Goal: Task Accomplishment & Management: Manage account settings

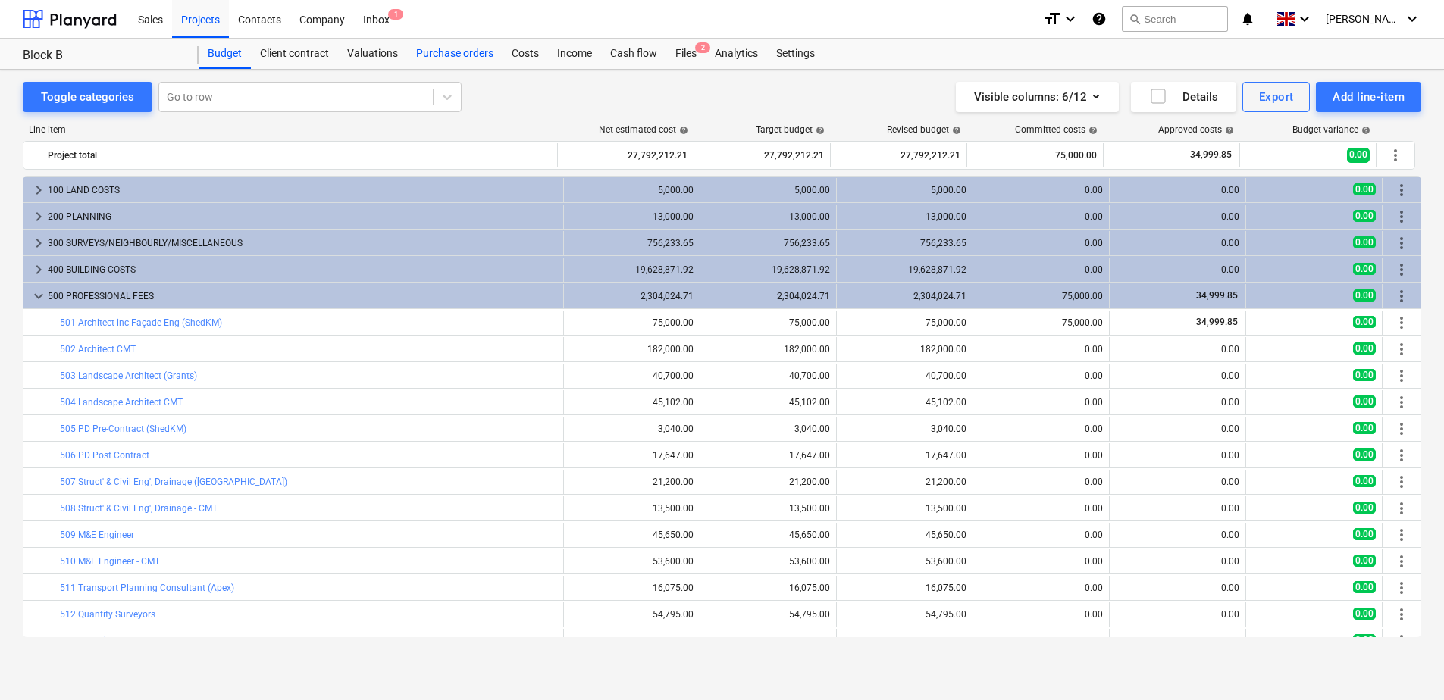
click at [471, 56] on div "Purchase orders" at bounding box center [455, 54] width 96 height 30
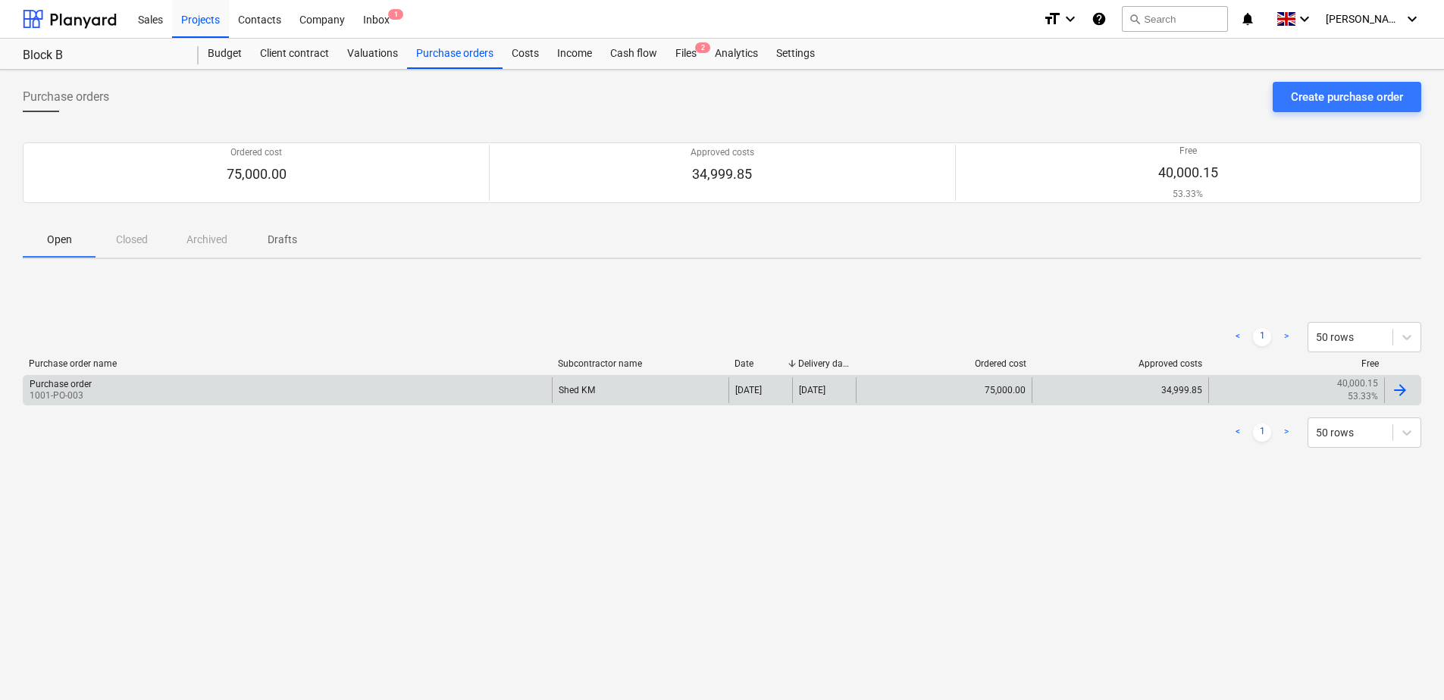
click at [440, 390] on div "Purchase order 1001-PO-003" at bounding box center [287, 390] width 528 height 26
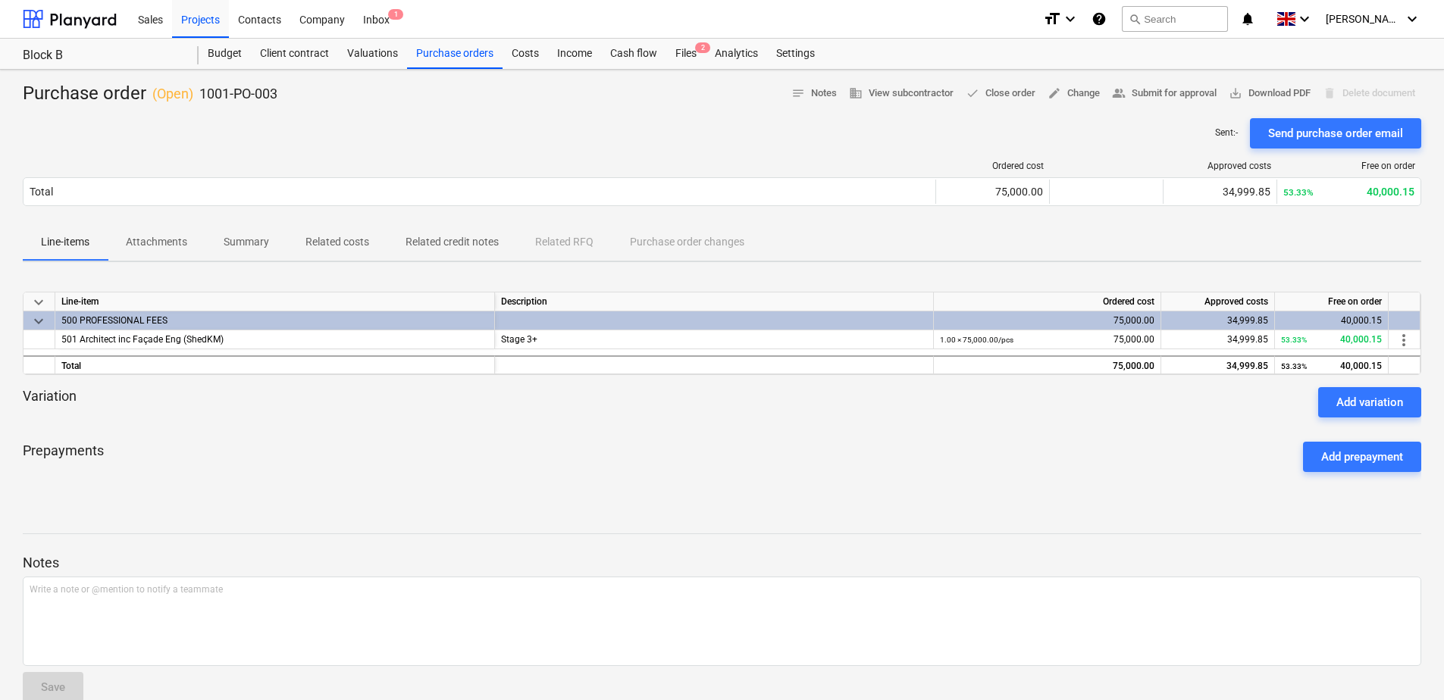
click at [351, 245] on p "Related costs" at bounding box center [337, 242] width 64 height 16
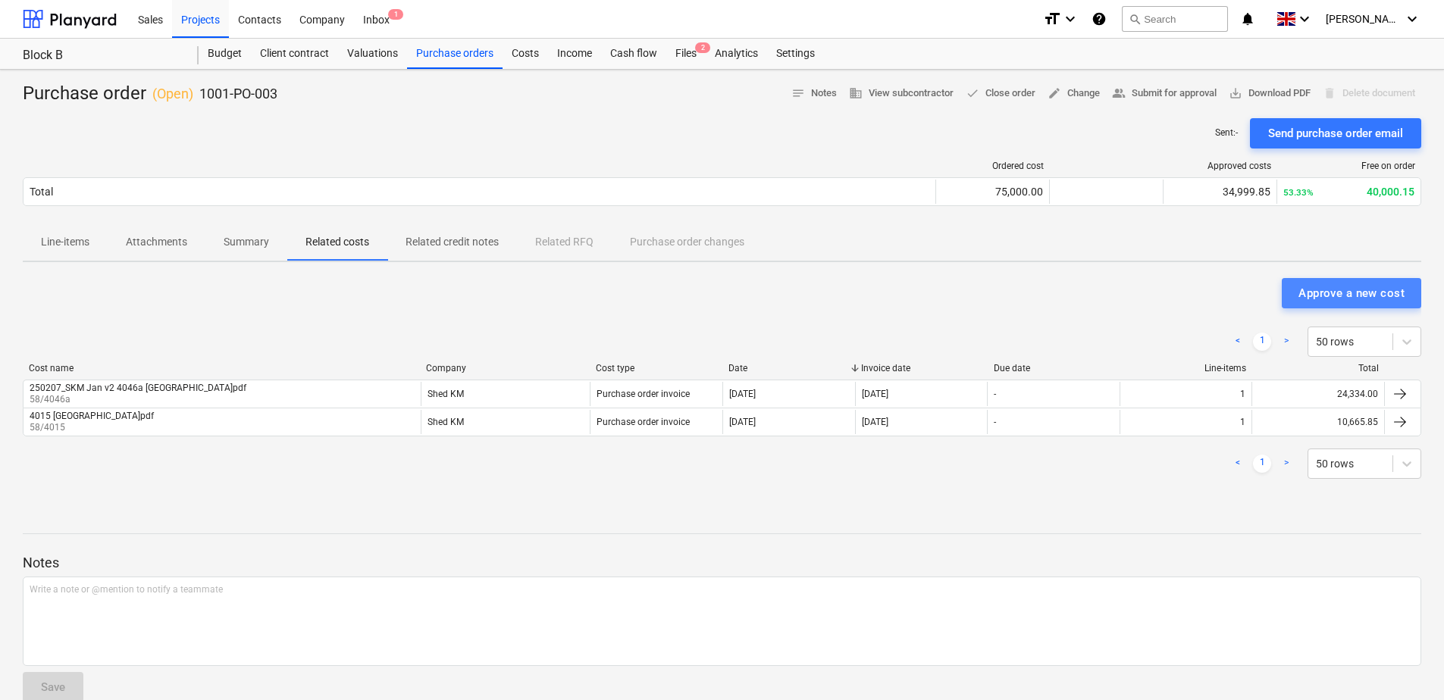
click at [1332, 296] on div "Approve a new cost" at bounding box center [1351, 293] width 106 height 20
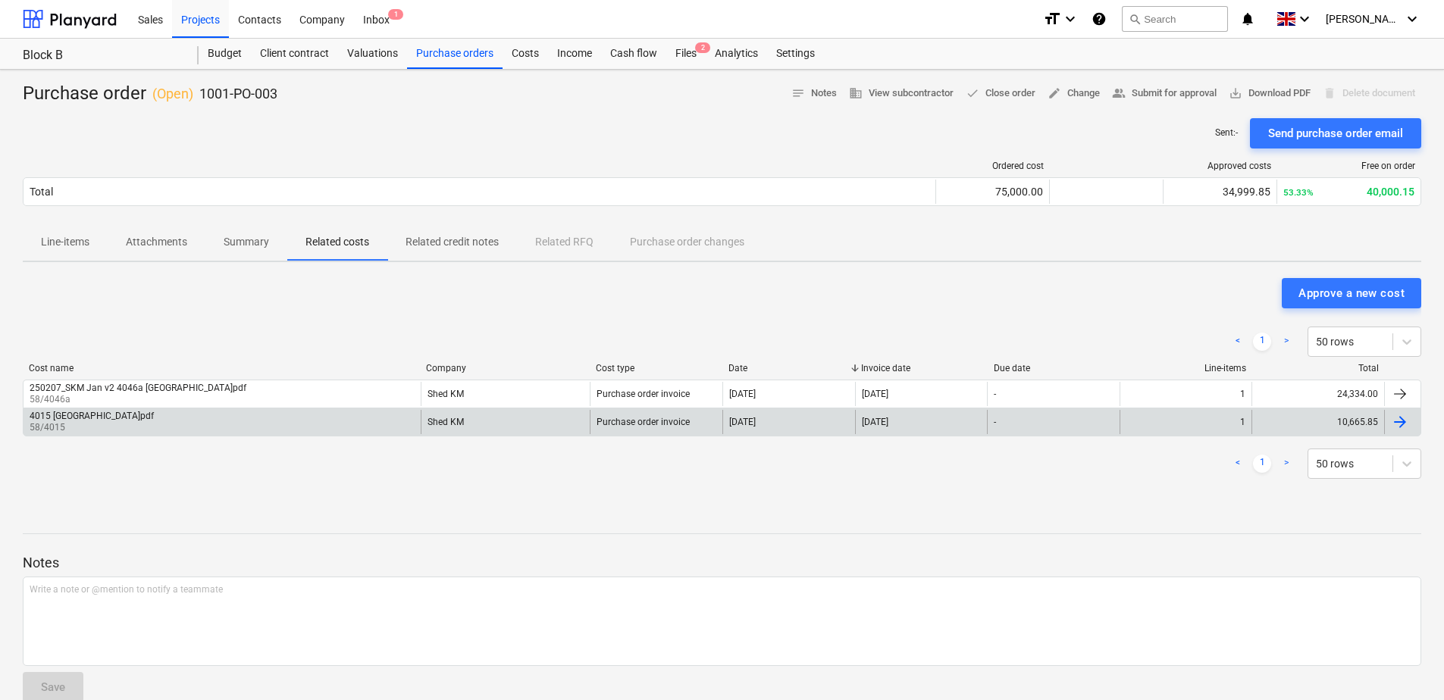
click at [184, 417] on div "4015 [GEOGRAPHIC_DATA]pdf 58/4015" at bounding box center [221, 422] width 397 height 24
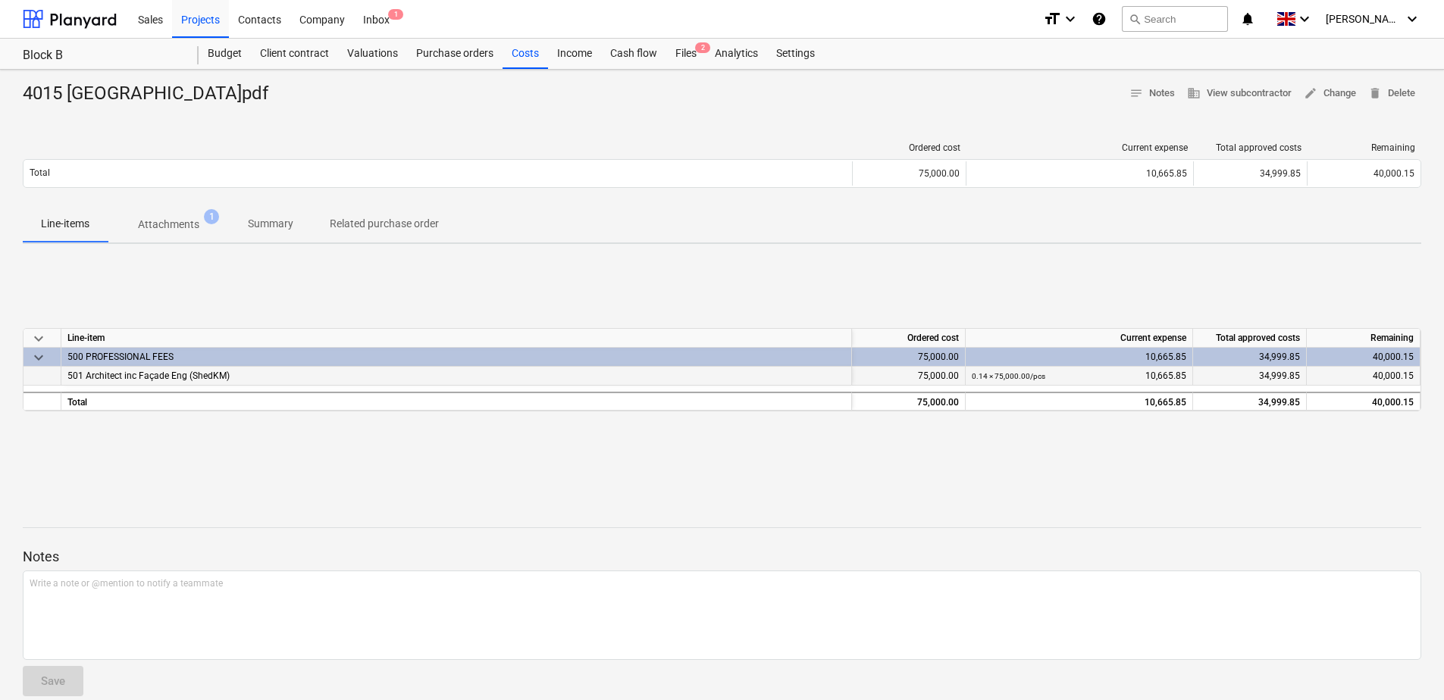
click at [294, 374] on div "501 Architect inc Façade Eng (ShedKM)" at bounding box center [456, 376] width 791 height 19
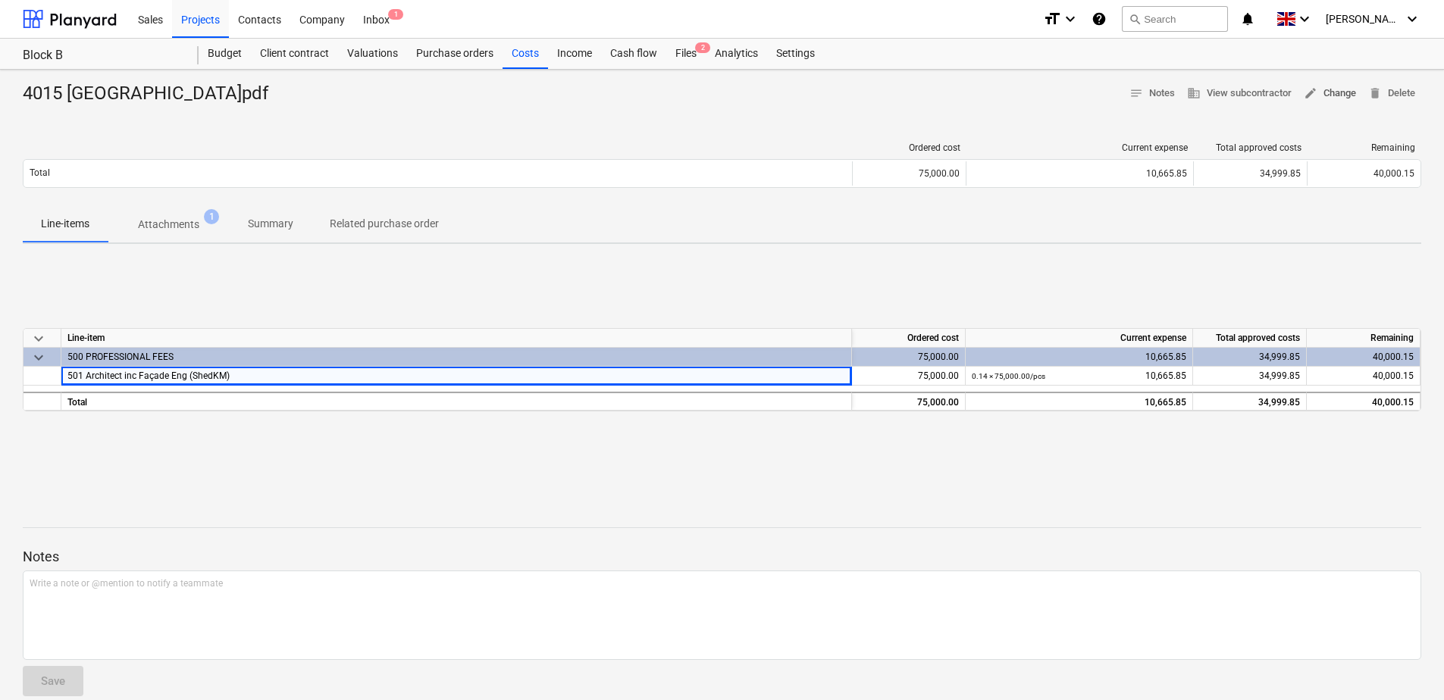
click at [1334, 86] on span "edit Change" at bounding box center [1330, 93] width 52 height 17
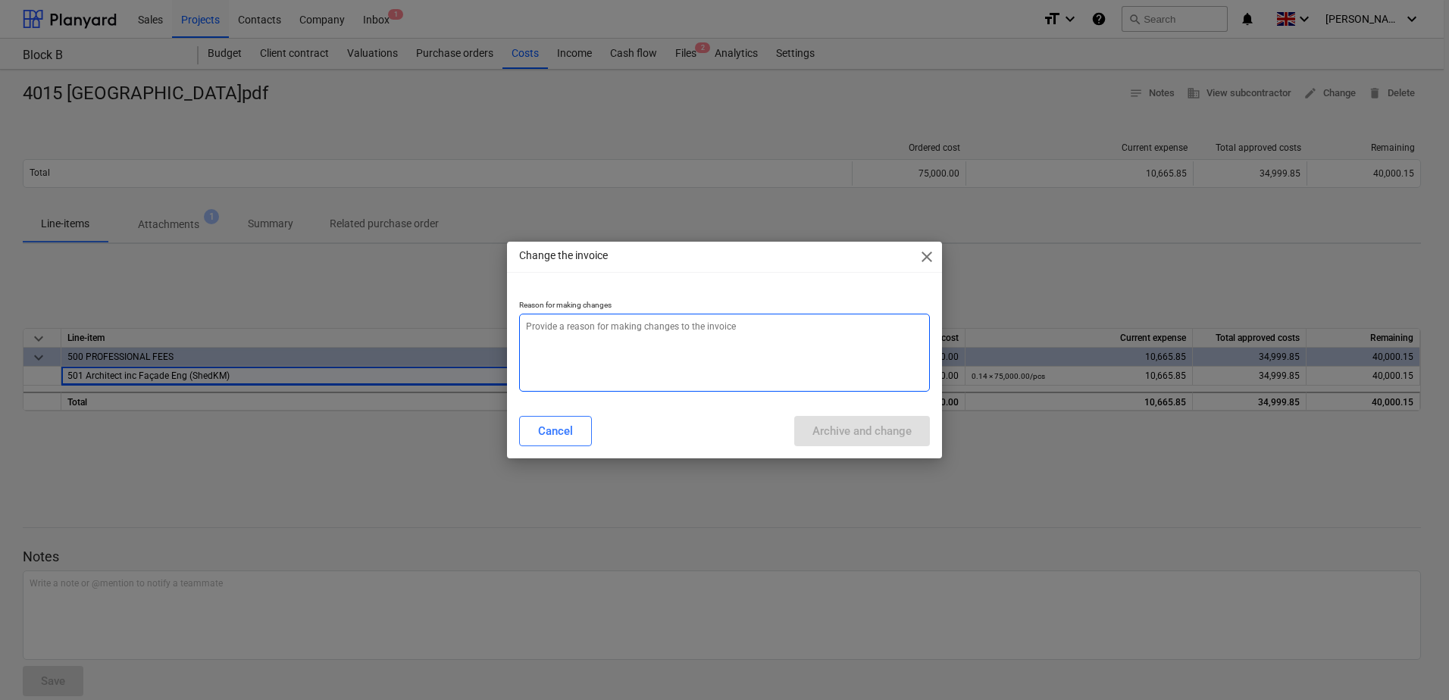
click at [644, 349] on textarea at bounding box center [724, 353] width 411 height 78
type textarea "x"
type textarea "g"
type textarea "x"
type textarea "gn"
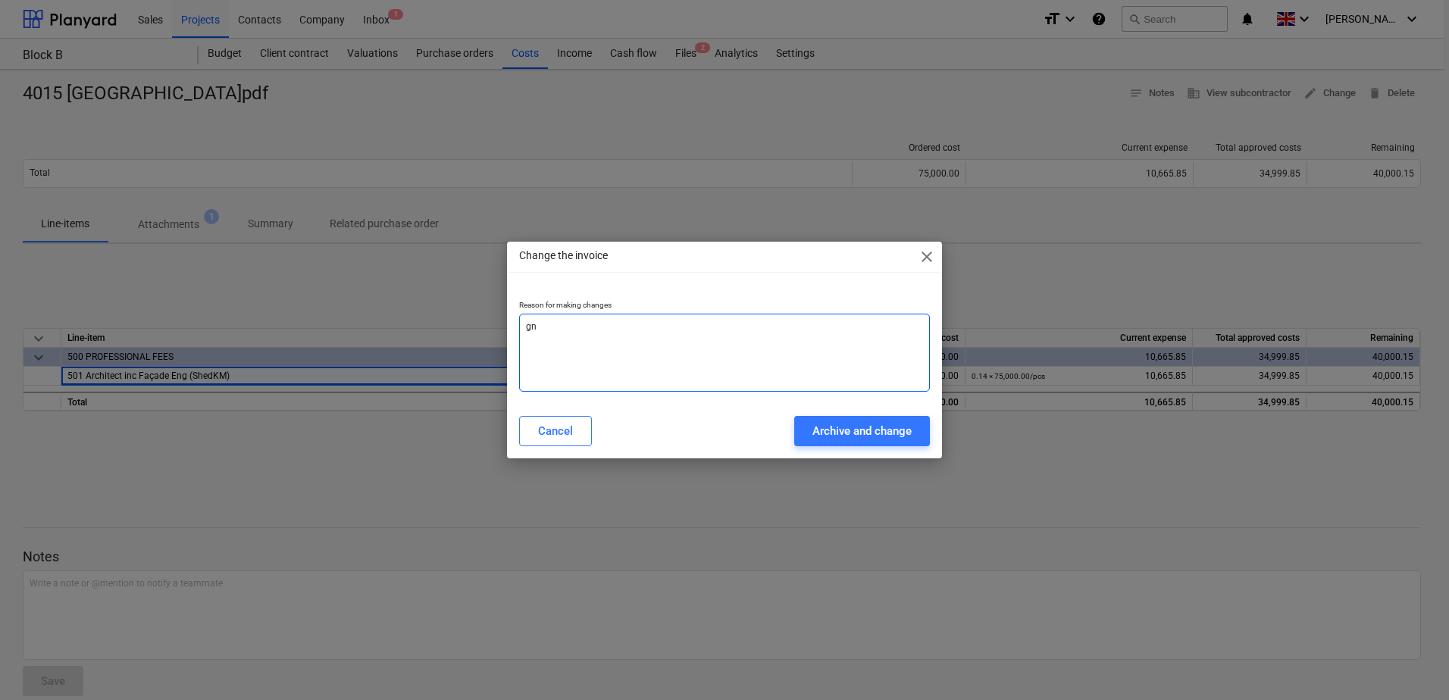
type textarea "x"
type textarea "gnd"
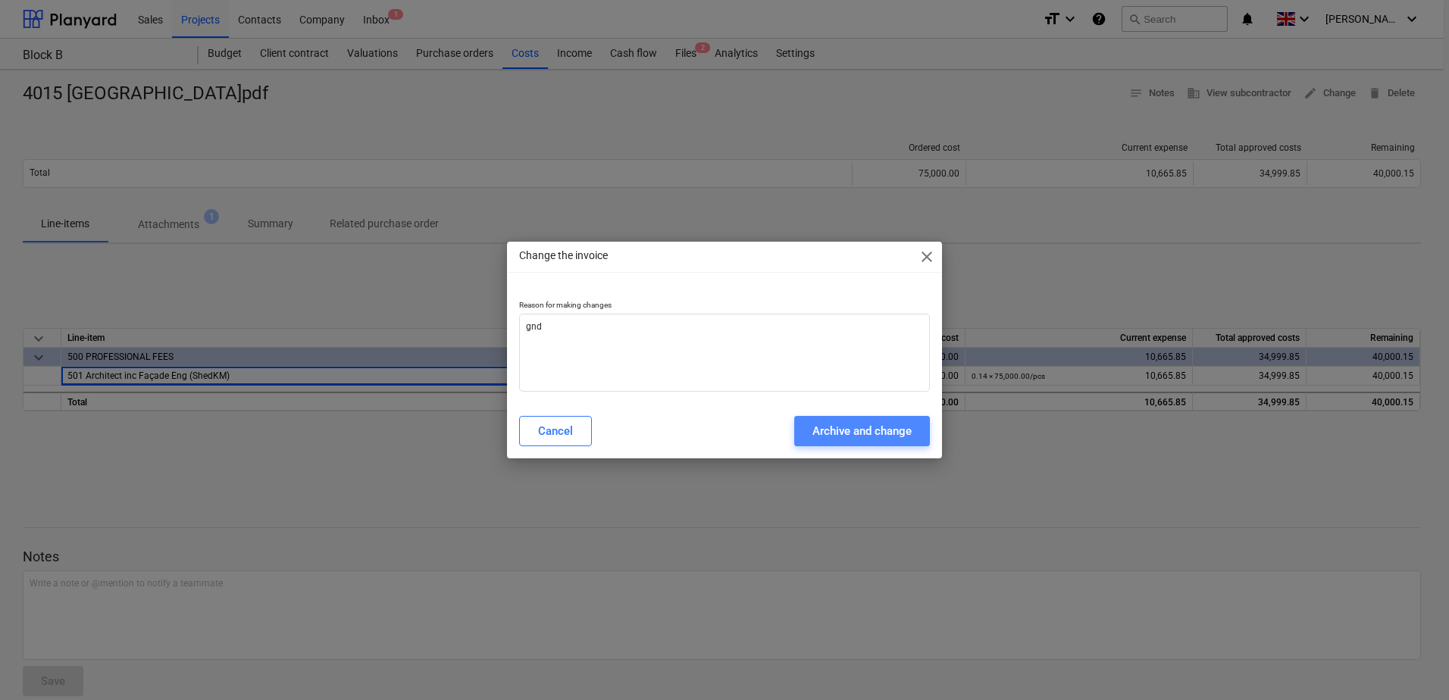
click at [824, 427] on div "Archive and change" at bounding box center [862, 431] width 99 height 20
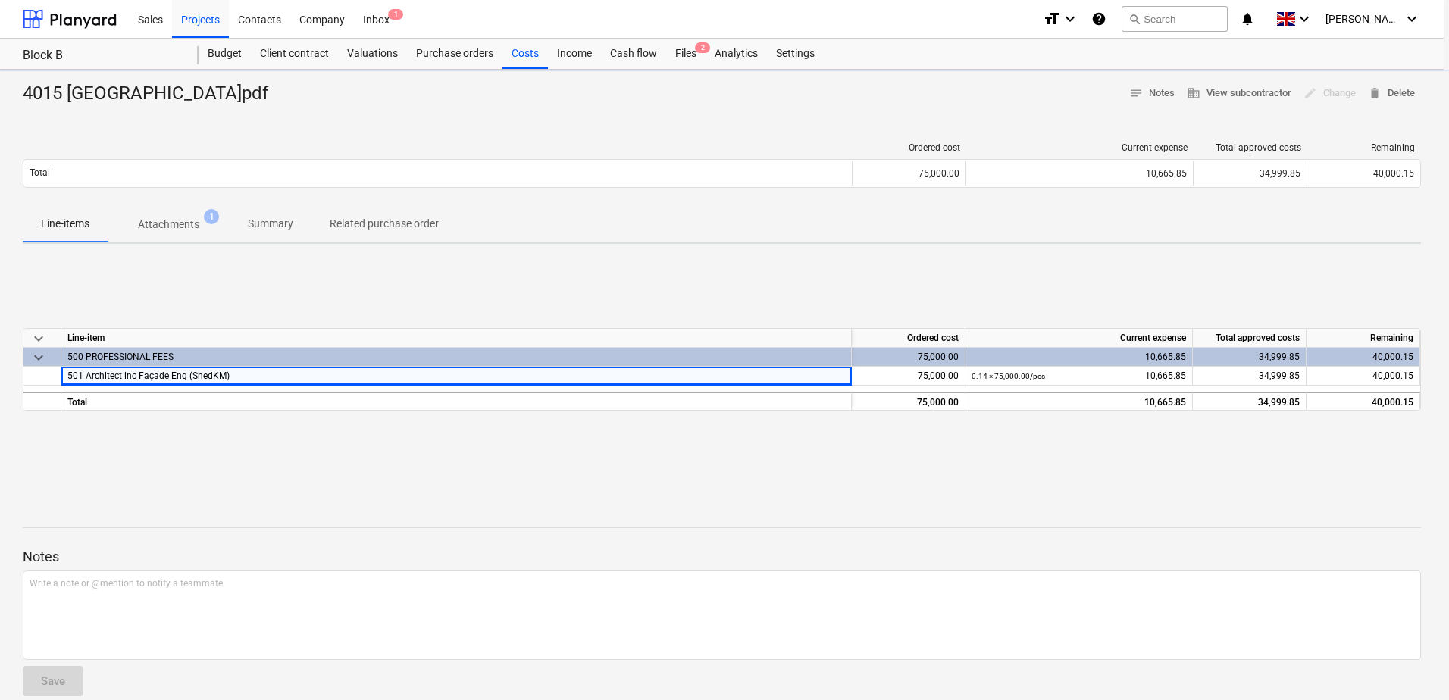
type textarea "x"
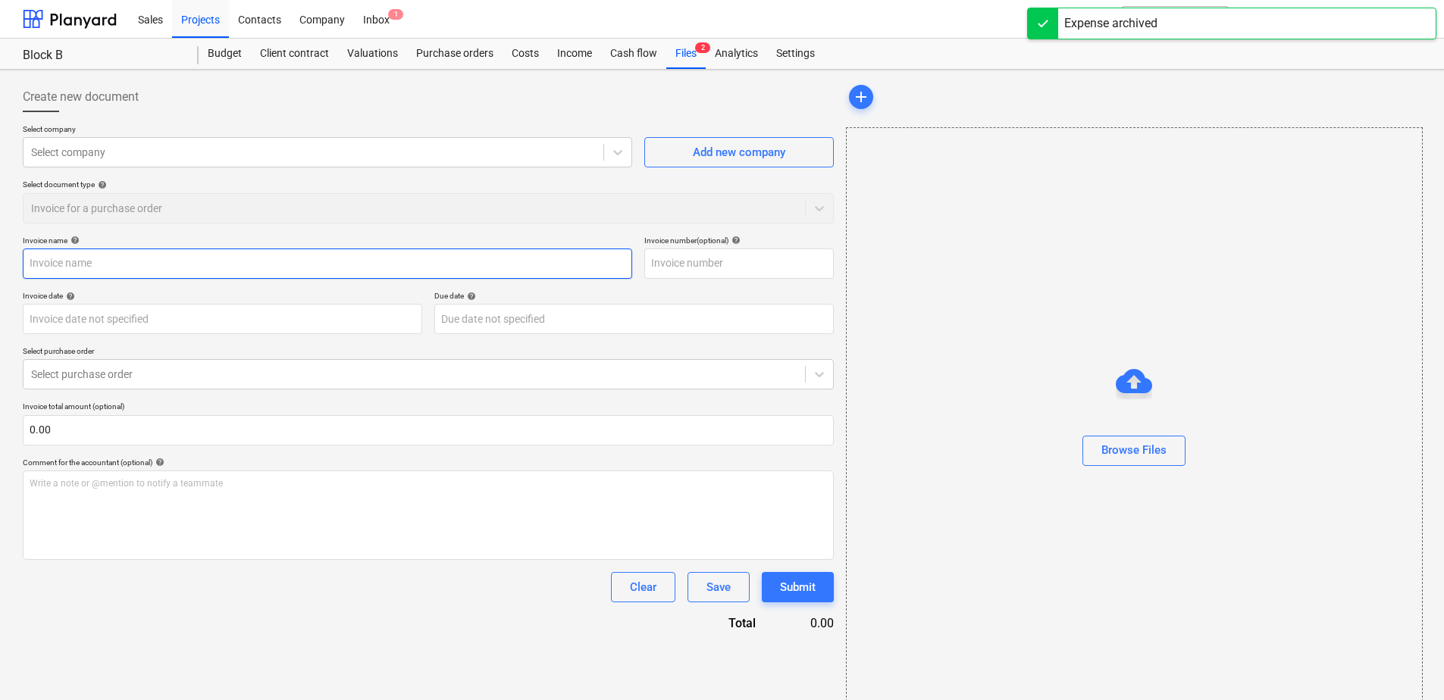
type input "4015 [GEOGRAPHIC_DATA]pdf"
type input "58/4015"
type input "[DATE]"
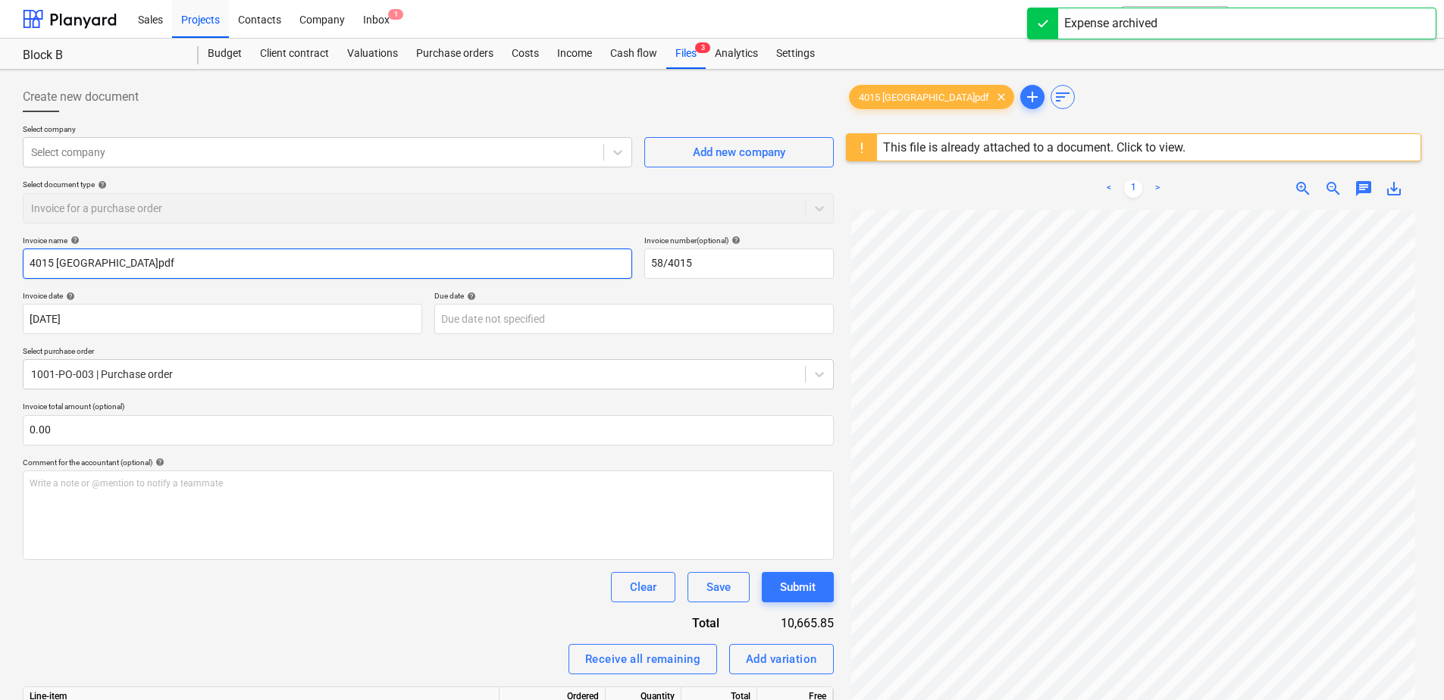
drag, startPoint x: 264, startPoint y: 271, endPoint x: -2, endPoint y: 271, distance: 265.3
click at [0, 271] on html "Sales Projects Contacts Company Inbox 1 format_size keyboard_arrow_down help se…" at bounding box center [722, 357] width 1444 height 715
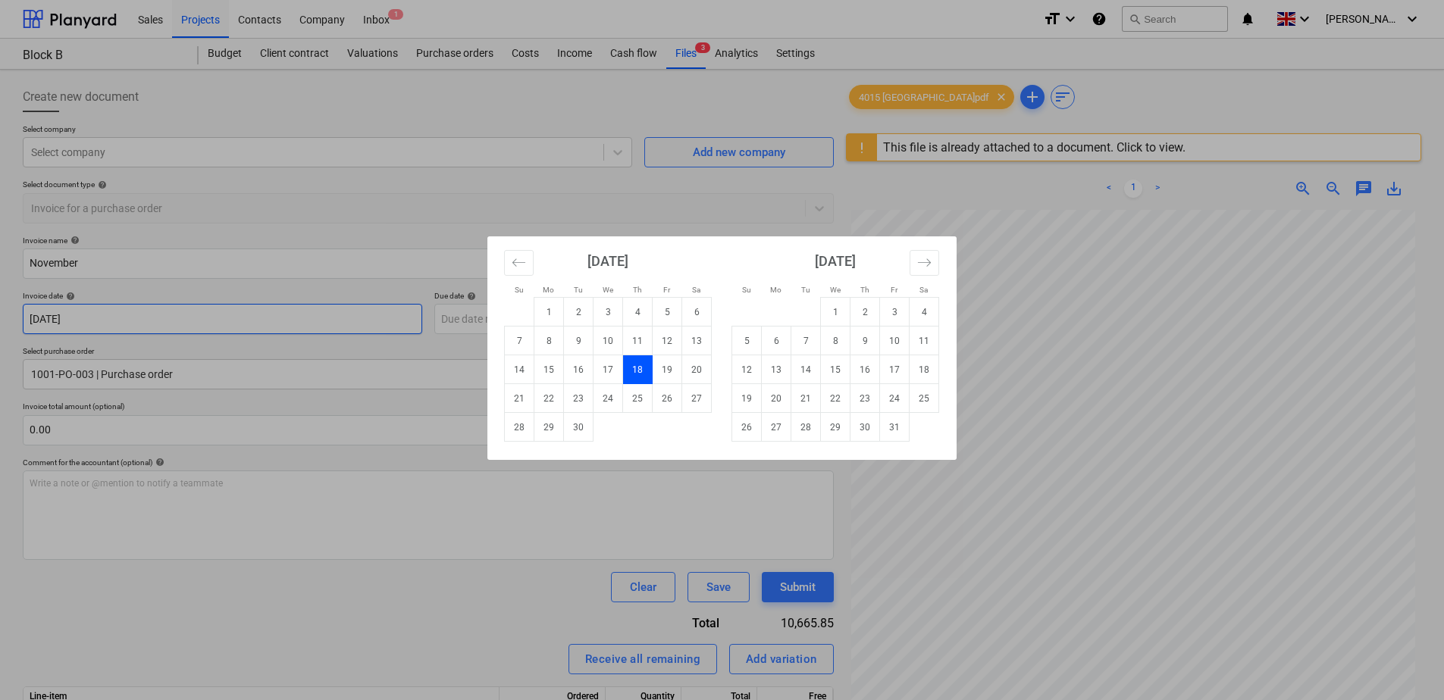
drag, startPoint x: 115, startPoint y: 321, endPoint x: 79, endPoint y: 318, distance: 36.5
click at [79, 318] on body "Sales Projects Contacts Company Inbox 1 format_size keyboard_arrow_down help se…" at bounding box center [722, 357] width 1444 height 715
click at [117, 255] on div "Su Mo Tu We Th Fr Sa Su Mo Tu We Th Fr Sa [DATE] 1 2 3 4 5 6 7 8 9 10 11 12 13 …" at bounding box center [722, 350] width 1444 height 700
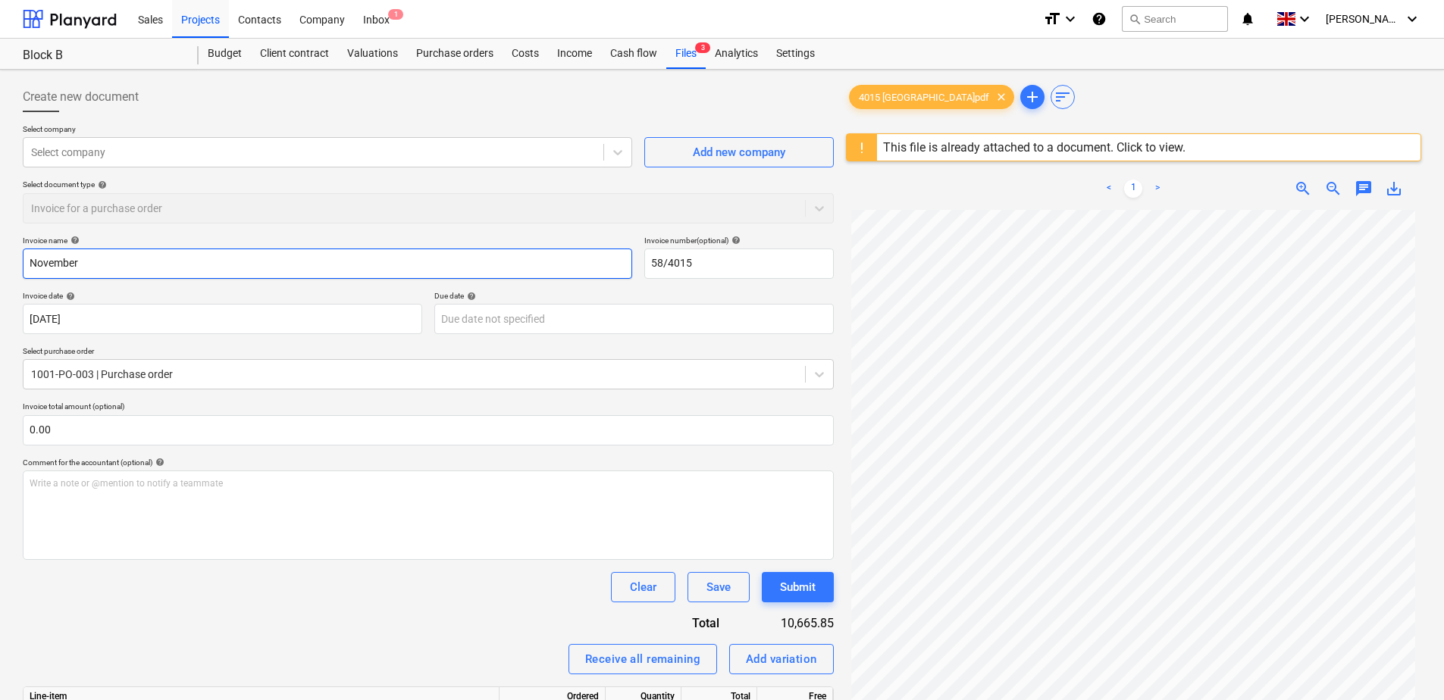
click at [126, 261] on input "November" at bounding box center [327, 264] width 609 height 30
type input "[DATE]"
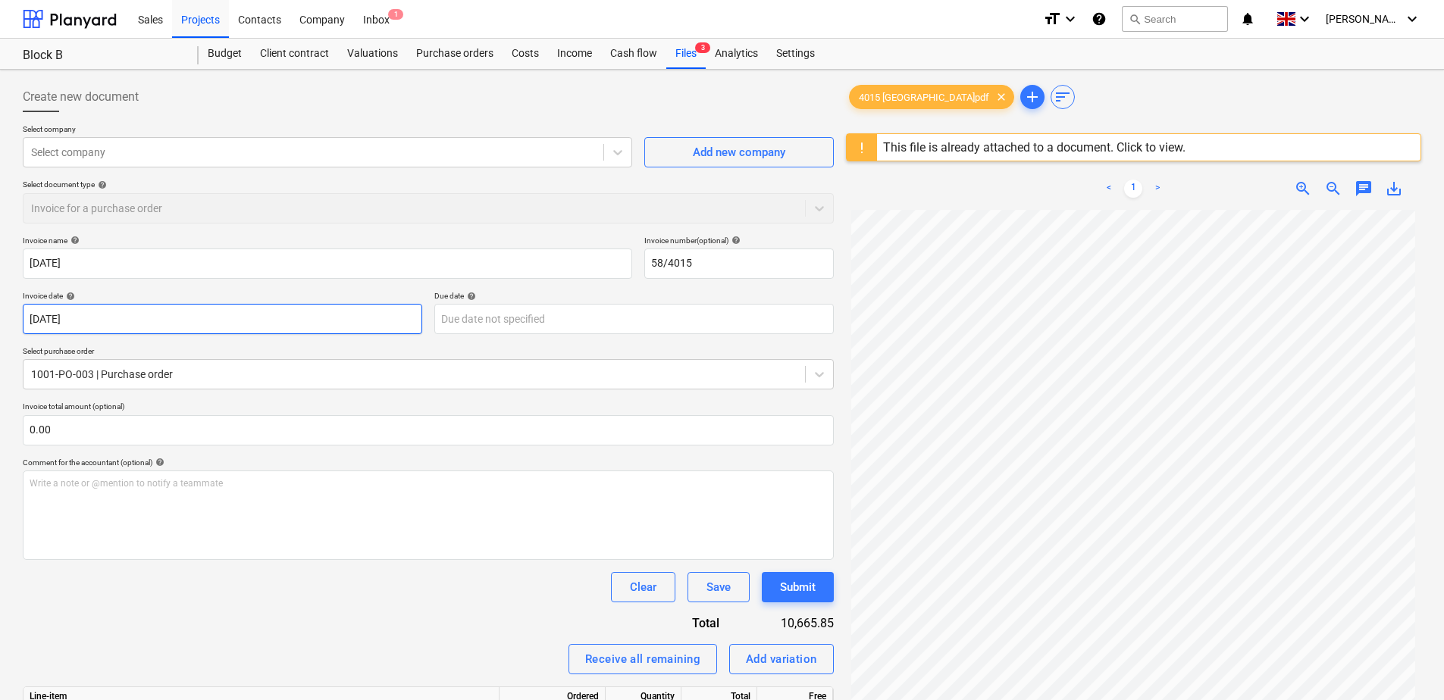
click at [111, 327] on body "Sales Projects Contacts Company Inbox 1 format_size keyboard_arrow_down help se…" at bounding box center [722, 357] width 1444 height 715
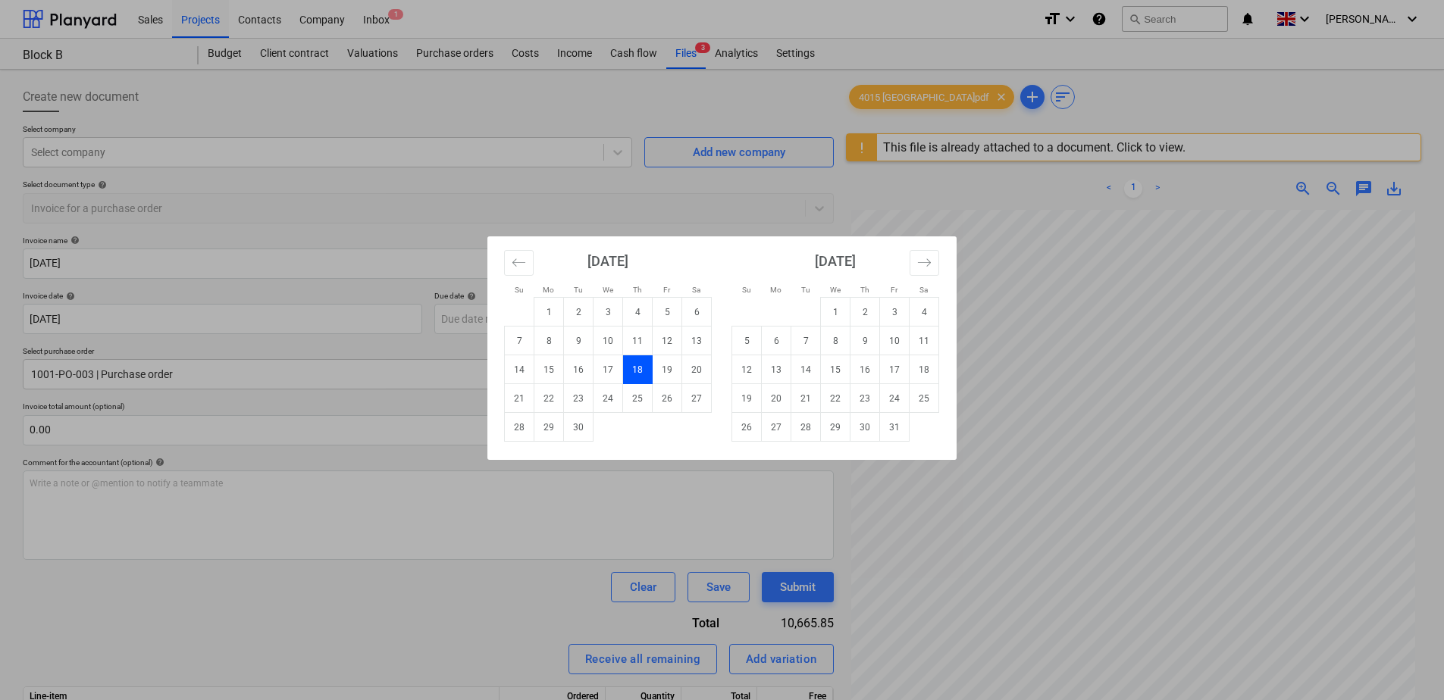
click at [121, 318] on div "Su Mo Tu We Th Fr Sa Su Mo Tu We Th Fr Sa [DATE] 1 2 3 4 5 6 7 8 9 10 11 12 13 …" at bounding box center [722, 350] width 1444 height 700
drag, startPoint x: 136, startPoint y: 318, endPoint x: -25, endPoint y: 301, distance: 162.3
click at [0, 301] on html "Sales Projects Contacts Company Inbox 1 format_size keyboard_arrow_down help se…" at bounding box center [722, 357] width 1444 height 715
drag, startPoint x: 50, startPoint y: 314, endPoint x: 20, endPoint y: 315, distance: 29.6
click at [20, 315] on div "Su Mo Tu We Th Fr Sa Su Mo Tu We Th Fr Sa [DATE] 1 2 3 4 5 6 7 8 9 10 11 12 13 …" at bounding box center [722, 350] width 1444 height 700
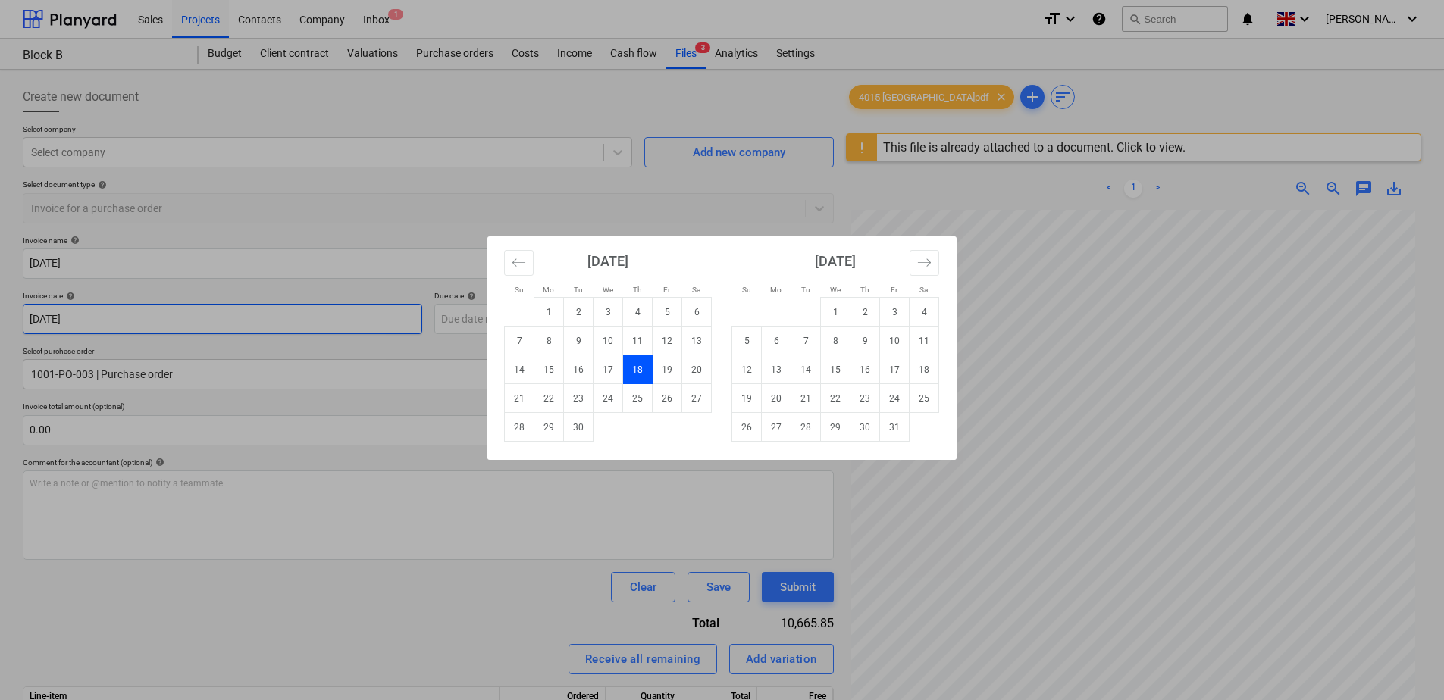
click at [114, 323] on body "Sales Projects Contacts Company Inbox 1 format_size keyboard_arrow_down help se…" at bounding box center [722, 357] width 1444 height 715
click at [124, 321] on div "Su Mo Tu We Th Fr Sa Su Mo Tu We Th Fr Sa [DATE] 1 2 3 4 5 6 7 8 9 10 11 12 13 …" at bounding box center [722, 350] width 1444 height 700
drag, startPoint x: 101, startPoint y: 324, endPoint x: 25, endPoint y: 321, distance: 75.9
click at [25, 321] on body "Sales Projects Contacts Company Inbox 1 format_size keyboard_arrow_down help se…" at bounding box center [722, 357] width 1444 height 715
click at [185, 331] on div "Su Mo Tu We Th Fr Sa Su Mo Tu We Th Fr Sa [DATE] 1 2 3 4 5 6 7 8 9 10 11 12 13 …" at bounding box center [722, 350] width 1444 height 700
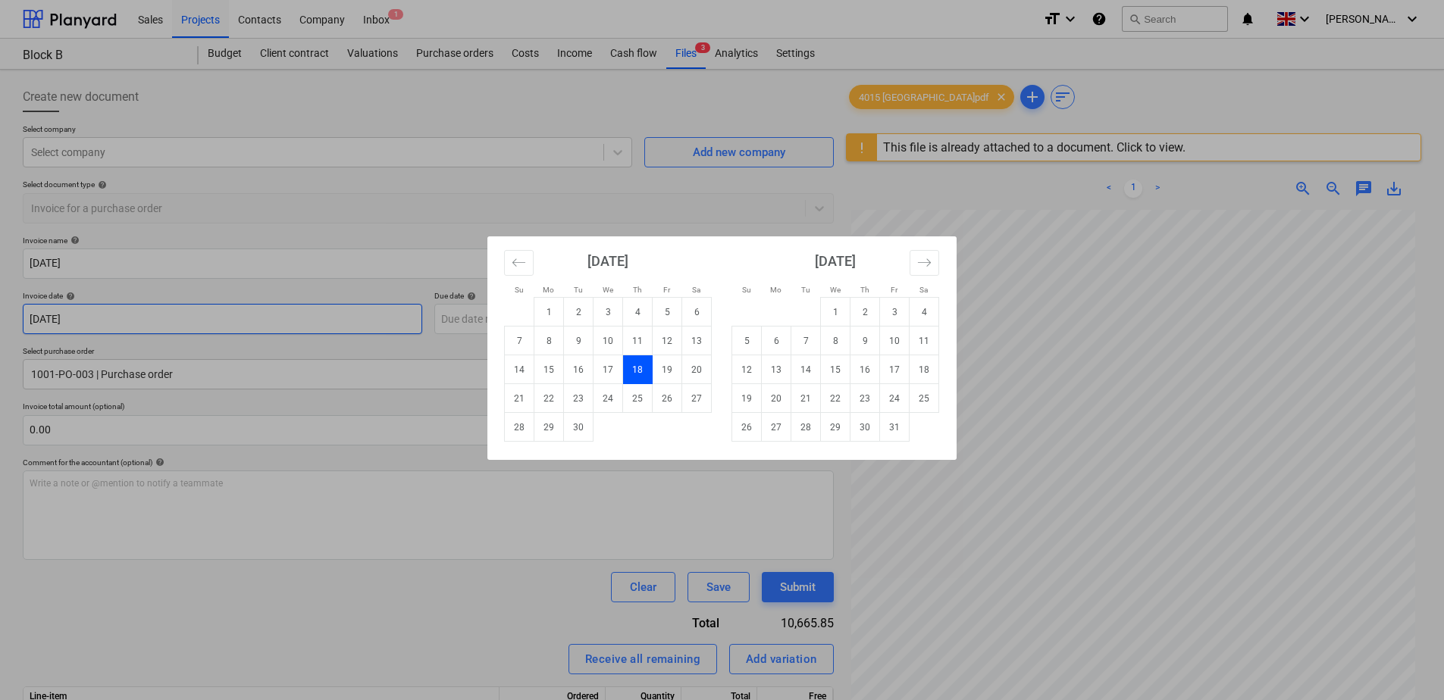
click at [186, 326] on body "Sales Projects Contacts Company Inbox 1 format_size keyboard_arrow_down help se…" at bounding box center [722, 357] width 1444 height 715
click at [513, 264] on icon "Move backward to switch to the previous month." at bounding box center [519, 262] width 14 height 14
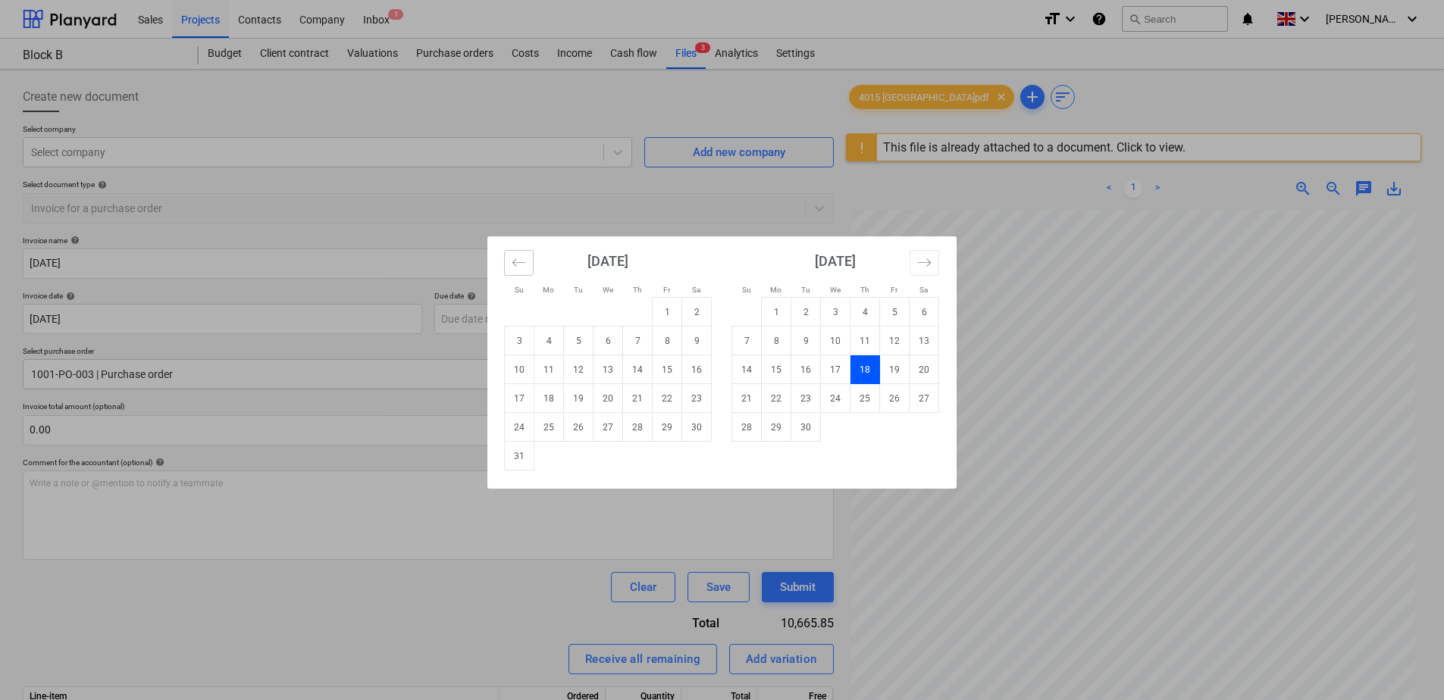
click at [513, 264] on icon "Move backward to switch to the previous month." at bounding box center [519, 262] width 14 height 14
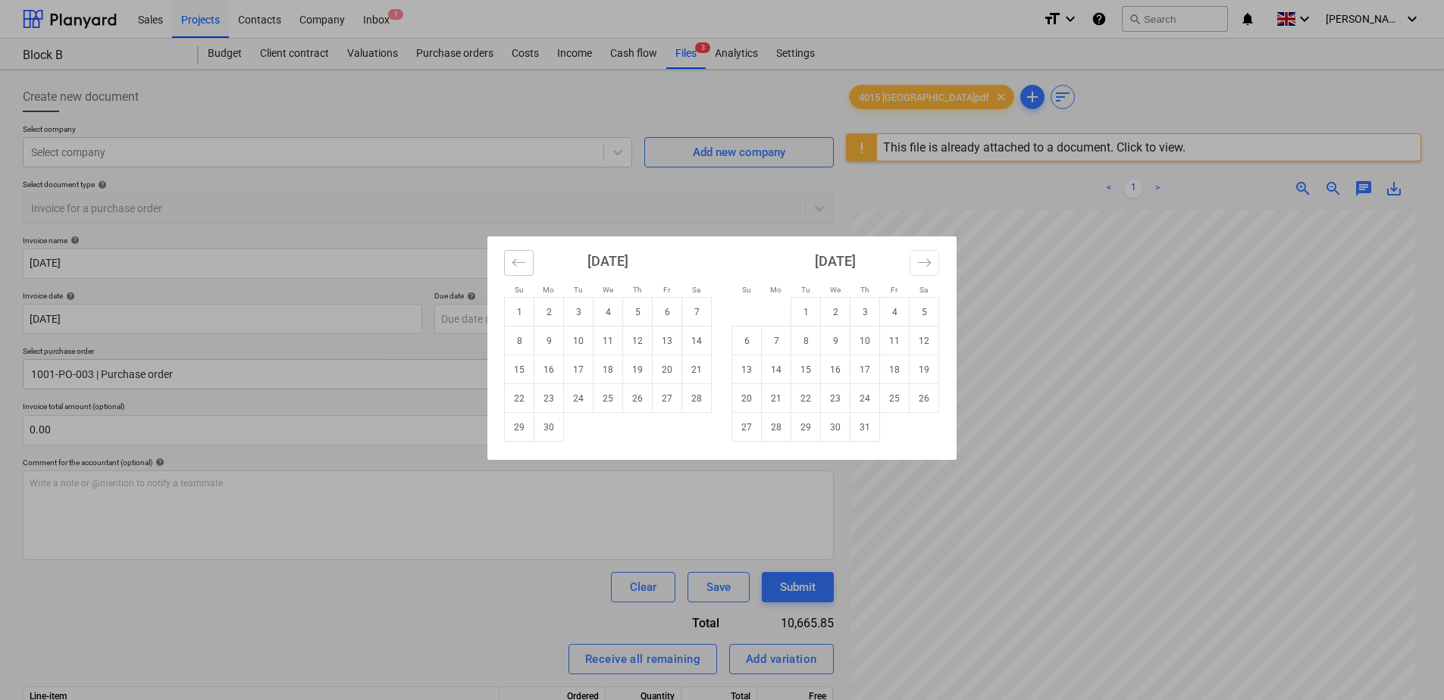
click at [513, 264] on icon "Move backward to switch to the previous month." at bounding box center [519, 262] width 14 height 14
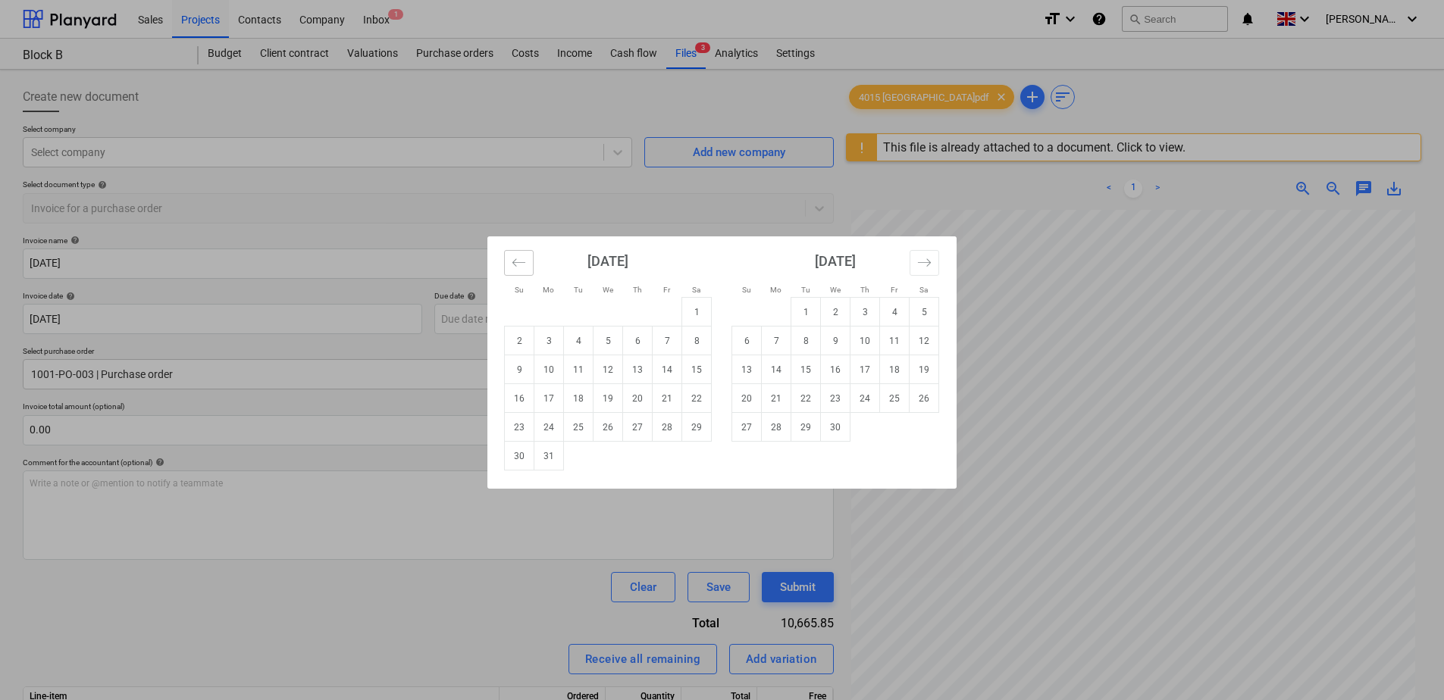
click at [513, 264] on icon "Move backward to switch to the previous month." at bounding box center [519, 262] width 14 height 14
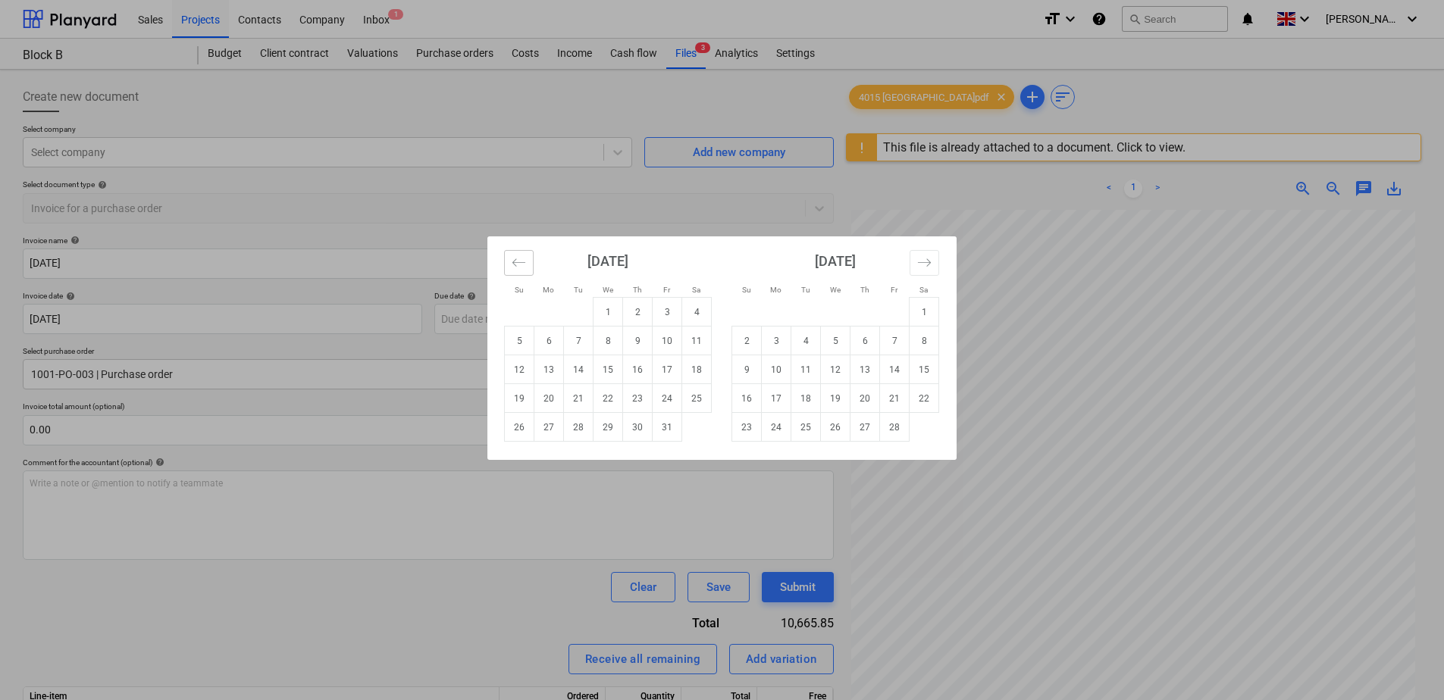
click at [513, 264] on icon "Move backward to switch to the previous month." at bounding box center [519, 262] width 14 height 14
click at [700, 430] on td "30" at bounding box center [697, 427] width 30 height 29
type input "[DATE]"
click at [471, 323] on body "Sales Projects Contacts Company Inbox 1 format_size keyboard_arrow_down help se…" at bounding box center [722, 357] width 1444 height 715
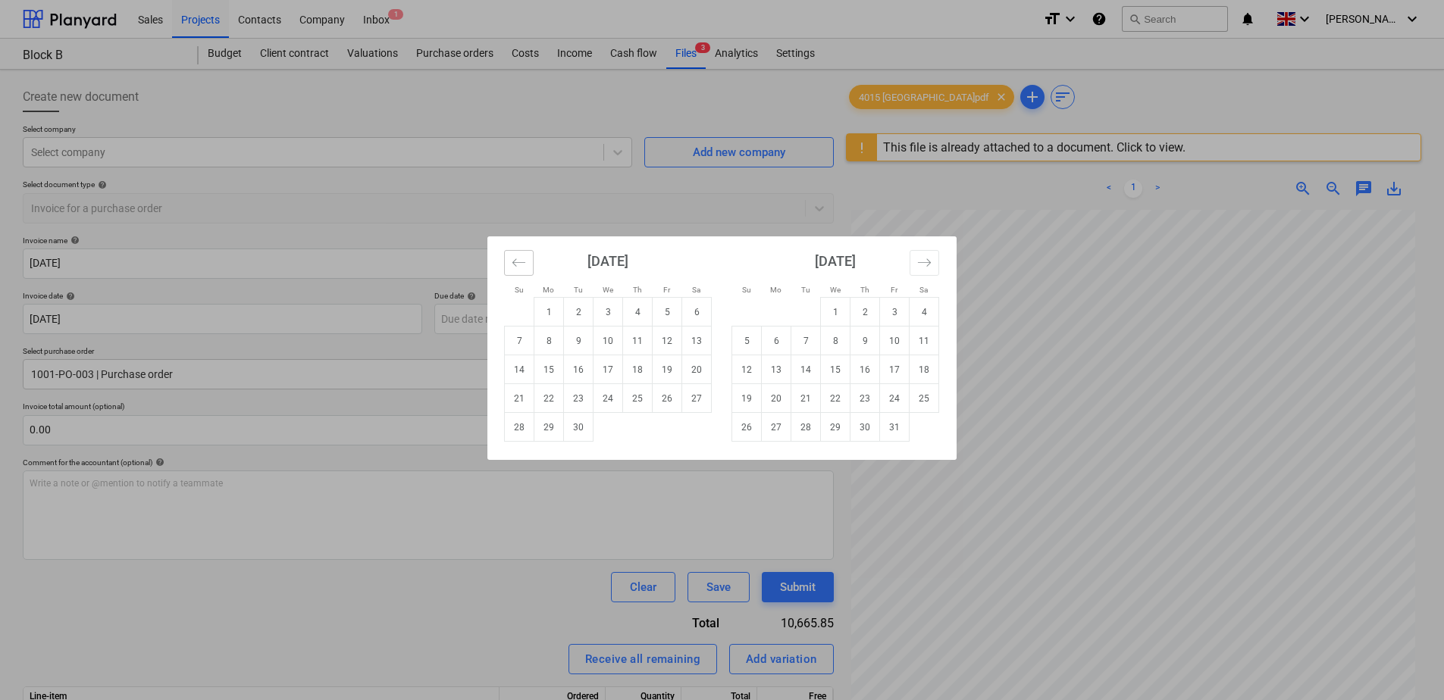
click at [512, 260] on icon "Move backward to switch to the previous month." at bounding box center [519, 262] width 14 height 14
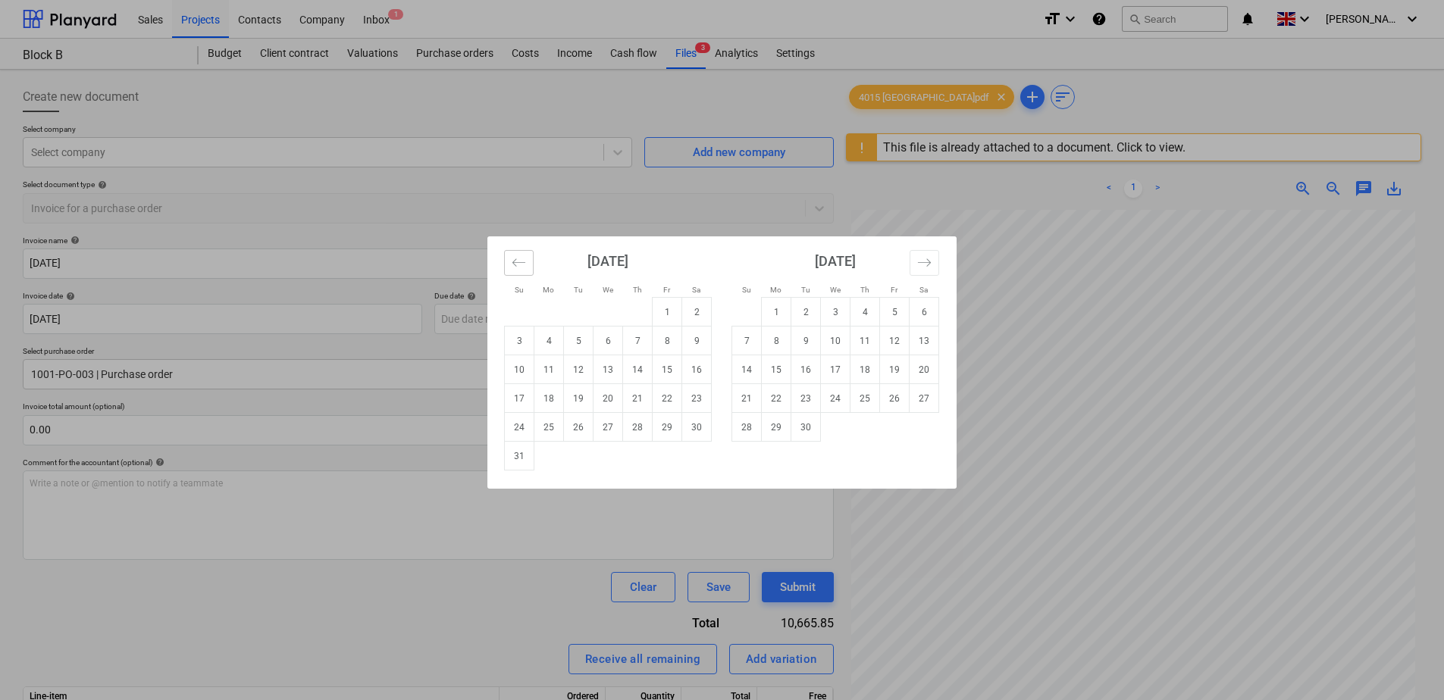
click at [512, 260] on icon "Move backward to switch to the previous month." at bounding box center [519, 262] width 14 height 14
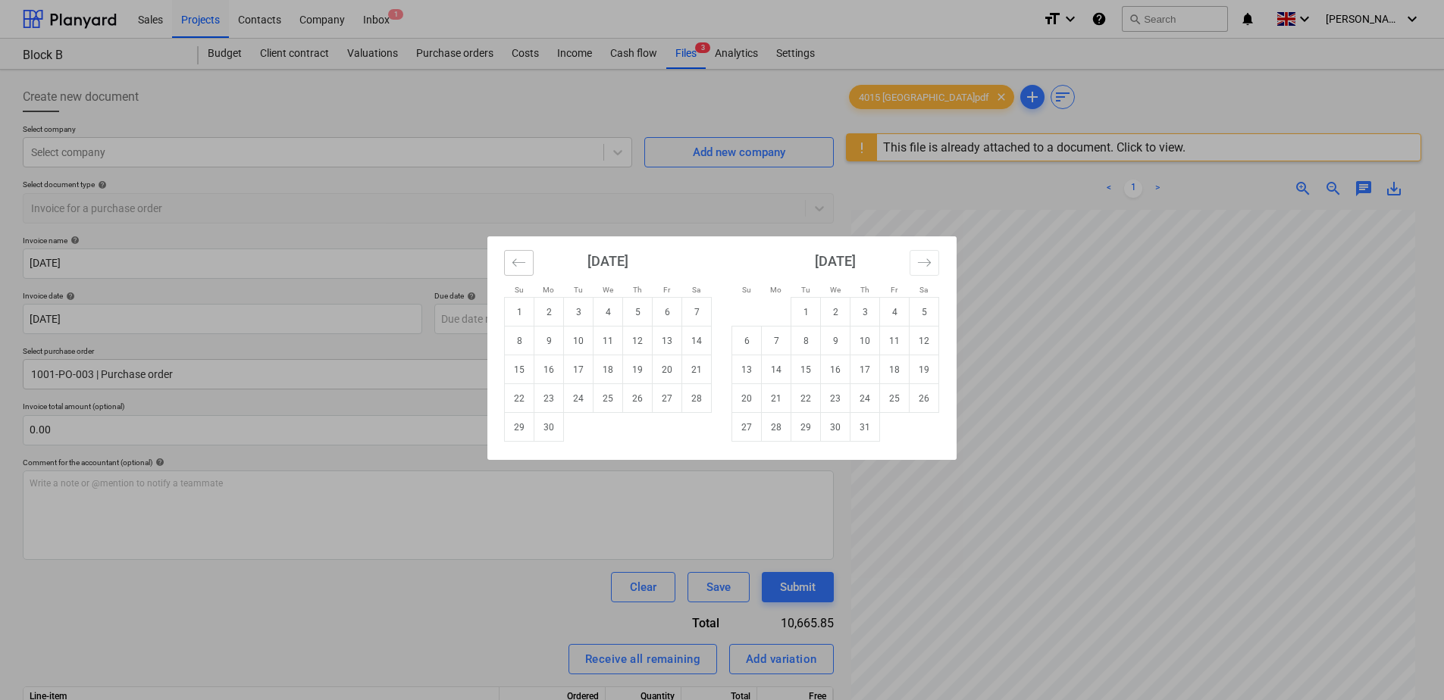
click at [512, 260] on icon "Move backward to switch to the previous month." at bounding box center [519, 262] width 14 height 14
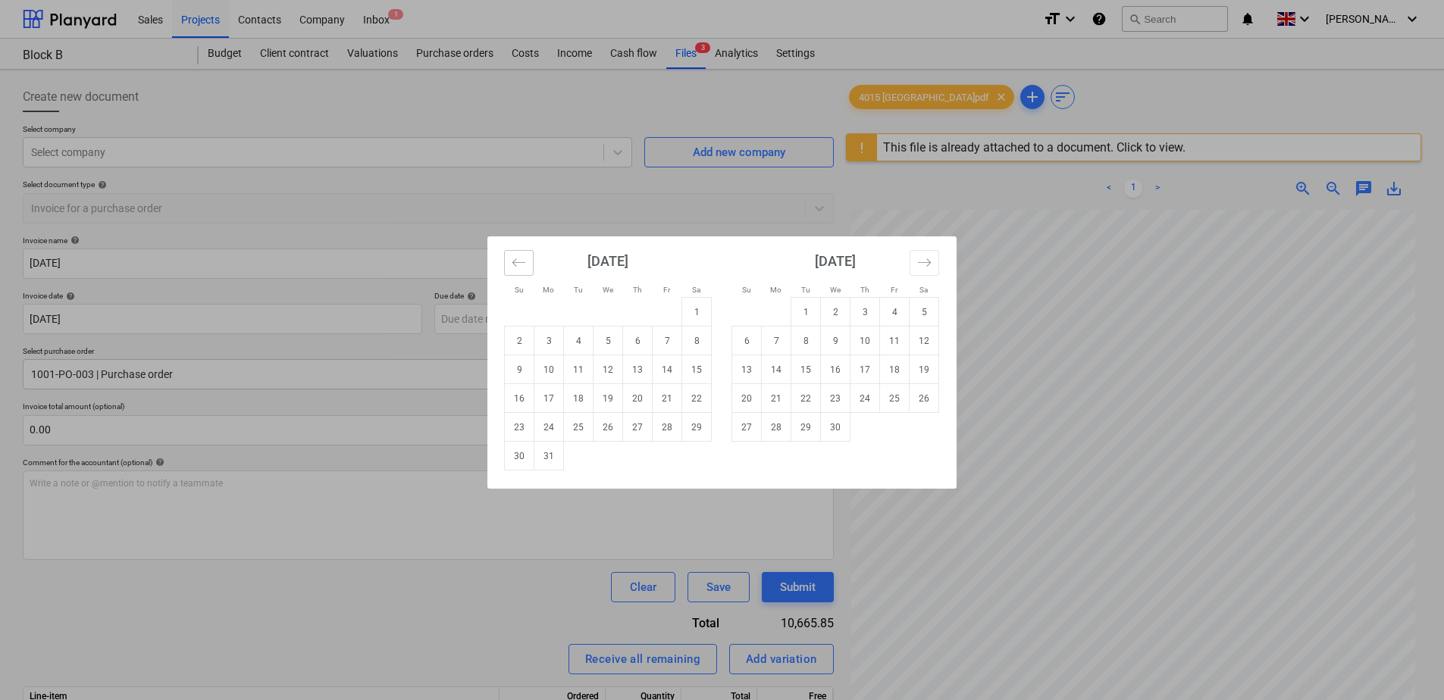
click at [512, 260] on icon "Move backward to switch to the previous month." at bounding box center [519, 262] width 14 height 14
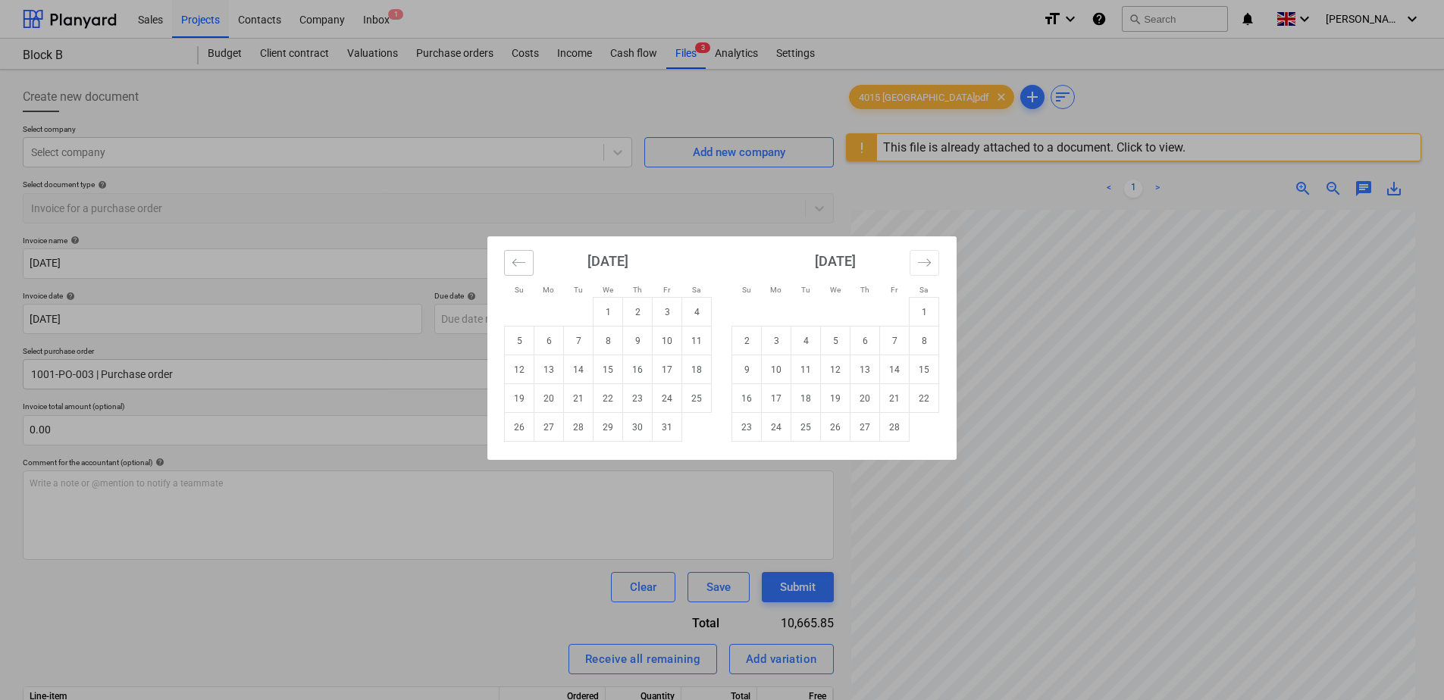
click at [512, 260] on icon "Move backward to switch to the previous month." at bounding box center [519, 262] width 14 height 14
click at [574, 431] on td "31" at bounding box center [579, 427] width 30 height 29
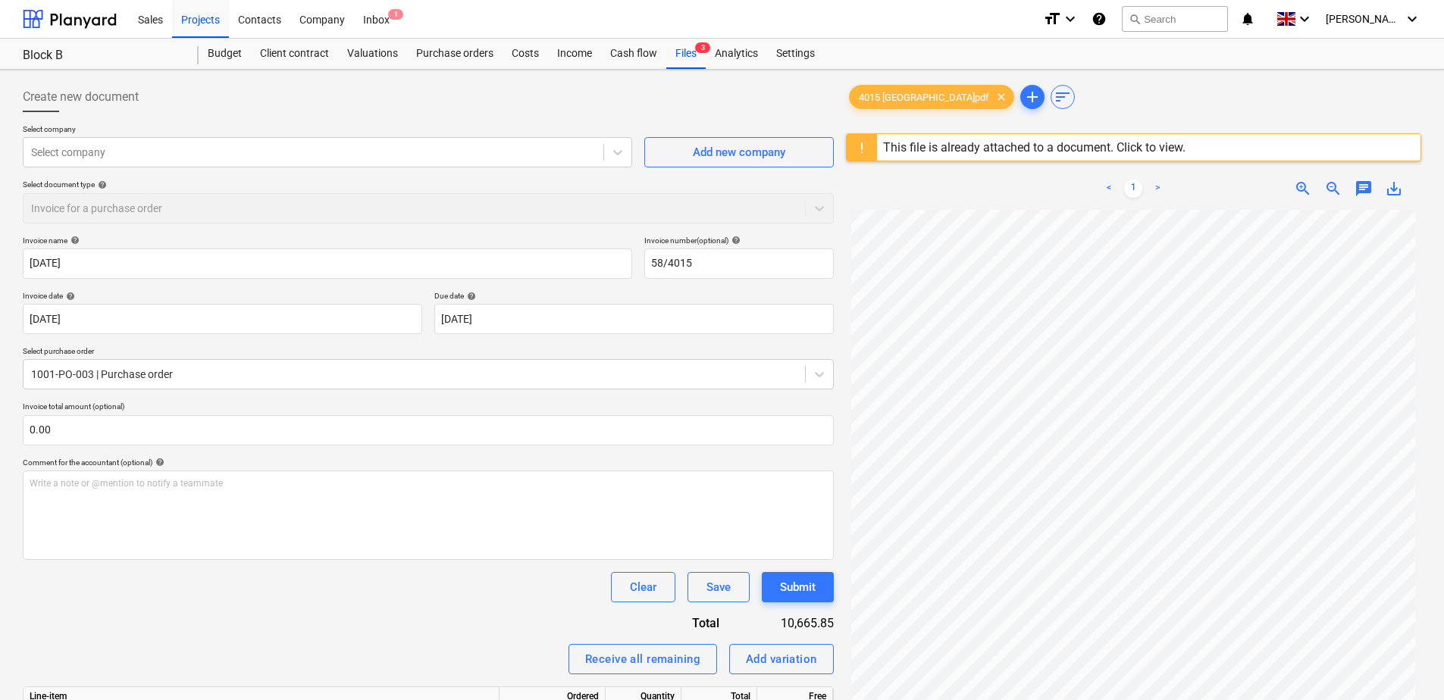
type input "[DATE]"
click at [732, 592] on button "Save" at bounding box center [718, 587] width 62 height 30
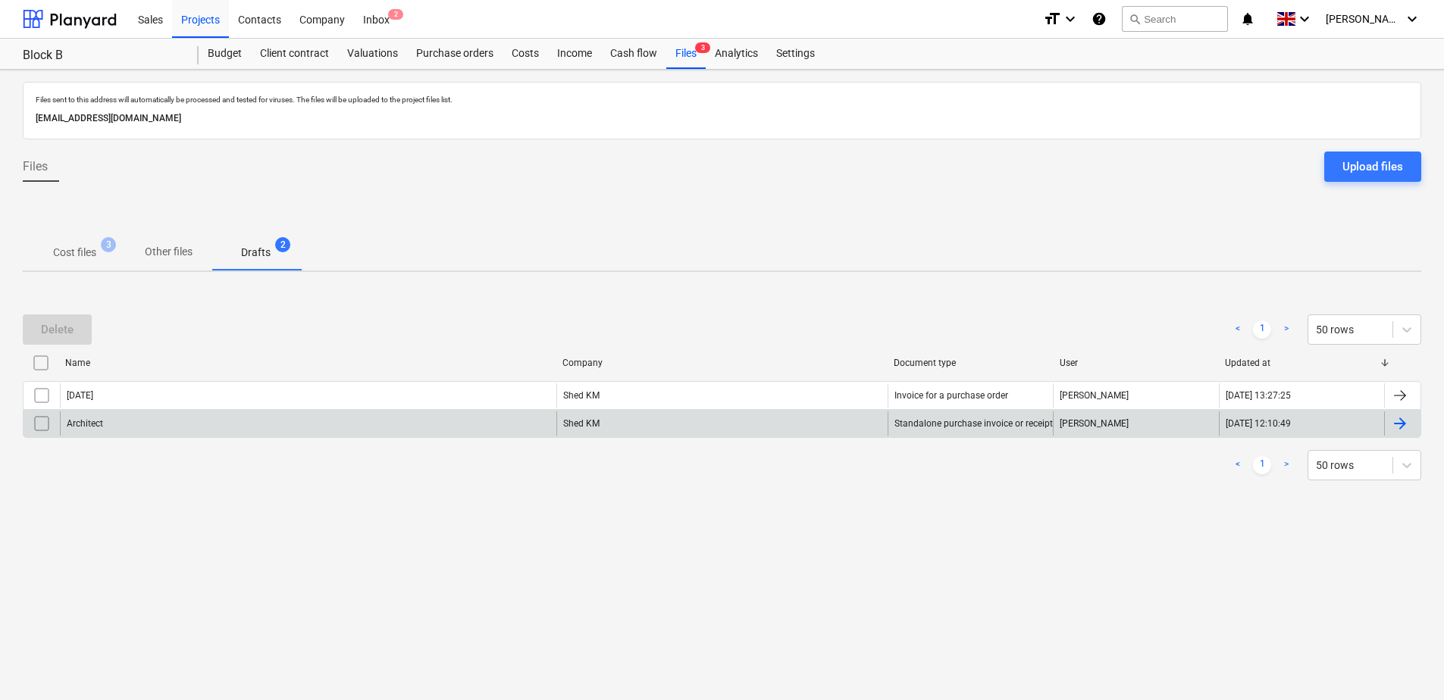
click at [122, 427] on div "Architect" at bounding box center [308, 424] width 496 height 24
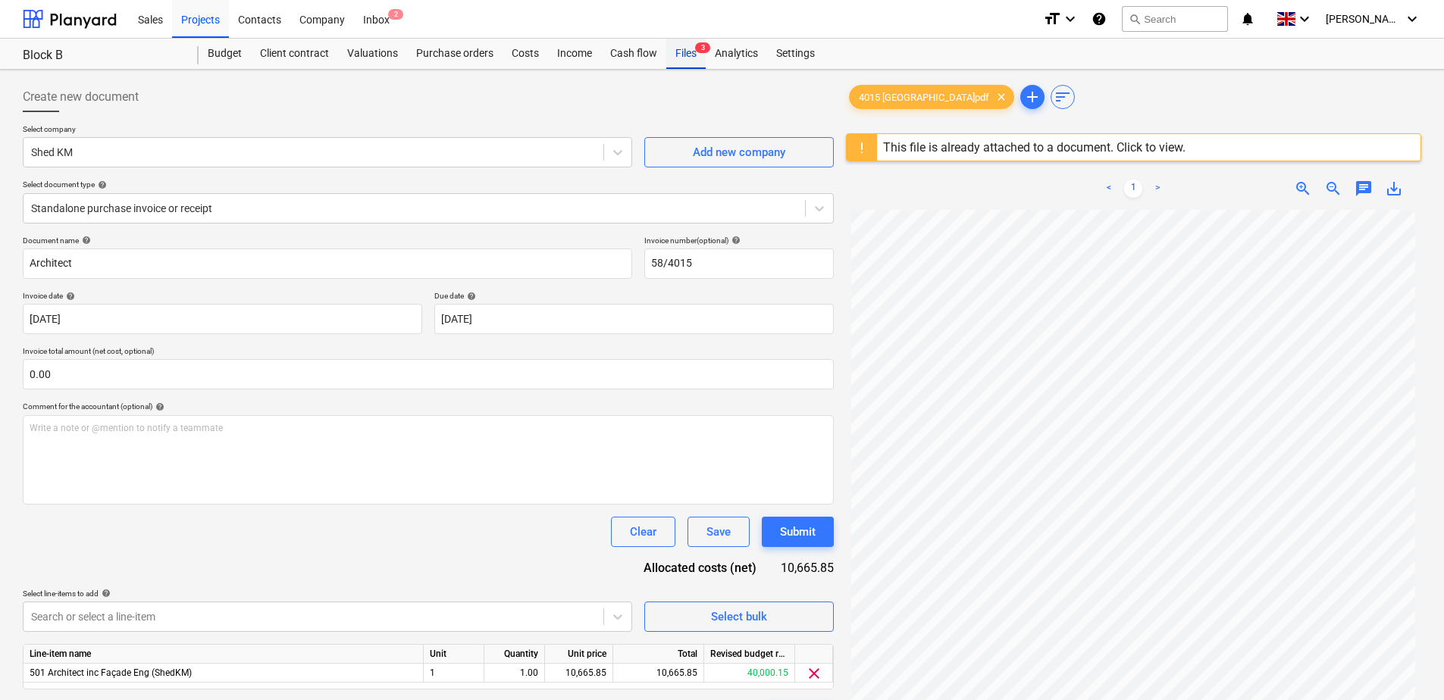
click at [680, 57] on div "Files 3" at bounding box center [685, 54] width 39 height 30
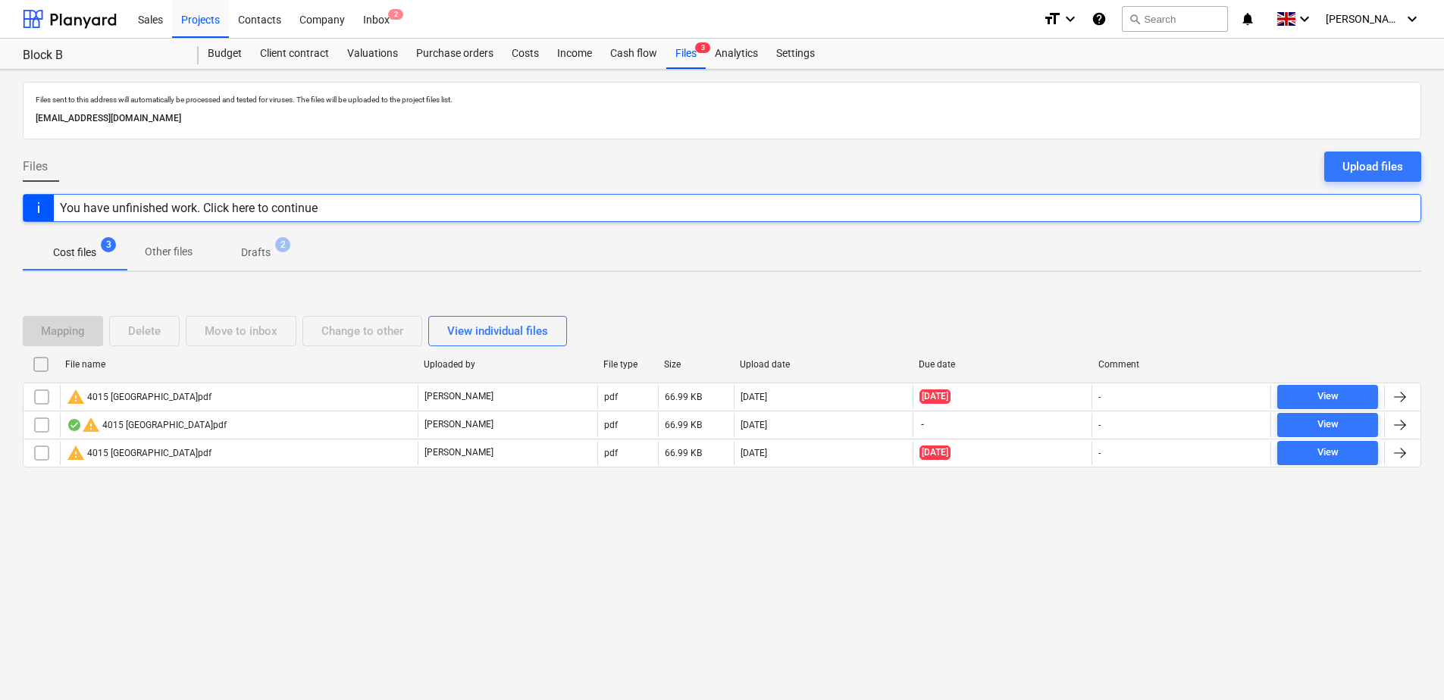
click at [268, 263] on span "Drafts 2" at bounding box center [256, 252] width 90 height 27
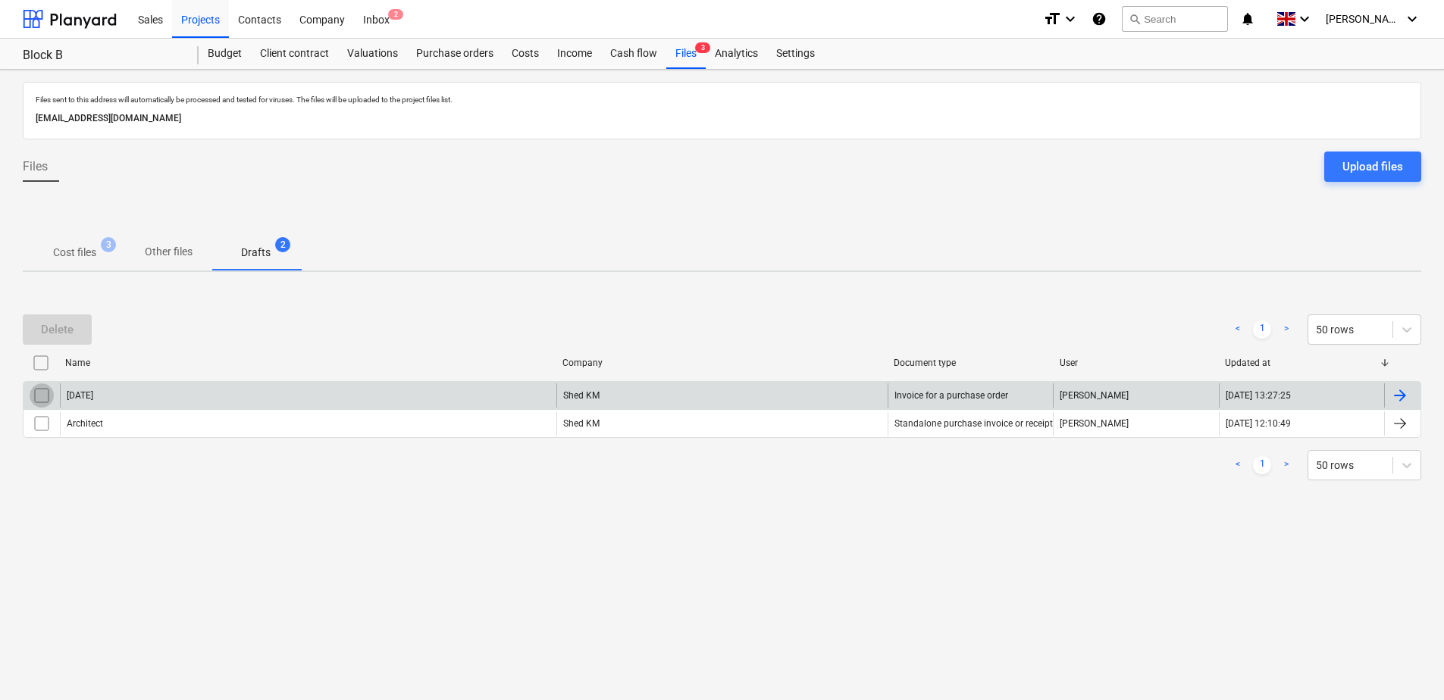
click at [47, 400] on input "checkbox" at bounding box center [42, 396] width 24 height 24
click at [44, 398] on input "checkbox" at bounding box center [42, 396] width 24 height 24
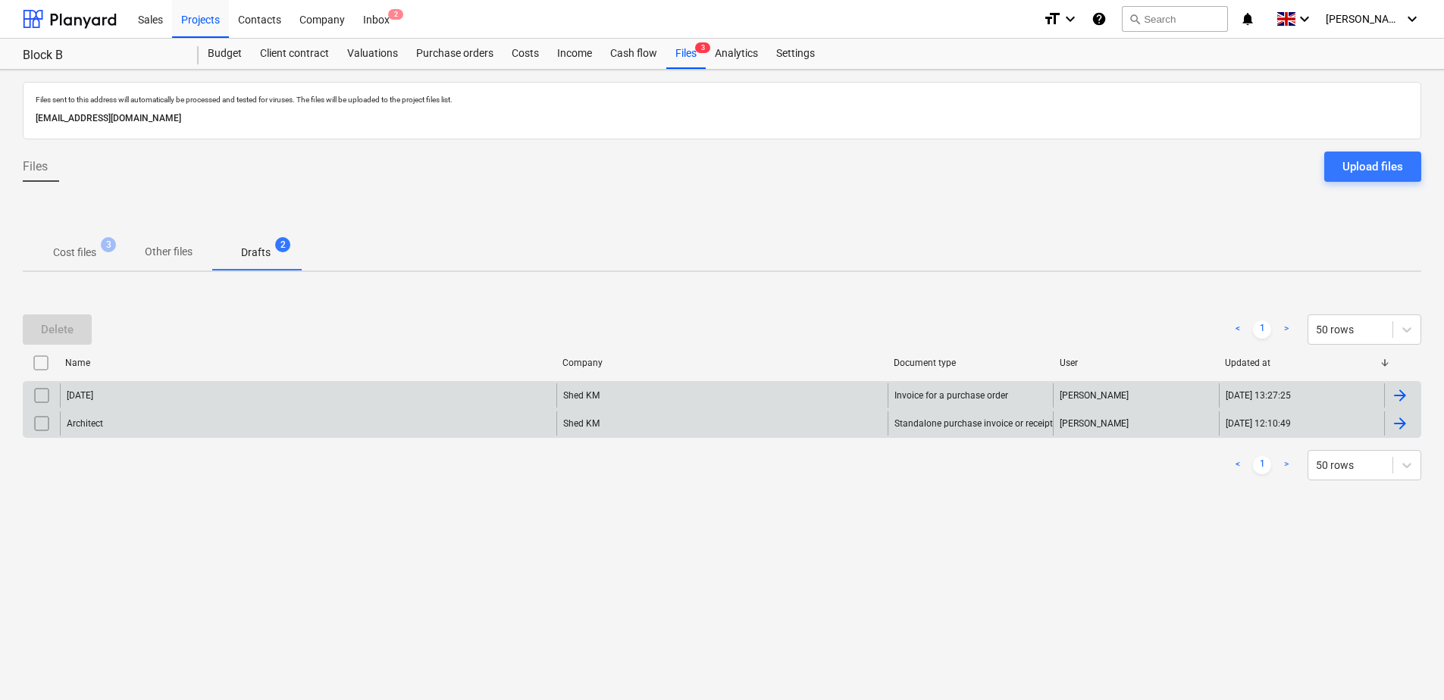
click at [44, 420] on input "checkbox" at bounding box center [42, 424] width 24 height 24
click at [72, 329] on div "Delete" at bounding box center [57, 330] width 33 height 20
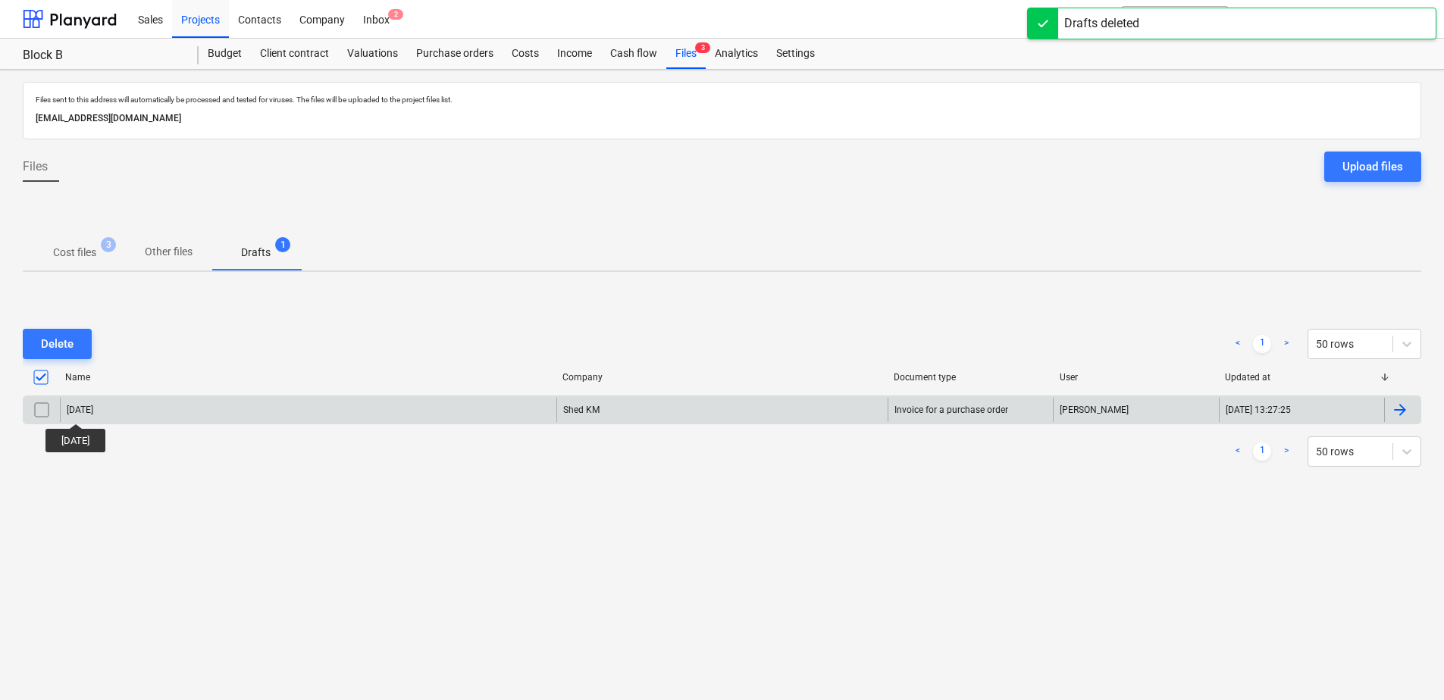
click at [91, 410] on div "[DATE]" at bounding box center [80, 410] width 27 height 11
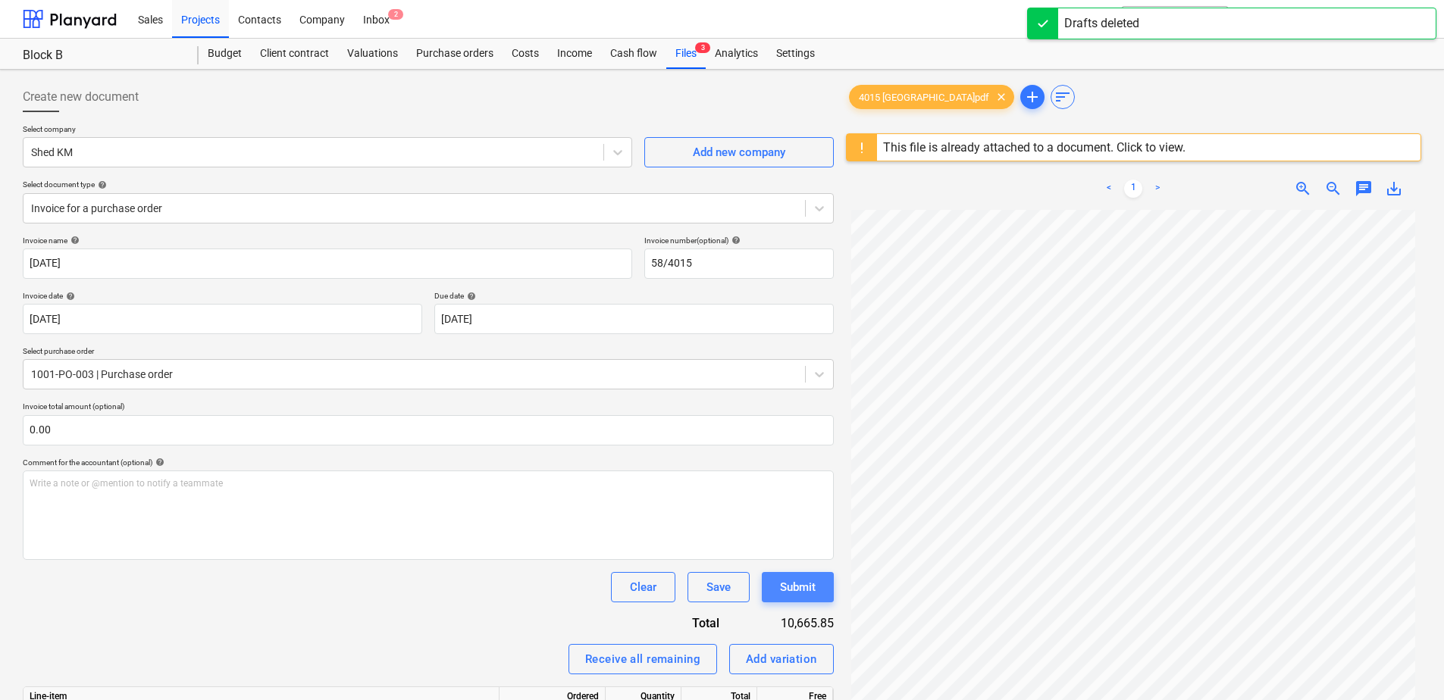
click at [805, 595] on div "Submit" at bounding box center [798, 588] width 36 height 20
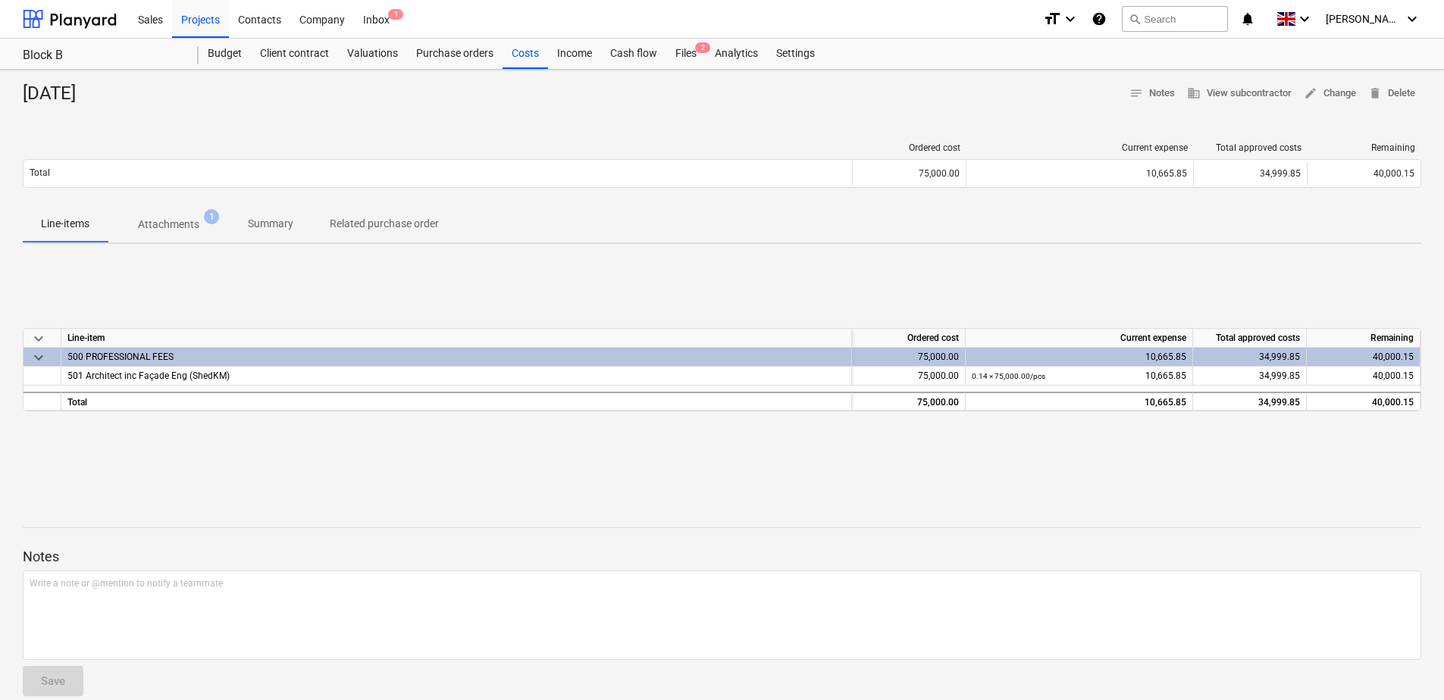
click at [199, 386] on div "keyboard_arrow_down Line-item Ordered cost Current expense Total approved costs…" at bounding box center [722, 369] width 1398 height 83
click at [203, 374] on span "501 Architect inc Façade Eng (ShedKM)" at bounding box center [148, 376] width 162 height 11
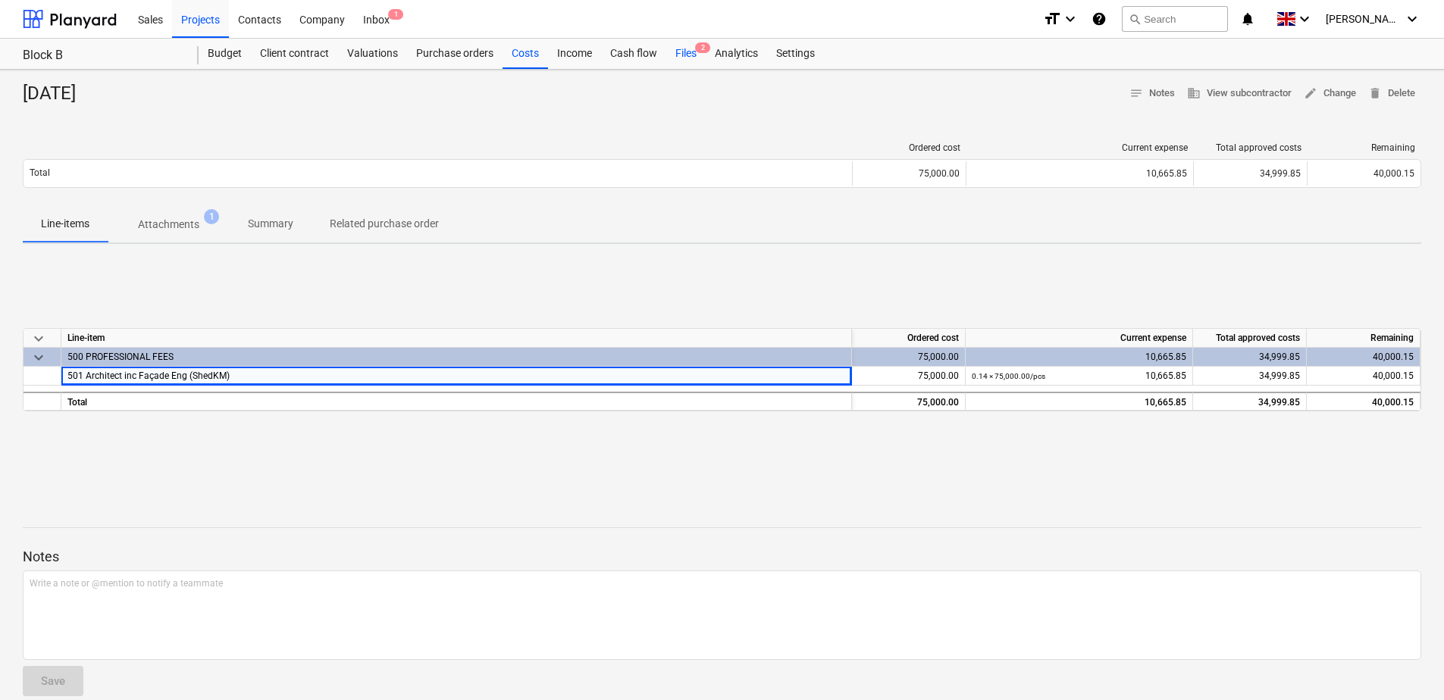
click at [691, 50] on div "Files 2" at bounding box center [685, 54] width 39 height 30
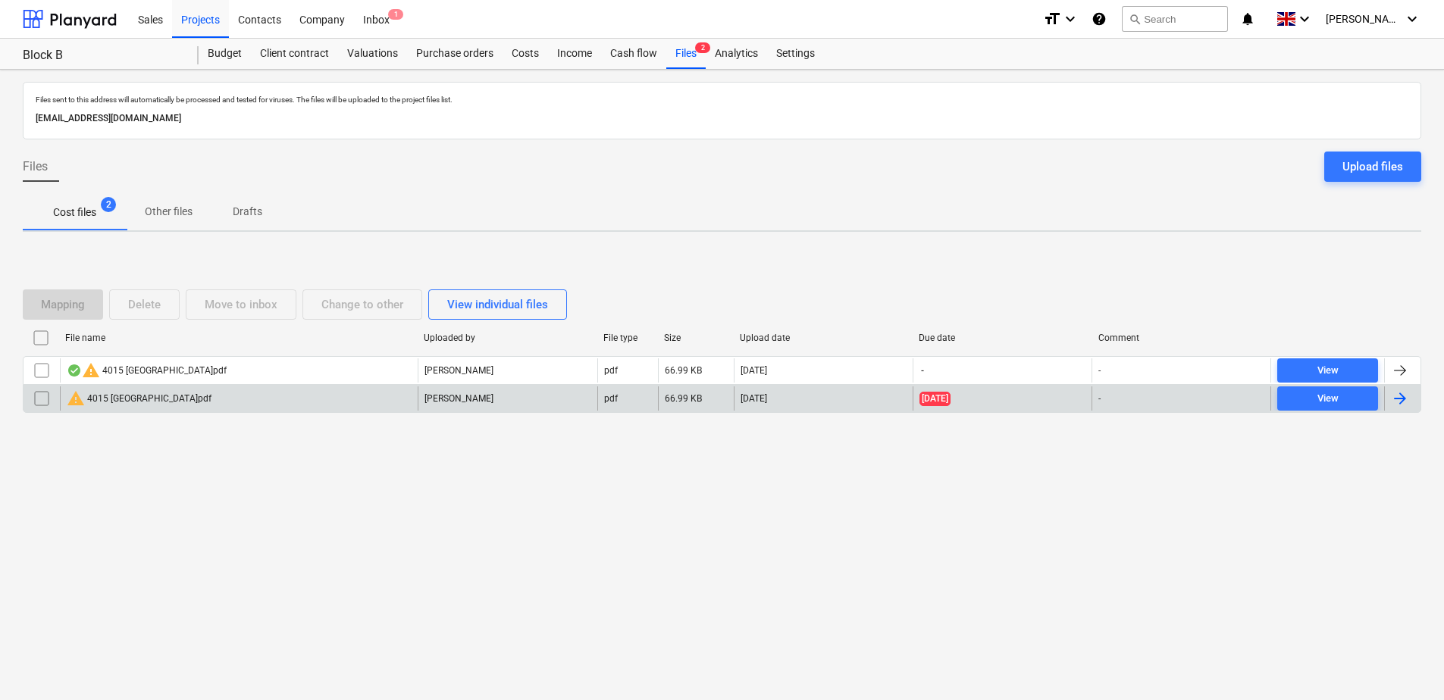
click at [201, 399] on div "warning 4015 [GEOGRAPHIC_DATA]pdf" at bounding box center [239, 399] width 358 height 24
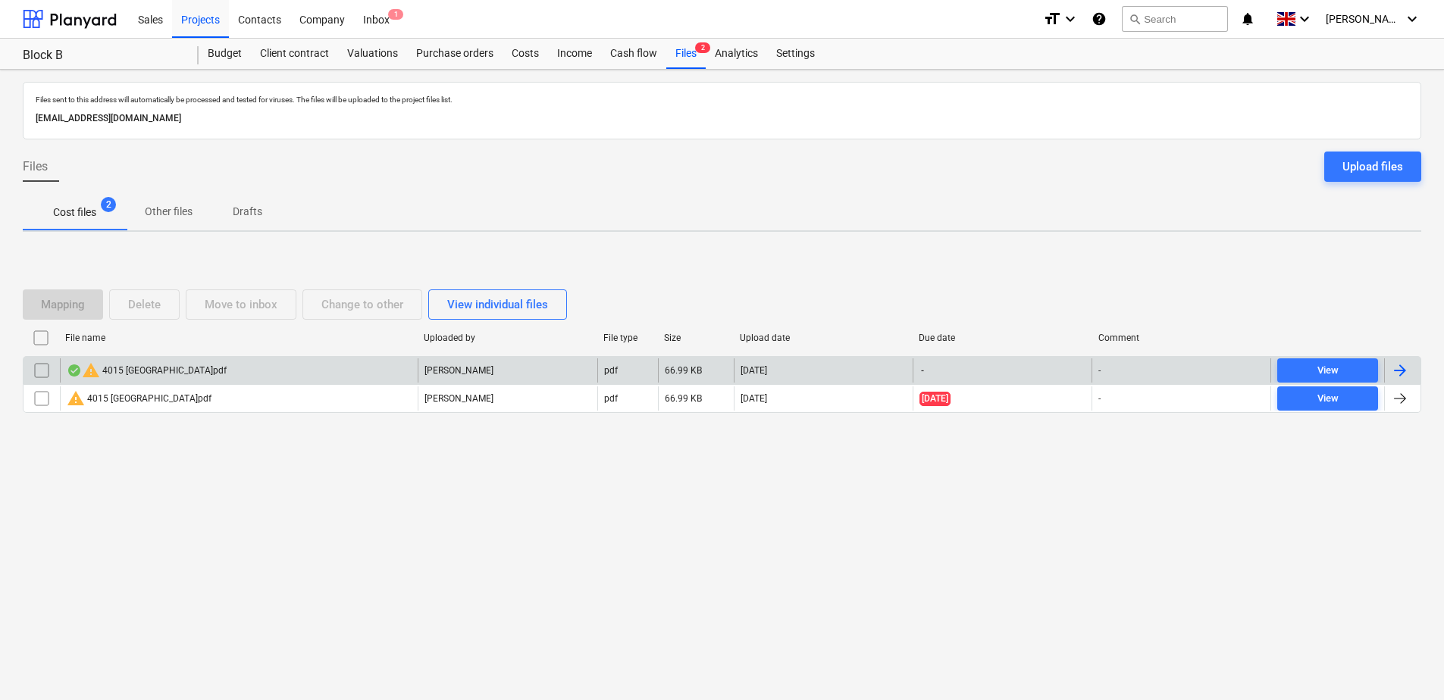
click at [145, 373] on div "warning 4015 [GEOGRAPHIC_DATA]pdf" at bounding box center [147, 371] width 160 height 18
click at [49, 372] on input "checkbox" at bounding box center [42, 371] width 24 height 24
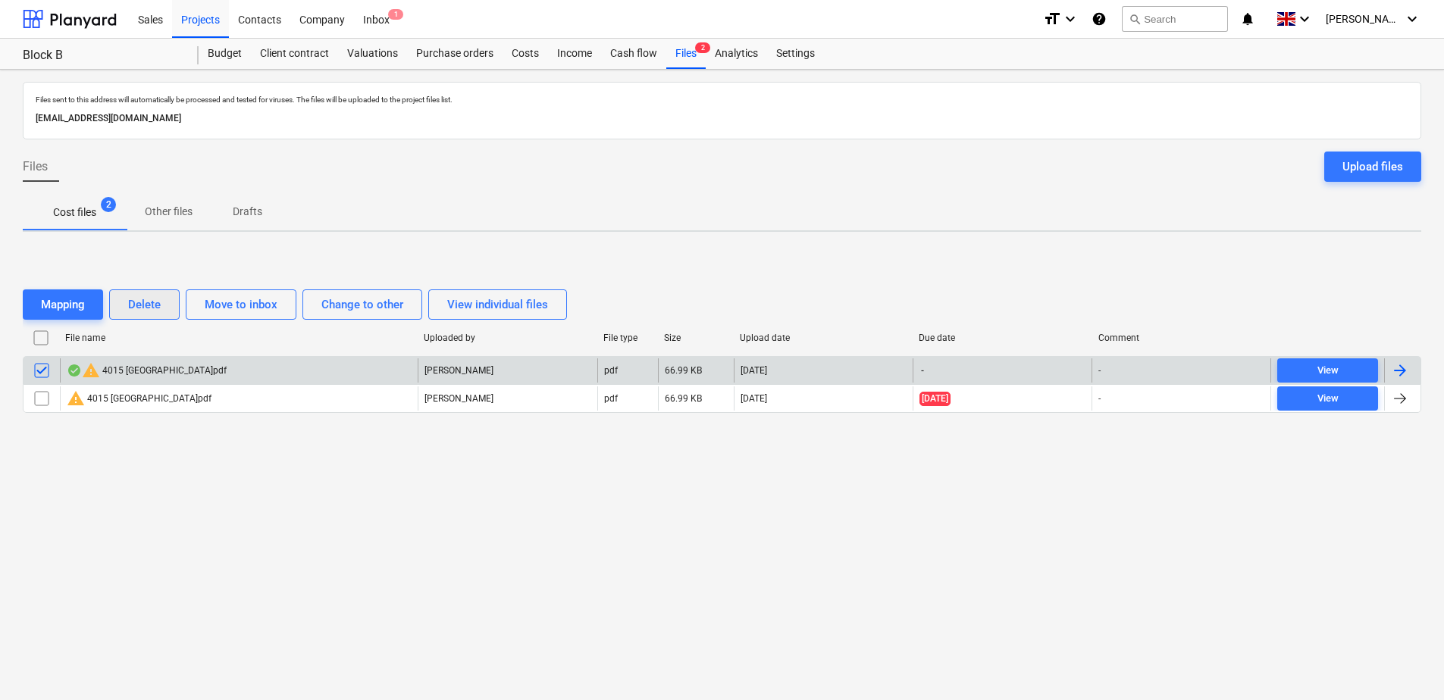
click at [154, 310] on div "Delete" at bounding box center [144, 305] width 33 height 20
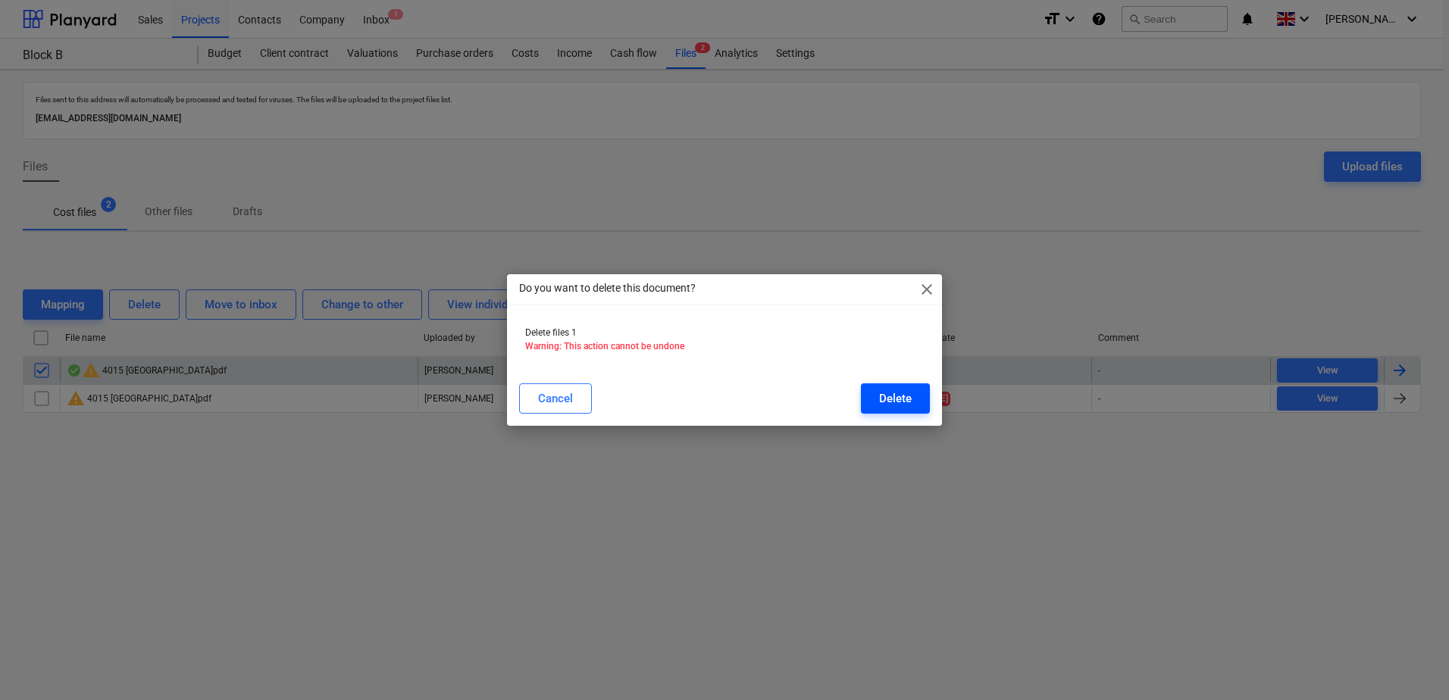
click at [905, 408] on div "Delete" at bounding box center [895, 399] width 33 height 20
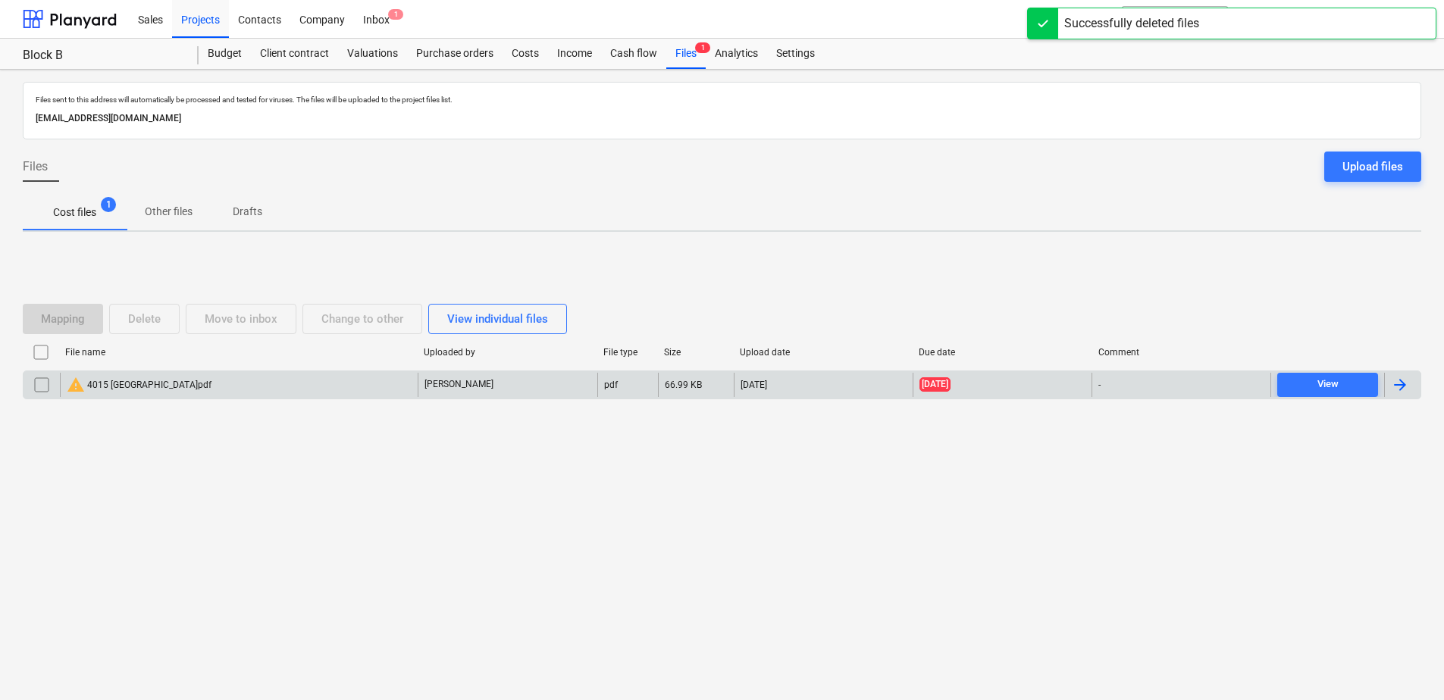
click at [42, 385] on input "checkbox" at bounding box center [42, 385] width 24 height 24
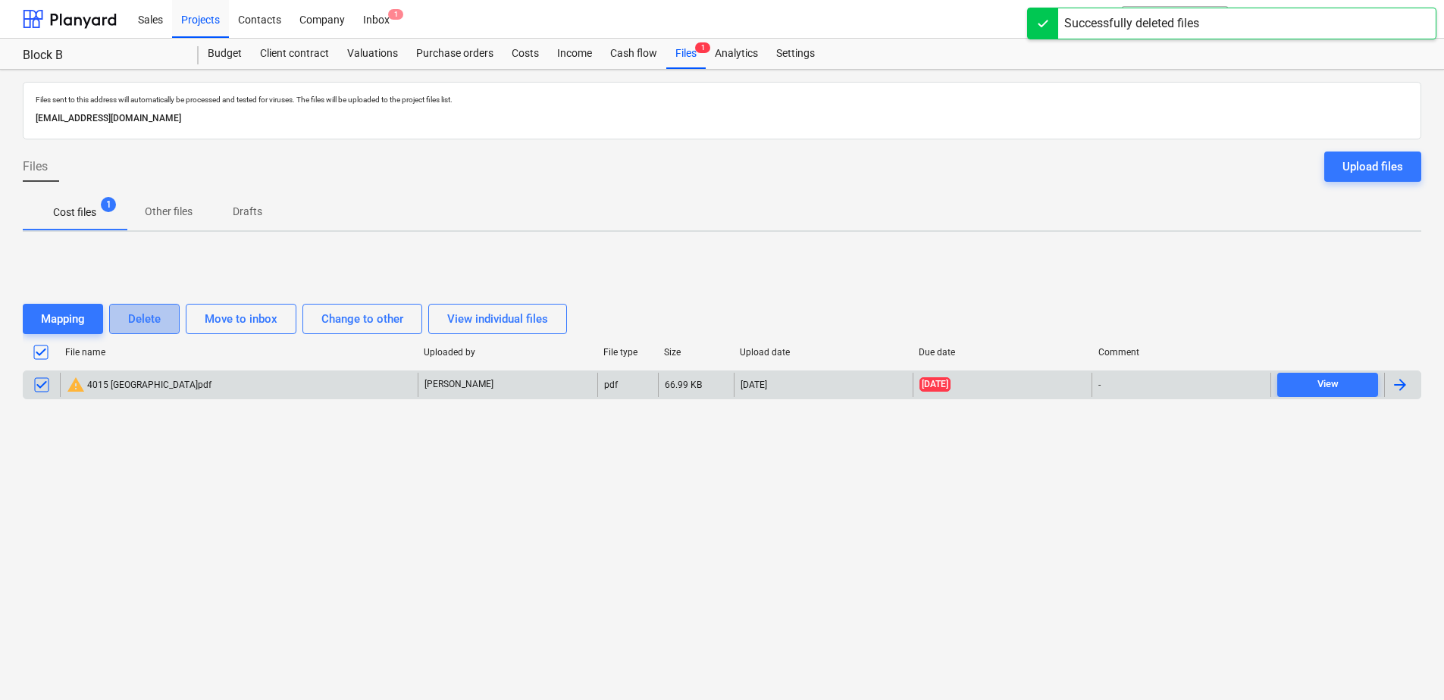
click at [149, 321] on div "Delete" at bounding box center [144, 319] width 33 height 20
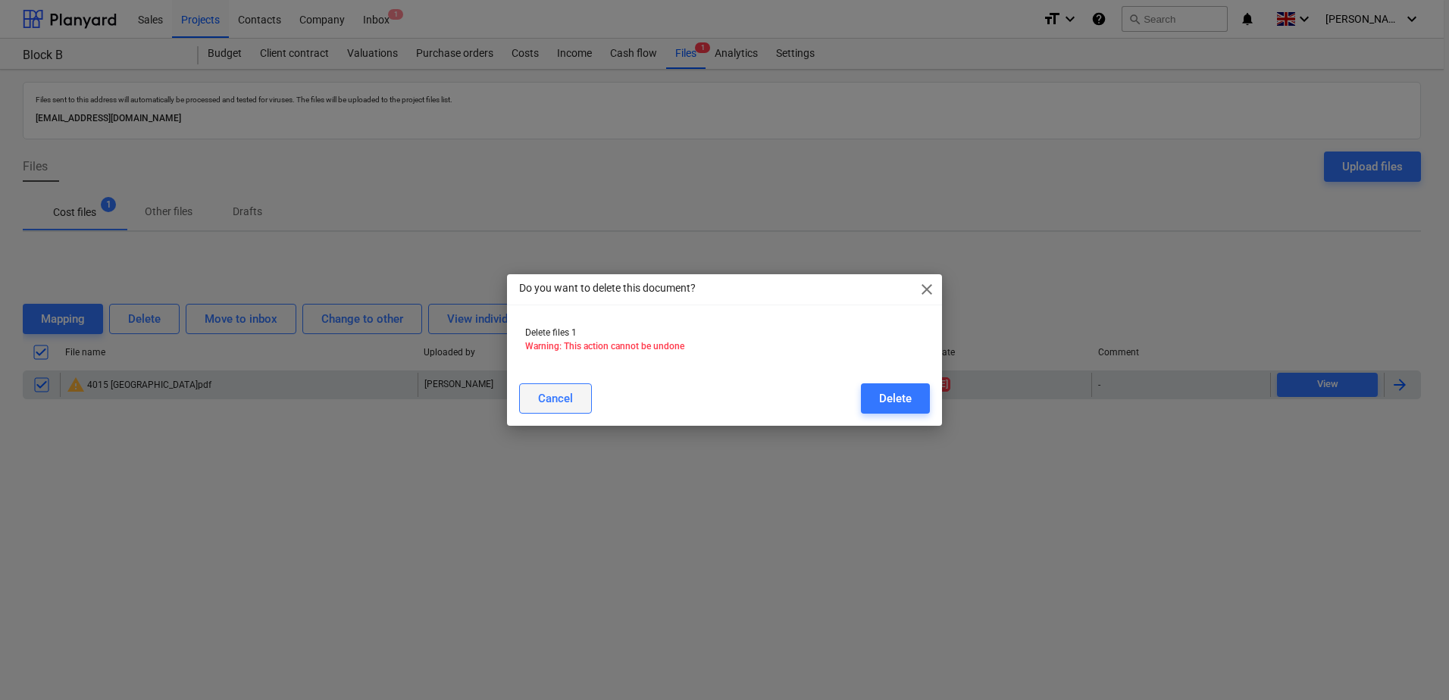
click at [563, 402] on div "Cancel" at bounding box center [555, 399] width 35 height 20
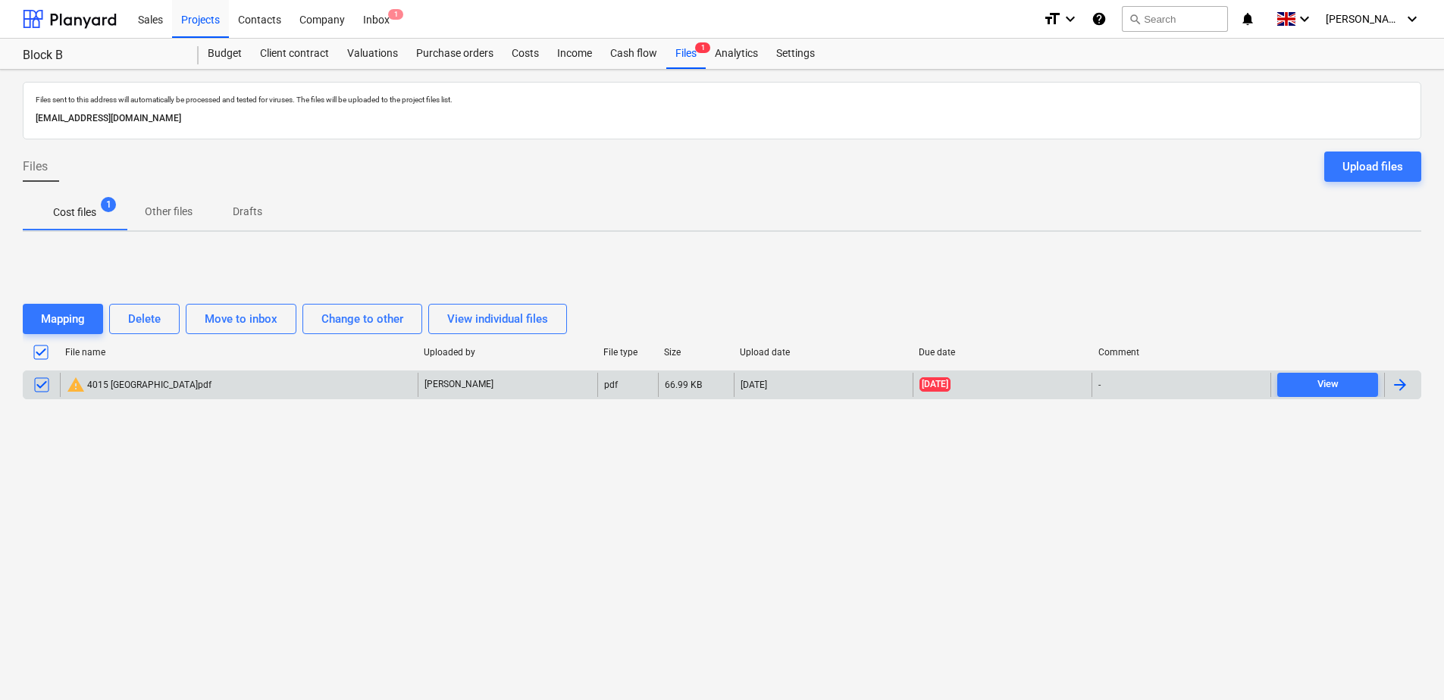
click at [151, 443] on div "Mapping Delete Move to inbox Change to other View individual files File name Up…" at bounding box center [722, 357] width 1398 height 227
click at [149, 320] on div "Delete" at bounding box center [144, 319] width 33 height 20
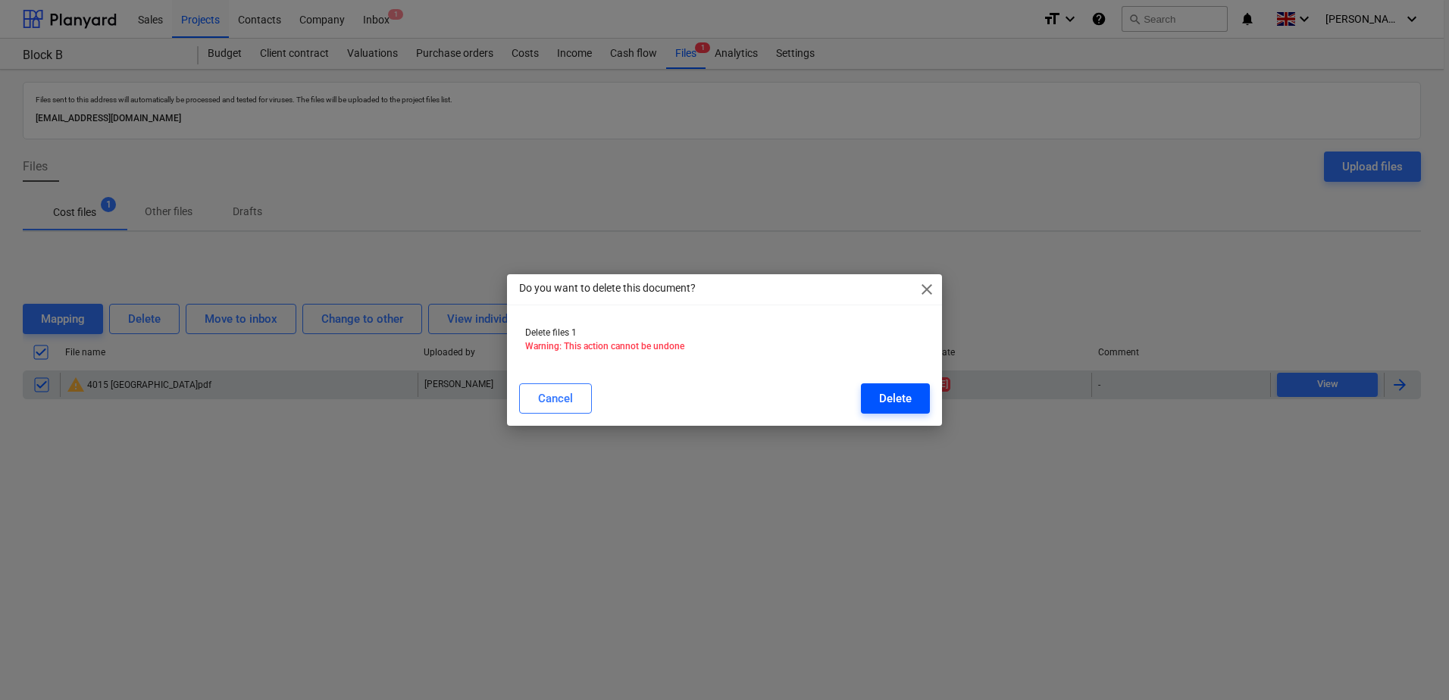
click at [885, 400] on div "Delete" at bounding box center [895, 399] width 33 height 20
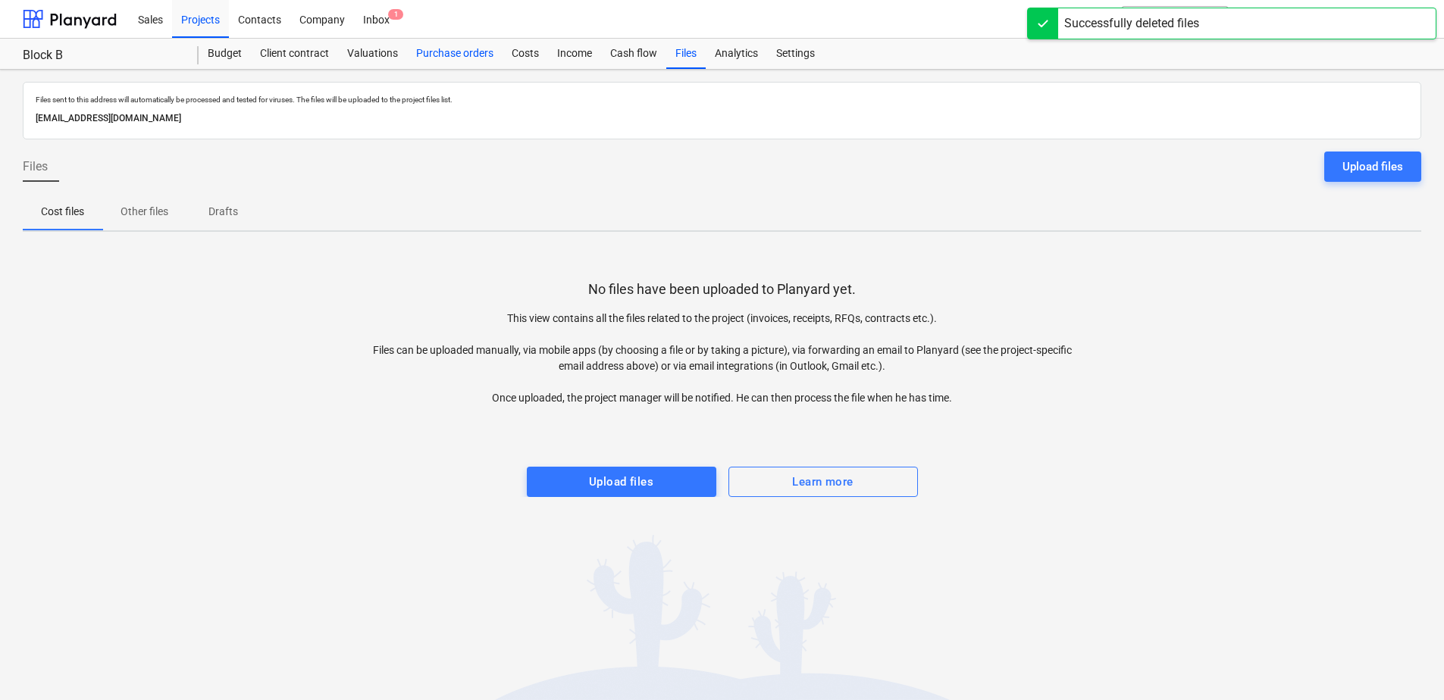
click at [465, 49] on div "Purchase orders" at bounding box center [455, 54] width 96 height 30
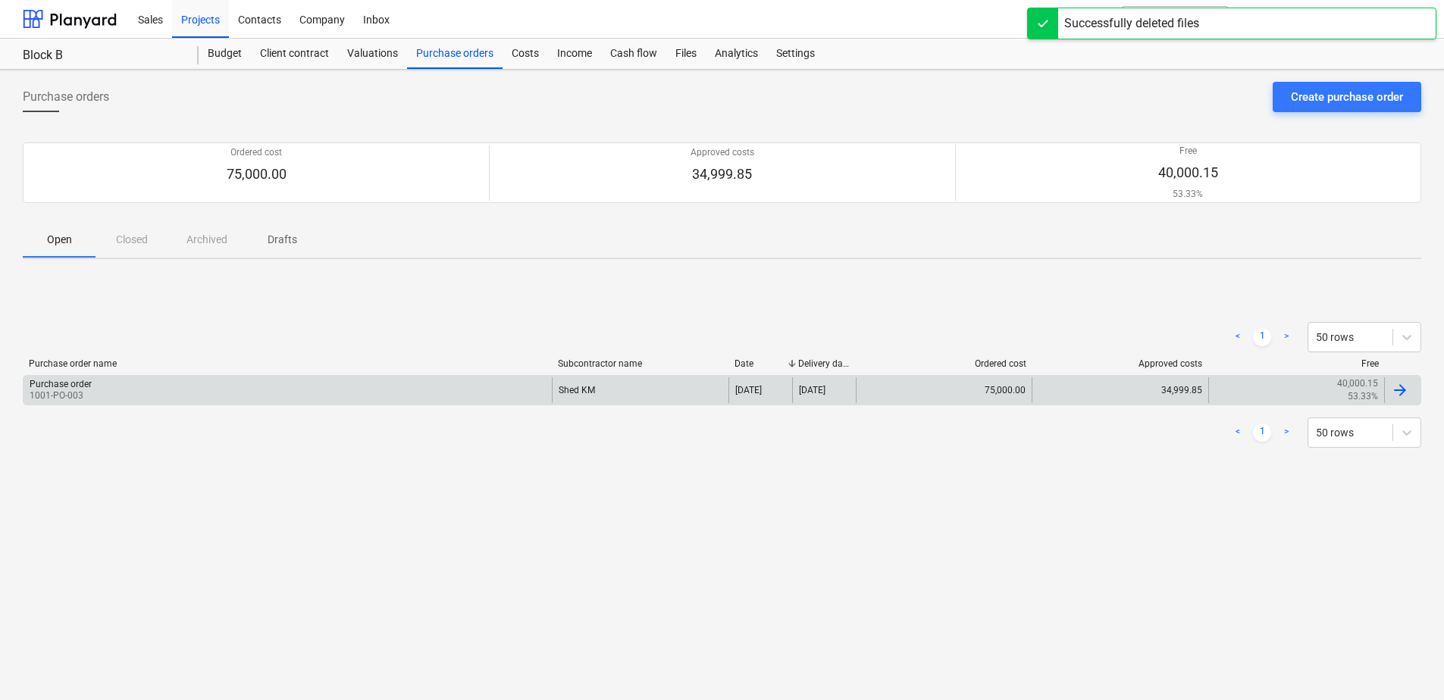
click at [261, 387] on div "Purchase order 1001-PO-003" at bounding box center [287, 390] width 528 height 26
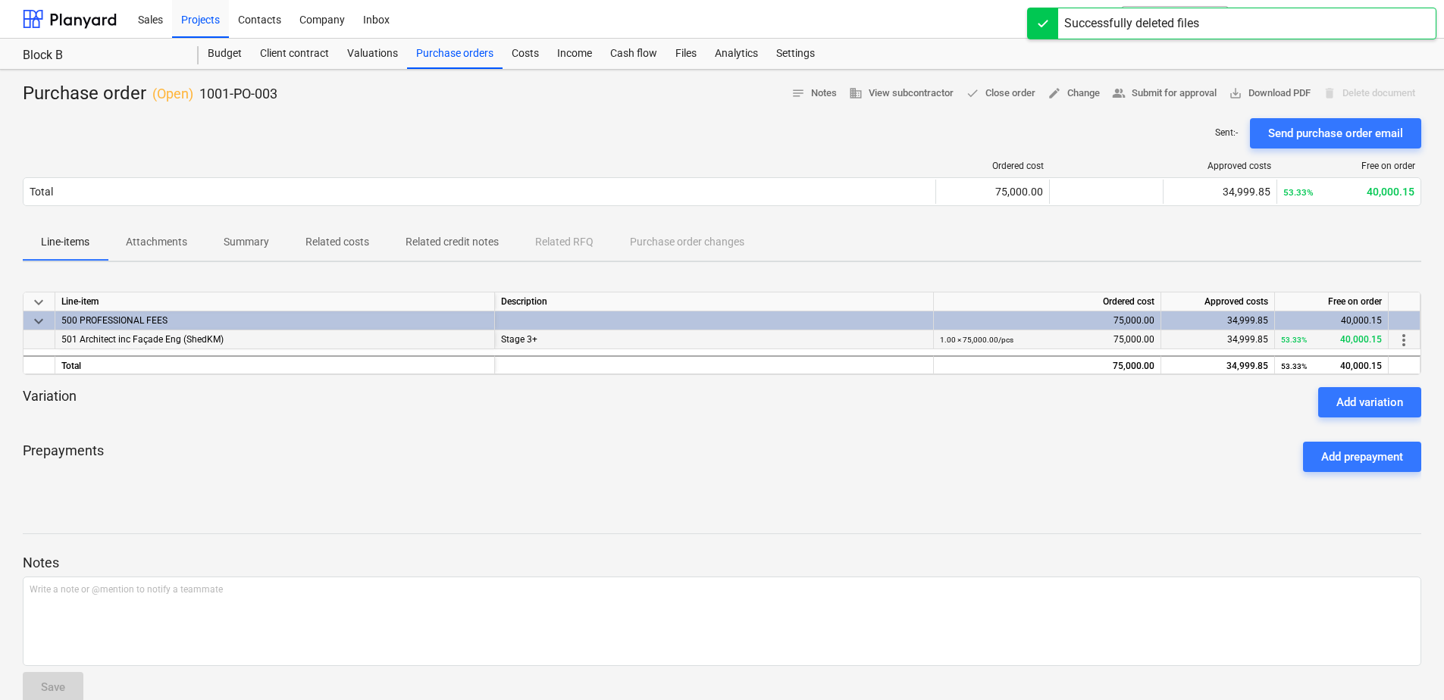
click at [304, 346] on div "501 Architect inc Façade Eng (ShedKM)" at bounding box center [275, 339] width 440 height 19
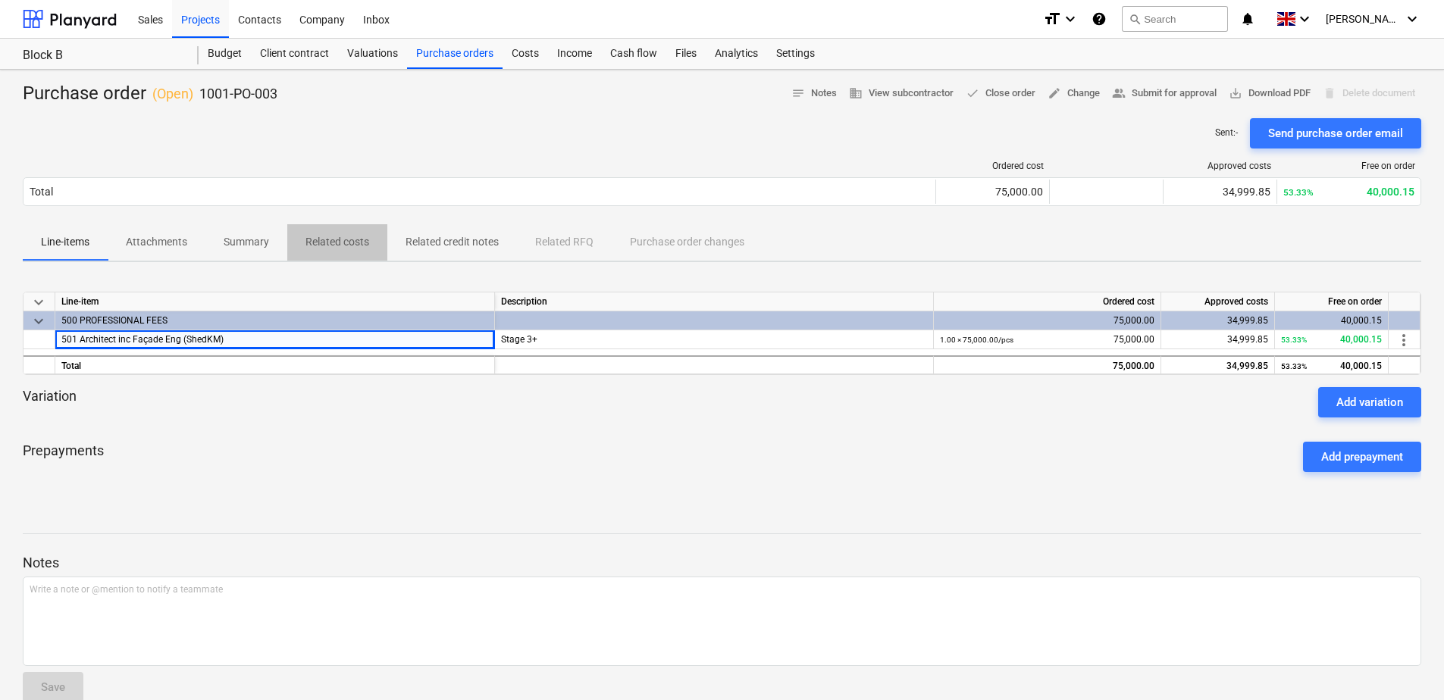
click at [357, 242] on p "Related costs" at bounding box center [337, 242] width 64 height 16
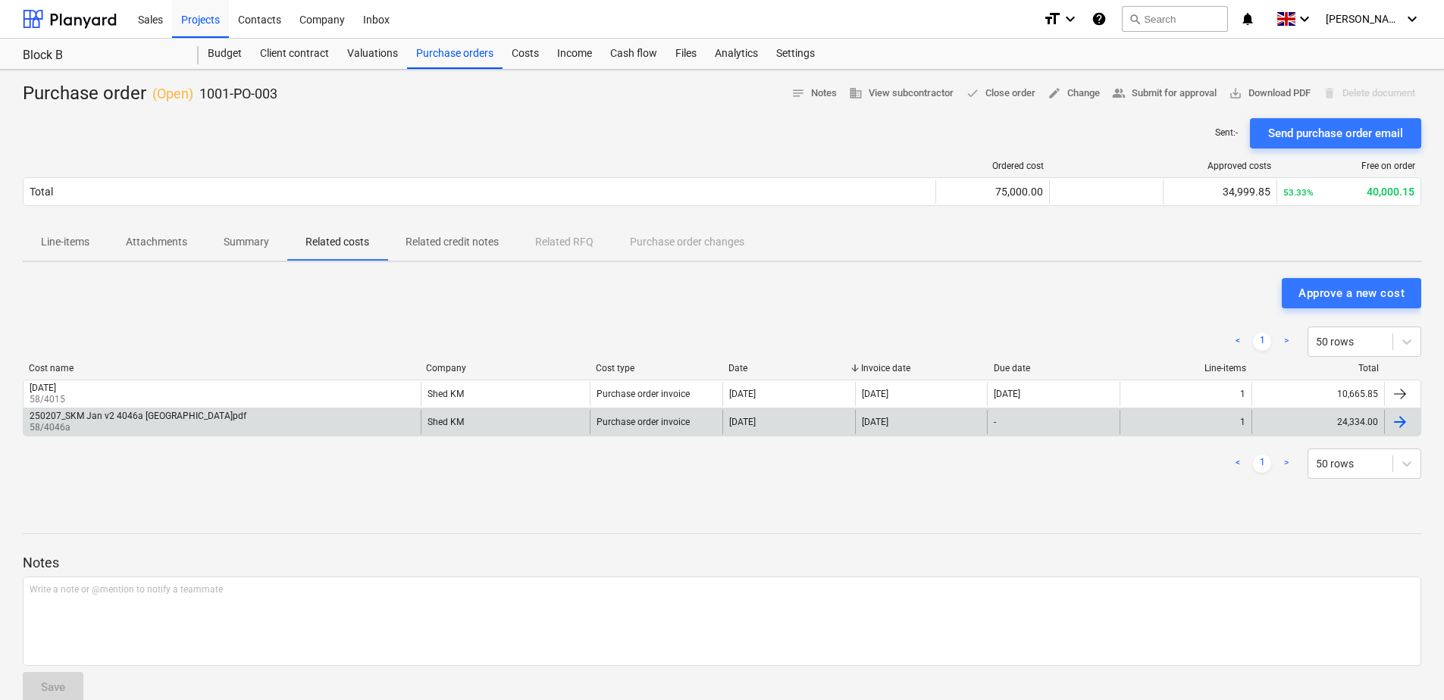
click at [1013, 422] on div "-" at bounding box center [1053, 422] width 133 height 24
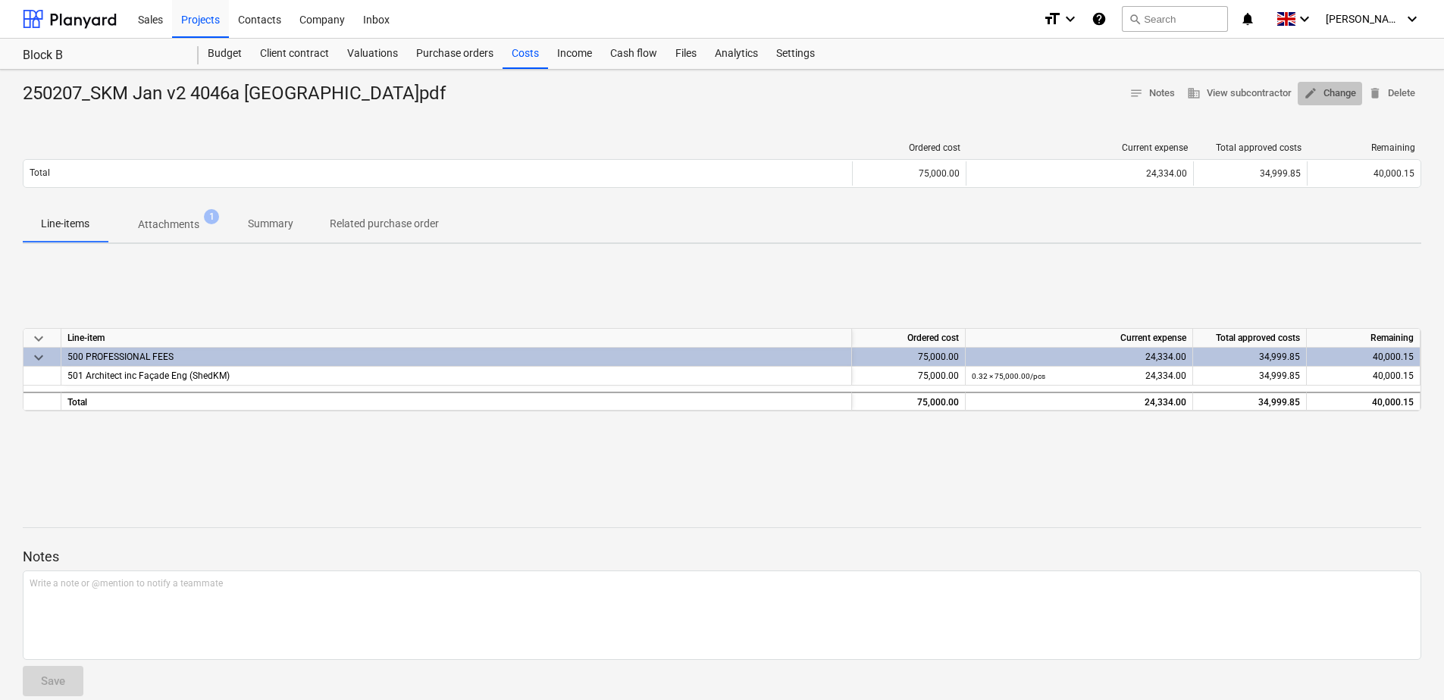
click at [1336, 94] on span "edit Change" at bounding box center [1330, 93] width 52 height 17
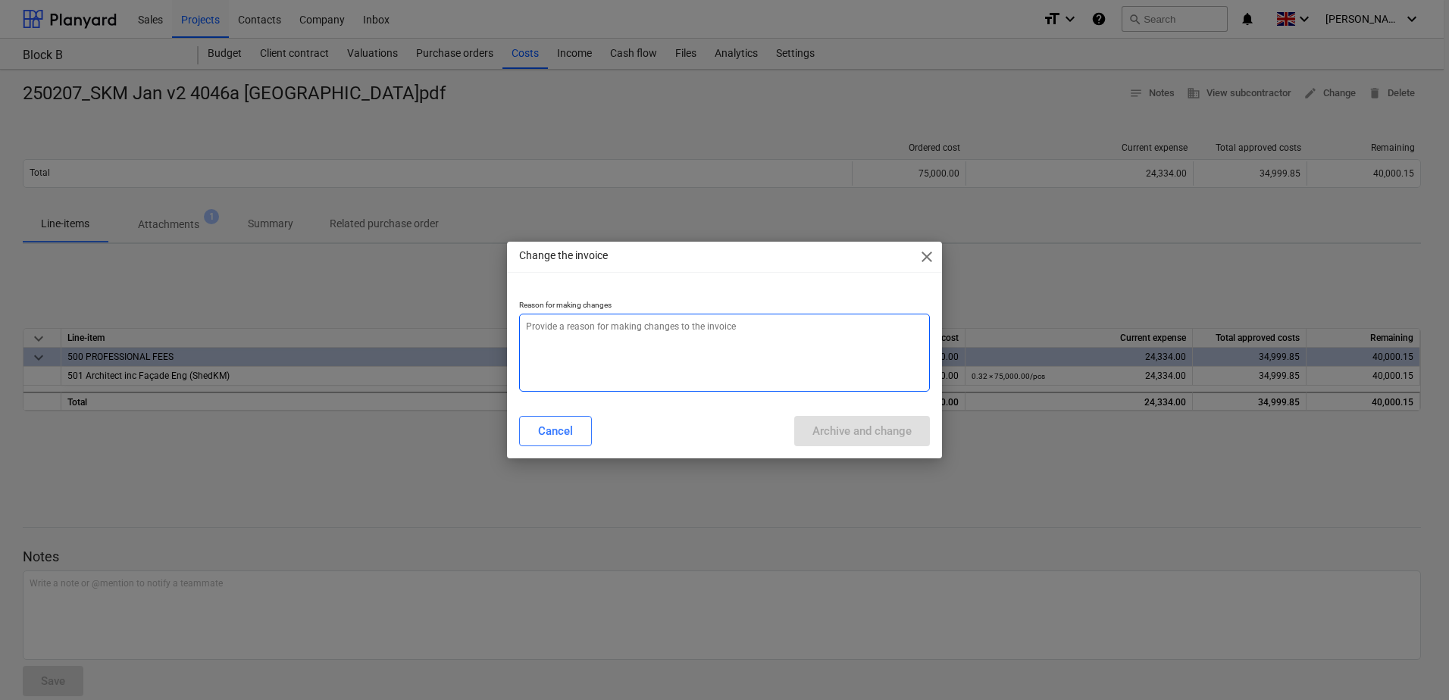
click at [628, 365] on textarea at bounding box center [724, 353] width 411 height 78
type textarea "x"
type textarea "r"
type textarea "x"
type textarea "rg"
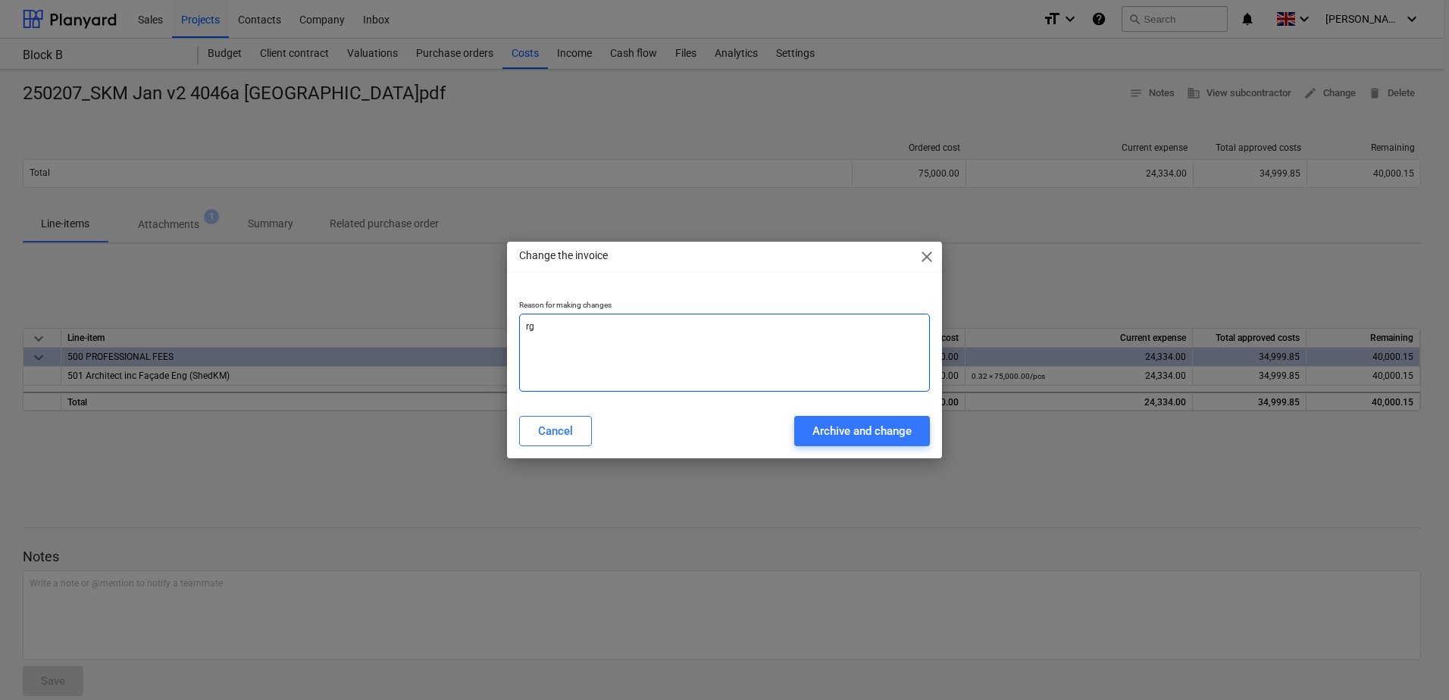
type textarea "x"
type textarea "rge"
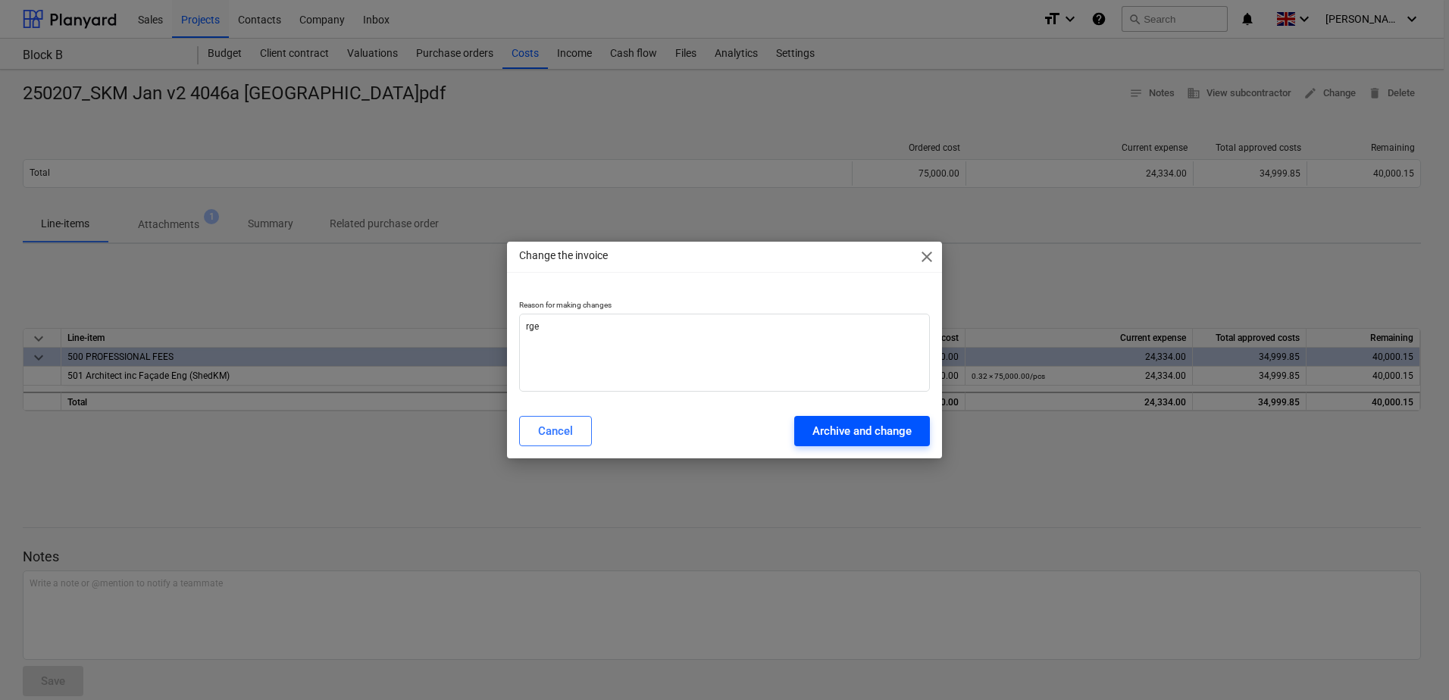
click at [834, 439] on div "Archive and change" at bounding box center [862, 431] width 99 height 20
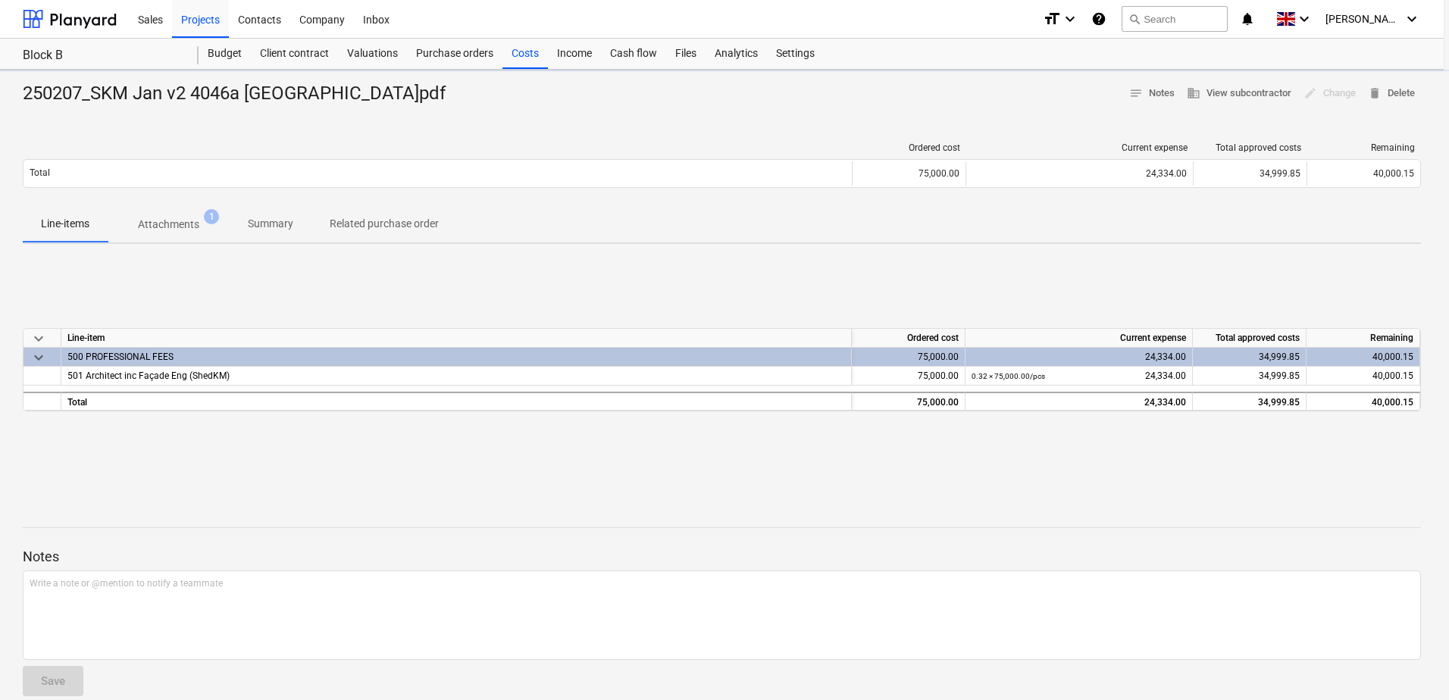
type textarea "x"
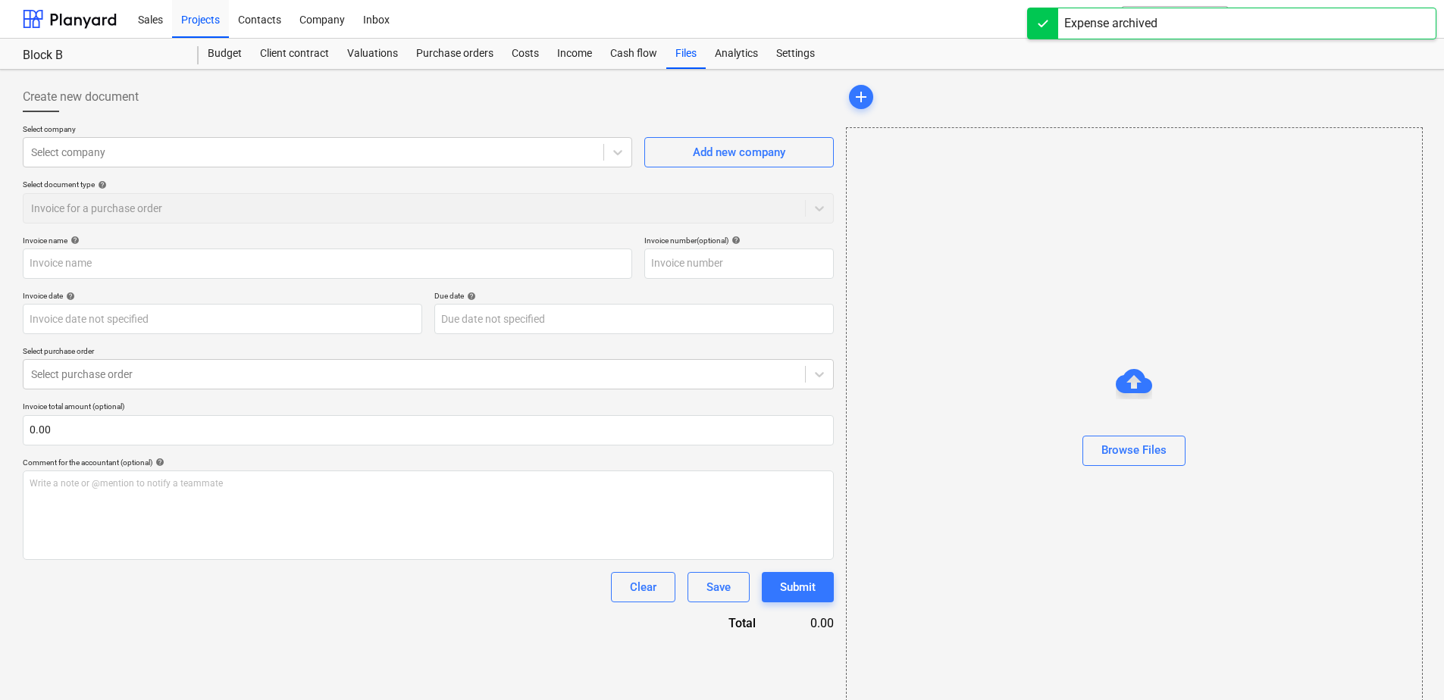
type input "250207_SKM Jan v2 4046a [GEOGRAPHIC_DATA]pdf"
type input "58/4046a"
type input "[DATE]"
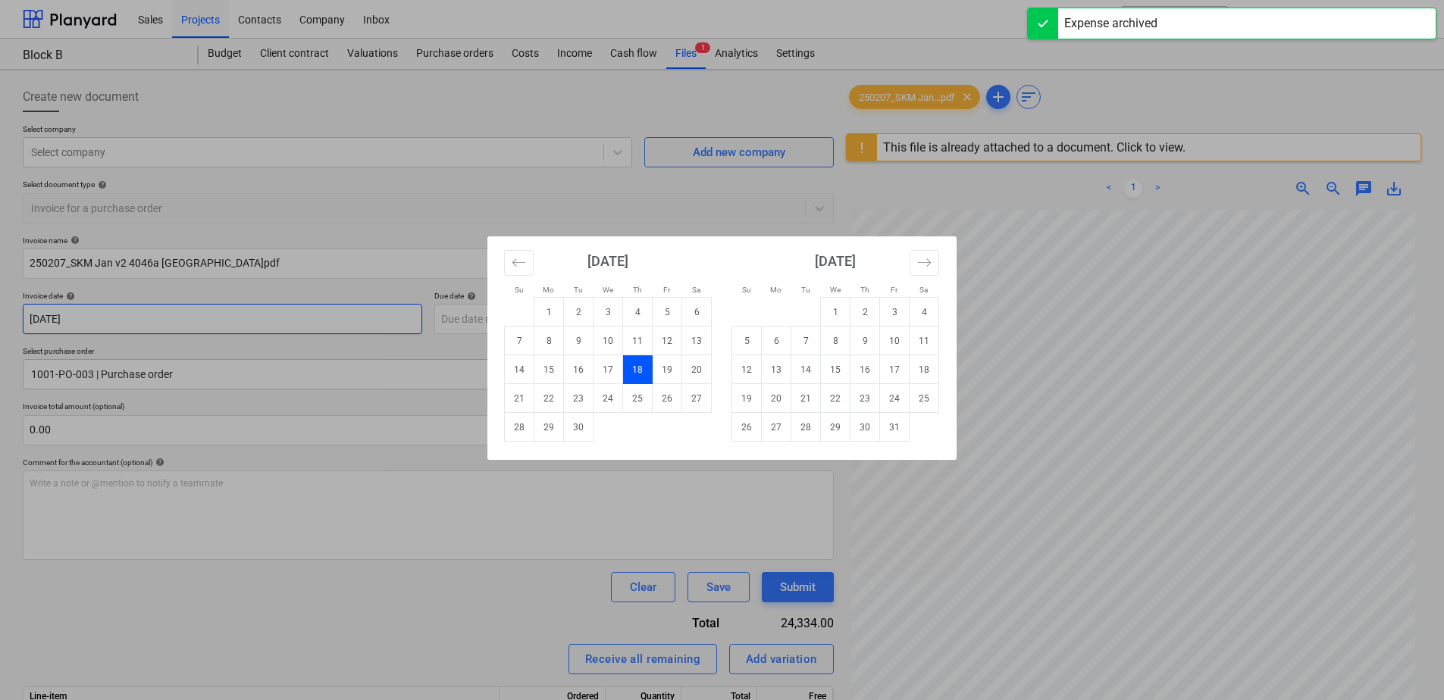
drag, startPoint x: 130, startPoint y: 320, endPoint x: 16, endPoint y: 318, distance: 113.7
click at [16, 318] on body "Sales Projects Contacts Company Inbox format_size keyboard_arrow_down help sear…" at bounding box center [722, 357] width 1444 height 715
drag, startPoint x: 220, startPoint y: 264, endPoint x: 249, endPoint y: 259, distance: 29.9
click at [221, 264] on div "Su Mo Tu We Th Fr Sa Su Mo Tu We Th Fr Sa [DATE] 1 2 3 4 5 6 7 8 9 10 11 12 13 …" at bounding box center [722, 350] width 1444 height 700
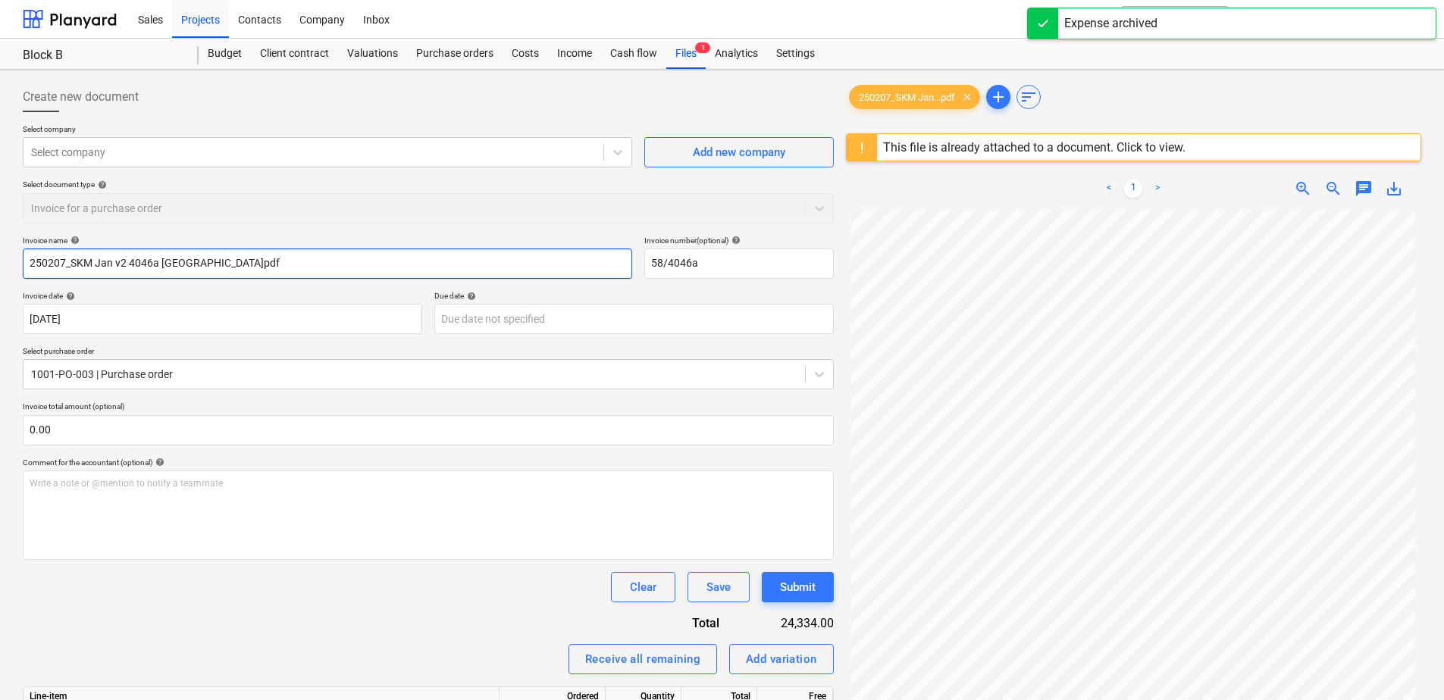
drag, startPoint x: 257, startPoint y: 261, endPoint x: 7, endPoint y: 264, distance: 250.1
click at [7, 264] on div "Create new document Select company Select company Add new company Select docume…" at bounding box center [722, 475] width 1444 height 810
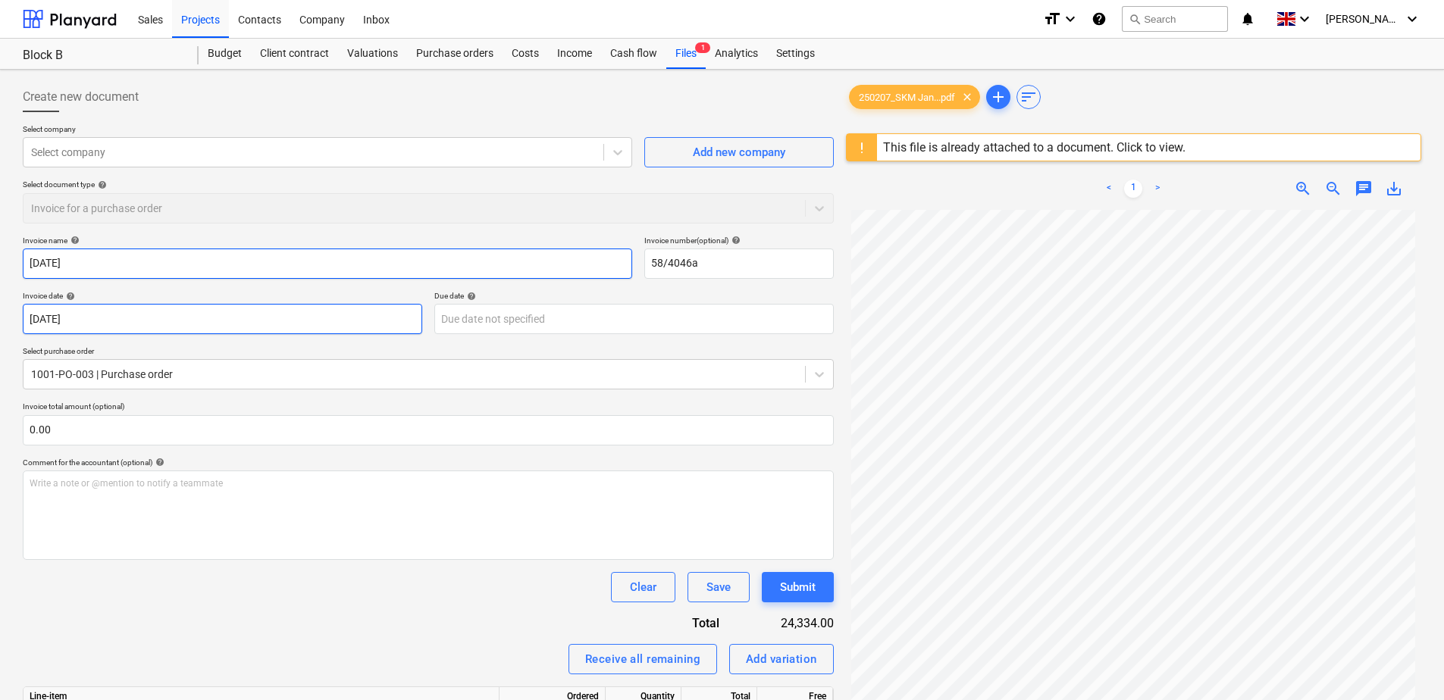
type input "[DATE]"
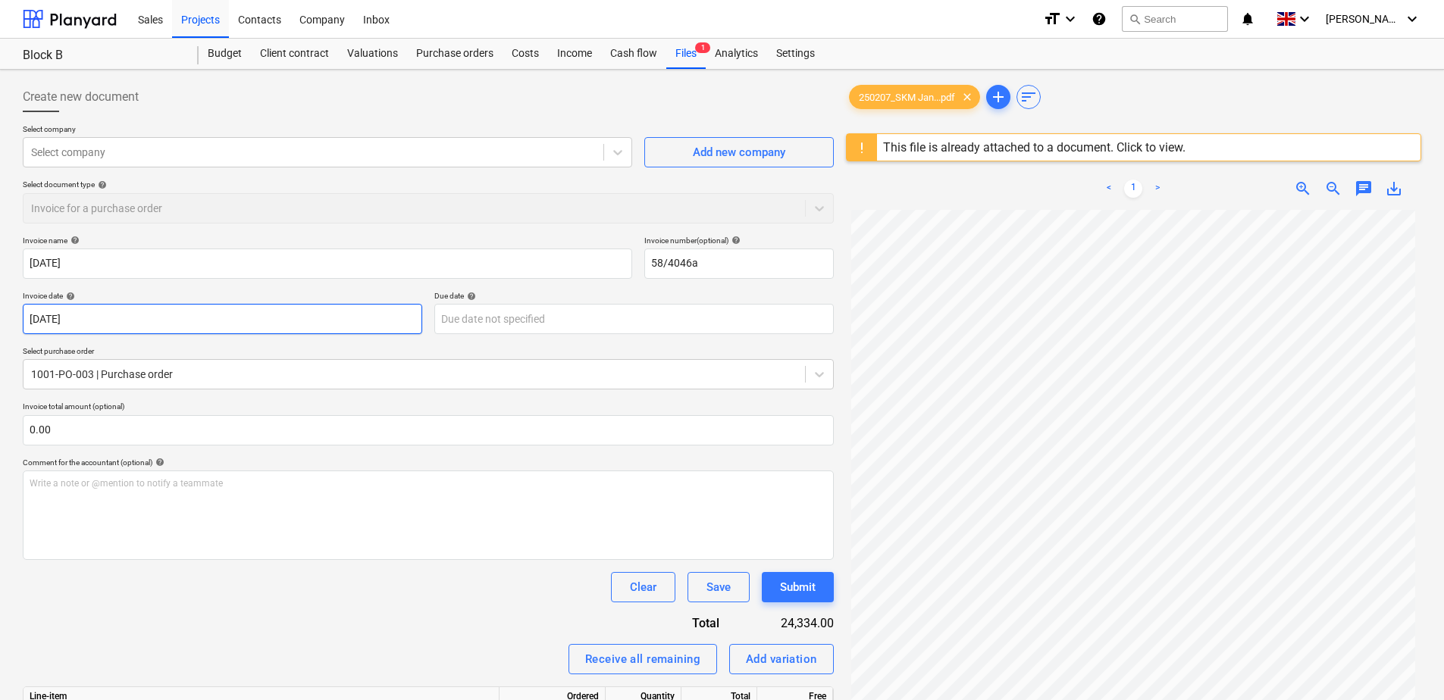
click at [113, 317] on body "Sales Projects Contacts Company Inbox format_size keyboard_arrow_down help sear…" at bounding box center [722, 357] width 1444 height 715
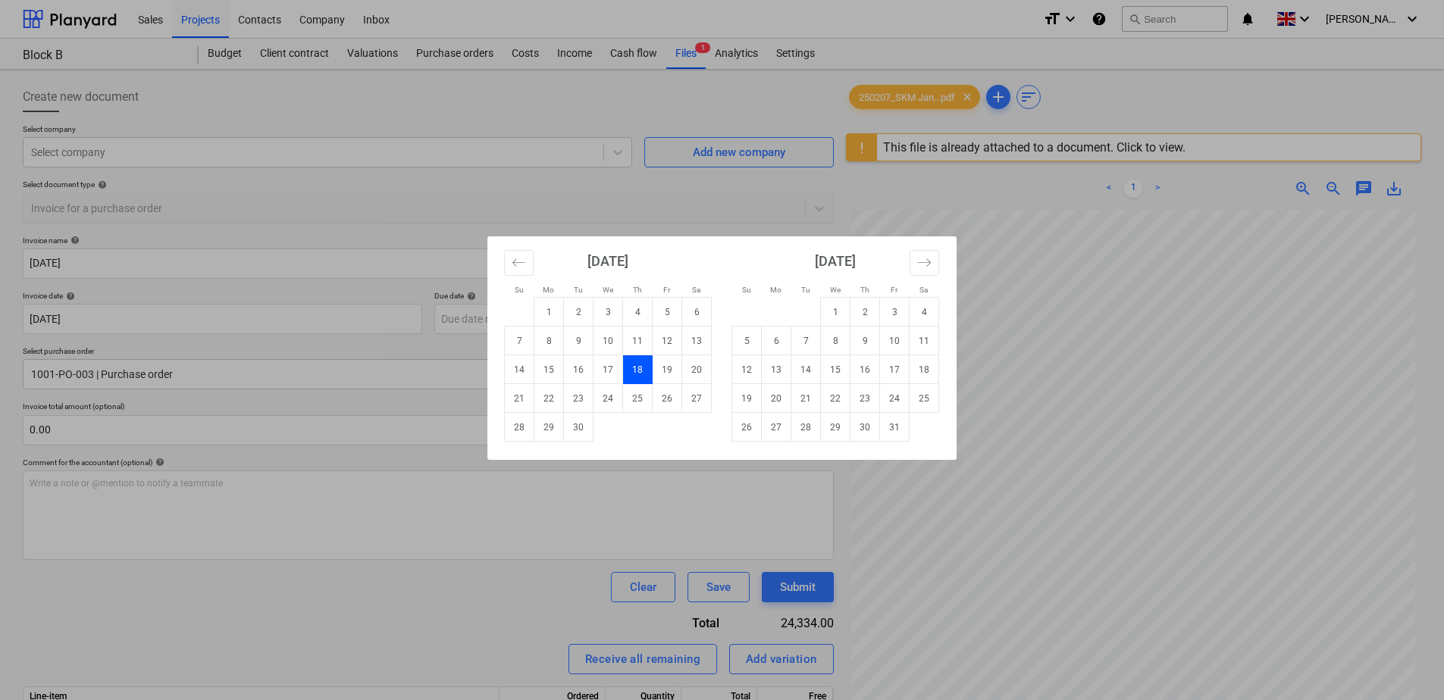
click at [537, 273] on div "[DATE]" at bounding box center [608, 266] width 208 height 61
click at [518, 269] on icon "Move backward to switch to the previous month." at bounding box center [519, 262] width 14 height 14
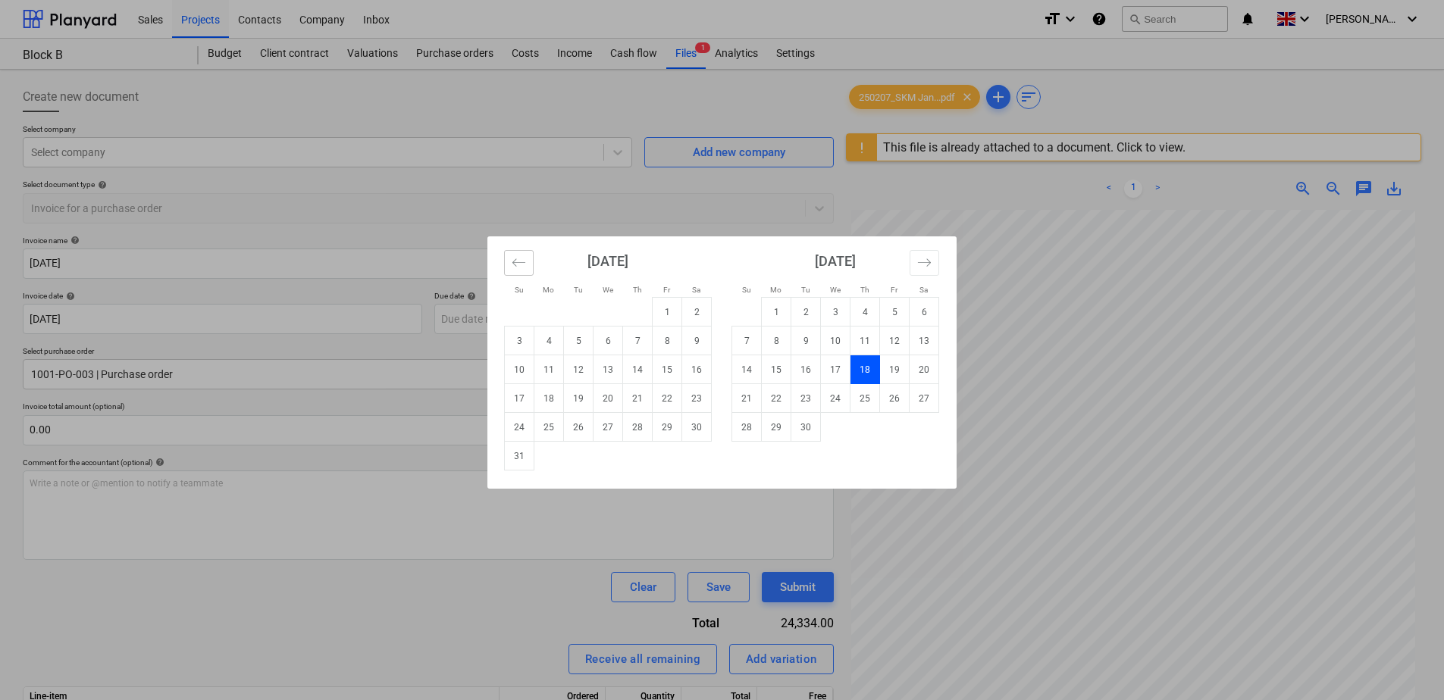
click at [518, 269] on icon "Move backward to switch to the previous month." at bounding box center [519, 262] width 14 height 14
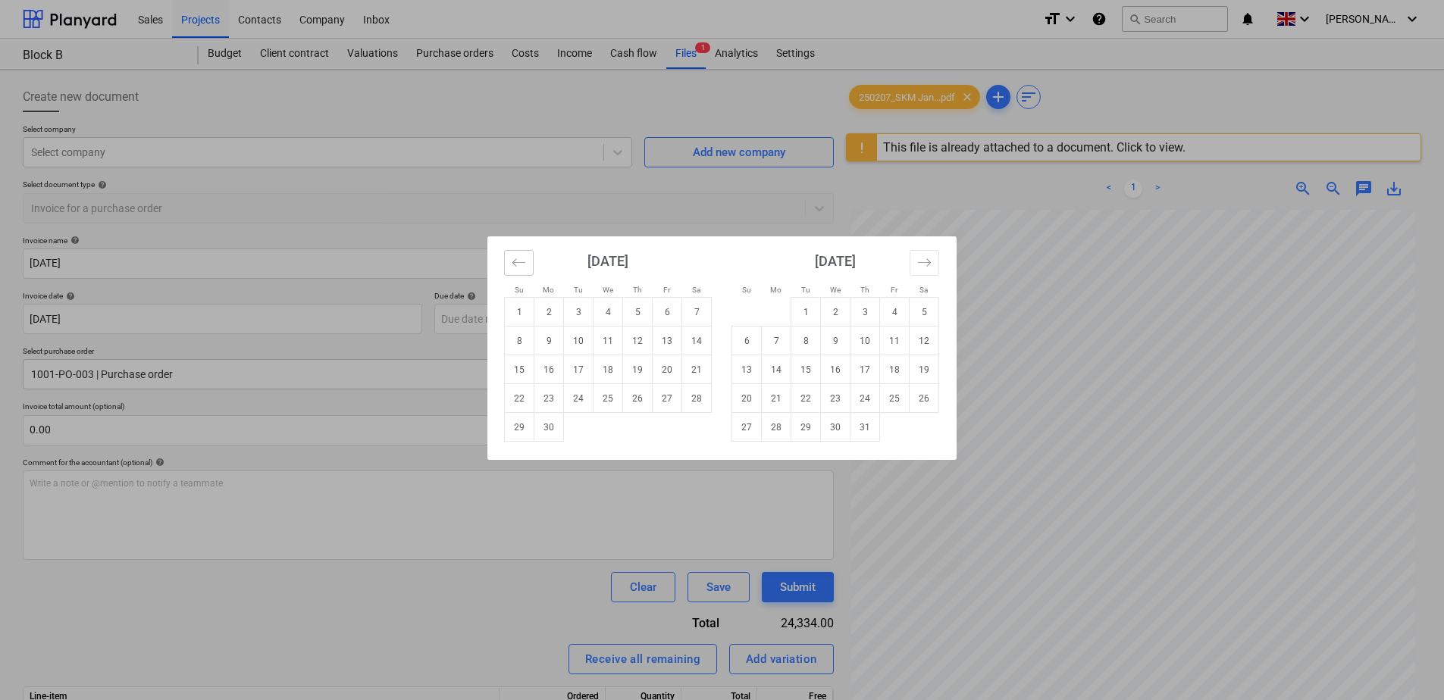
click at [518, 269] on icon "Move backward to switch to the previous month." at bounding box center [519, 262] width 14 height 14
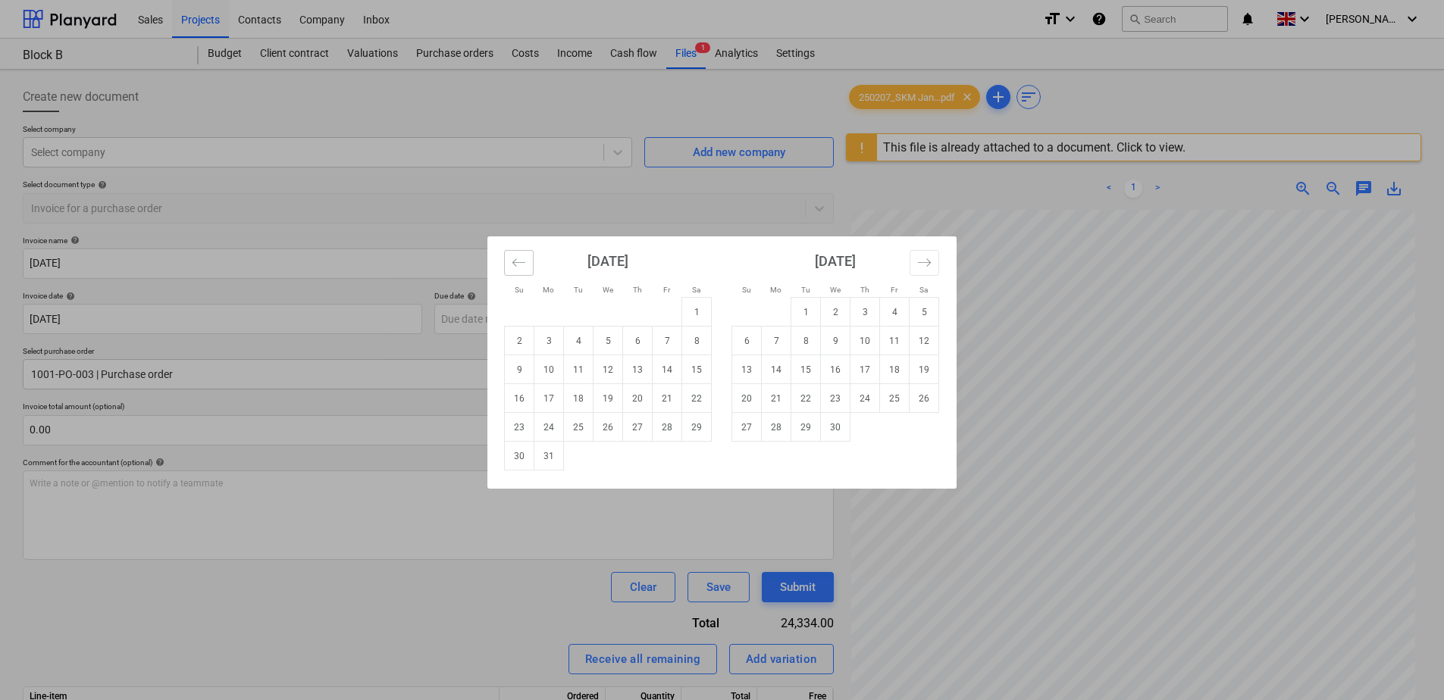
click at [518, 269] on icon "Move backward to switch to the previous month." at bounding box center [519, 262] width 14 height 14
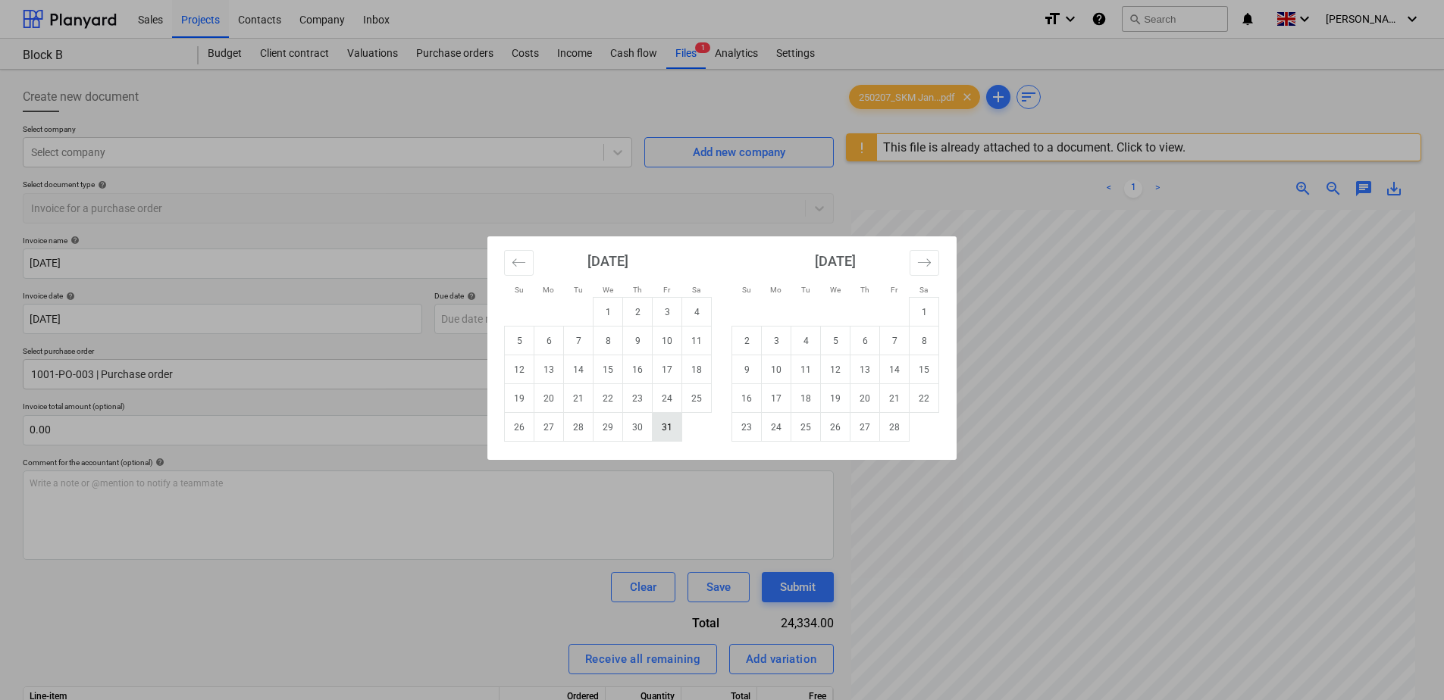
click at [659, 427] on td "31" at bounding box center [668, 427] width 30 height 29
type input "[DATE]"
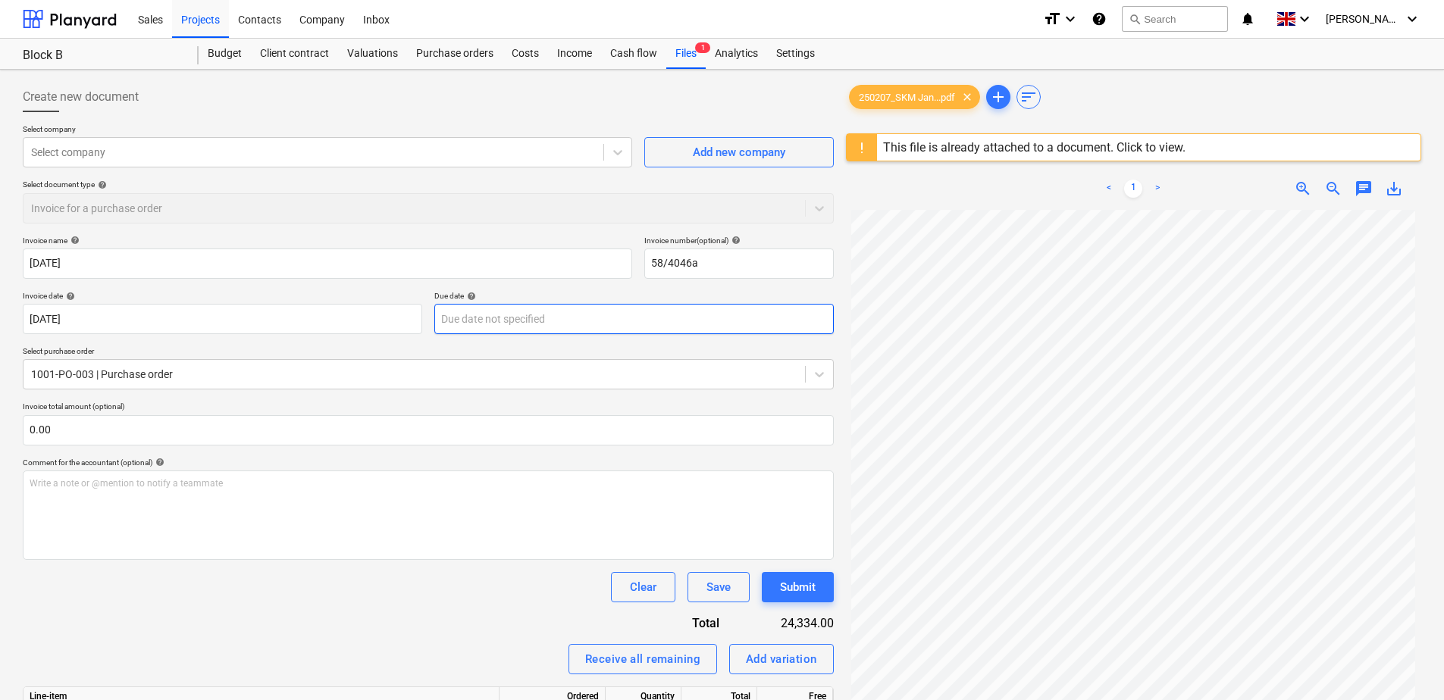
click at [590, 327] on body "Sales Projects Contacts Company Inbox format_size keyboard_arrow_down help sear…" at bounding box center [722, 357] width 1444 height 715
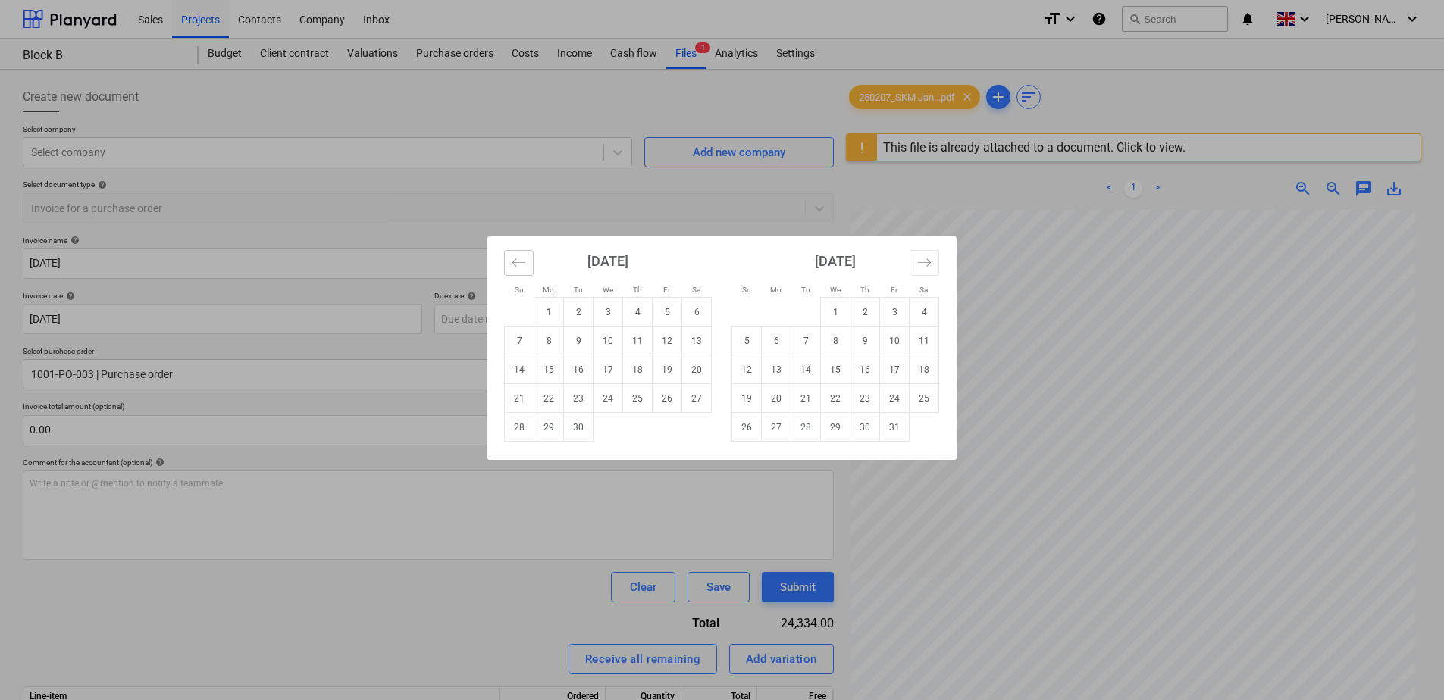
click at [521, 255] on button "Move backward to switch to the previous month." at bounding box center [519, 263] width 30 height 26
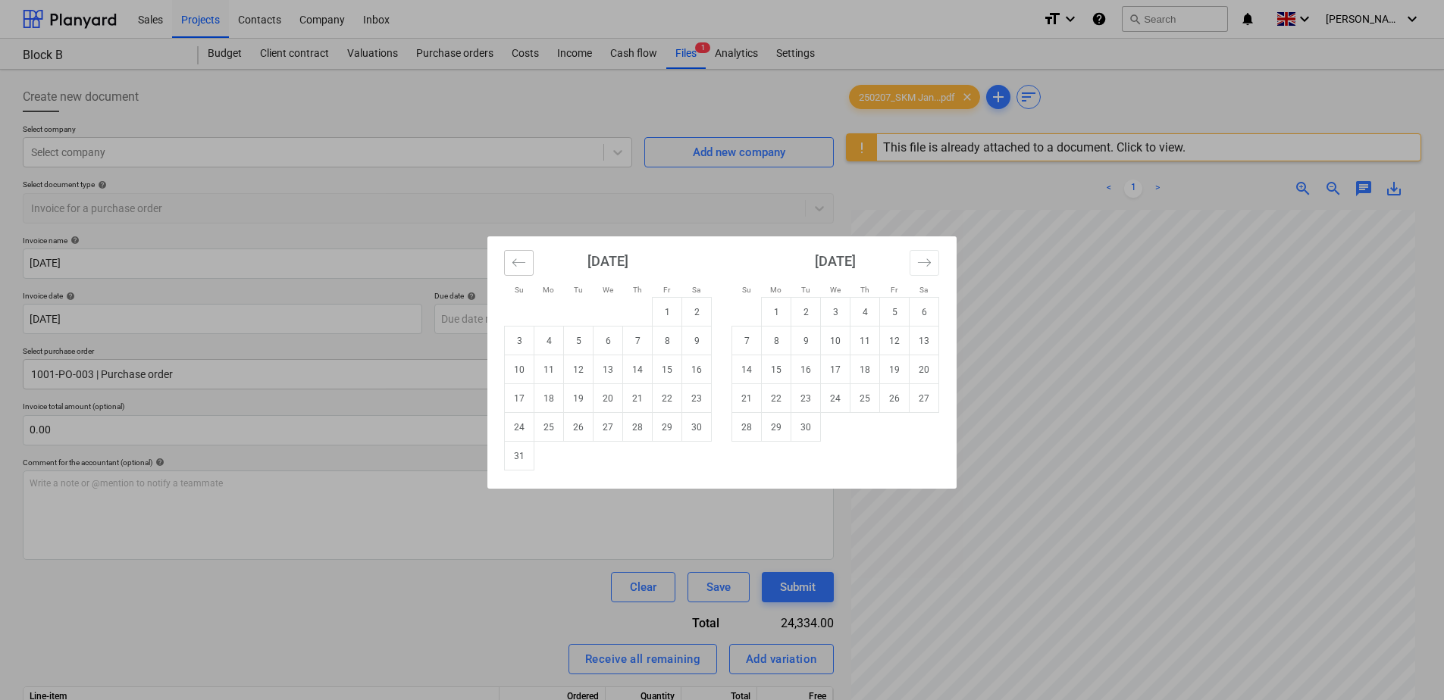
click at [520, 256] on icon "Move backward to switch to the previous month." at bounding box center [519, 262] width 14 height 14
click at [520, 257] on icon "Move backward to switch to the previous month." at bounding box center [519, 262] width 14 height 14
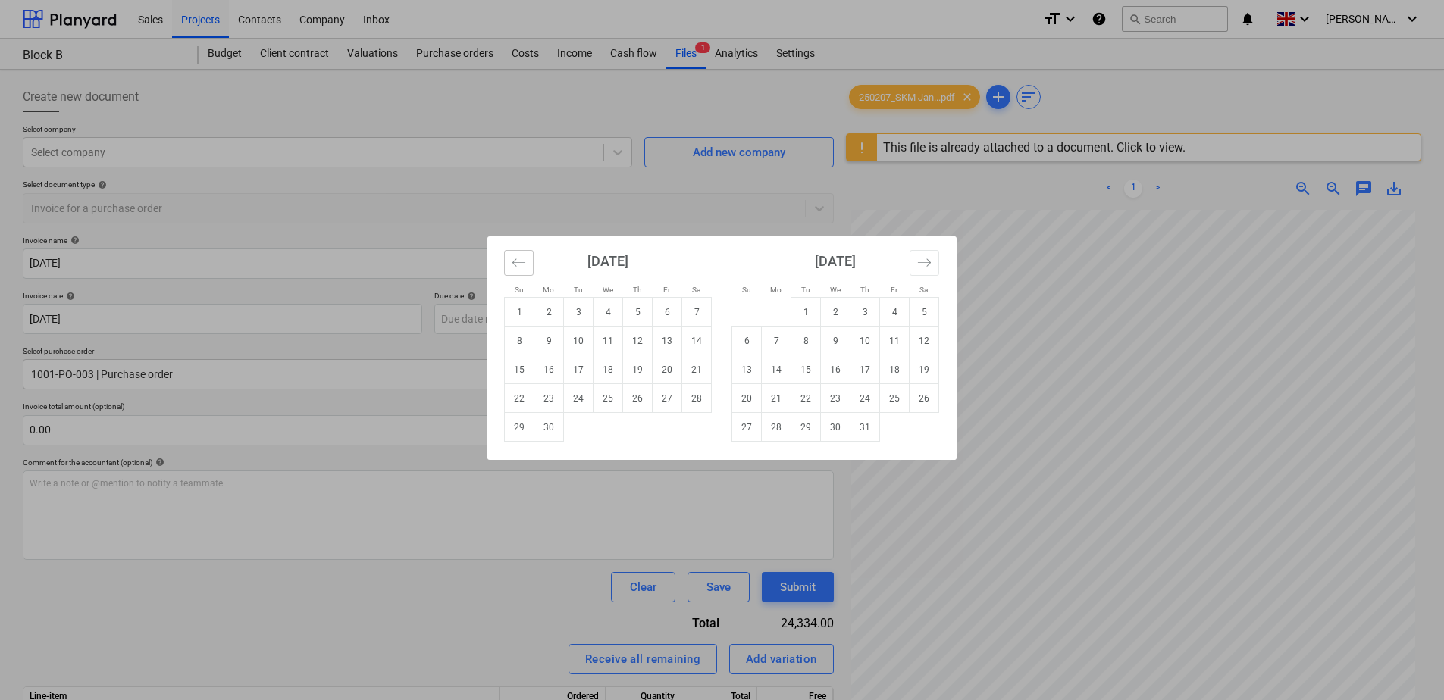
click at [520, 257] on icon "Move backward to switch to the previous month." at bounding box center [519, 262] width 14 height 14
click at [520, 258] on icon "Move backward to switch to the previous month." at bounding box center [519, 262] width 14 height 14
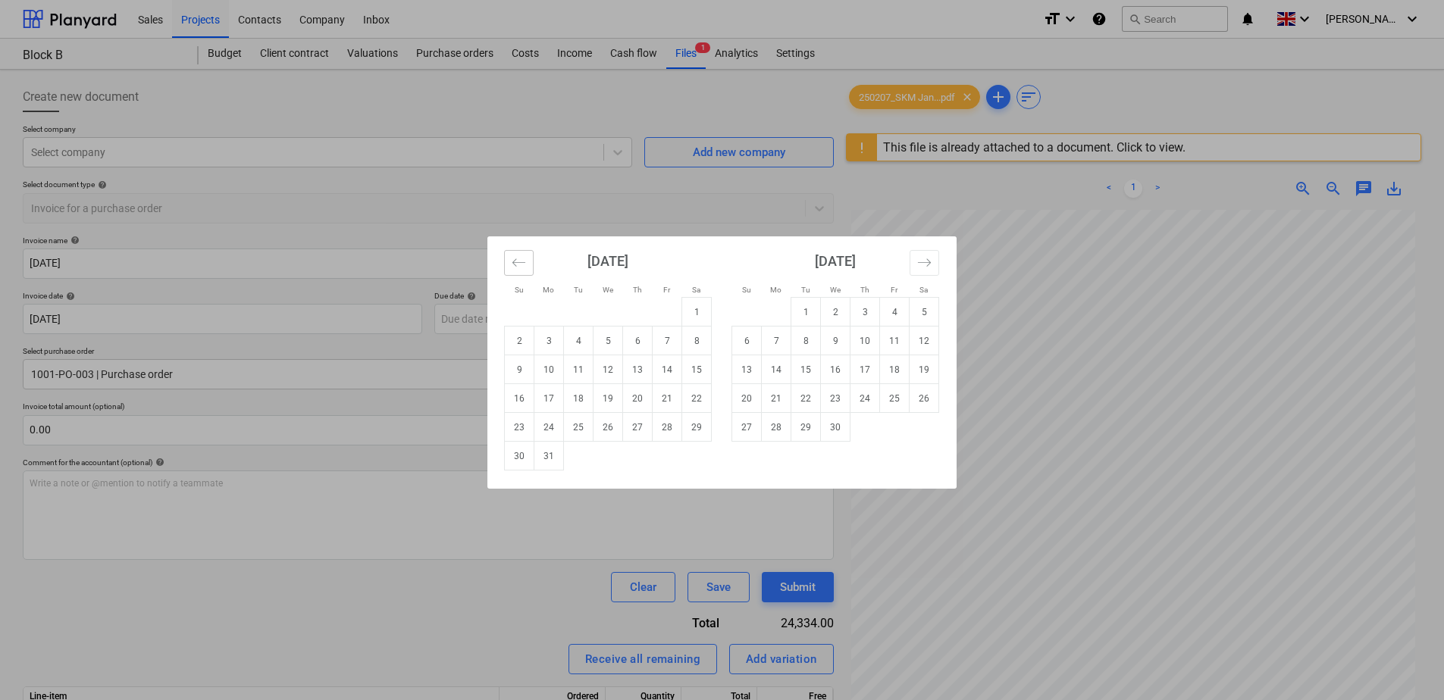
click at [520, 258] on icon "Move backward to switch to the previous month." at bounding box center [519, 262] width 14 height 14
click at [775, 456] on td "31" at bounding box center [777, 456] width 30 height 29
click at [563, 317] on body "Sales Projects Contacts Company Inbox format_size keyboard_arrow_down help sear…" at bounding box center [722, 357] width 1444 height 715
click at [518, 259] on icon "Move backward to switch to the previous month." at bounding box center [519, 262] width 14 height 14
click at [665, 428] on td "28" at bounding box center [668, 427] width 30 height 29
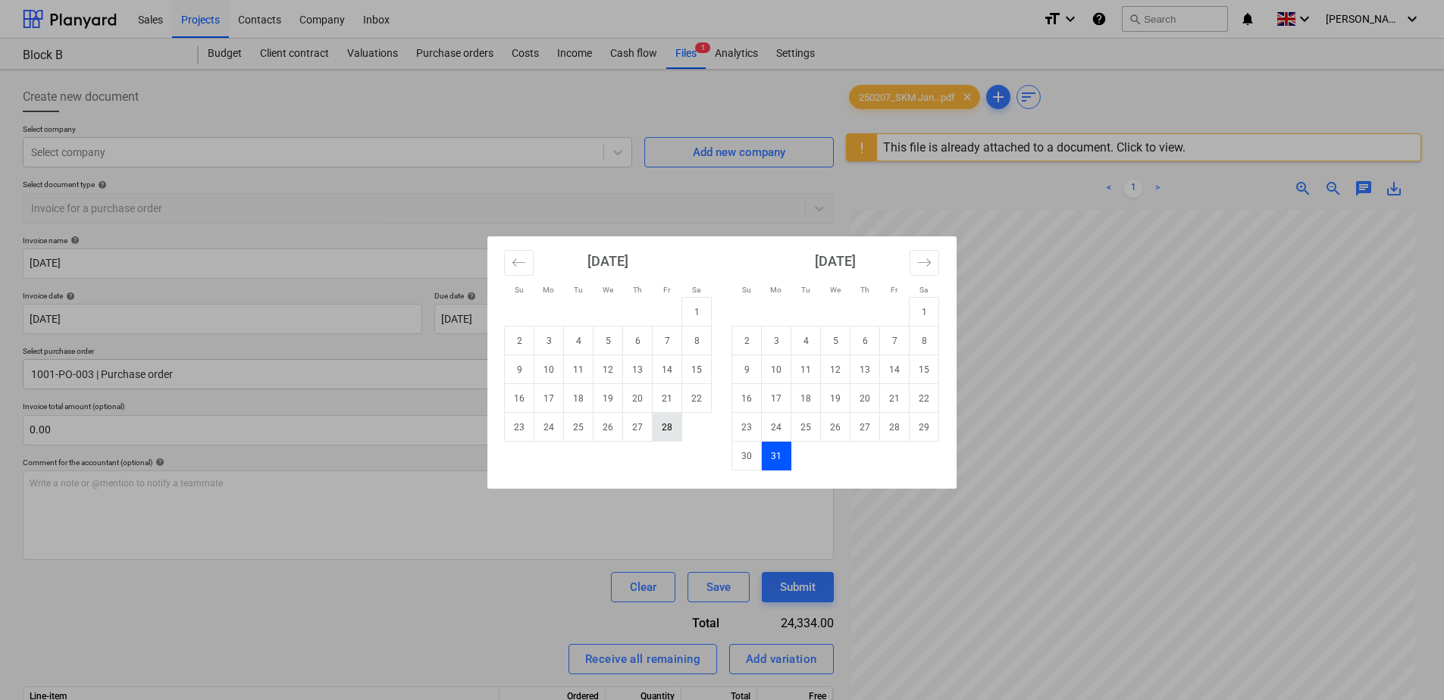
type input "[DATE]"
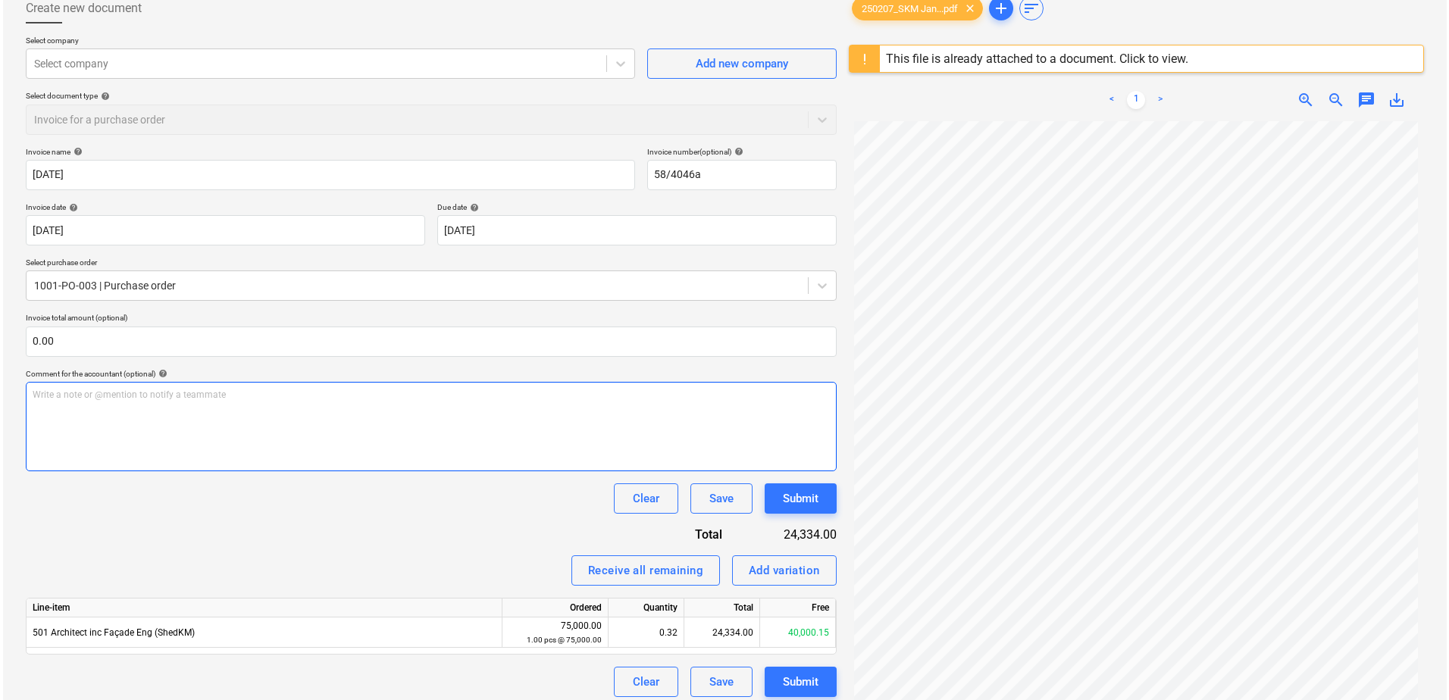
scroll to position [152, 0]
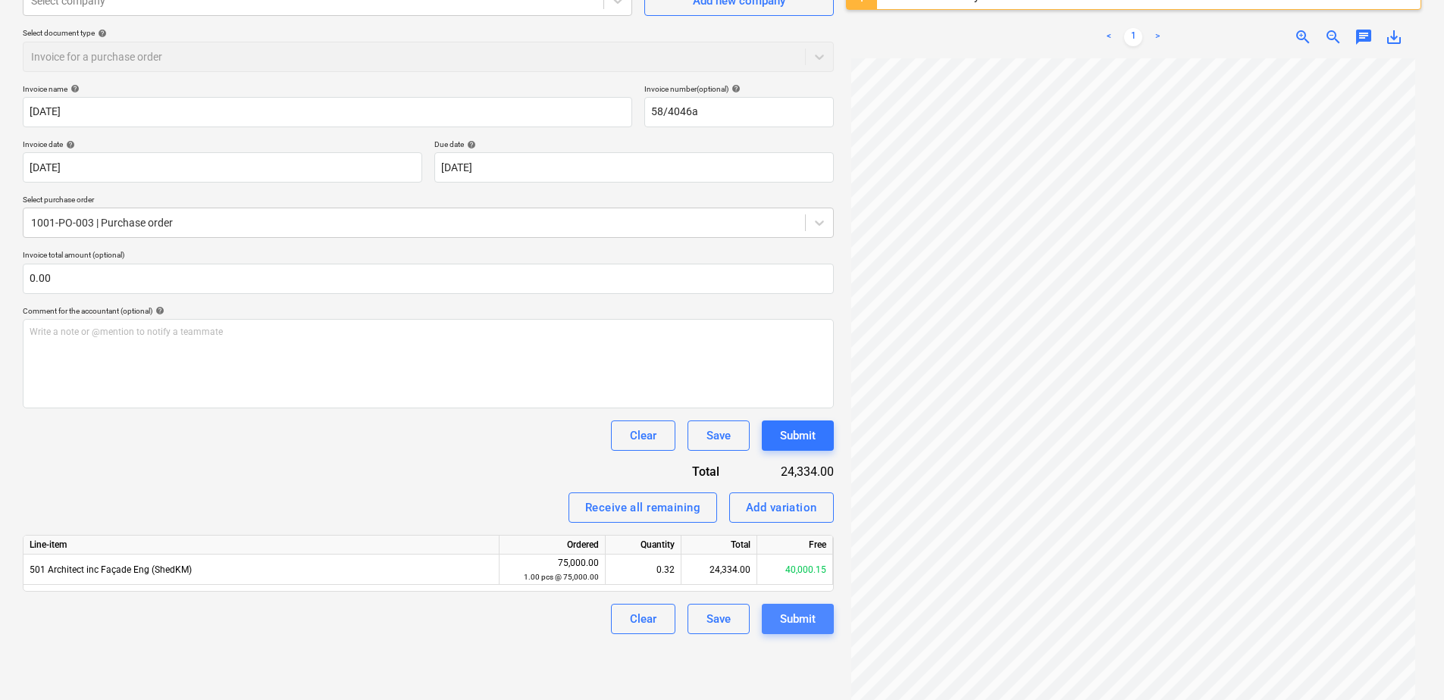
click at [790, 618] on div "Submit" at bounding box center [798, 619] width 36 height 20
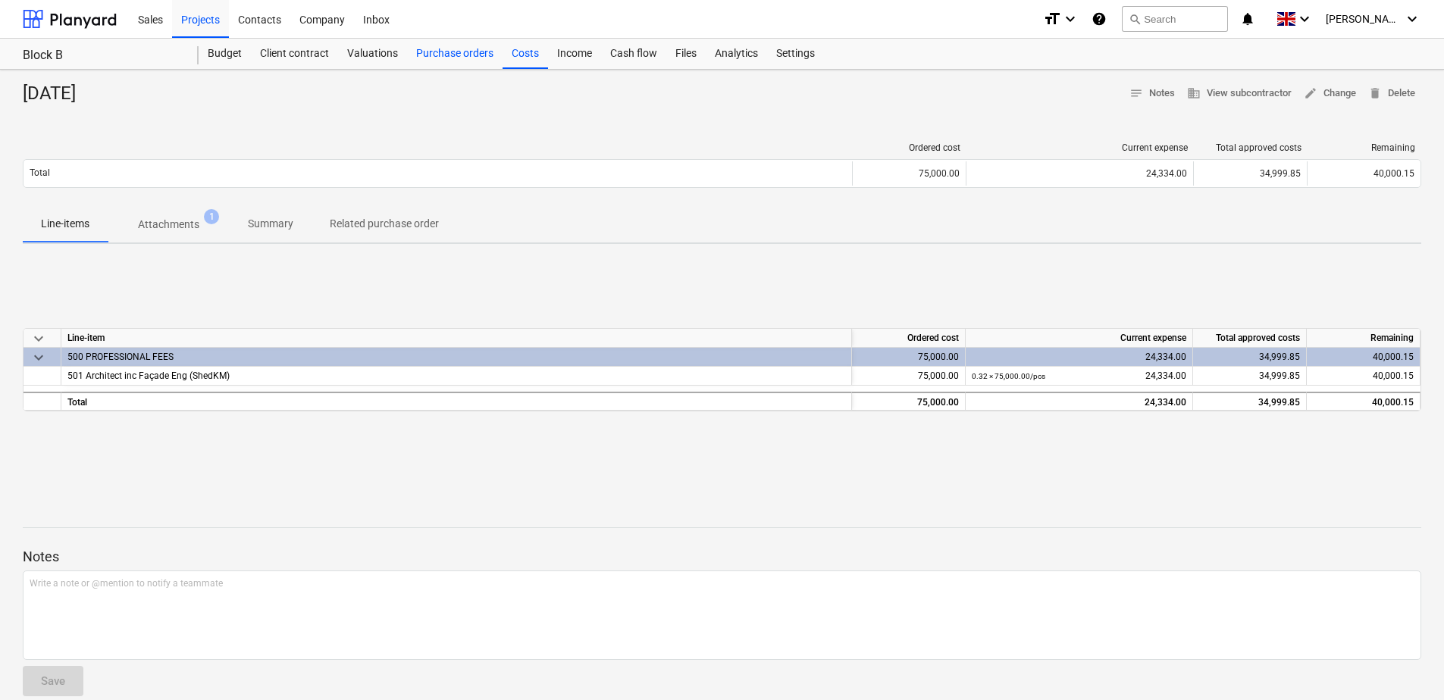
click at [480, 56] on div "Purchase orders" at bounding box center [455, 54] width 96 height 30
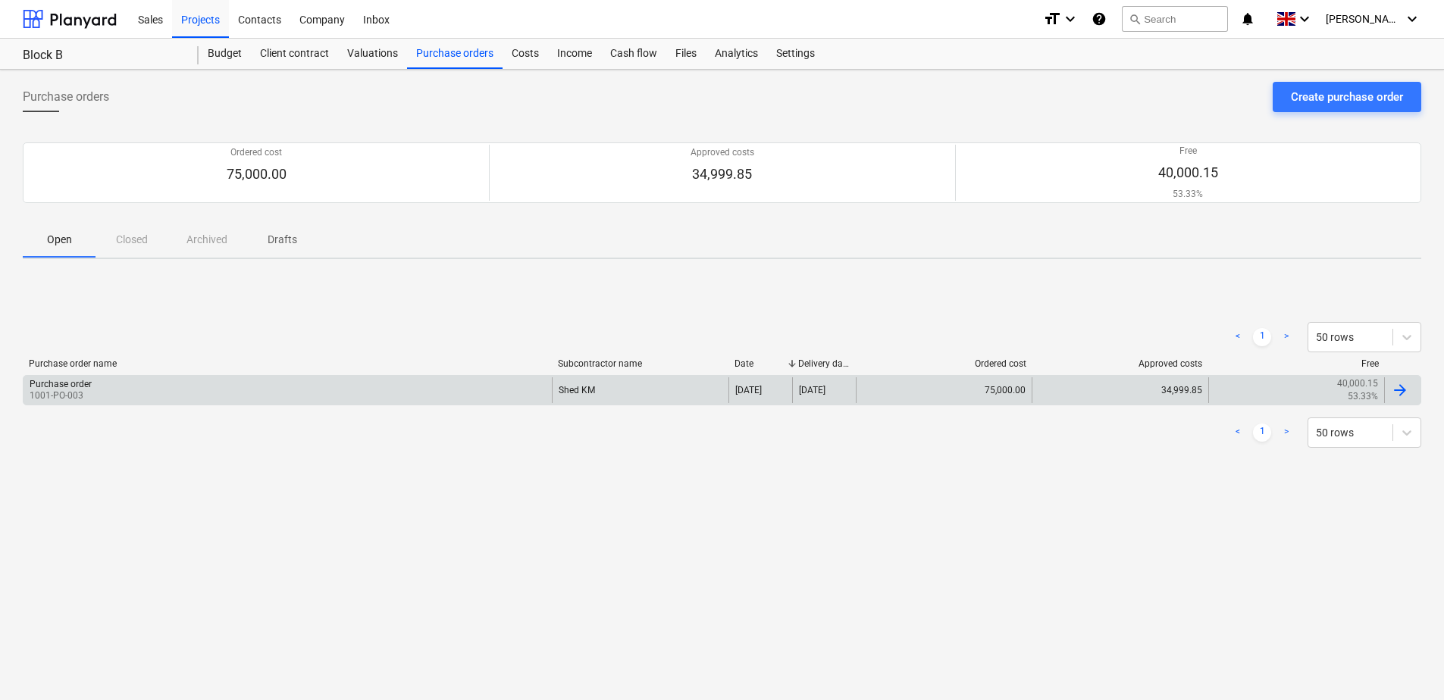
click at [188, 390] on div "Purchase order 1001-PO-003" at bounding box center [287, 390] width 528 height 26
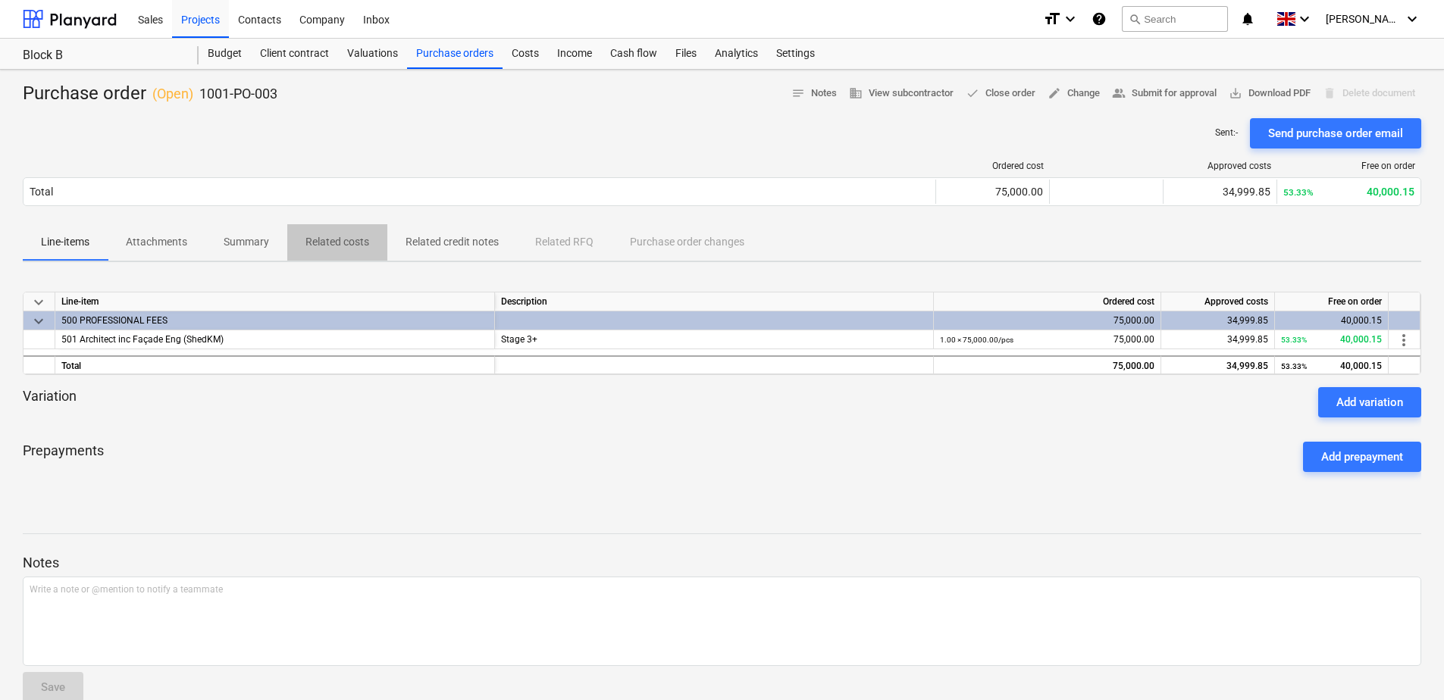
click at [329, 236] on p "Related costs" at bounding box center [337, 242] width 64 height 16
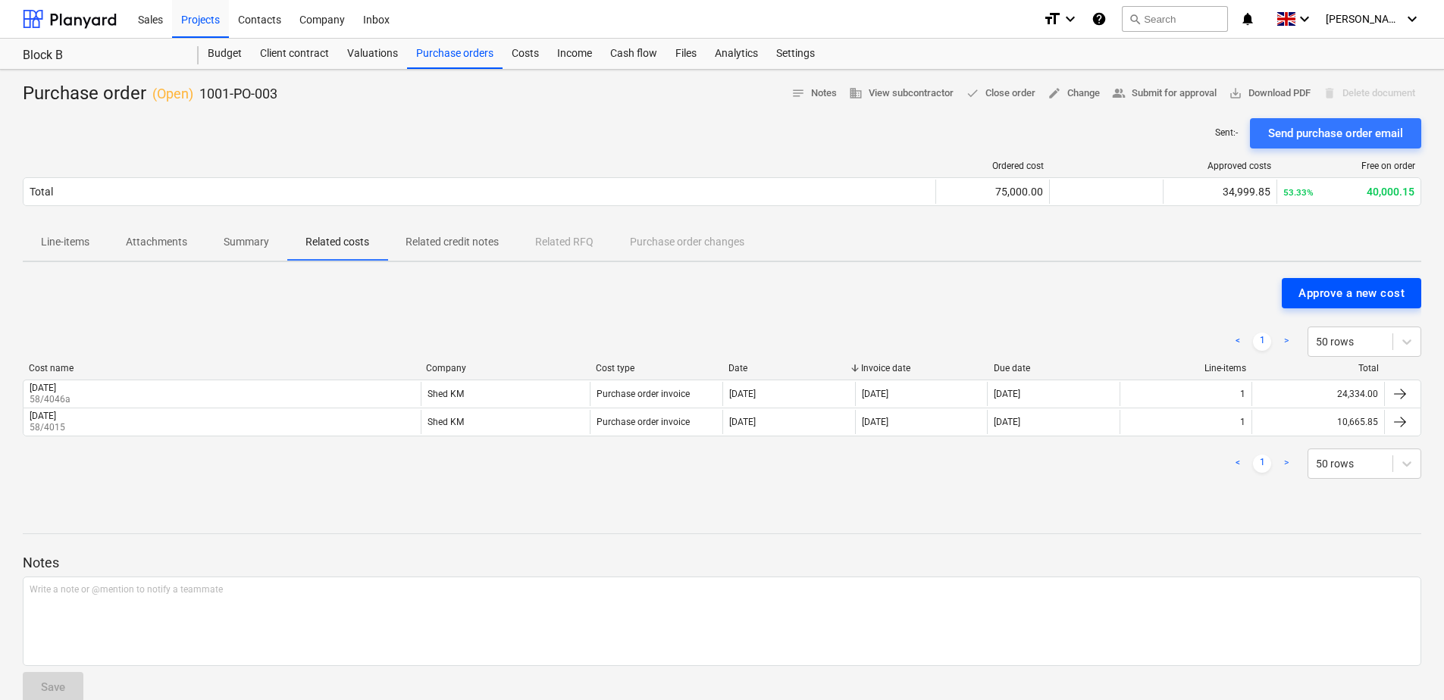
click at [1322, 293] on div "Approve a new cost" at bounding box center [1351, 293] width 106 height 20
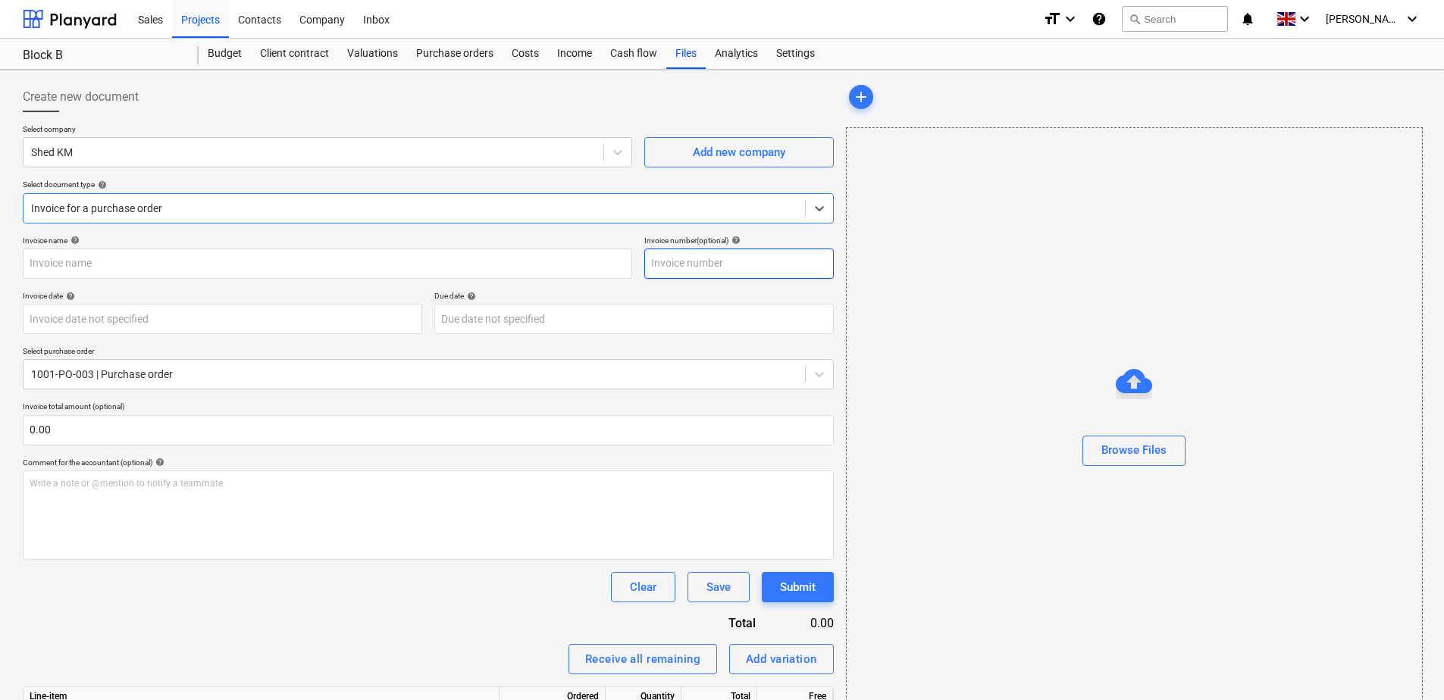
type input "250225_SKM_Invoice 4070 [GEOGRAPHIC_DATA]pdf"
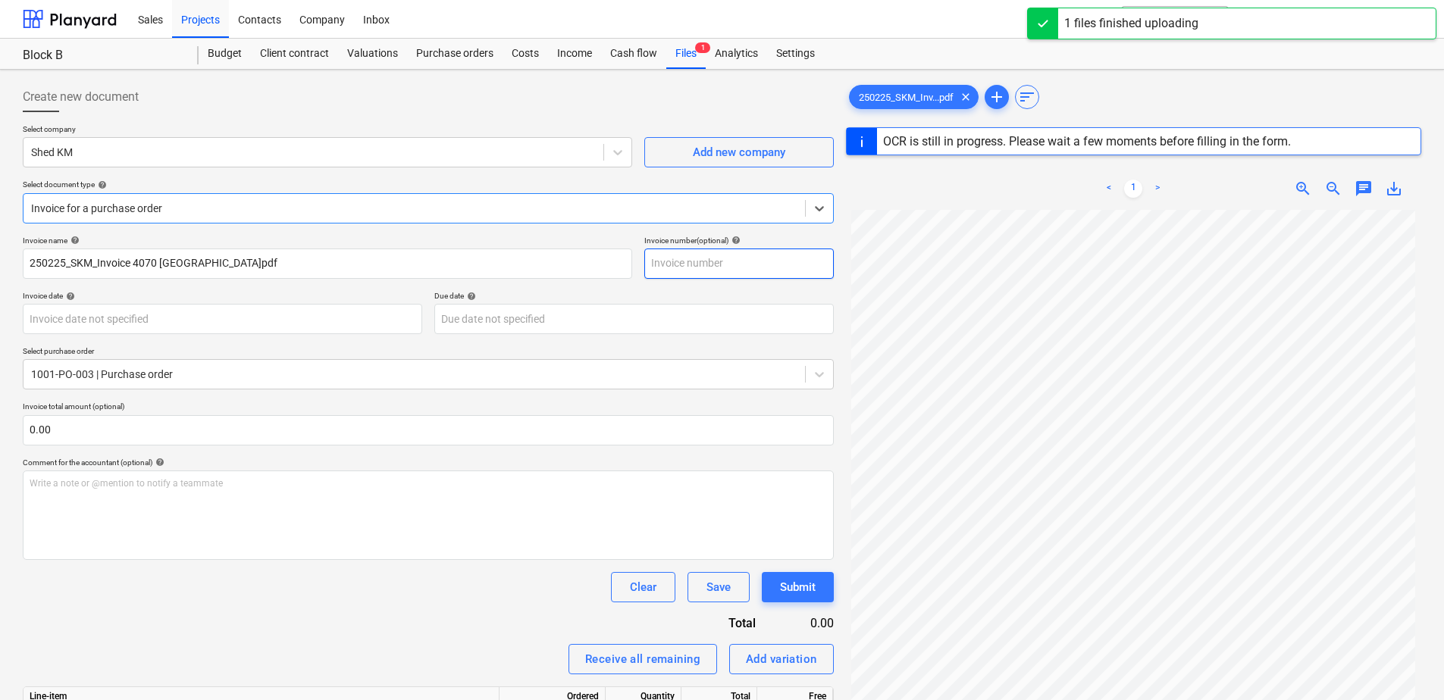
click at [695, 262] on input "text" at bounding box center [738, 264] width 189 height 30
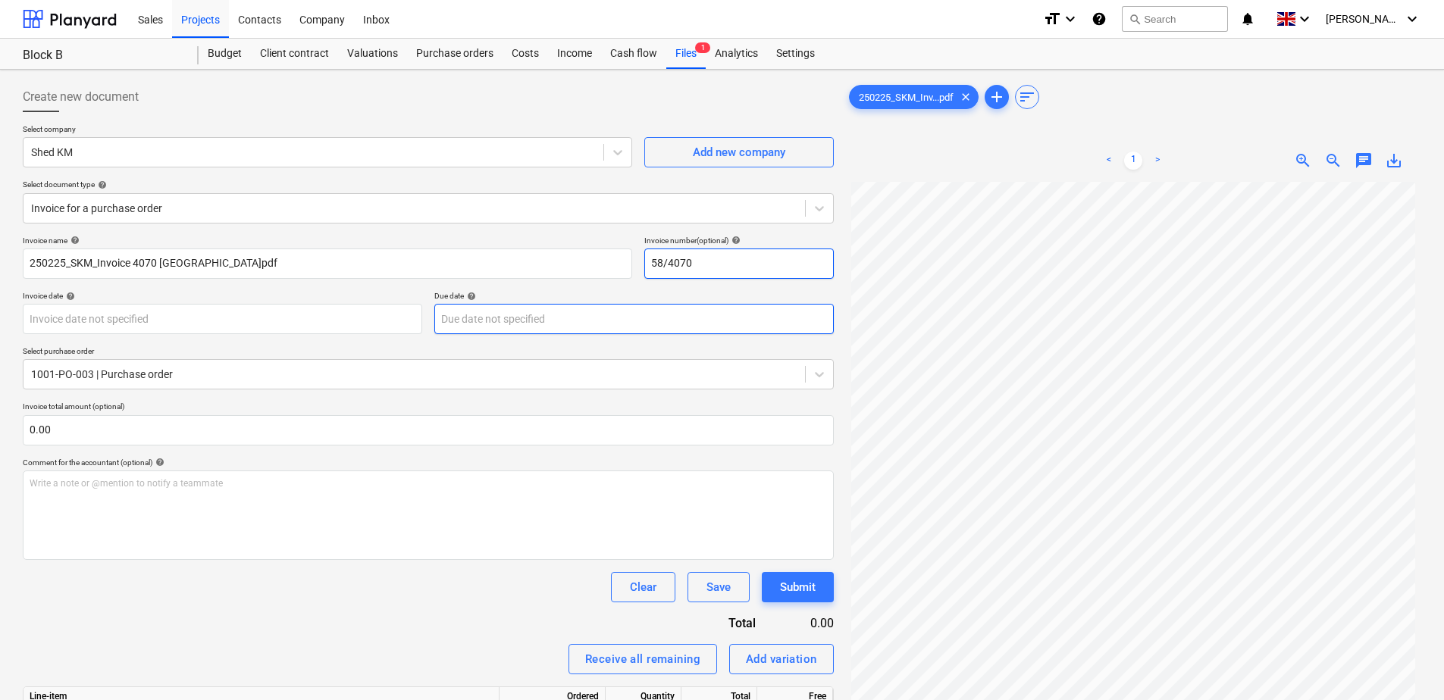
type input "58/4070"
click at [732, 326] on body "Sales Projects Contacts Company Inbox format_size keyboard_arrow_down help sear…" at bounding box center [722, 357] width 1444 height 715
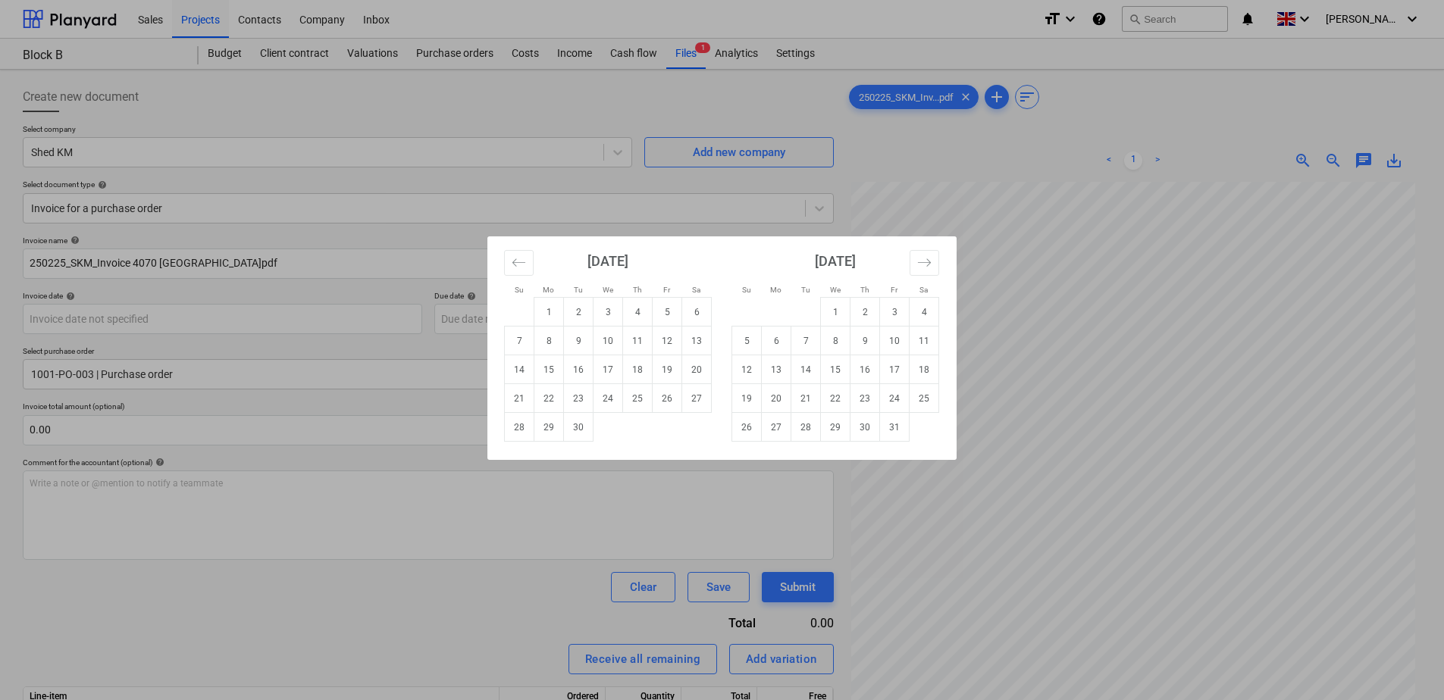
click at [457, 319] on div "Su Mo Tu We Th Fr Sa Su Mo Tu We Th Fr Sa [DATE] 1 2 3 4 5 6 7 8 9 10 11 12 13 …" at bounding box center [722, 350] width 1444 height 700
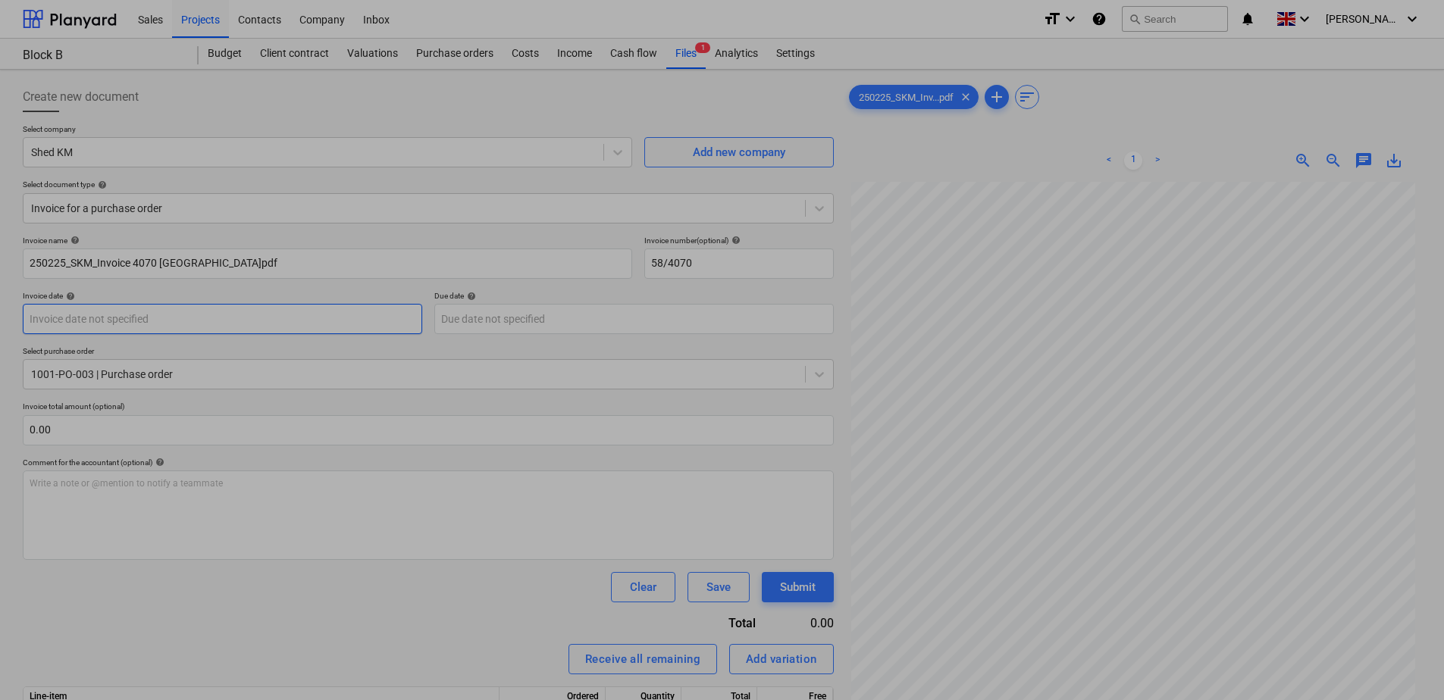
click at [252, 319] on body "Sales Projects Contacts Company Inbox format_size keyboard_arrow_down help sear…" at bounding box center [722, 357] width 1444 height 715
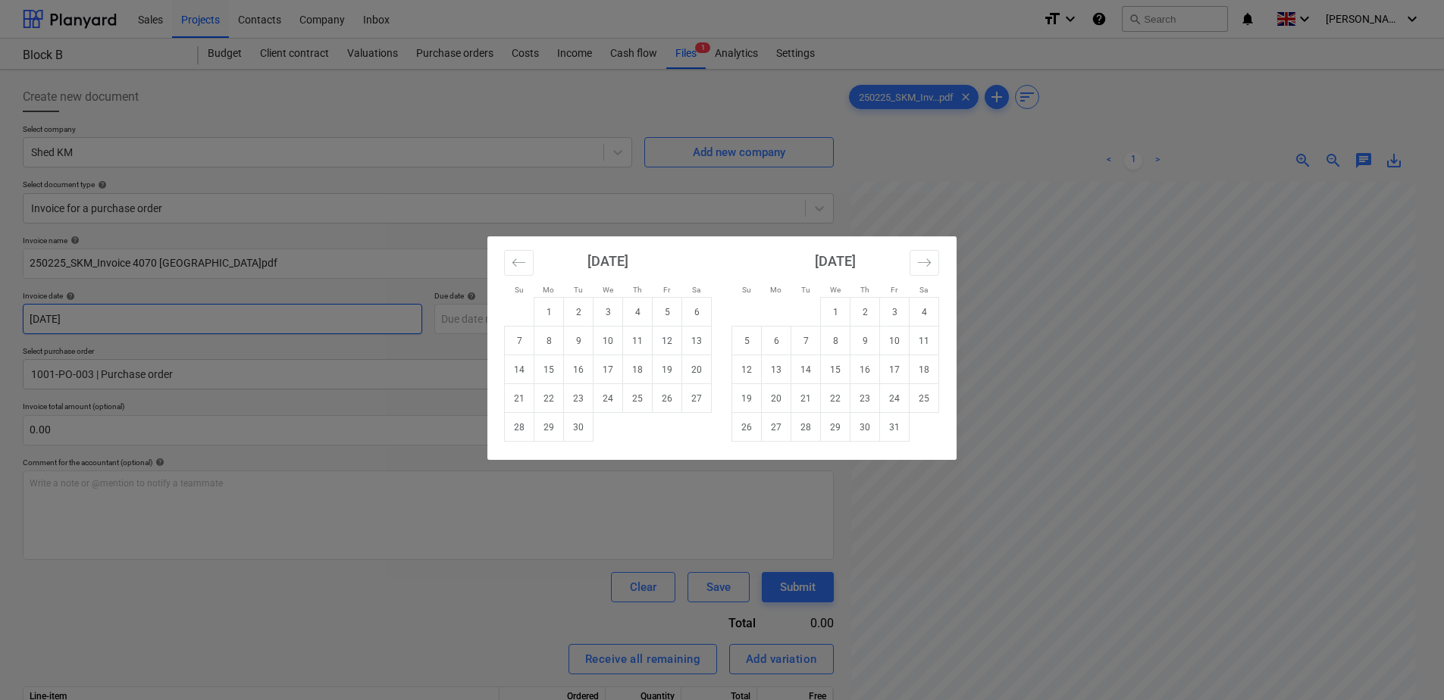
click at [252, 319] on div "Su Mo Tu We Th Fr Sa Su Mo Tu We Th Fr Sa [DATE] 1 2 3 4 5 6 7 8 9 10 11 12 13 …" at bounding box center [722, 350] width 1444 height 700
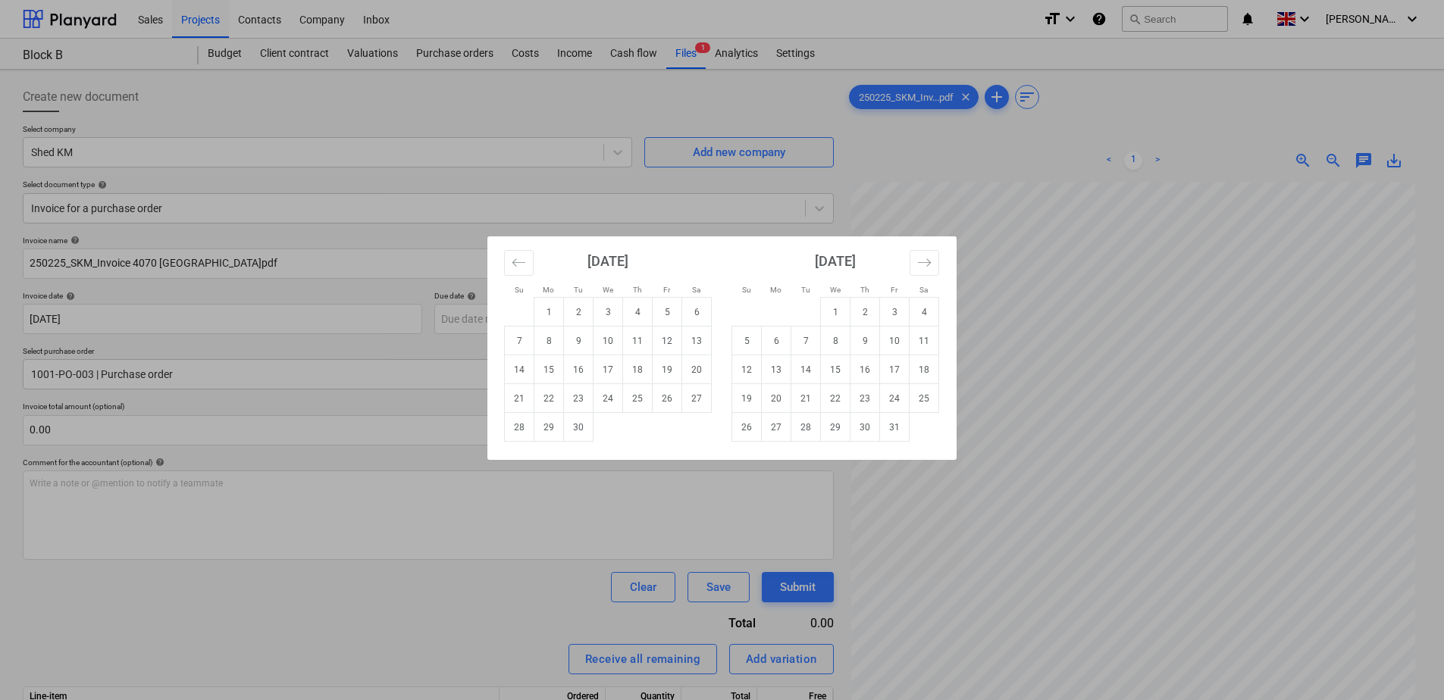
click at [113, 313] on div "Su Mo Tu We Th Fr Sa Su Mo Tu We Th Fr Sa [DATE] 1 2 3 4 5 6 7 8 9 10 11 12 13 …" at bounding box center [722, 350] width 1444 height 700
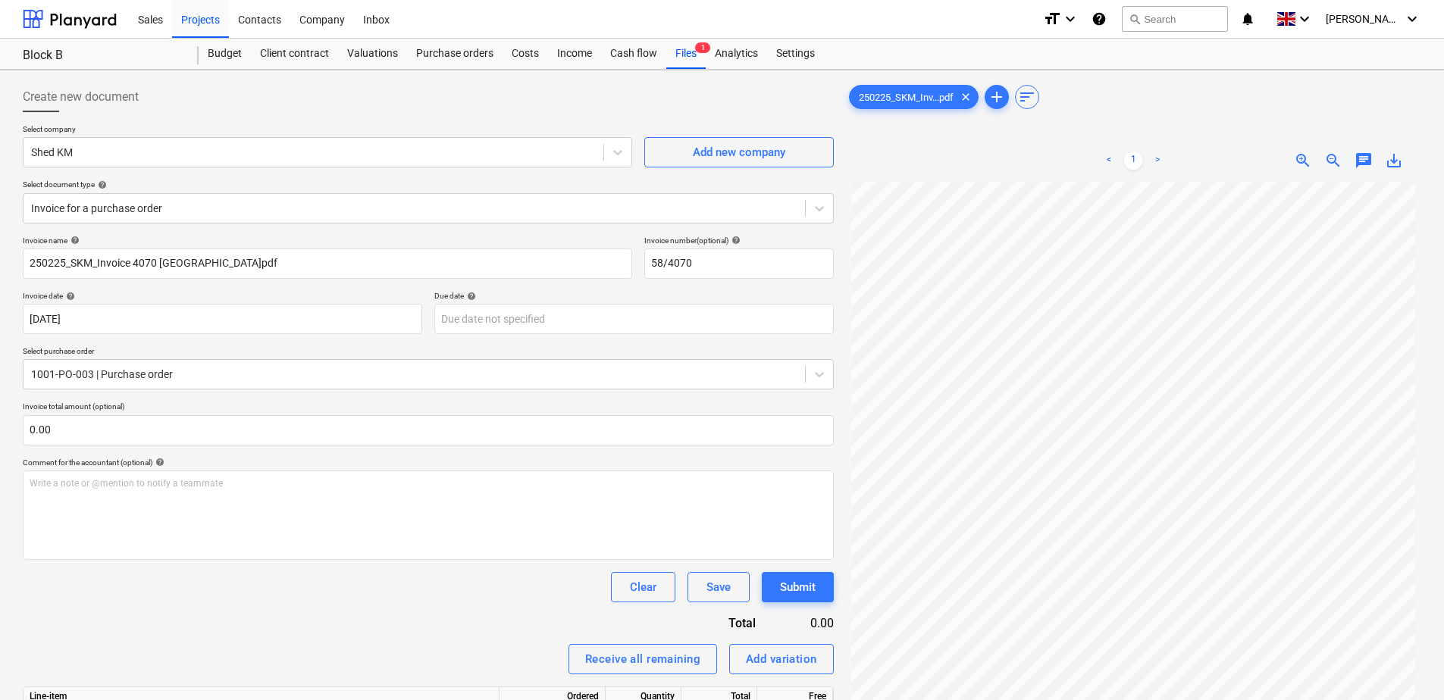
click at [426, 357] on p "Select purchase order" at bounding box center [428, 352] width 811 height 13
click at [309, 319] on body "Sales Projects Contacts Company Inbox format_size keyboard_arrow_down help sear…" at bounding box center [722, 357] width 1444 height 715
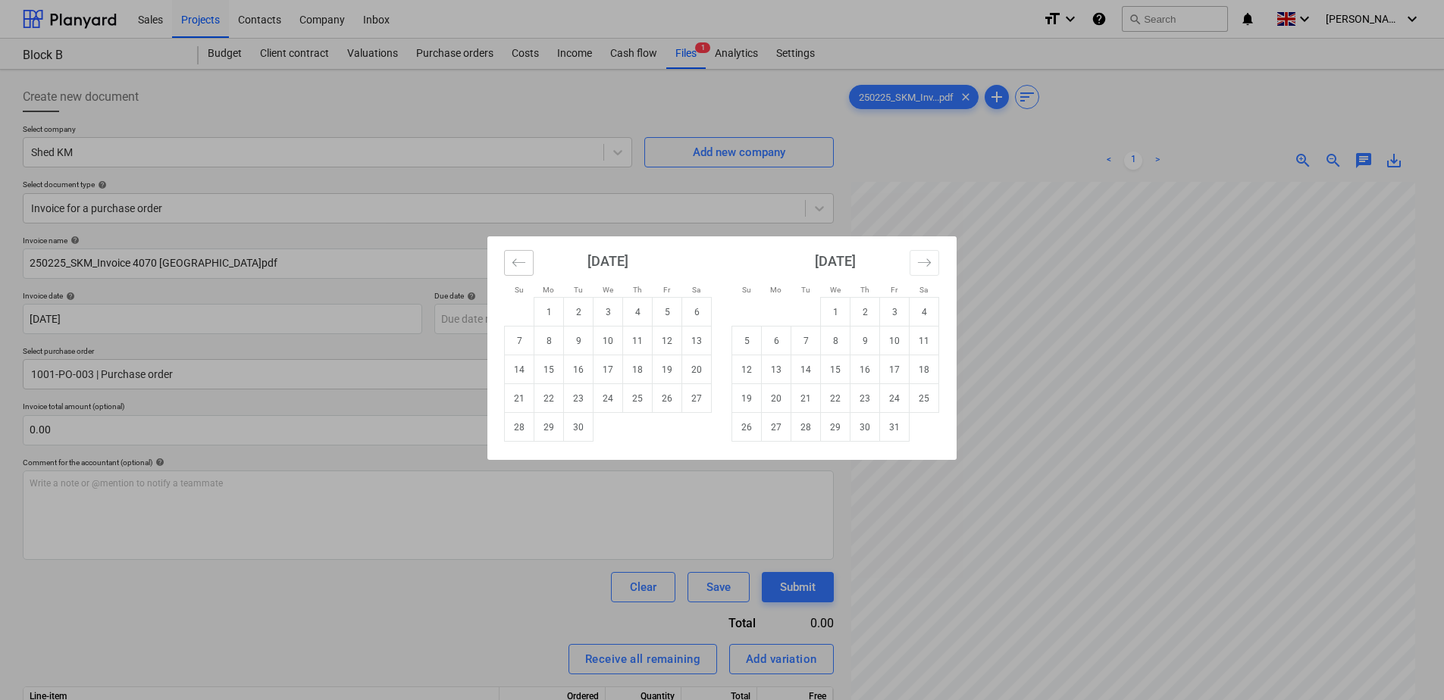
click at [512, 270] on button "Move backward to switch to the previous month." at bounding box center [519, 263] width 30 height 26
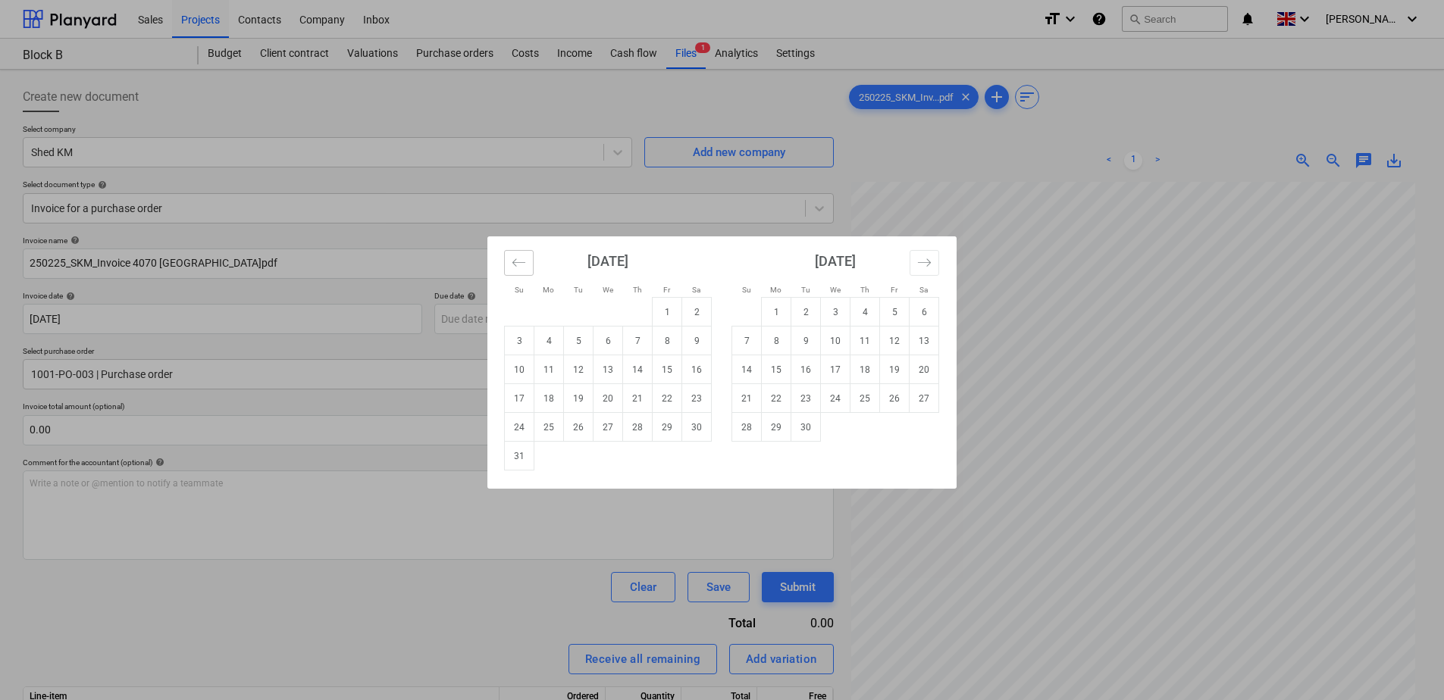
click at [512, 270] on button "Move backward to switch to the previous month." at bounding box center [519, 263] width 30 height 26
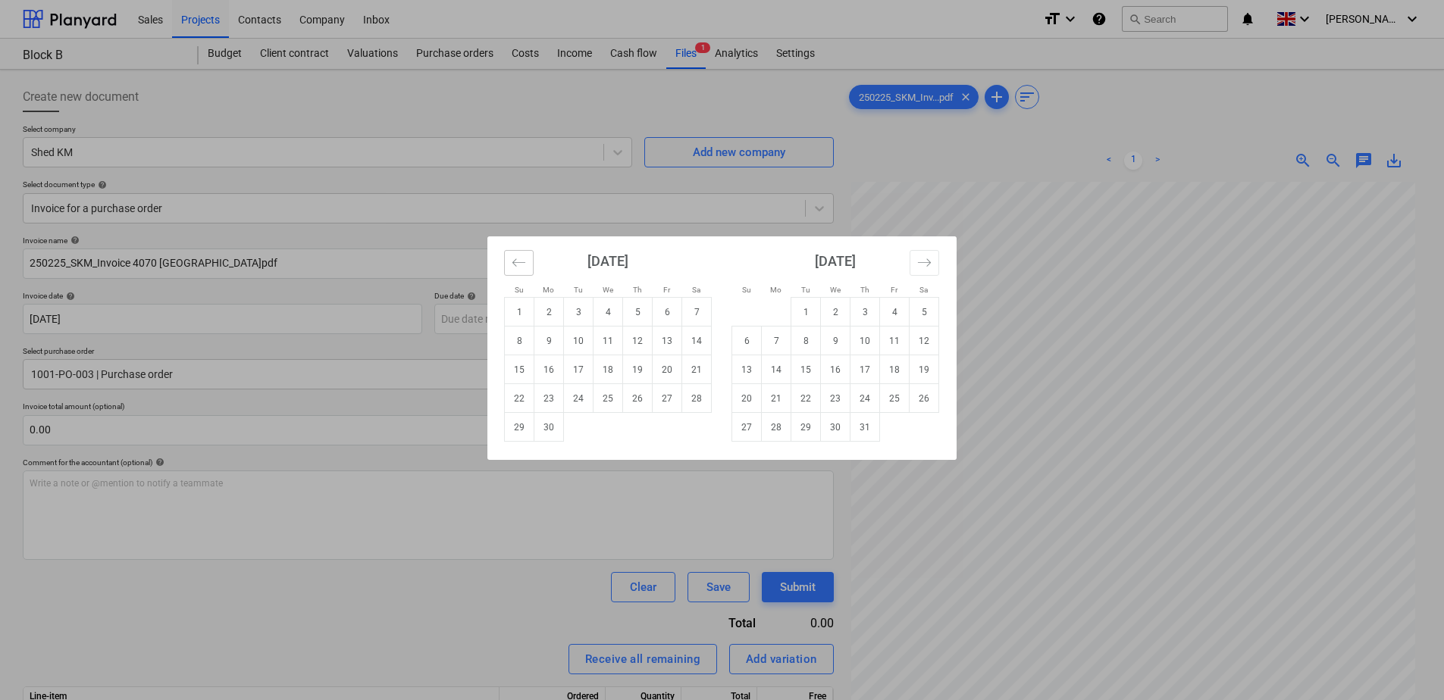
click at [512, 270] on button "Move backward to switch to the previous month." at bounding box center [519, 263] width 30 height 26
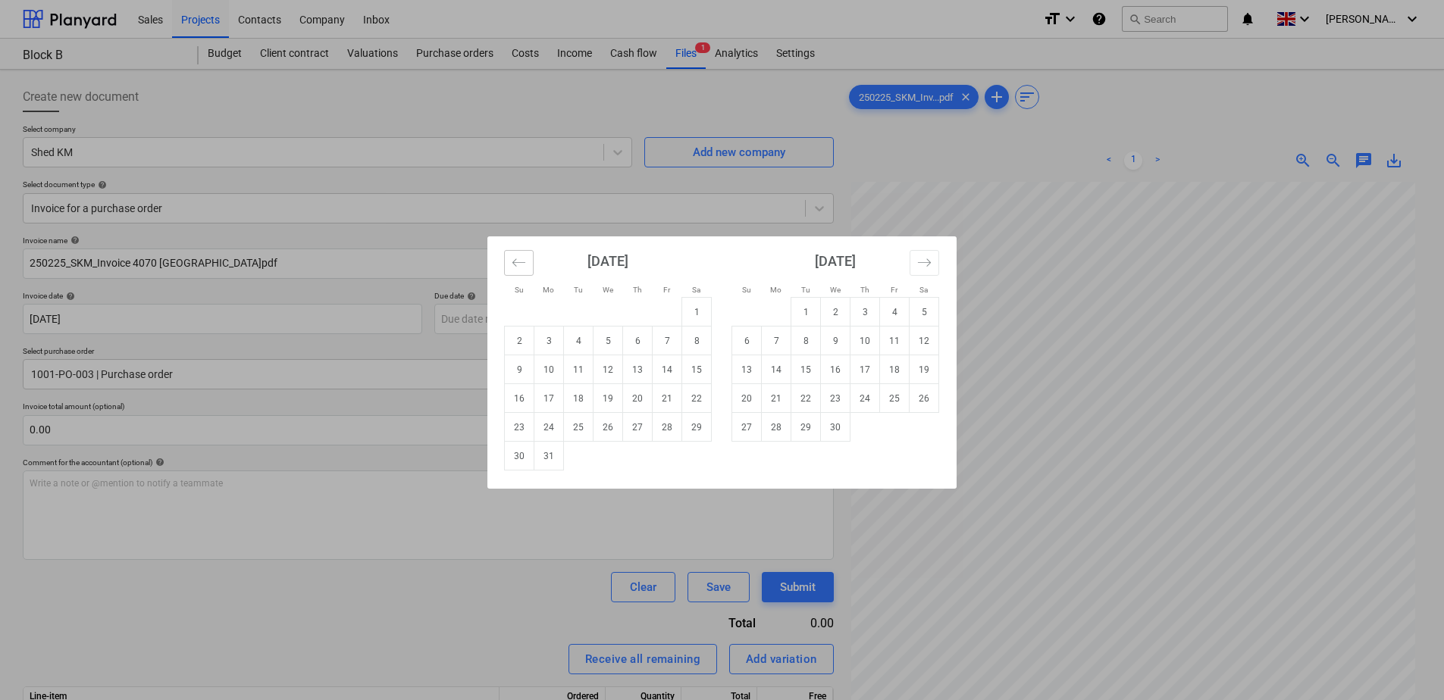
click at [512, 270] on button "Move backward to switch to the previous month." at bounding box center [519, 263] width 30 height 26
click at [666, 425] on td "28" at bounding box center [668, 427] width 30 height 29
type input "[DATE]"
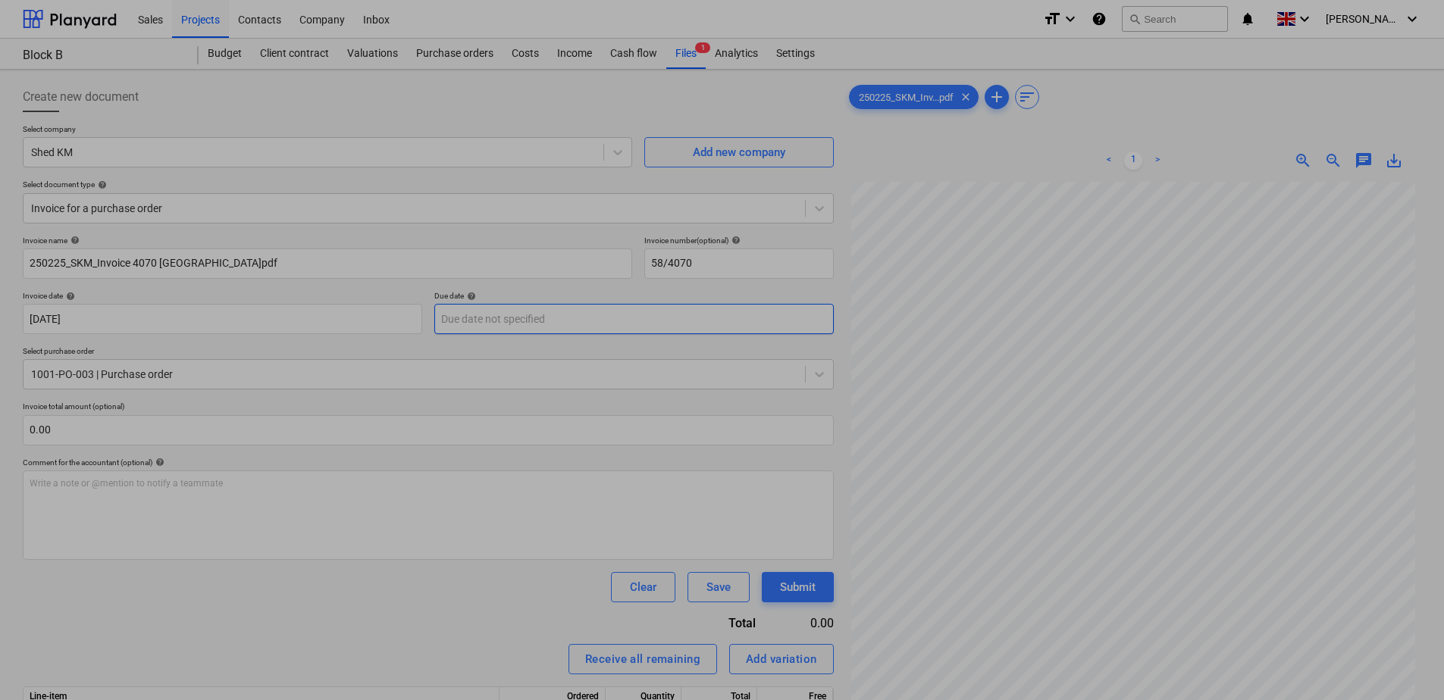
click at [538, 323] on body "Sales Projects Contacts Company Inbox format_size keyboard_arrow_down help sear…" at bounding box center [722, 357] width 1444 height 715
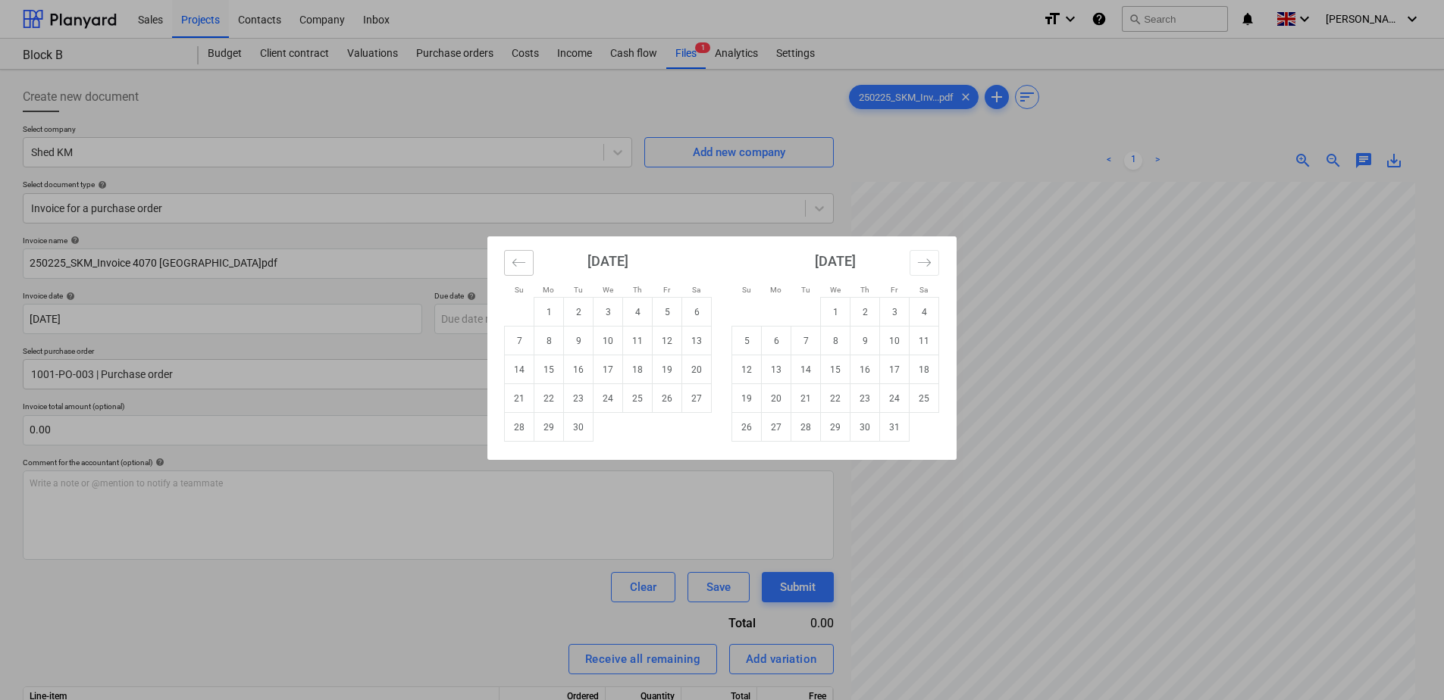
click at [514, 269] on icon "Move backward to switch to the previous month." at bounding box center [519, 262] width 14 height 14
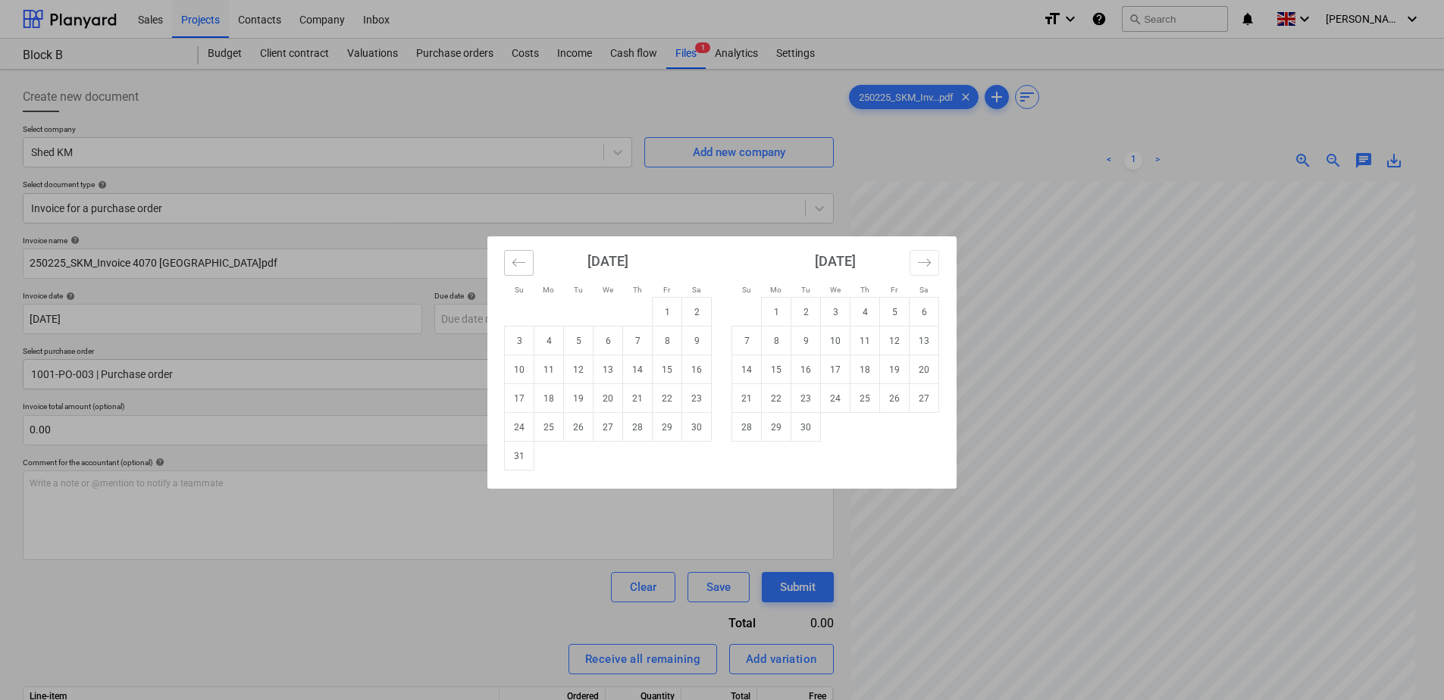
click at [515, 266] on icon "Move backward to switch to the previous month." at bounding box center [519, 262] width 14 height 14
click at [516, 265] on icon "Move backward to switch to the previous month." at bounding box center [519, 262] width 14 height 14
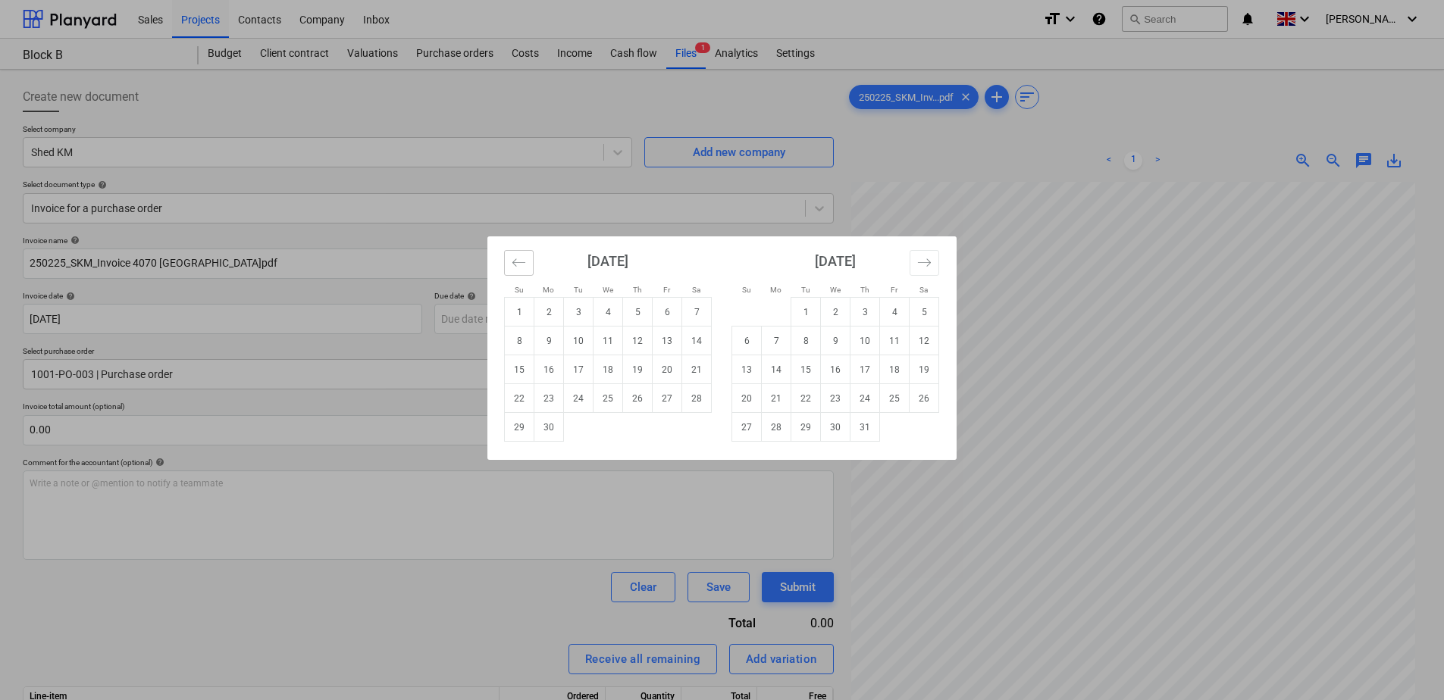
click at [516, 265] on icon "Move backward to switch to the previous month." at bounding box center [519, 262] width 14 height 14
click at [519, 265] on icon "Move backward to switch to the previous month." at bounding box center [519, 262] width 14 height 14
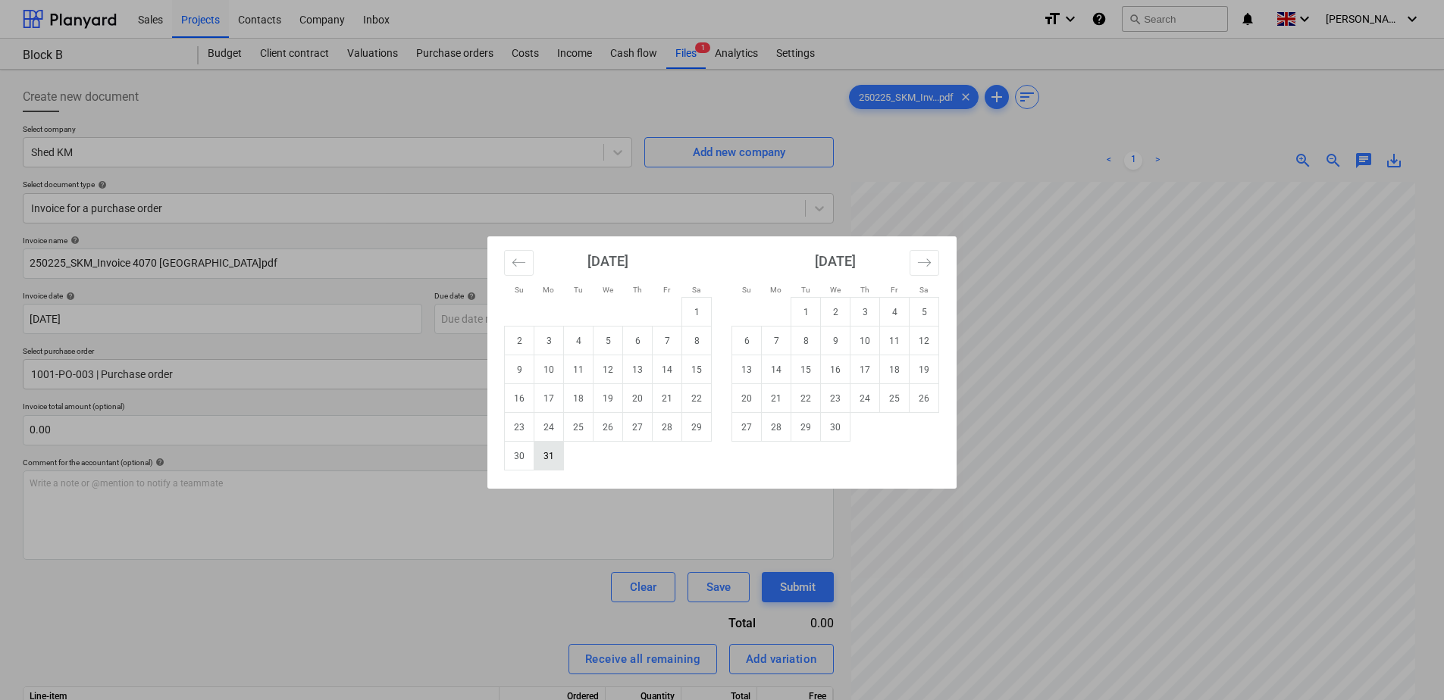
click at [549, 463] on td "31" at bounding box center [549, 456] width 30 height 29
type input "[DATE]"
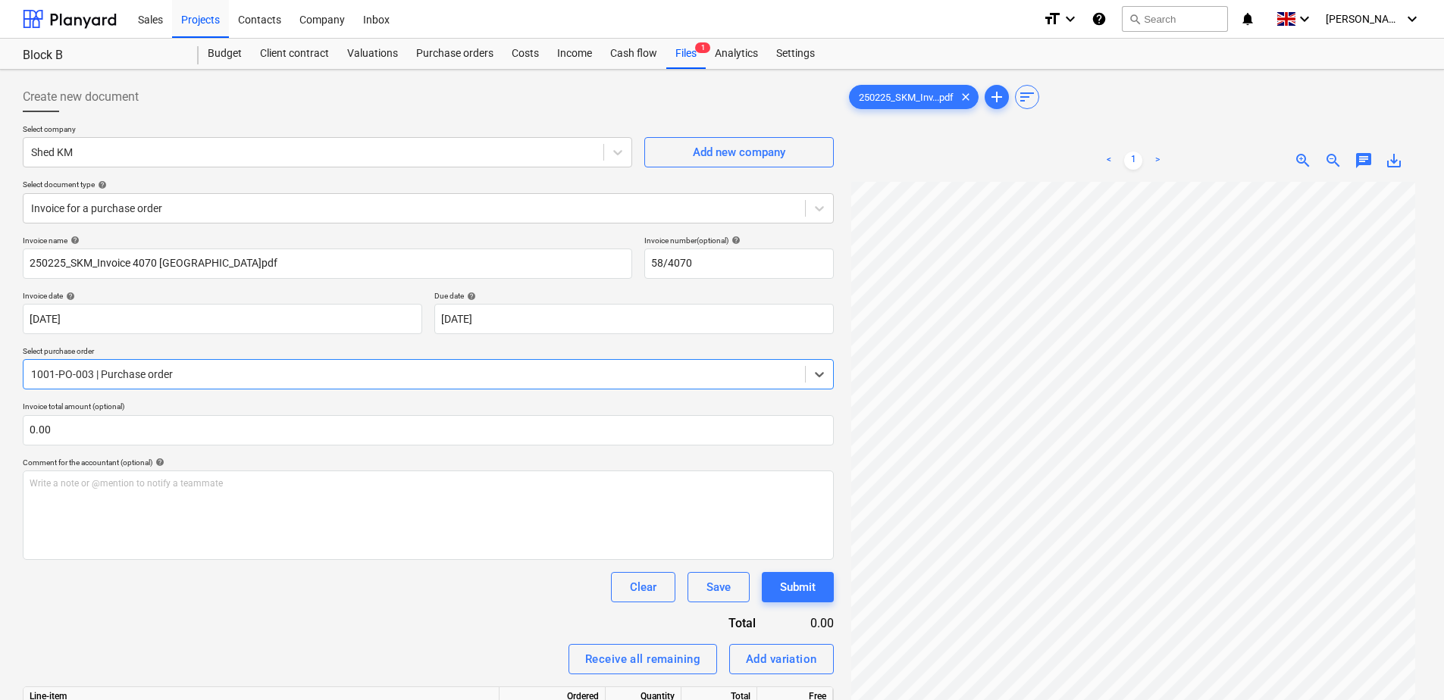
click at [246, 377] on div at bounding box center [414, 374] width 766 height 15
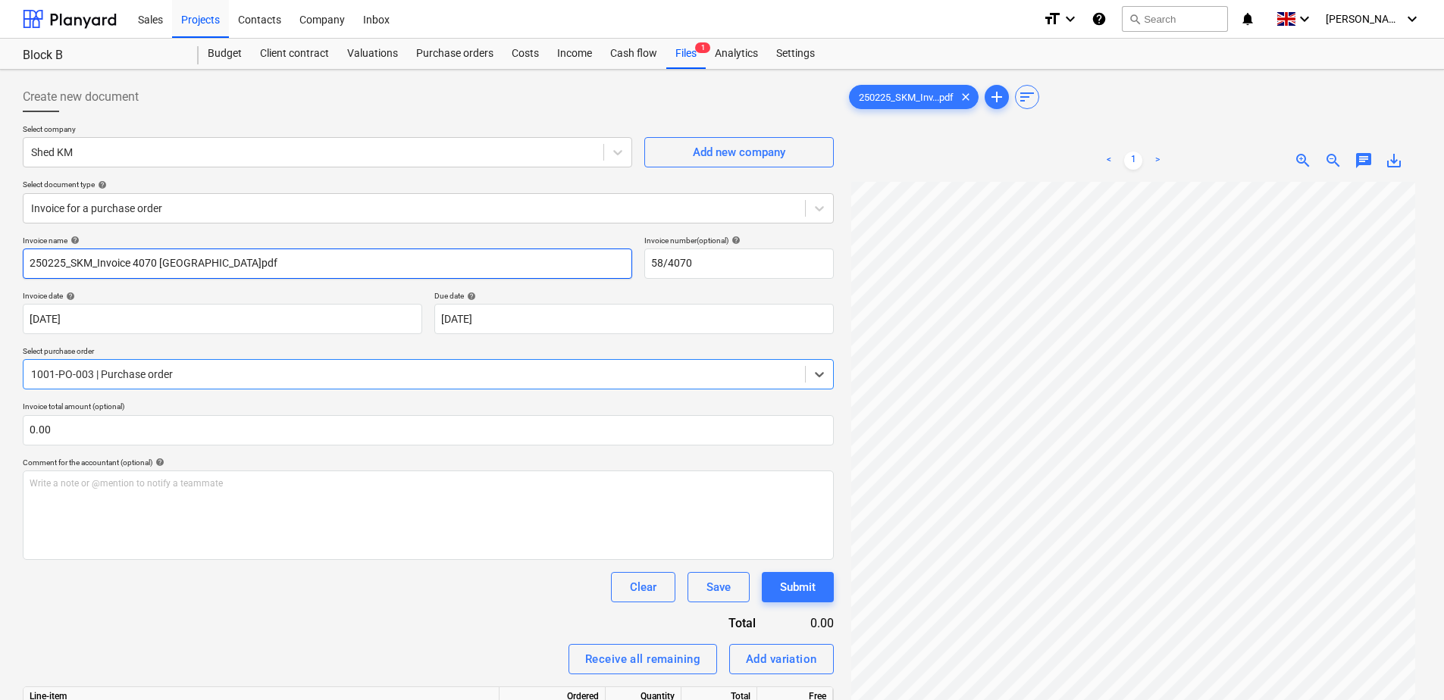
click at [201, 277] on input "250225_SKM_Invoice 4070 [GEOGRAPHIC_DATA]pdf" at bounding box center [327, 264] width 609 height 30
drag, startPoint x: 243, startPoint y: 265, endPoint x: -23, endPoint y: 261, distance: 265.3
click at [0, 261] on html "Sales Projects Contacts Company Inbox format_size keyboard_arrow_down help sear…" at bounding box center [722, 357] width 1444 height 715
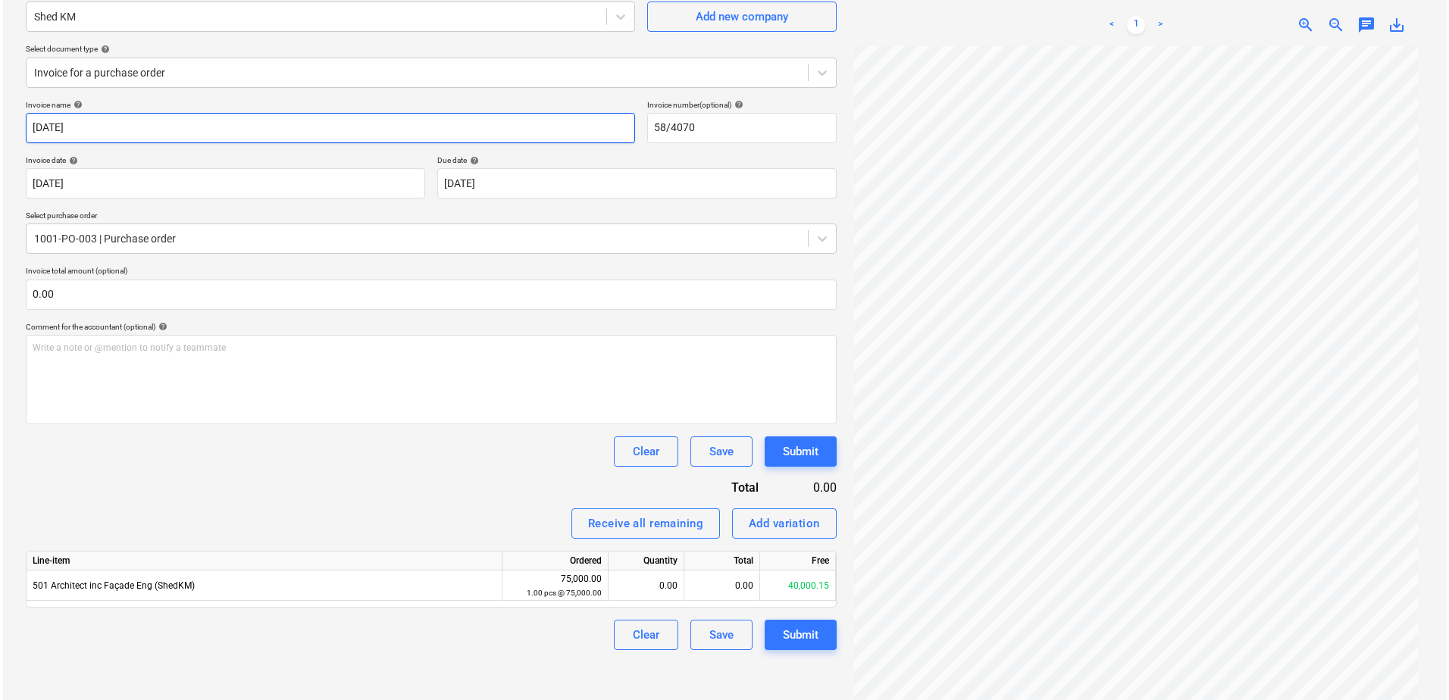
scroll to position [152, 0]
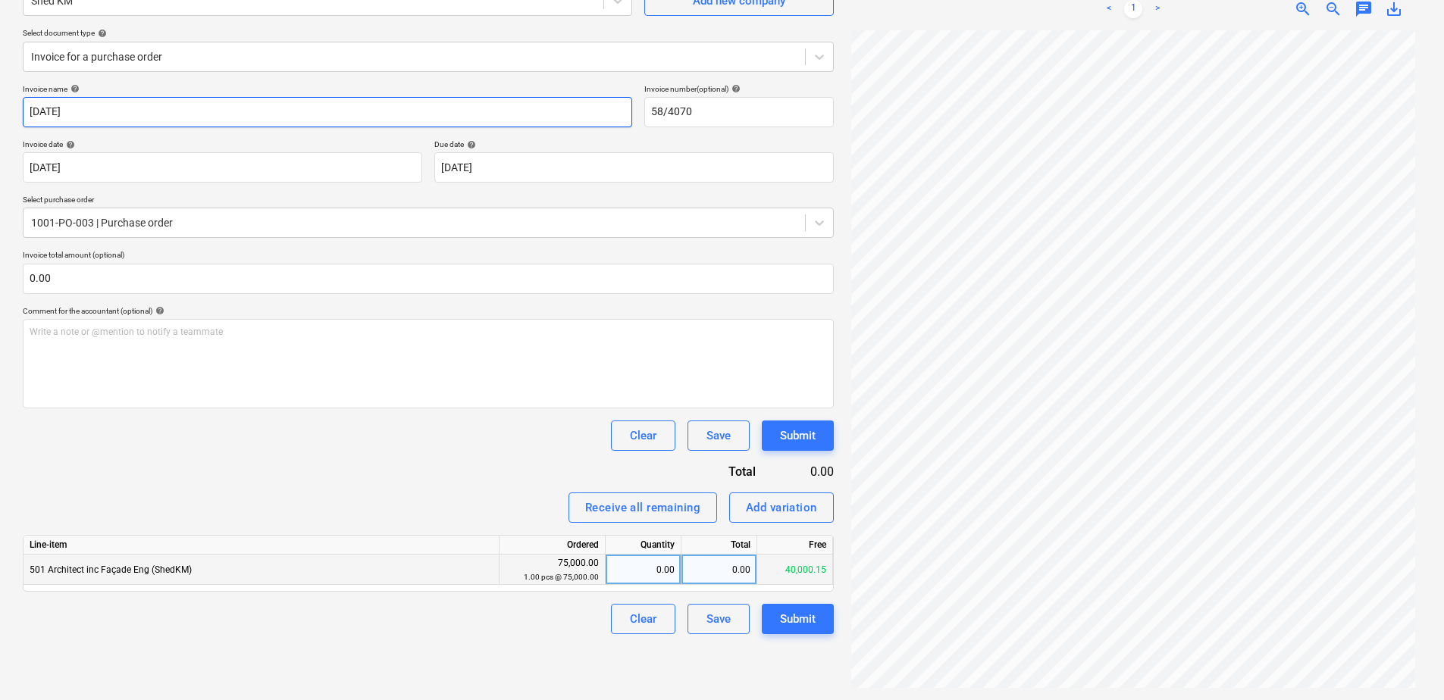
type input "[DATE]"
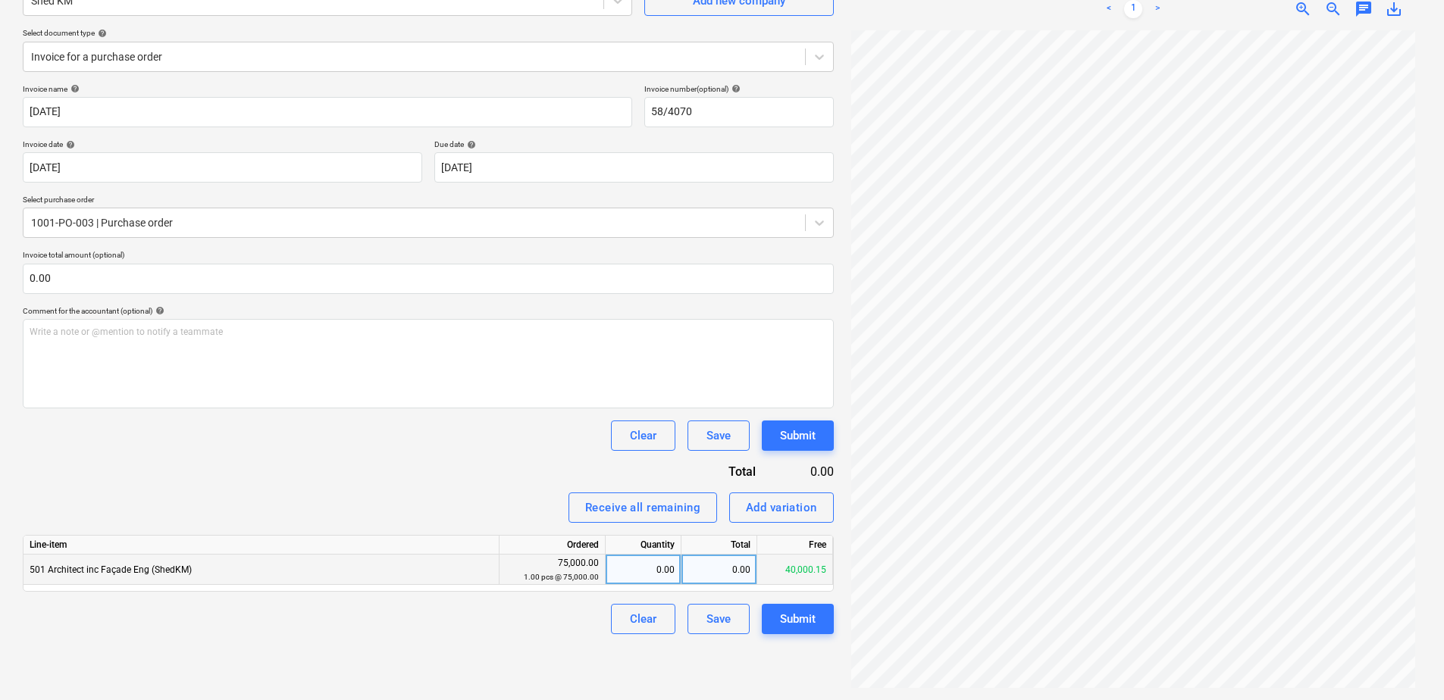
click at [737, 575] on div "0.00" at bounding box center [719, 570] width 76 height 30
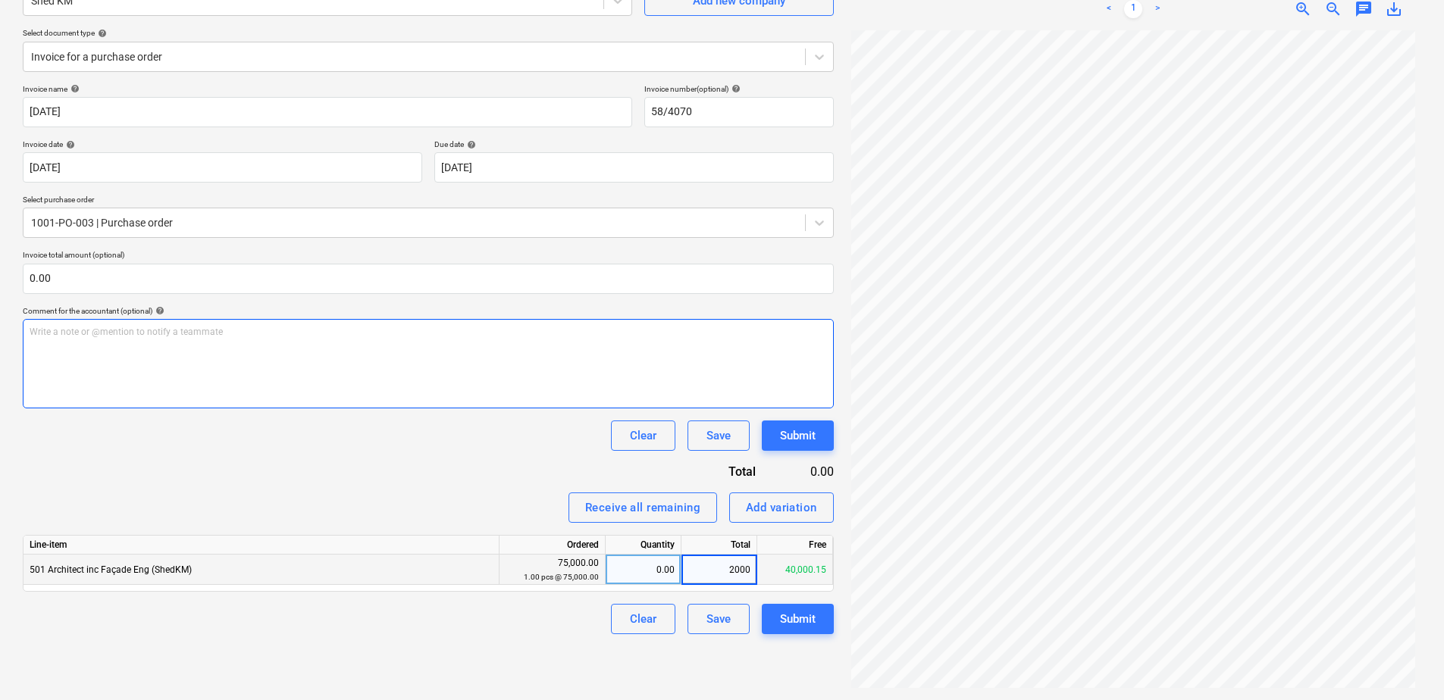
type input "20000"
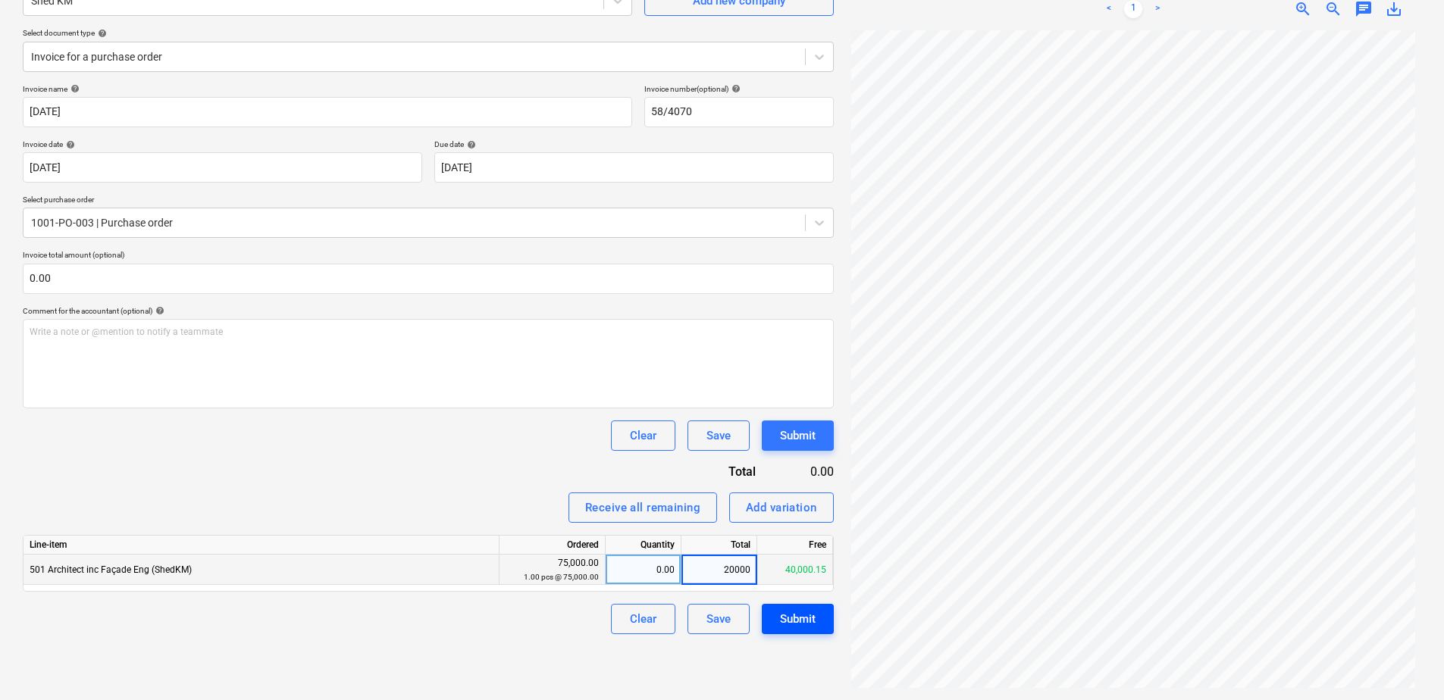
click at [812, 615] on div "Submit" at bounding box center [798, 619] width 36 height 20
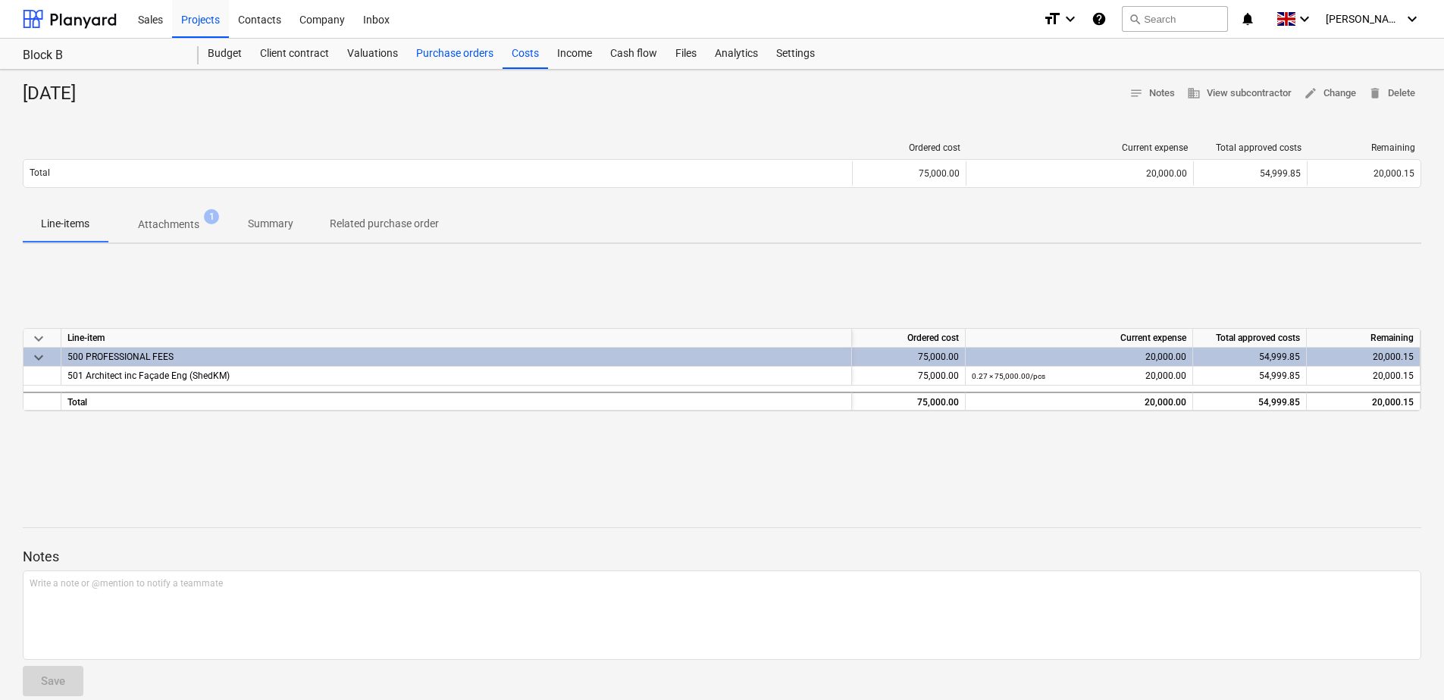
click at [456, 56] on div "Purchase orders" at bounding box center [455, 54] width 96 height 30
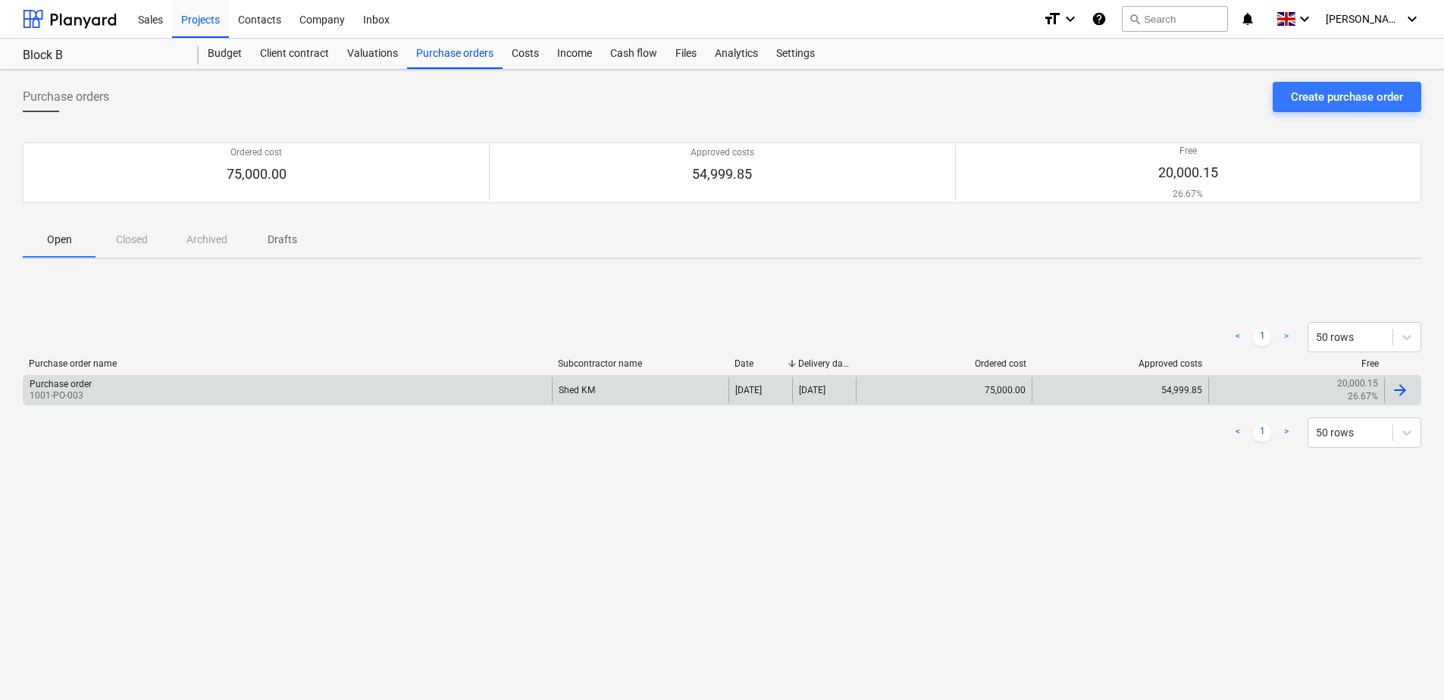
click at [403, 396] on div "Purchase order 1001-PO-003" at bounding box center [287, 390] width 528 height 26
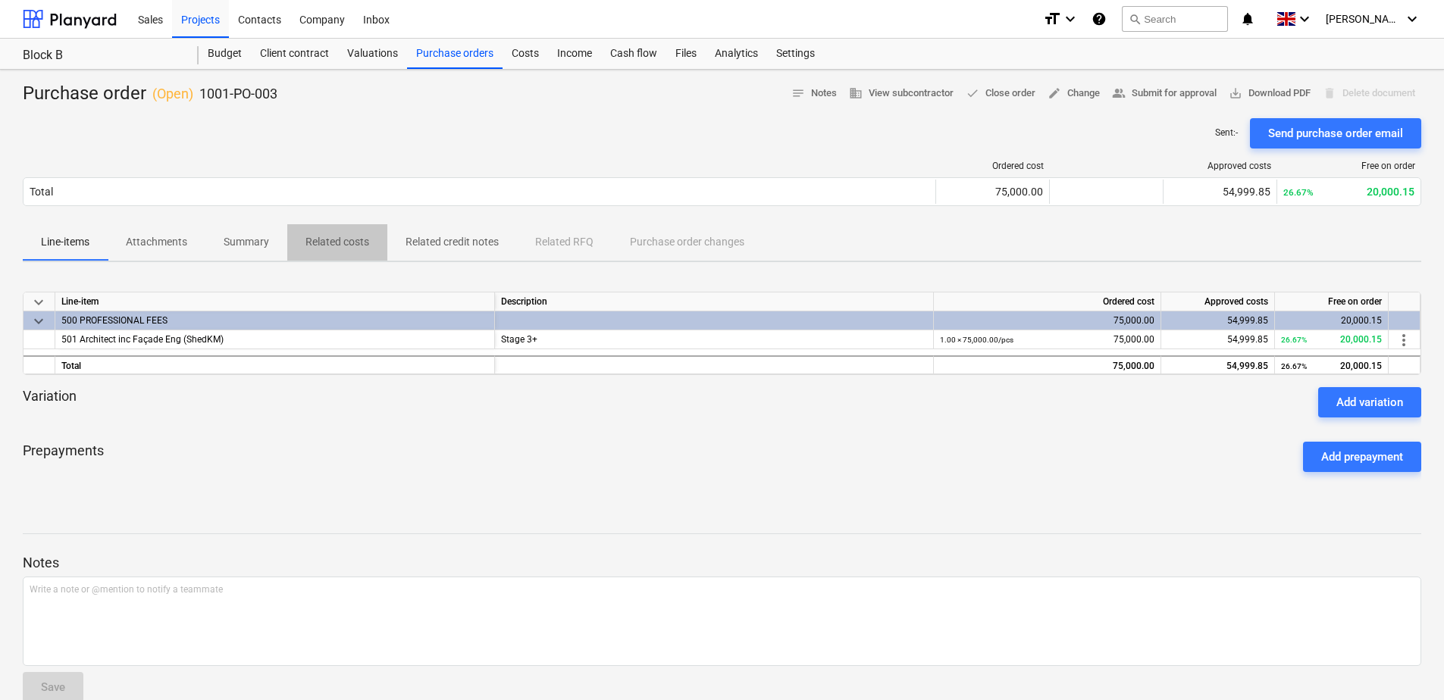
click at [360, 243] on p "Related costs" at bounding box center [337, 242] width 64 height 16
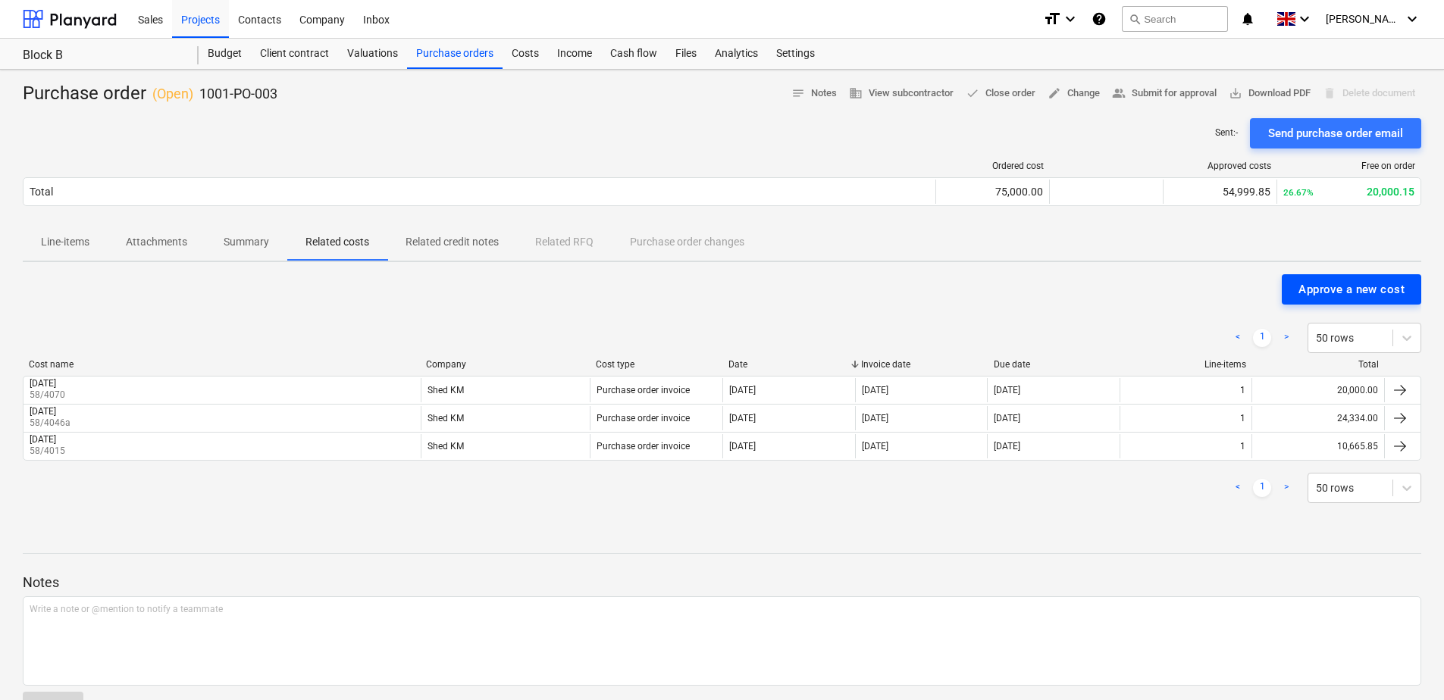
click at [1389, 290] on div "Approve a new cost" at bounding box center [1351, 290] width 106 height 20
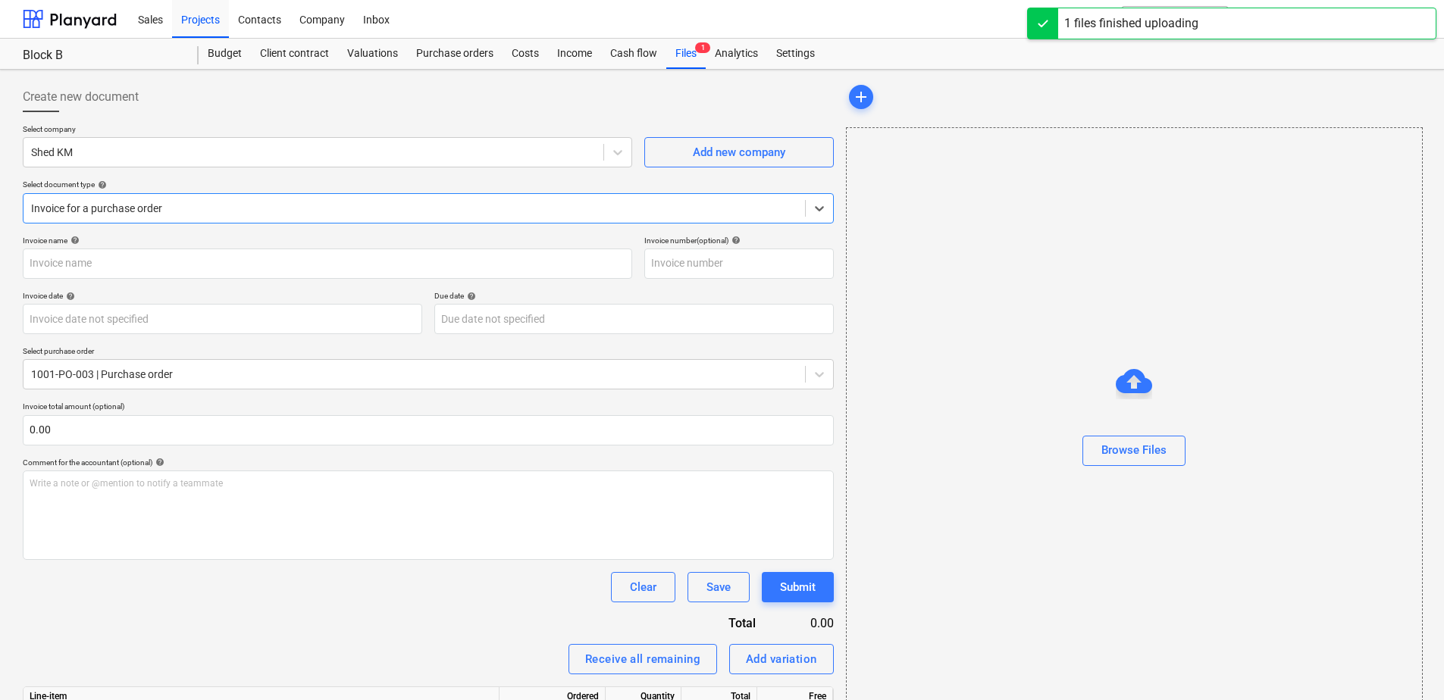
type input "250331 shedkm March Invoice 4098 [GEOGRAPHIC_DATA]pdf"
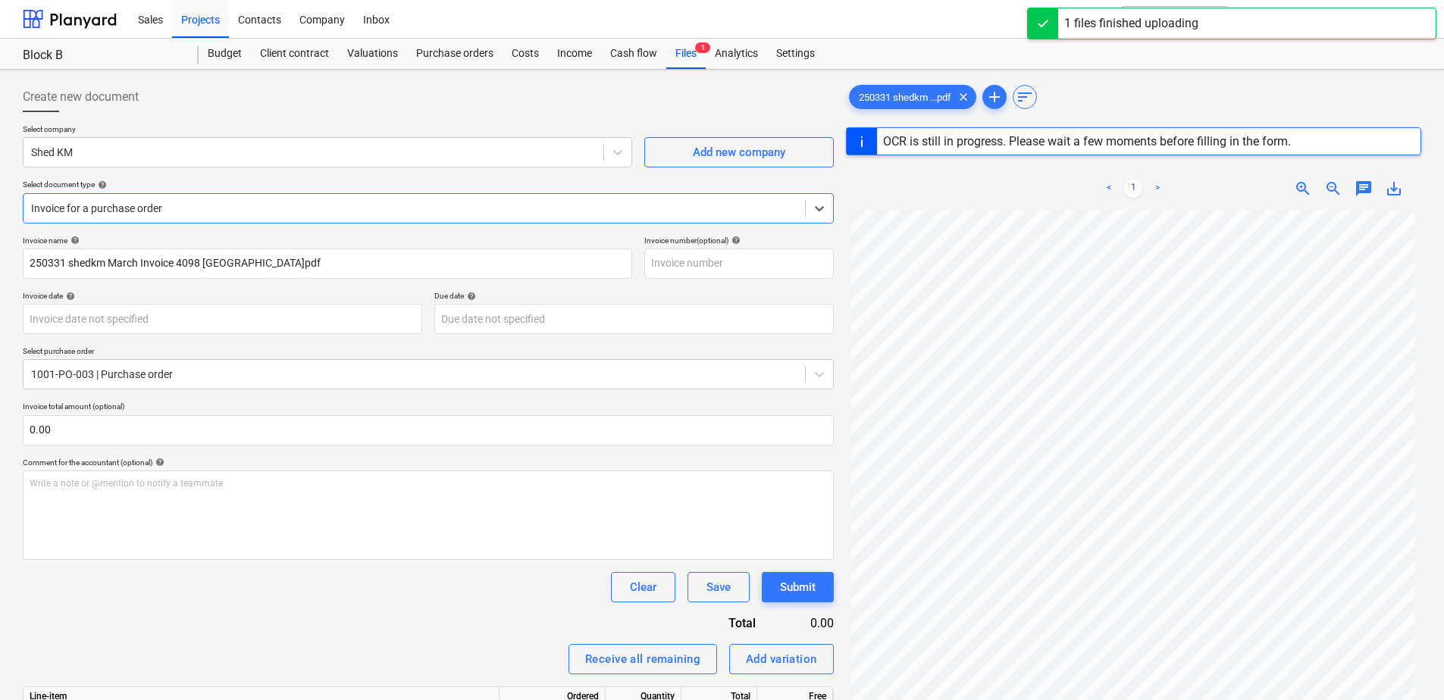
scroll to position [142, 0]
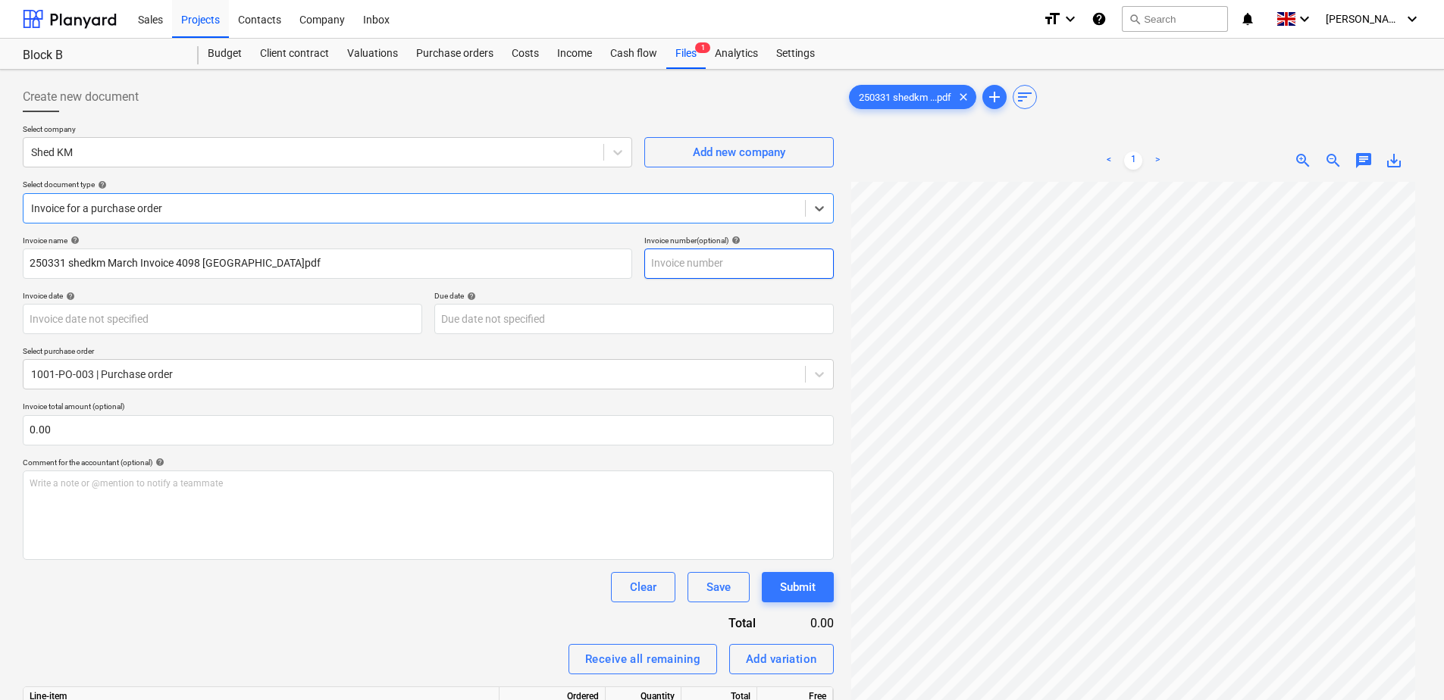
click at [694, 268] on input "text" at bounding box center [738, 264] width 189 height 30
type input "58/4098"
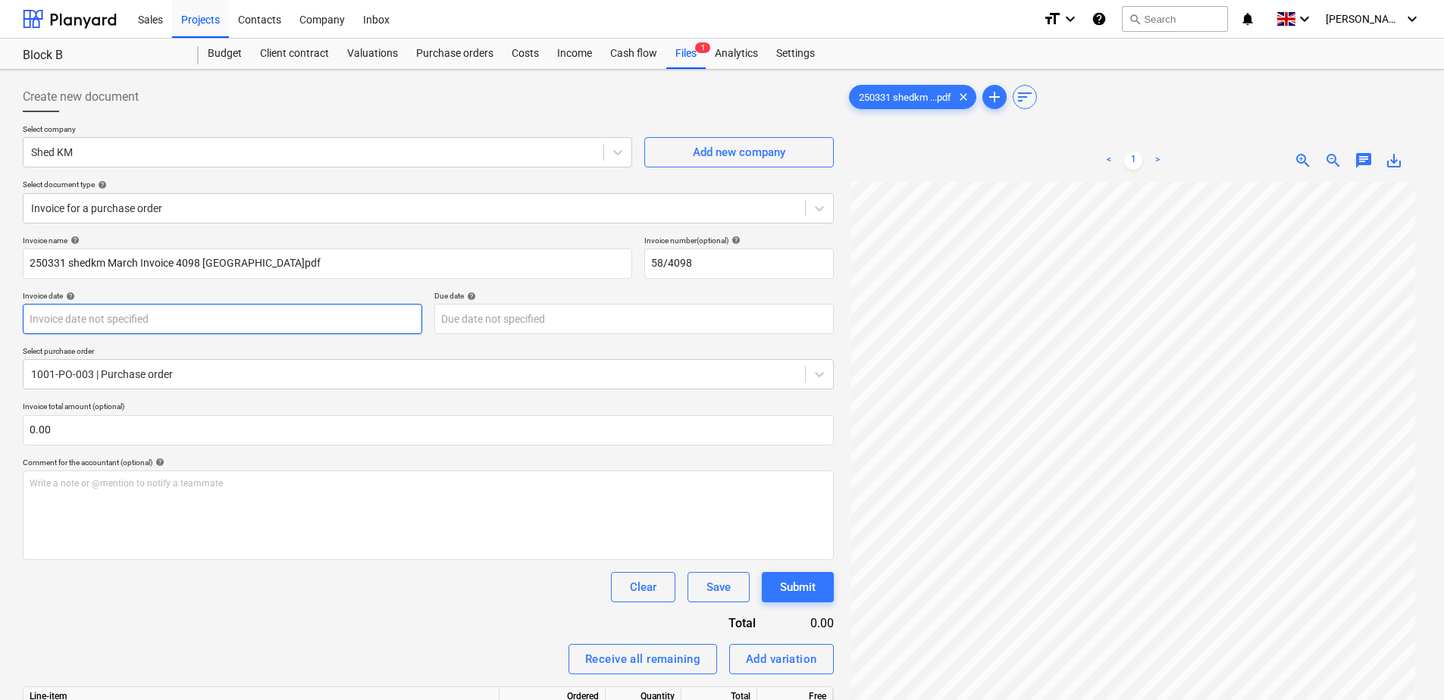
click at [304, 318] on body "Sales Projects Contacts Company Inbox format_size keyboard_arrow_down help sear…" at bounding box center [722, 357] width 1444 height 715
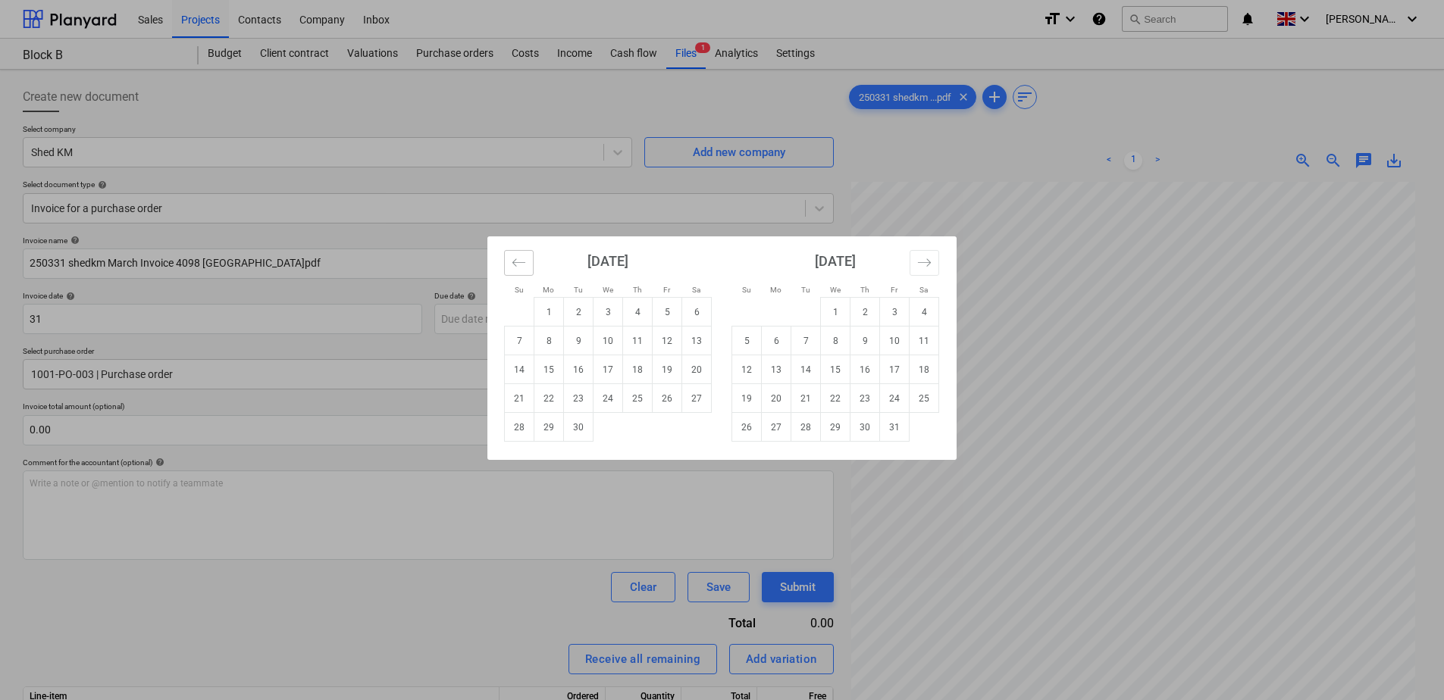
click at [520, 259] on icon "Move backward to switch to the previous month." at bounding box center [519, 262] width 14 height 14
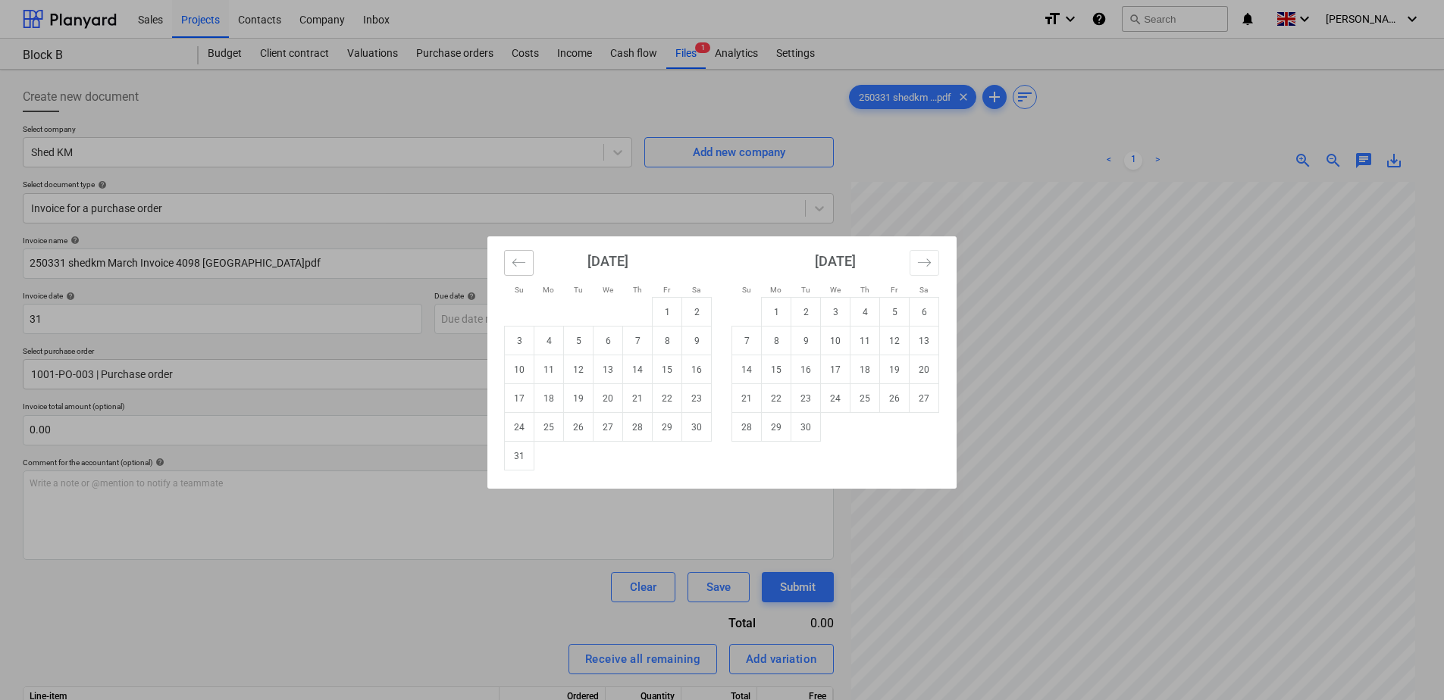
click at [520, 259] on icon "Move backward to switch to the previous month." at bounding box center [519, 262] width 14 height 14
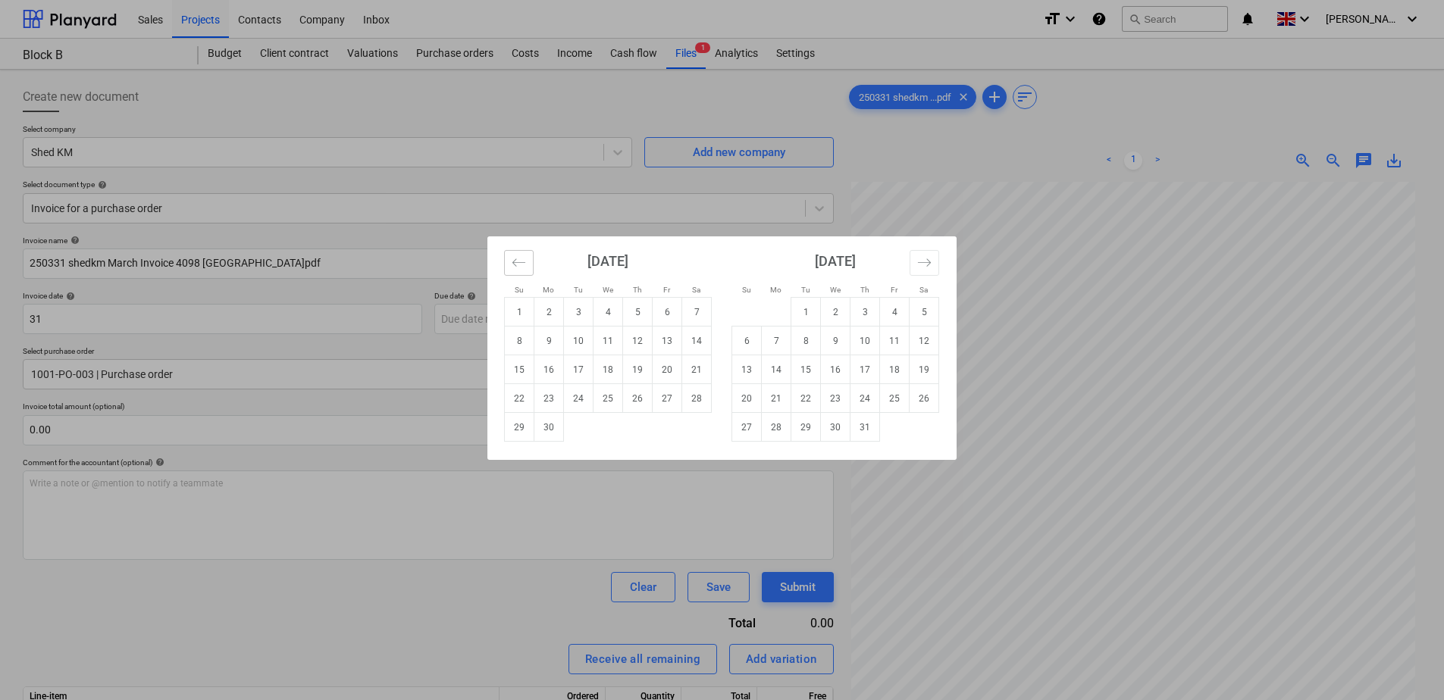
click at [520, 259] on icon "Move backward to switch to the previous month." at bounding box center [519, 262] width 14 height 14
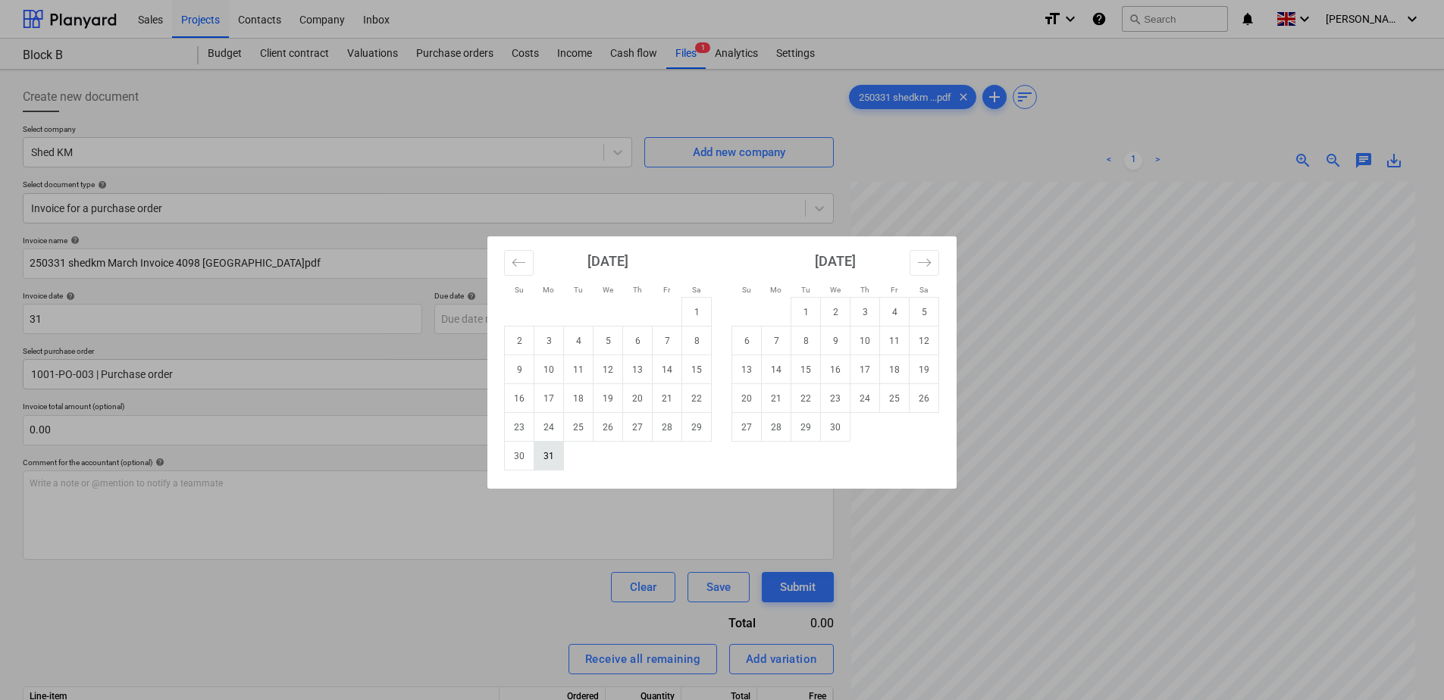
click at [539, 458] on td "31" at bounding box center [549, 456] width 30 height 29
type input "[DATE]"
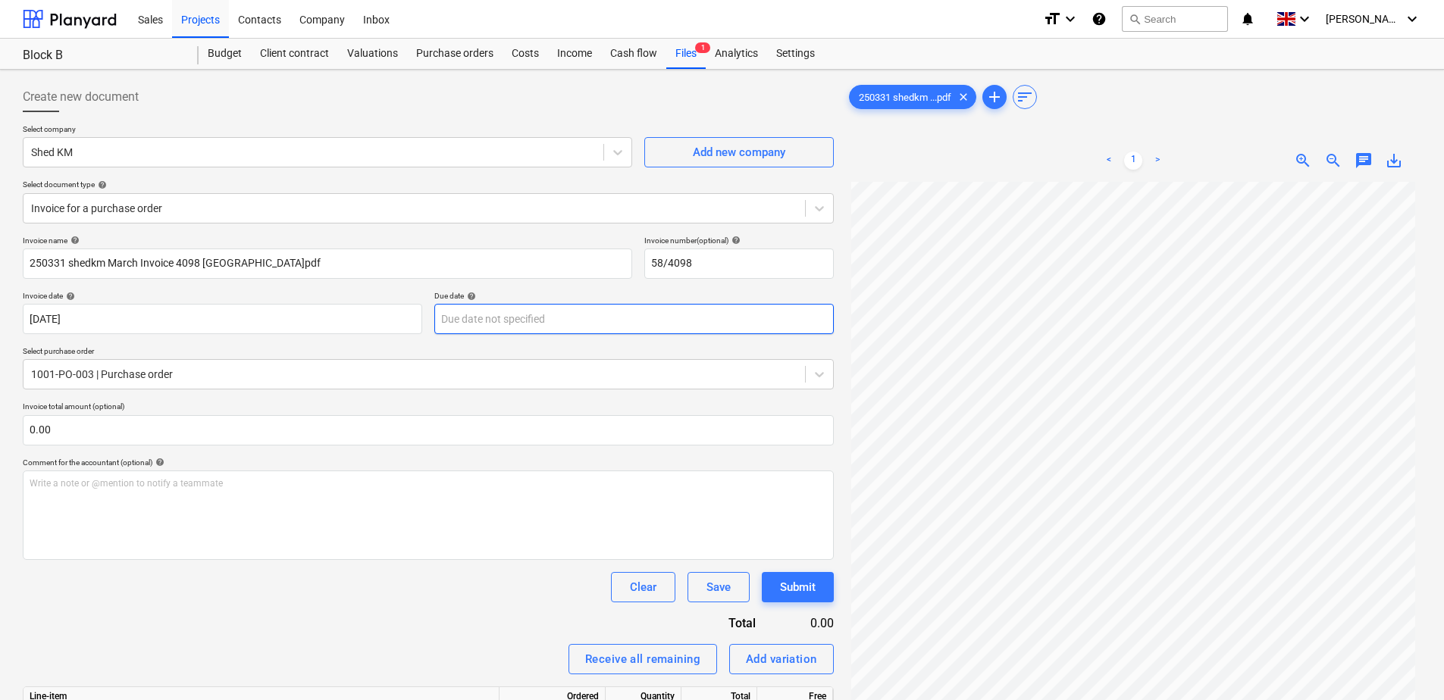
click at [558, 321] on body "Sales Projects Contacts Company Inbox format_size keyboard_arrow_down help sear…" at bounding box center [722, 357] width 1444 height 715
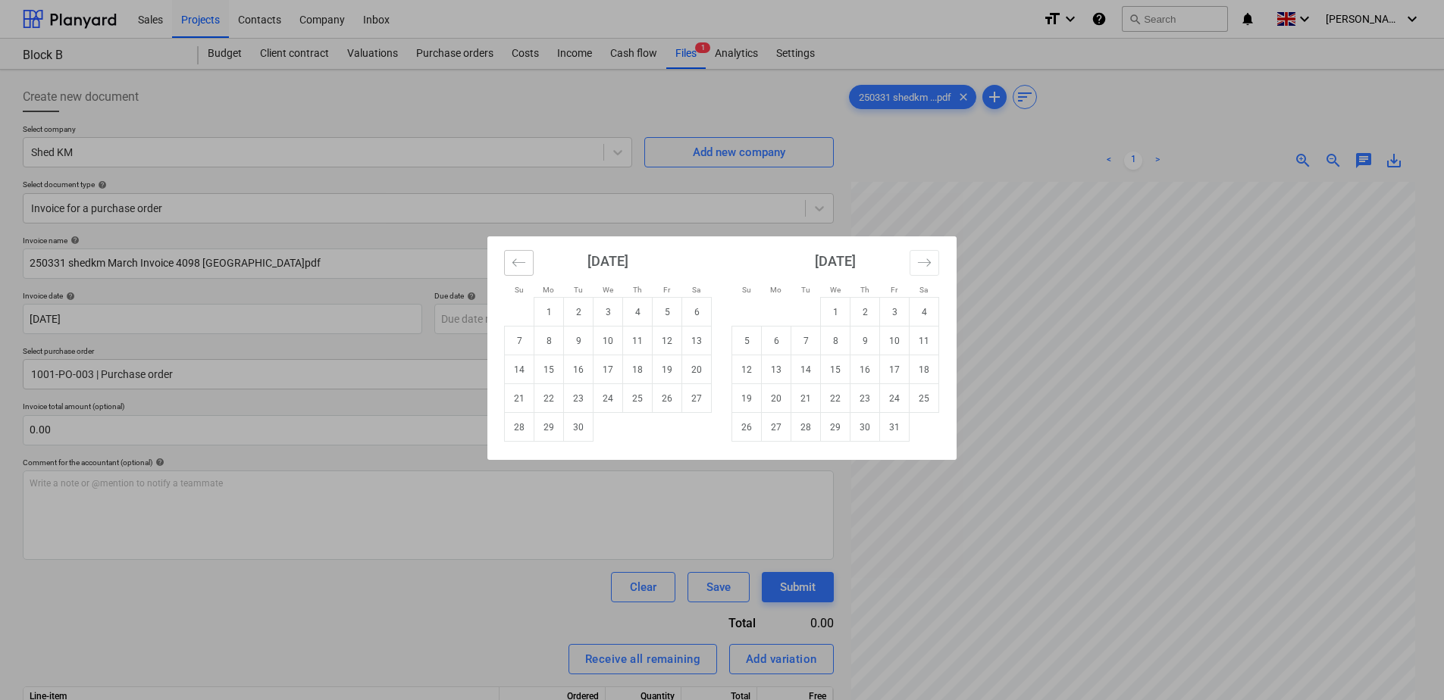
click at [522, 267] on icon "Move backward to switch to the previous month." at bounding box center [519, 262] width 14 height 14
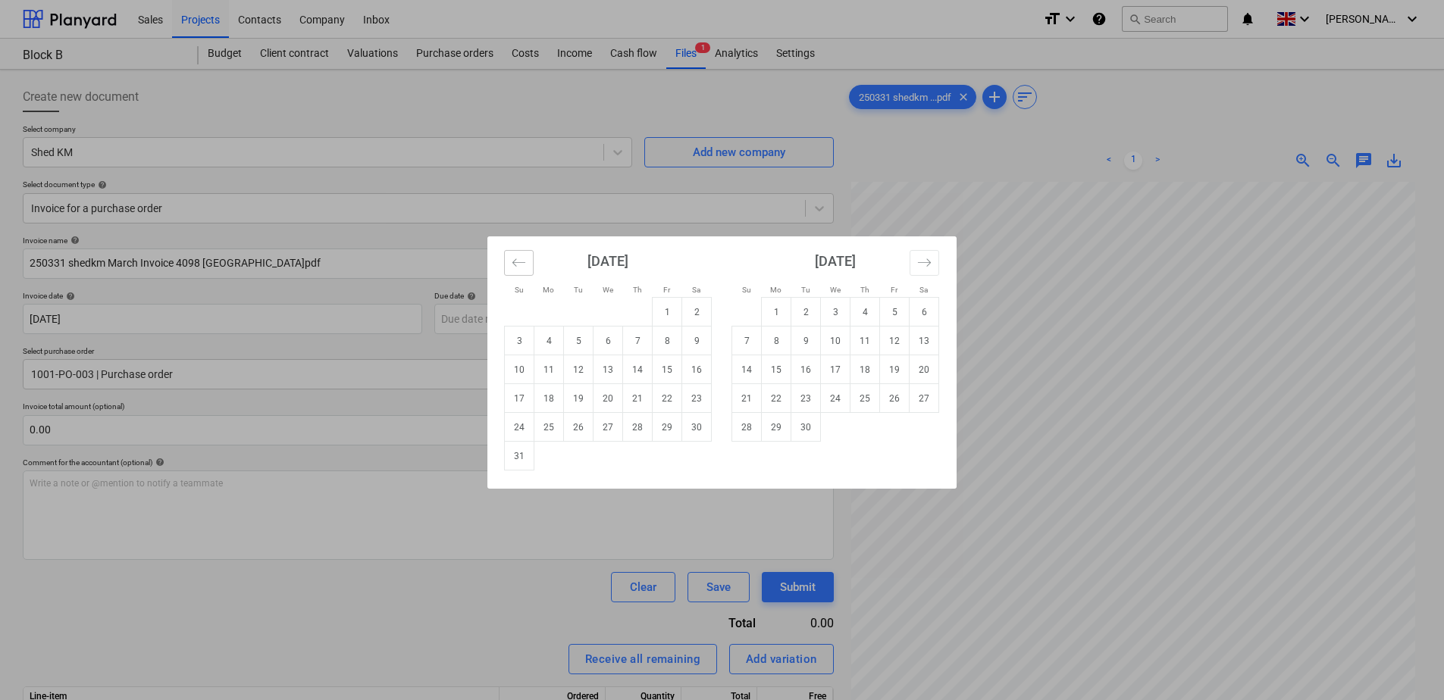
click at [522, 267] on icon "Move backward to switch to the previous month." at bounding box center [519, 262] width 14 height 14
click at [521, 267] on icon "Move backward to switch to the previous month." at bounding box center [519, 262] width 14 height 14
click at [520, 267] on icon "Move backward to switch to the previous month." at bounding box center [519, 262] width 14 height 14
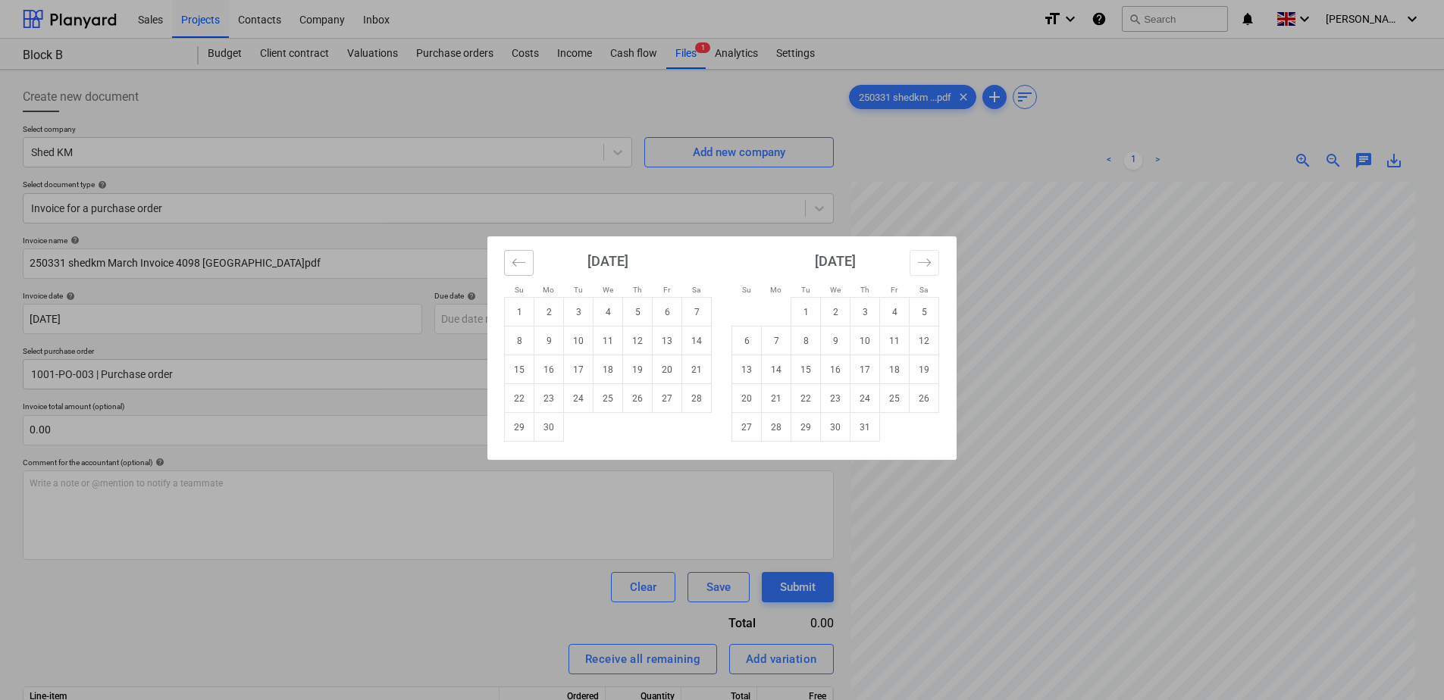
click at [520, 267] on icon "Move backward to switch to the previous month." at bounding box center [519, 262] width 14 height 14
click at [519, 267] on icon "Move backward to switch to the previous month." at bounding box center [519, 262] width 14 height 14
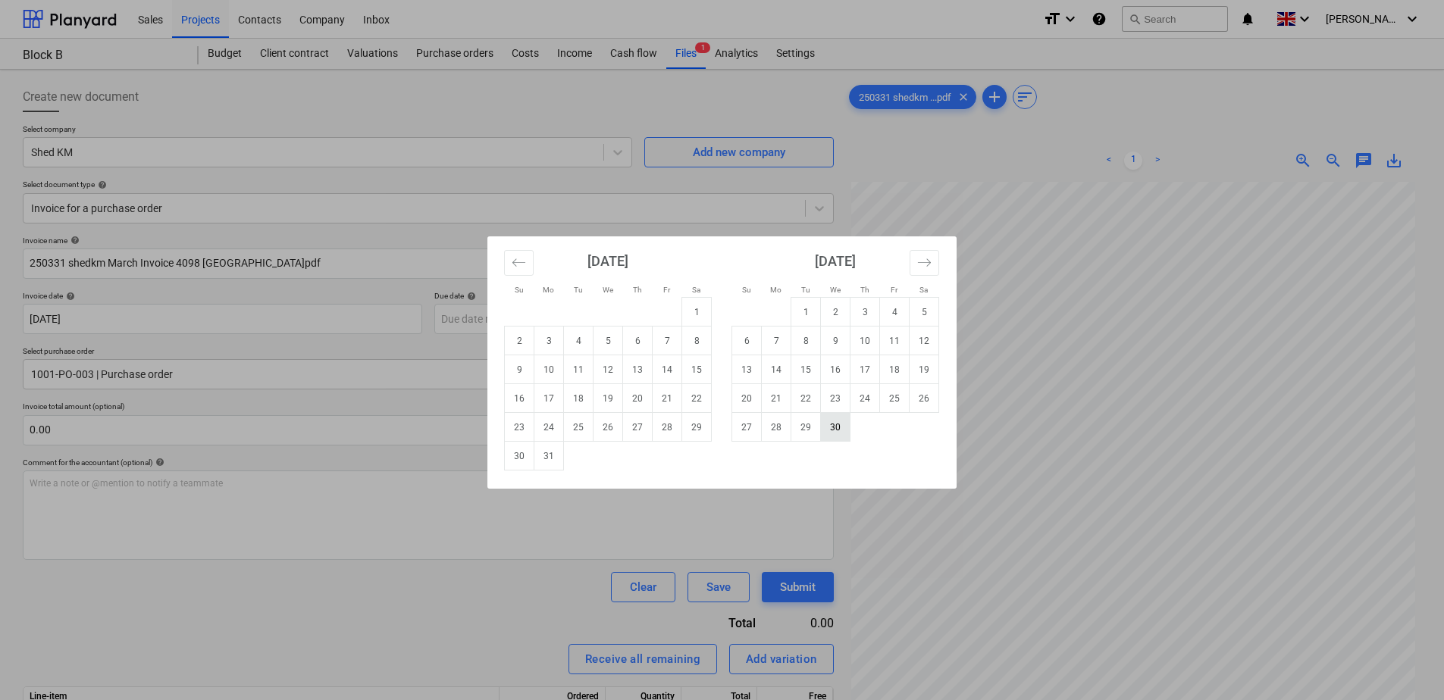
click at [833, 432] on td "30" at bounding box center [836, 427] width 30 height 29
type input "[DATE]"
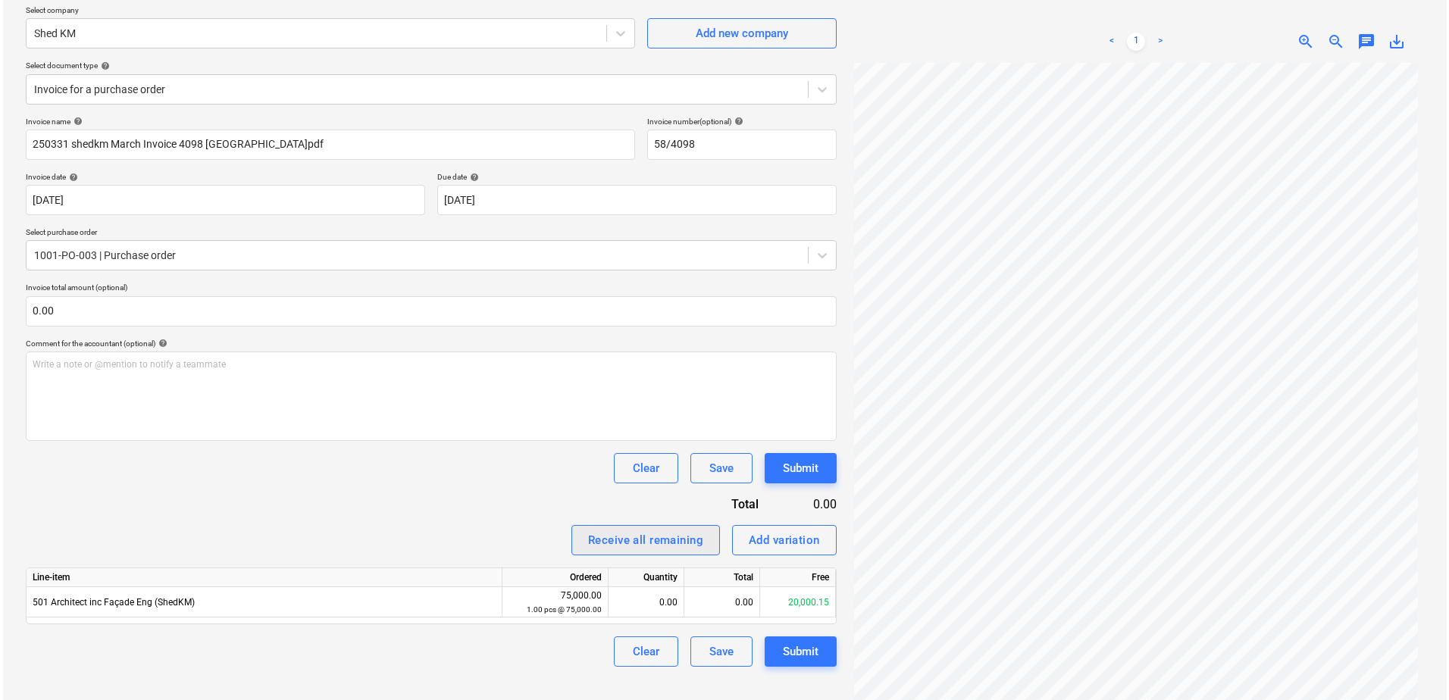
scroll to position [152, 0]
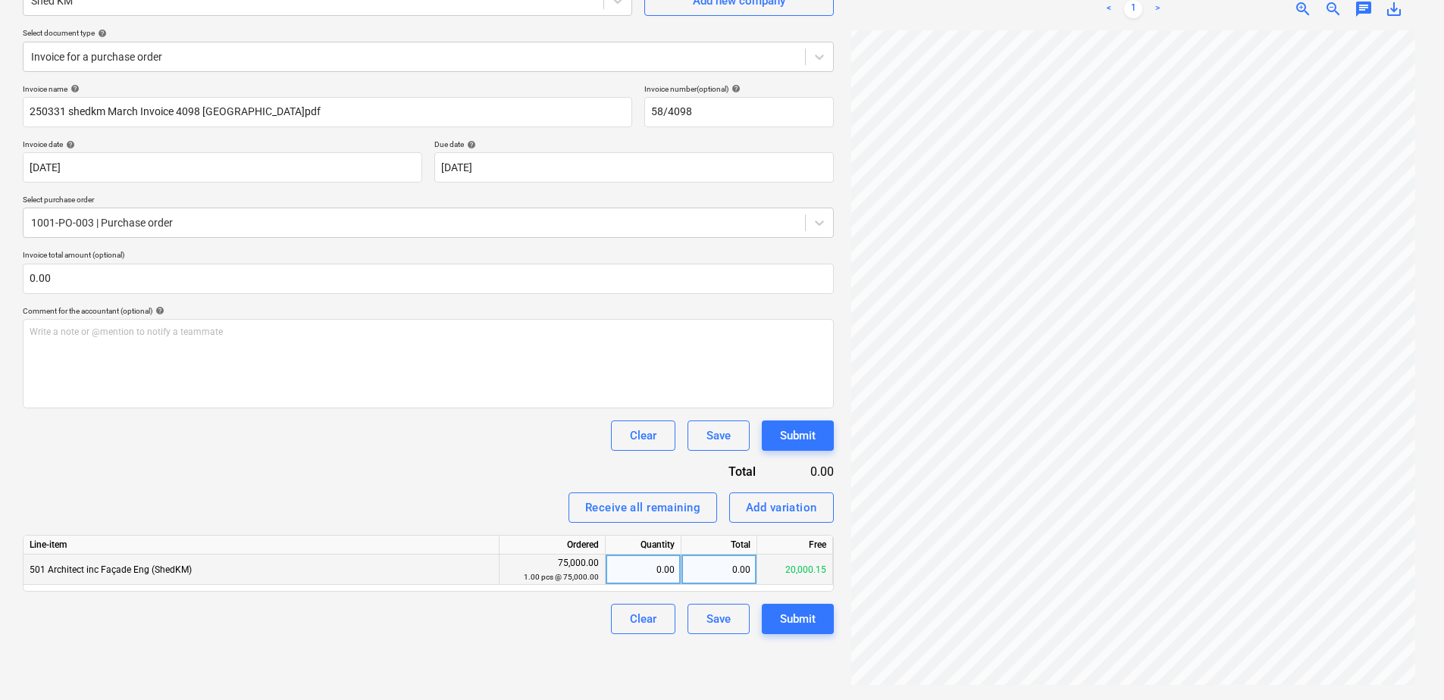
click at [722, 572] on div "0.00" at bounding box center [719, 570] width 76 height 30
type input "20000.15"
click at [800, 623] on div "Submit" at bounding box center [798, 619] width 36 height 20
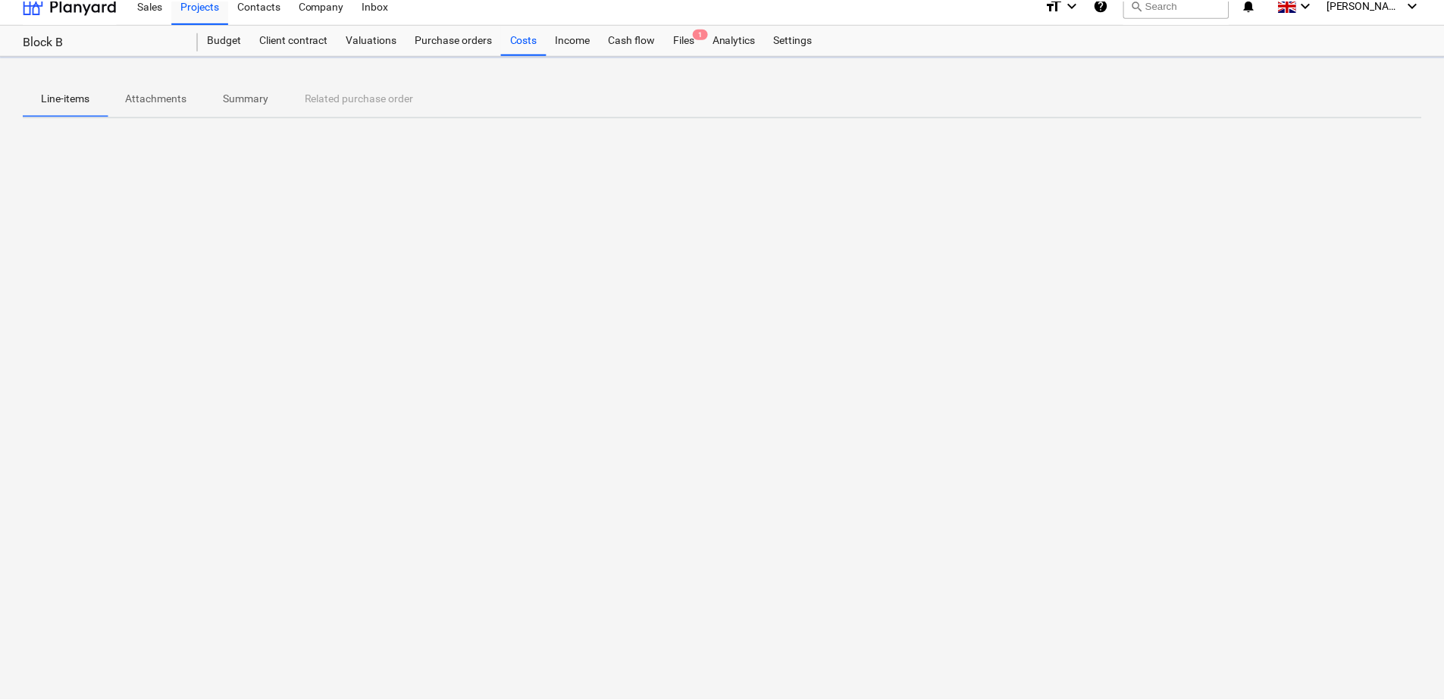
scroll to position [14, 0]
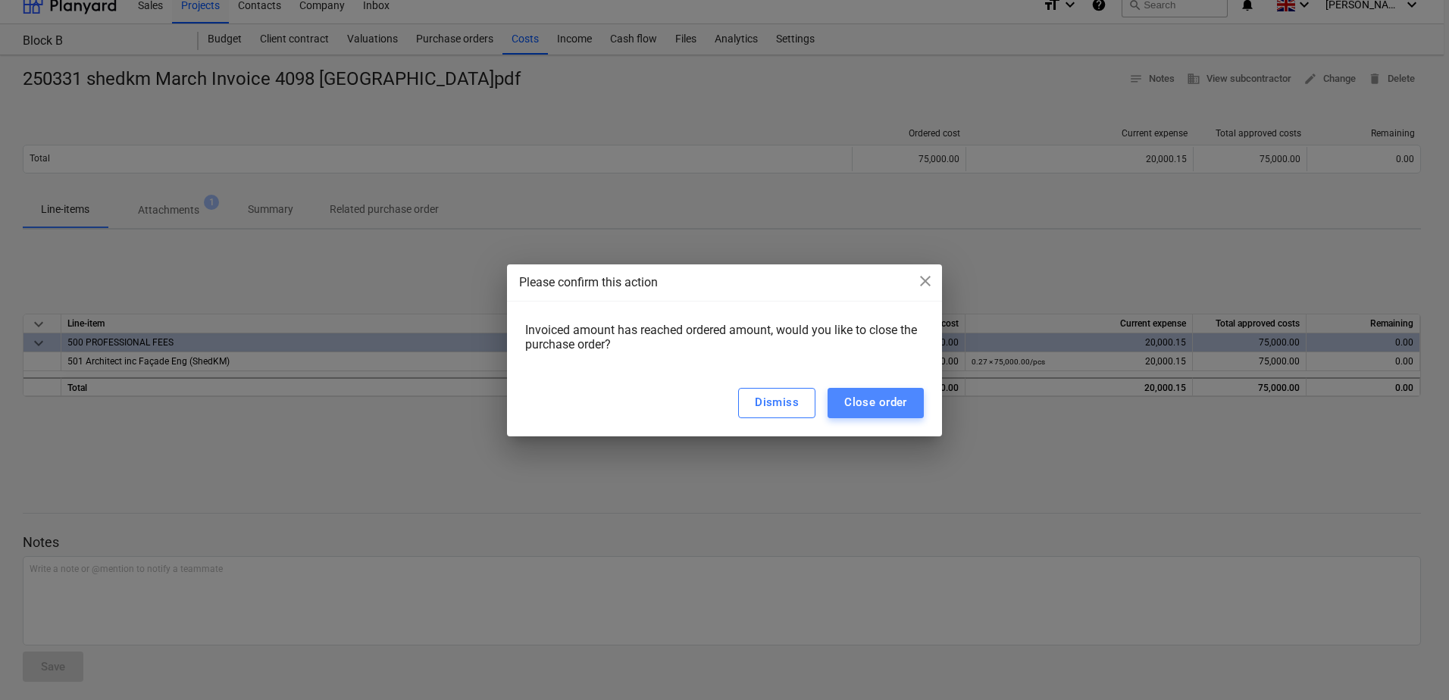
click at [866, 402] on div "Close order" at bounding box center [875, 403] width 63 height 20
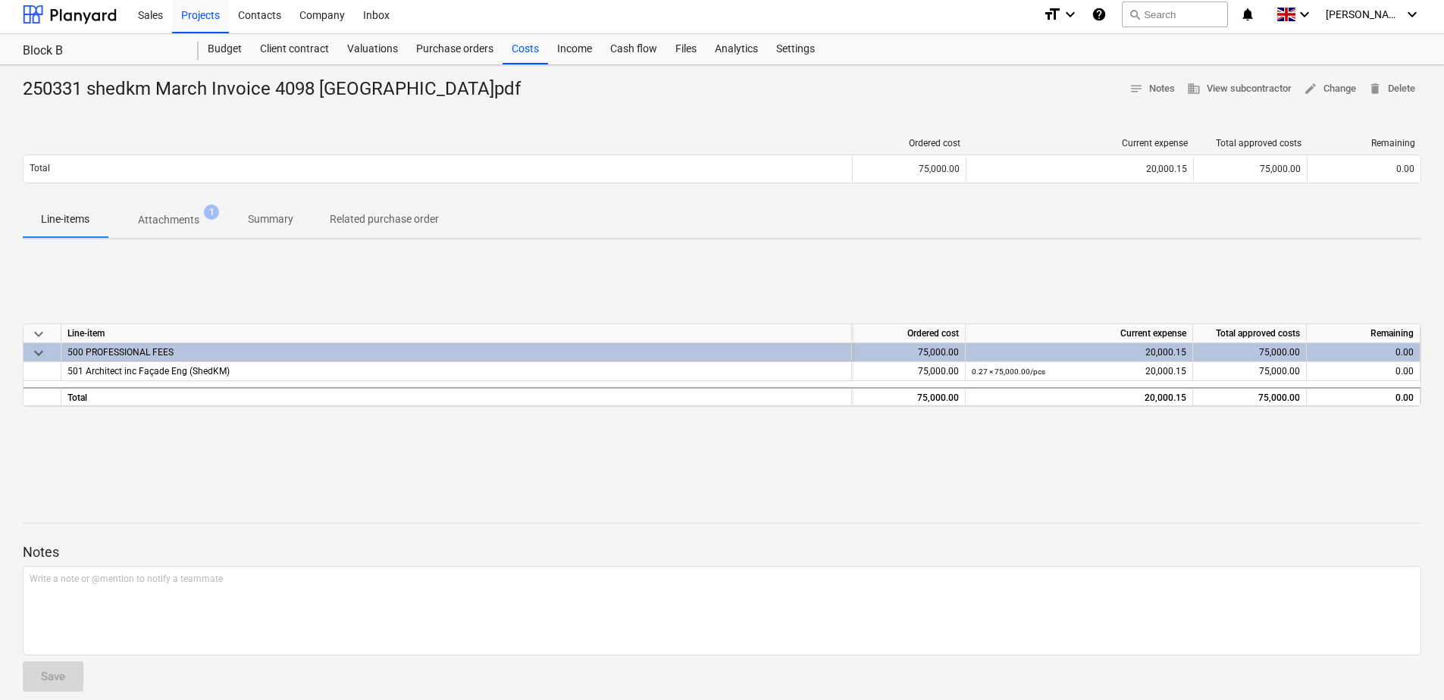
scroll to position [0, 0]
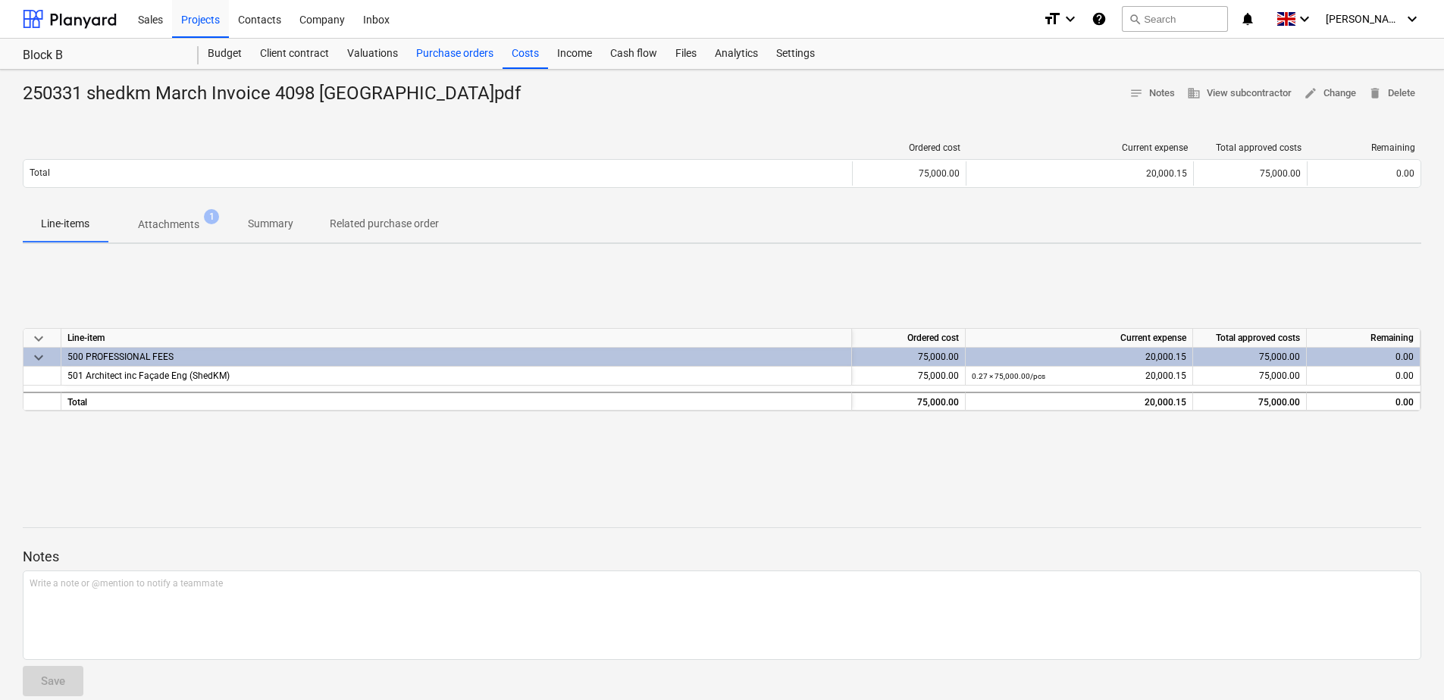
click at [466, 58] on div "Purchase orders" at bounding box center [455, 54] width 96 height 30
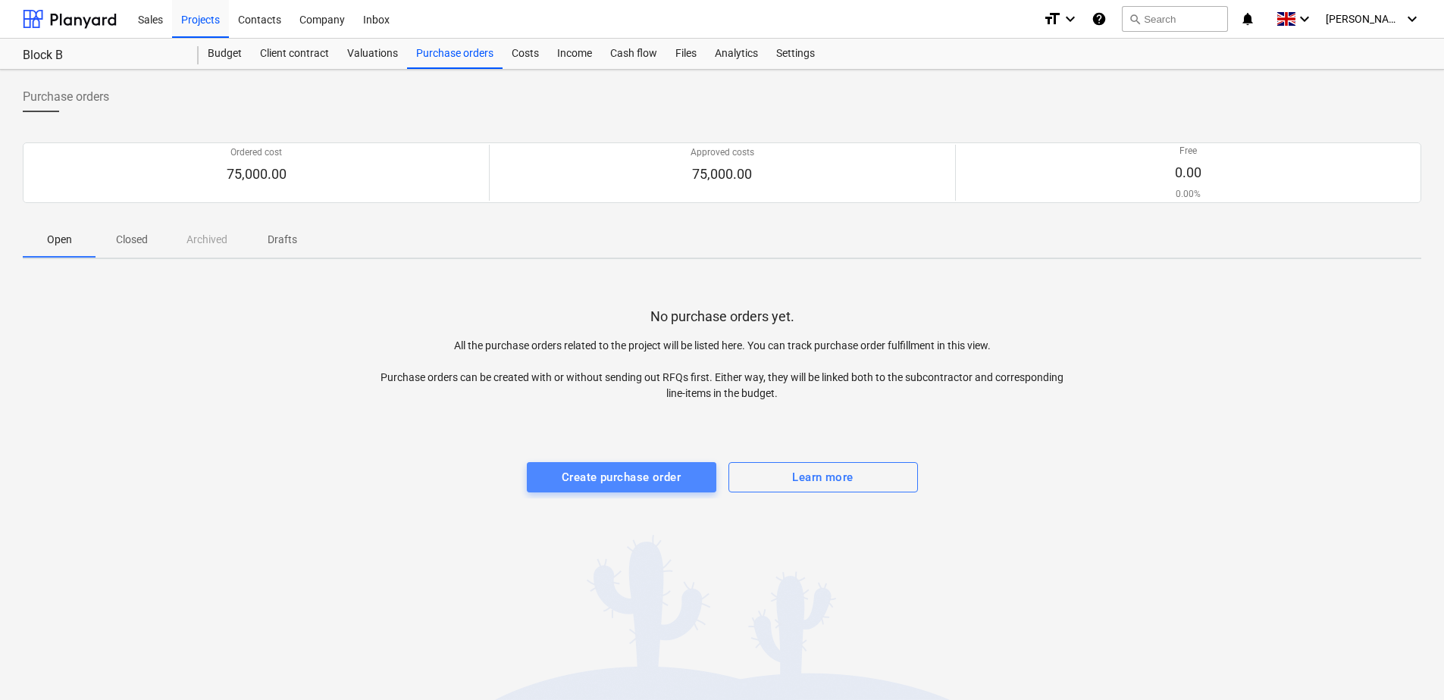
click at [634, 481] on div "Create purchase order" at bounding box center [621, 478] width 119 height 20
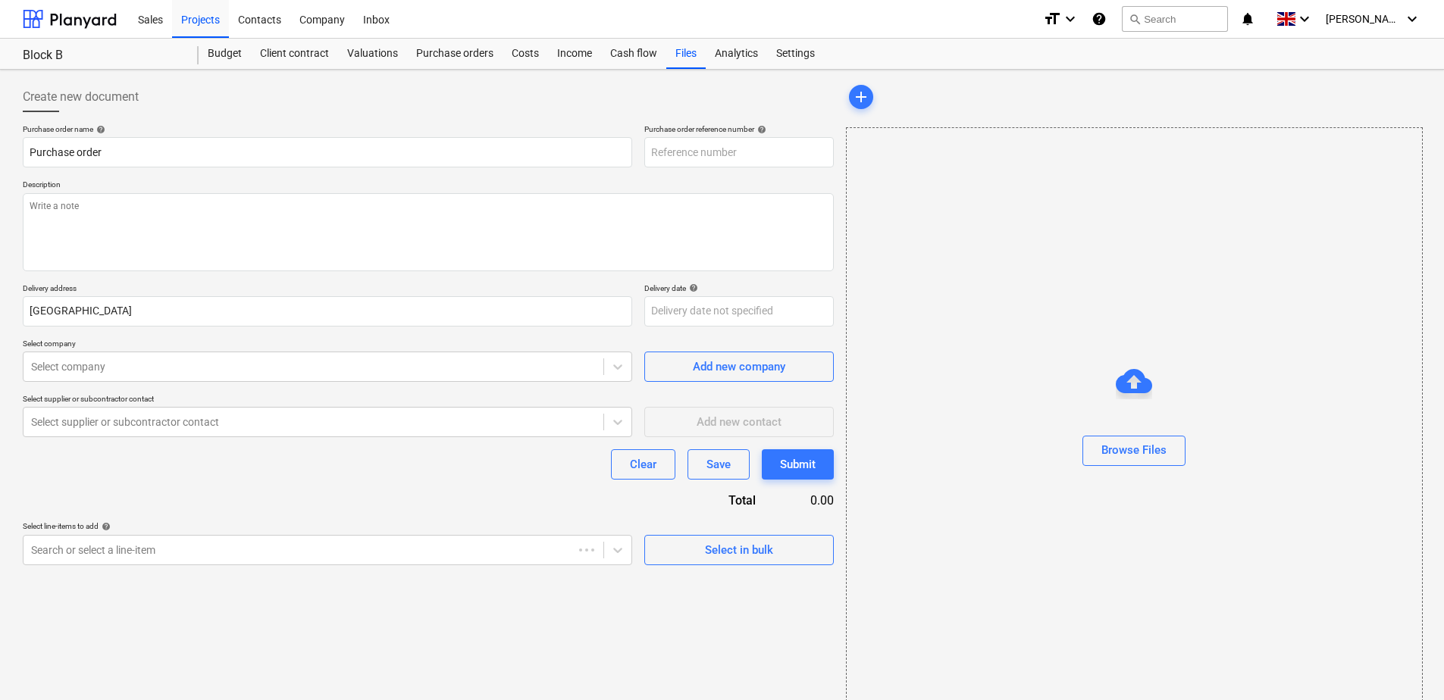
type textarea "x"
type input "1001-PO-005"
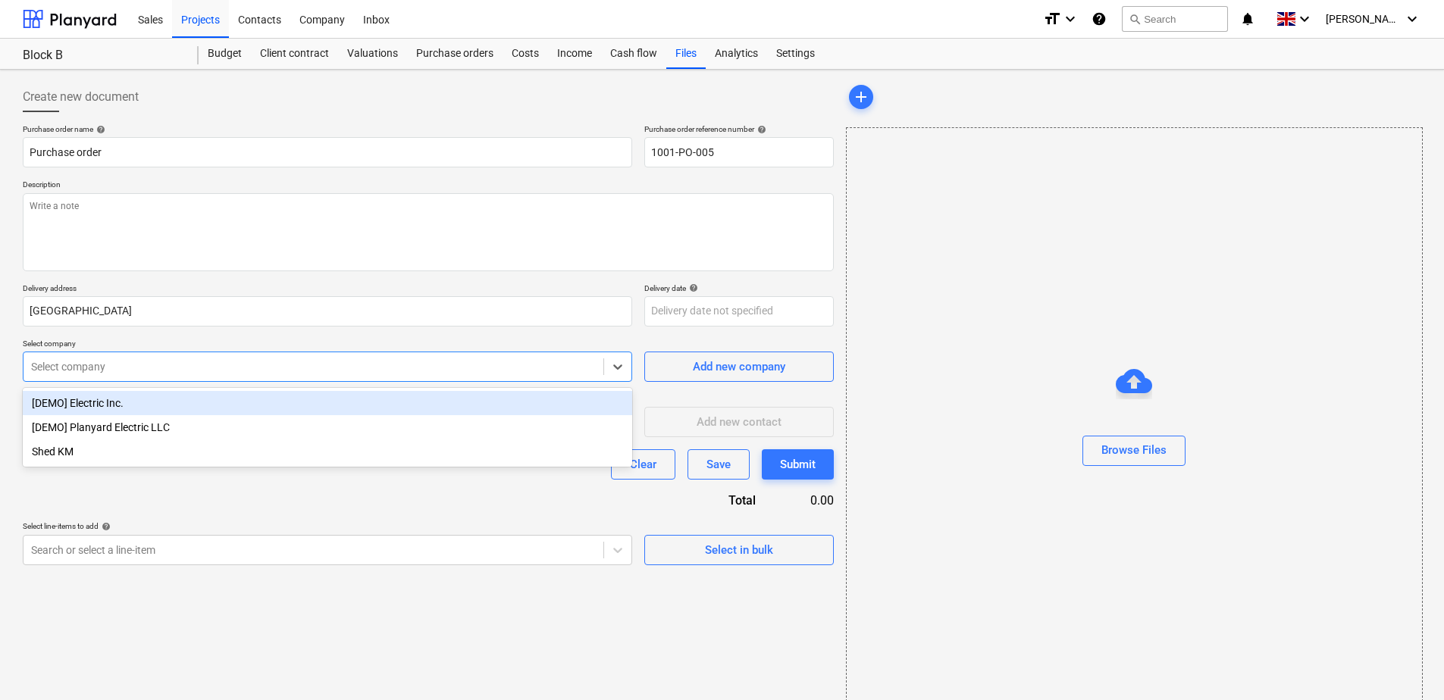
click at [233, 373] on div at bounding box center [313, 366] width 565 height 15
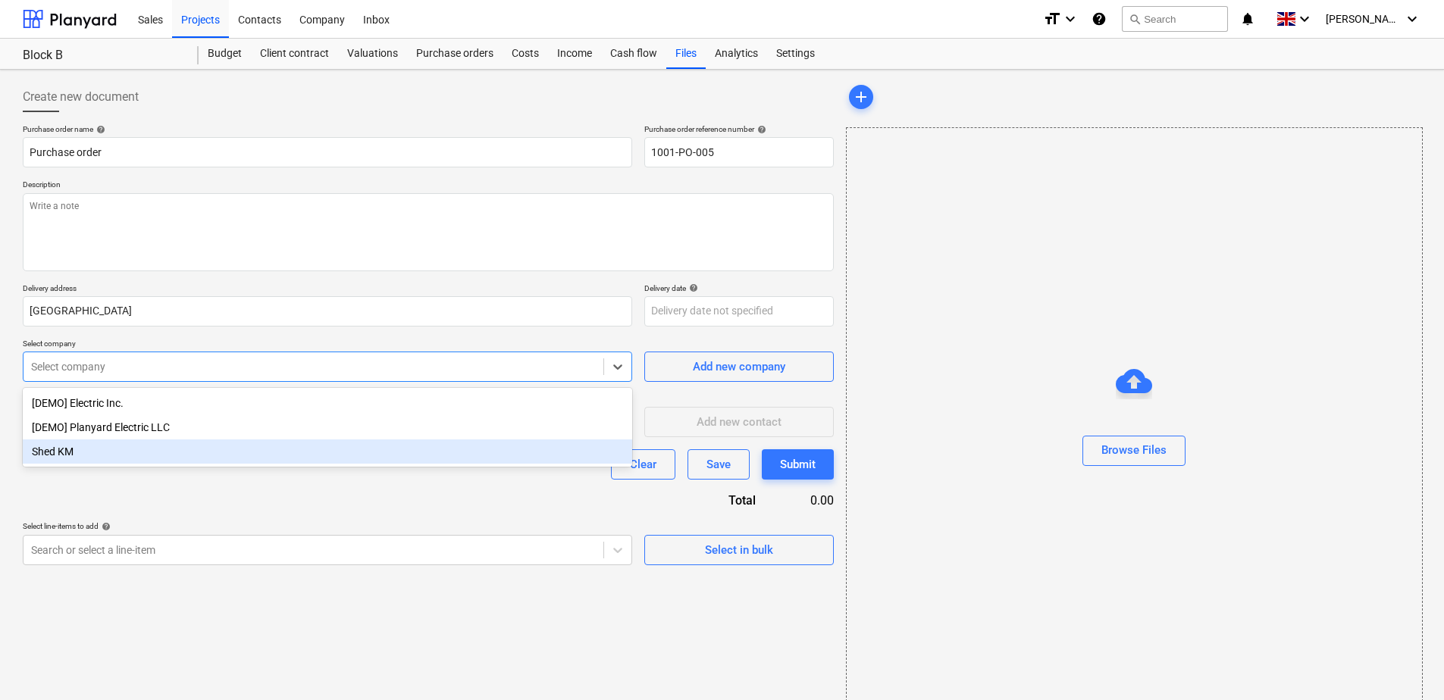
click at [197, 449] on div "Shed KM" at bounding box center [327, 452] width 609 height 24
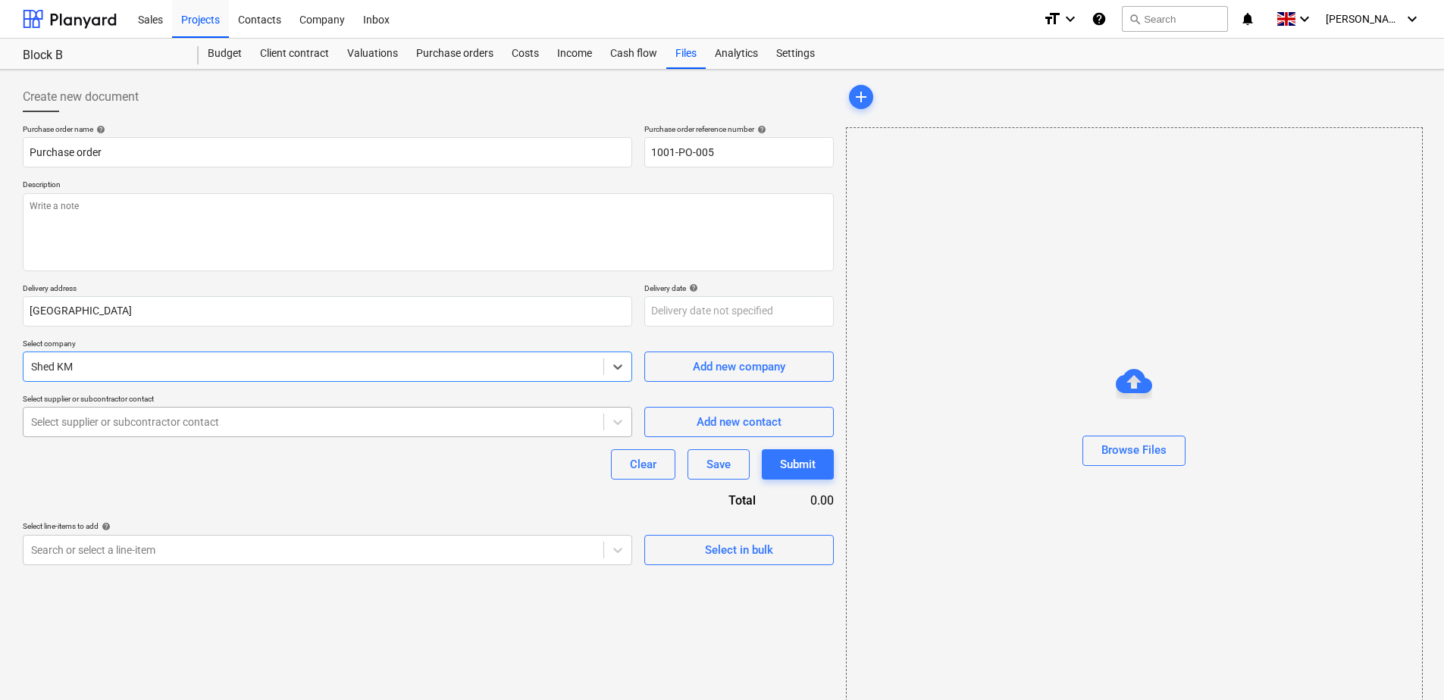
click at [218, 421] on div at bounding box center [313, 422] width 565 height 15
type textarea "x"
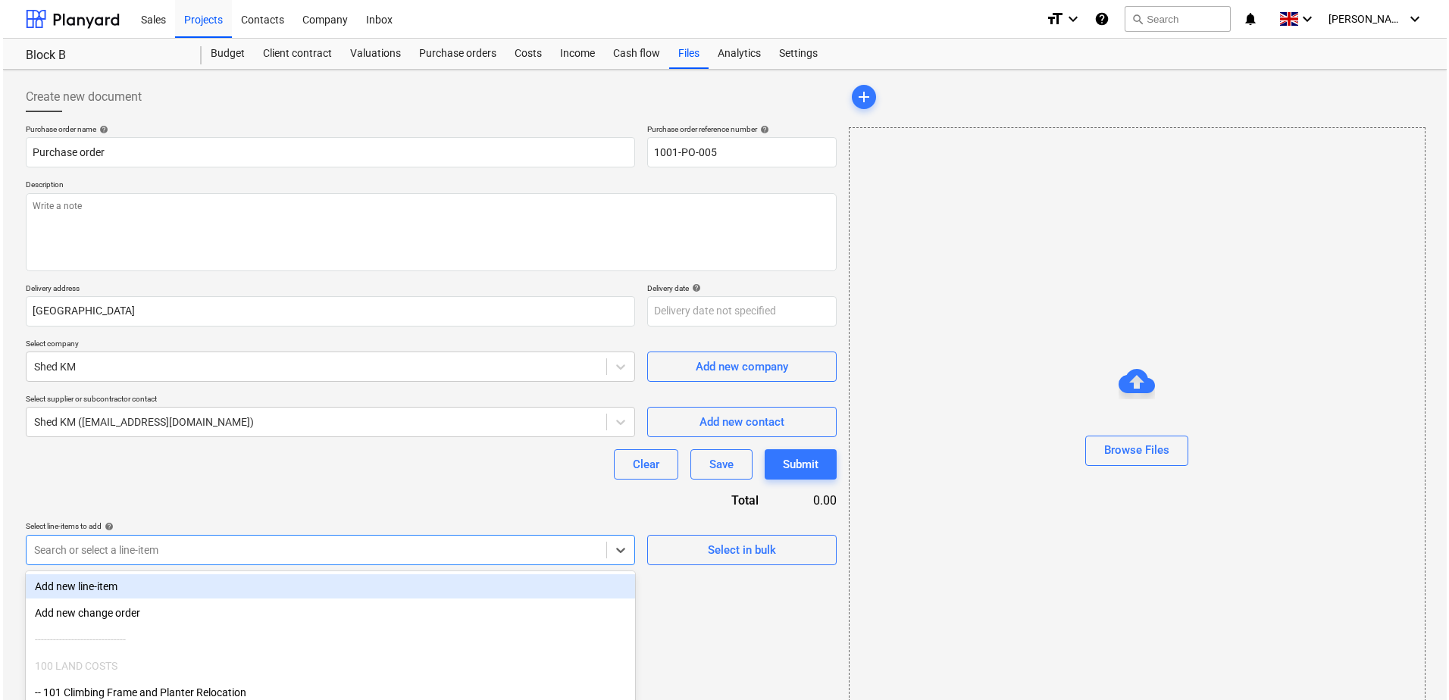
scroll to position [25, 0]
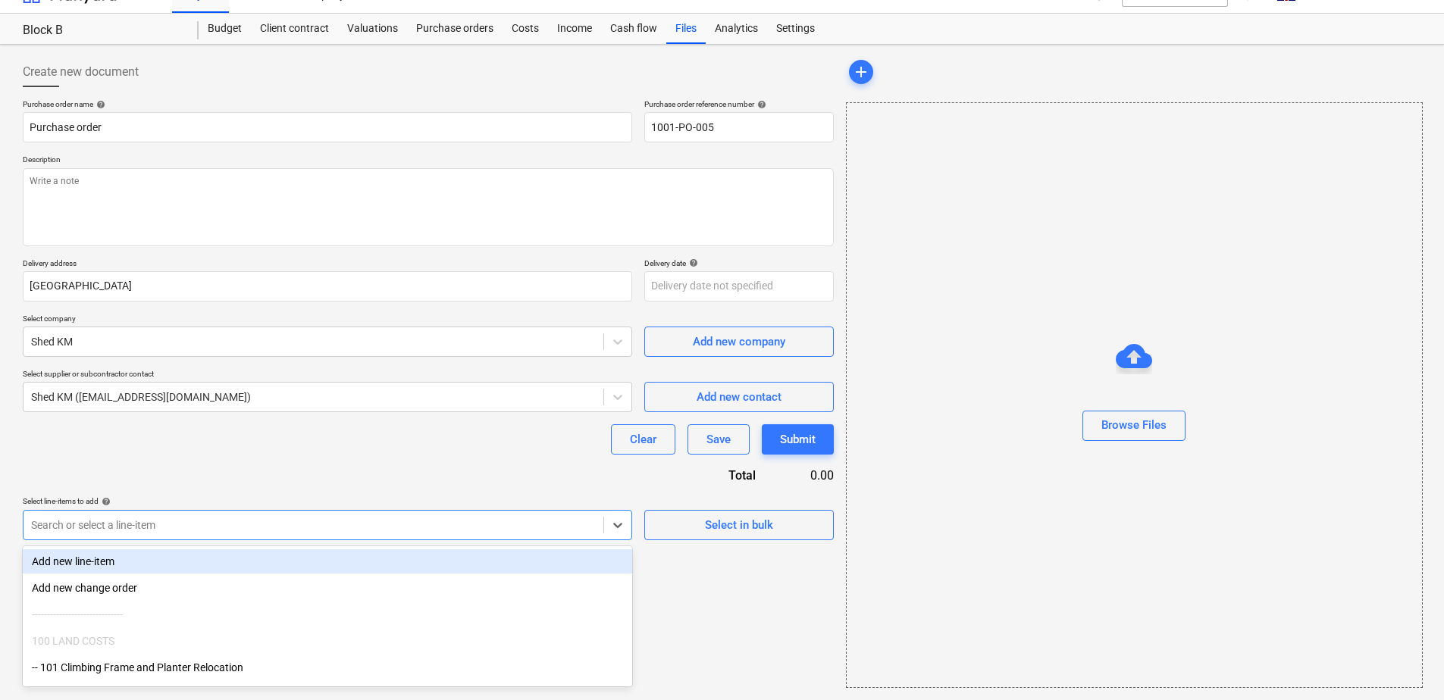
click at [265, 547] on body "Sales Projects Contacts Company Inbox format_size keyboard_arrow_down help sear…" at bounding box center [722, 332] width 1444 height 715
type input "arc"
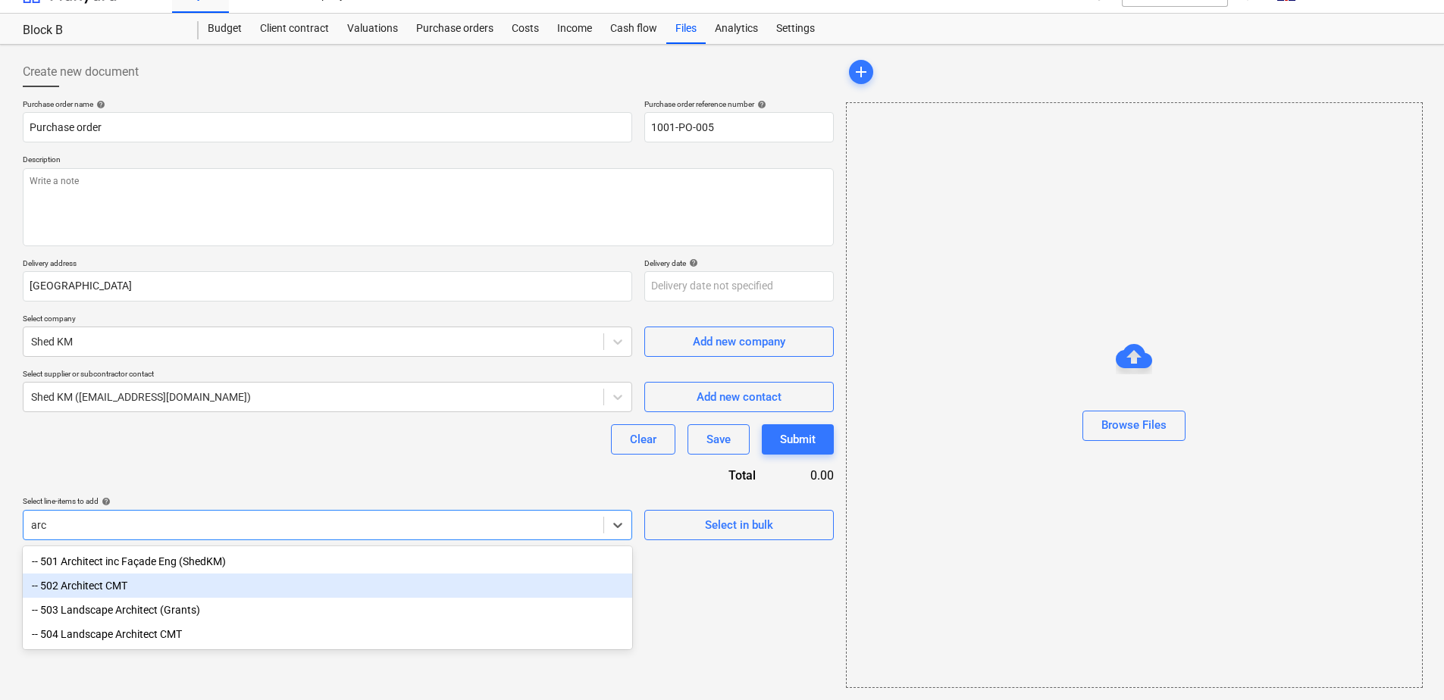
click at [164, 582] on div "-- 502 Architect CMT" at bounding box center [327, 586] width 609 height 24
type textarea "x"
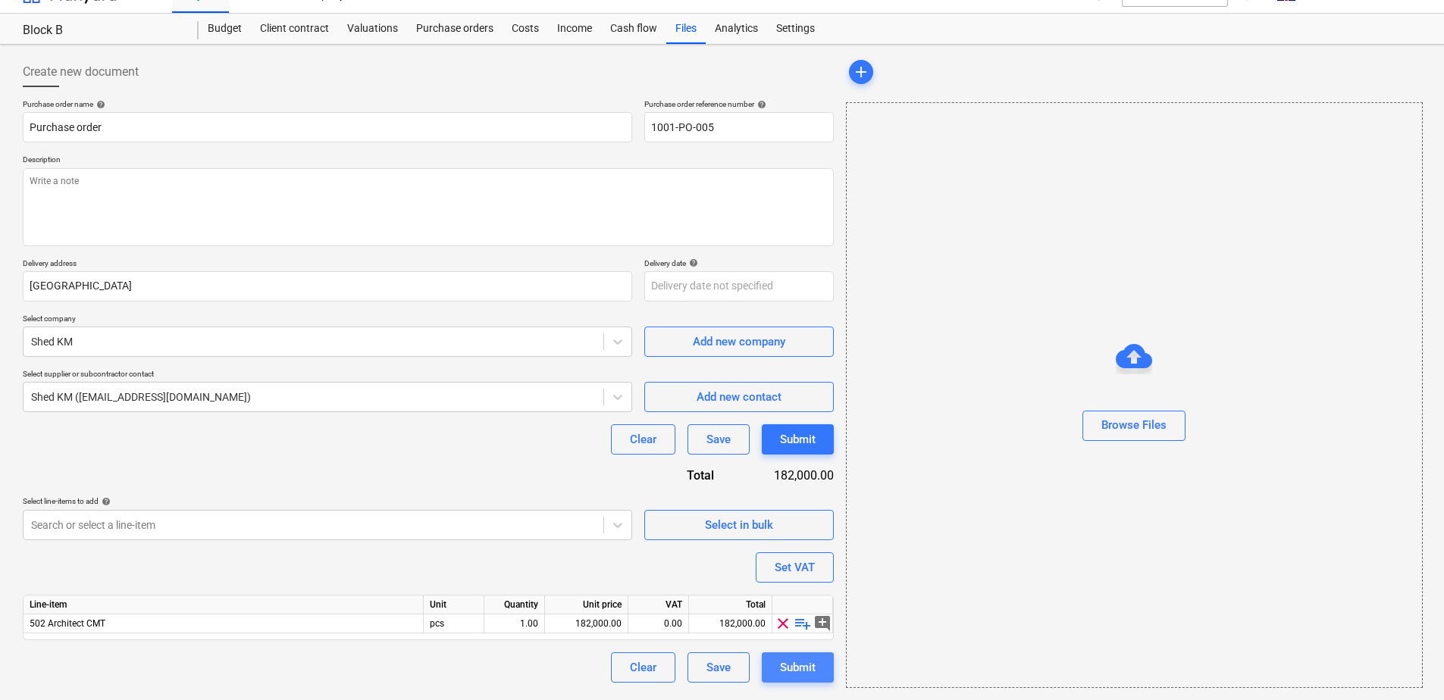
click at [800, 669] on div "Submit" at bounding box center [798, 668] width 36 height 20
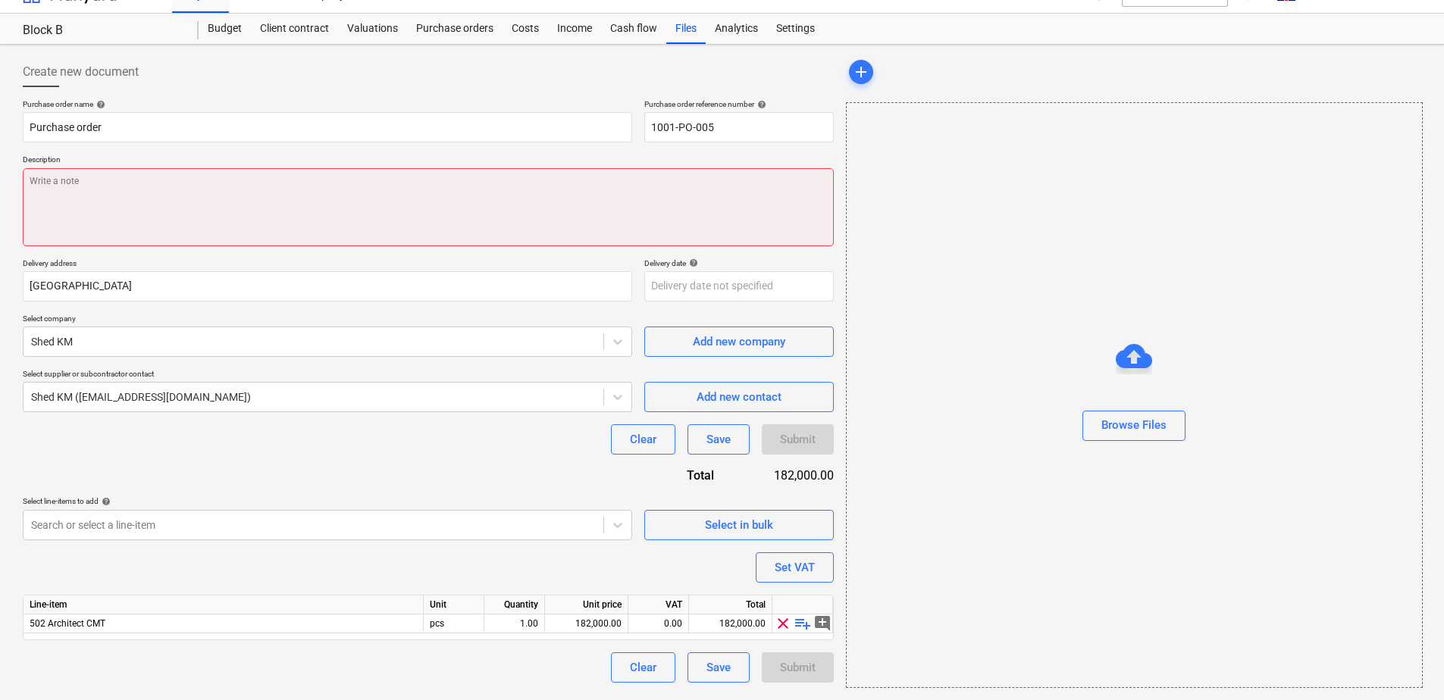
click at [348, 212] on textarea at bounding box center [428, 207] width 811 height 78
type textarea "x"
type textarea "S"
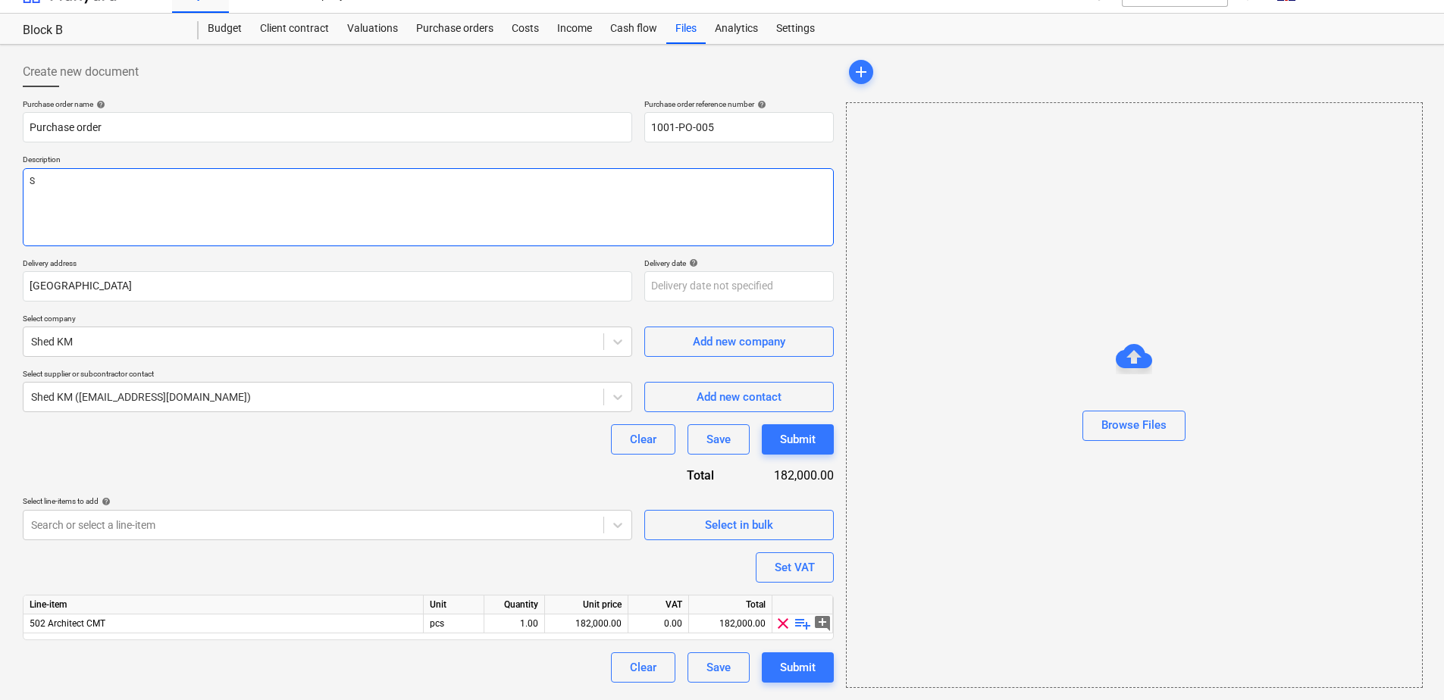
type textarea "x"
type textarea "St"
type textarea "x"
type textarea "Sta"
type textarea "x"
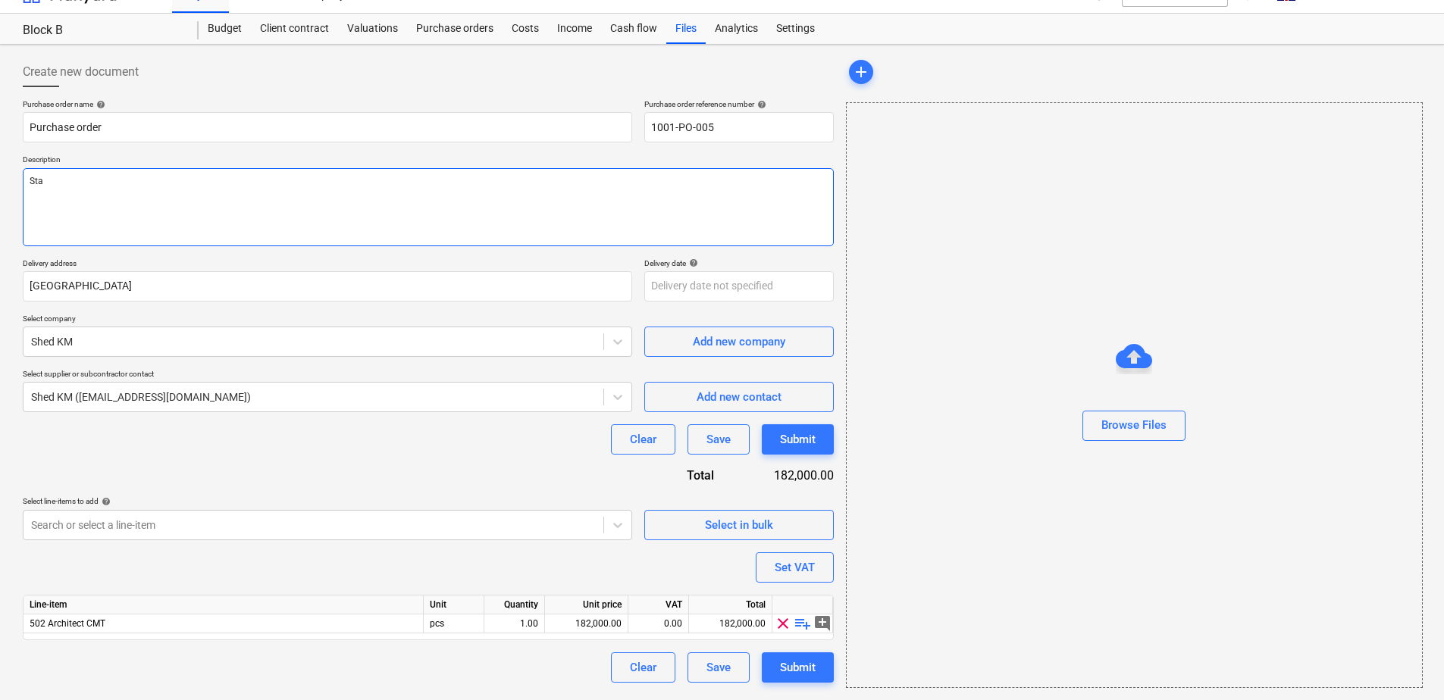
type textarea "Stag"
type textarea "x"
type textarea "Stage"
type textarea "x"
type textarea "Stage"
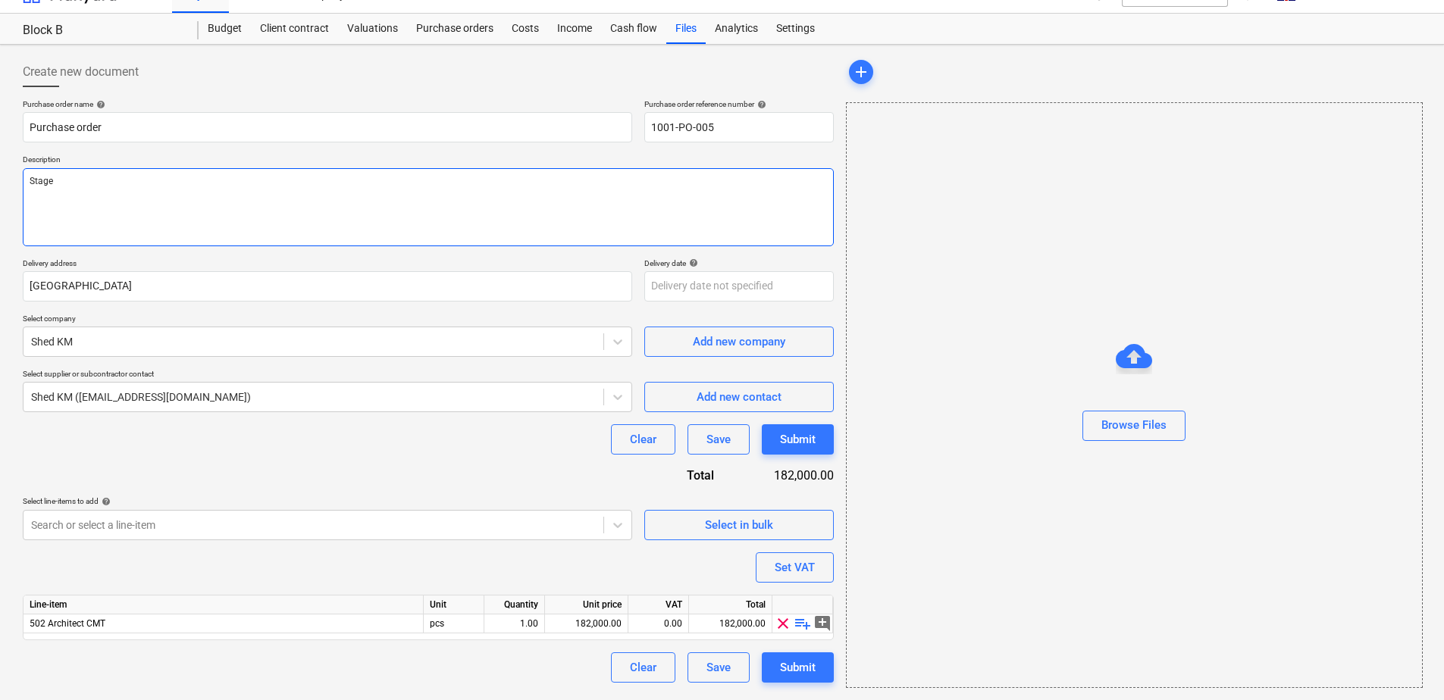
type textarea "x"
type textarea "Stage 4"
type textarea "x"
type textarea "Stage 4/"
type textarea "x"
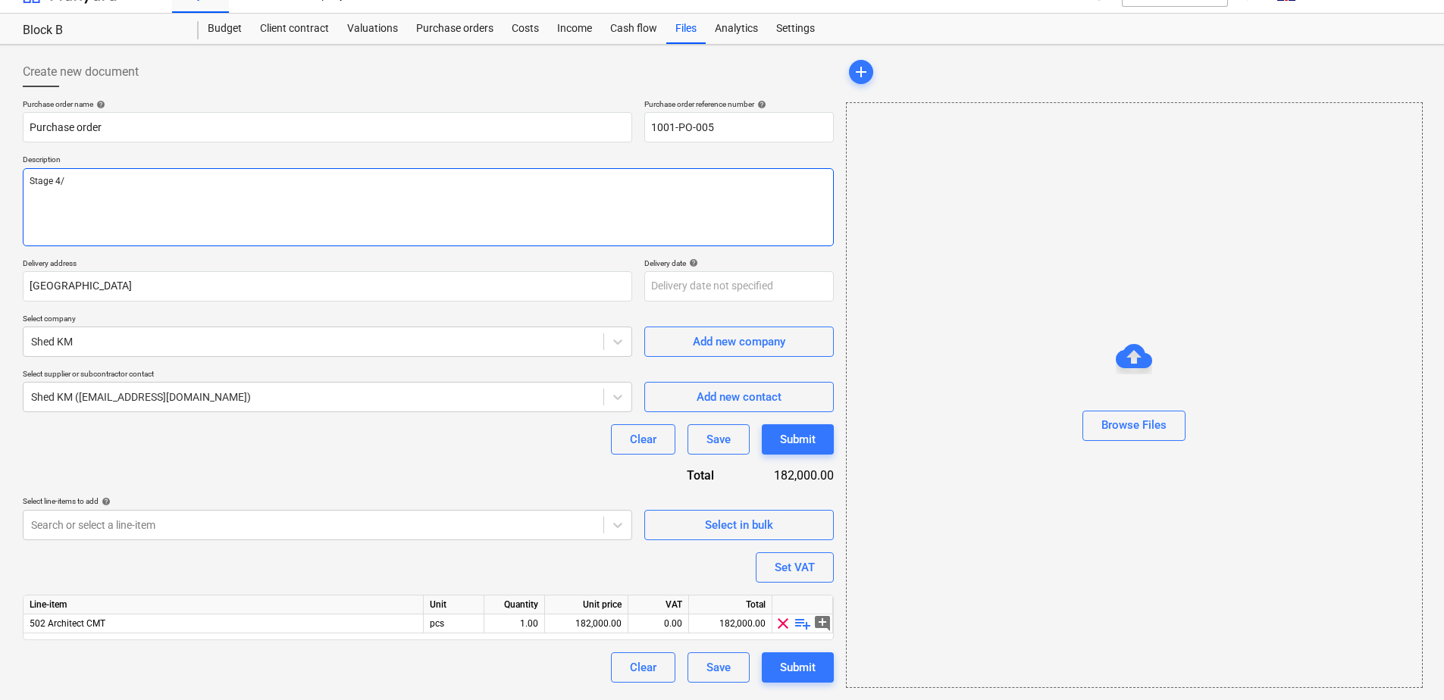
type textarea "Stage 4/5"
type textarea "x"
type textarea "Stage 4/5"
type textarea "x"
type textarea "Stage 4/5 f"
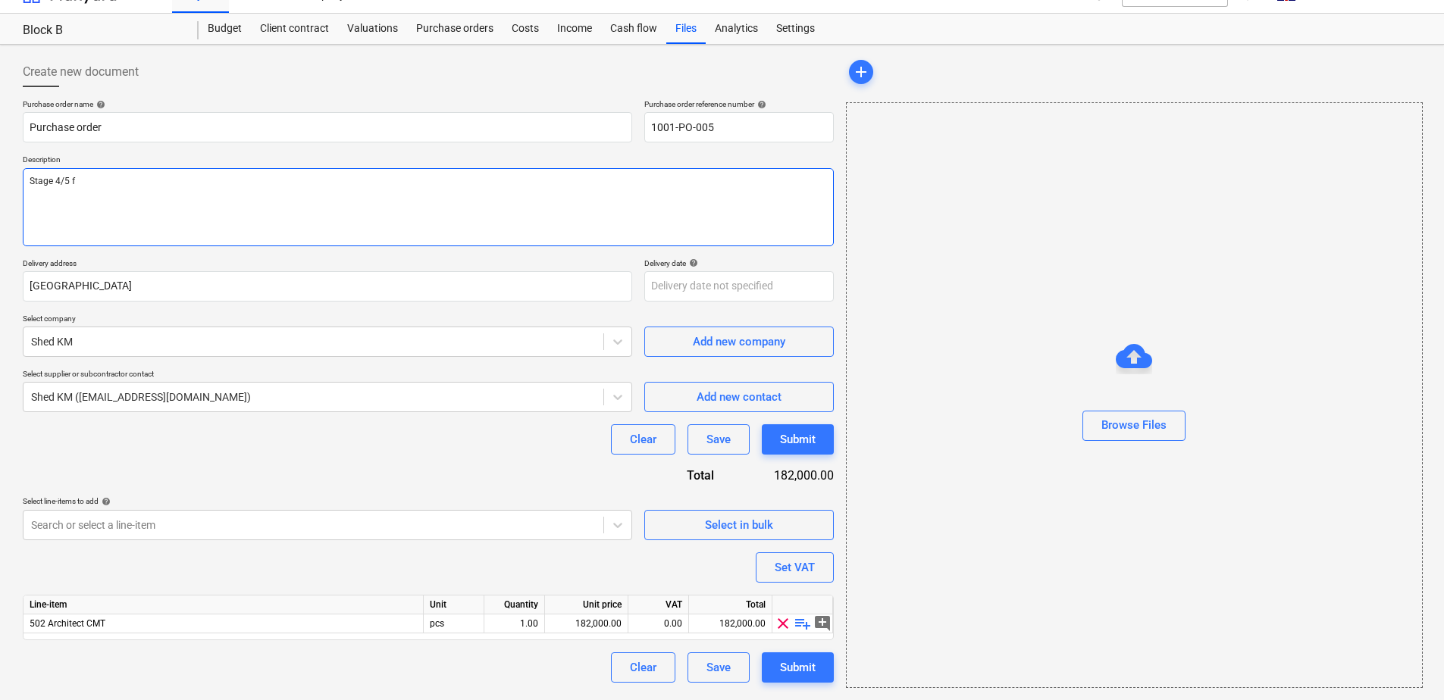
type textarea "x"
type textarea "Stage 4/5 fe"
type textarea "x"
type textarea "Stage 4/5 fee"
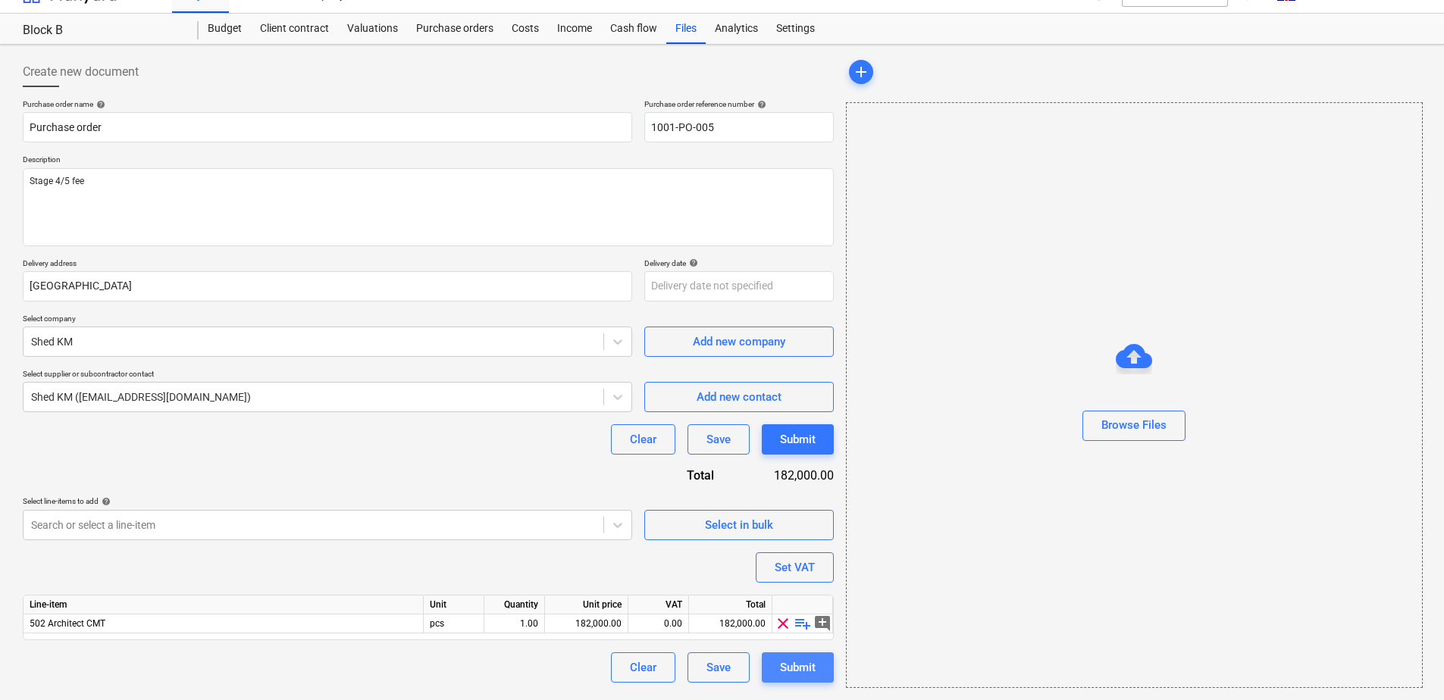
click at [788, 665] on div "Submit" at bounding box center [798, 668] width 36 height 20
type textarea "x"
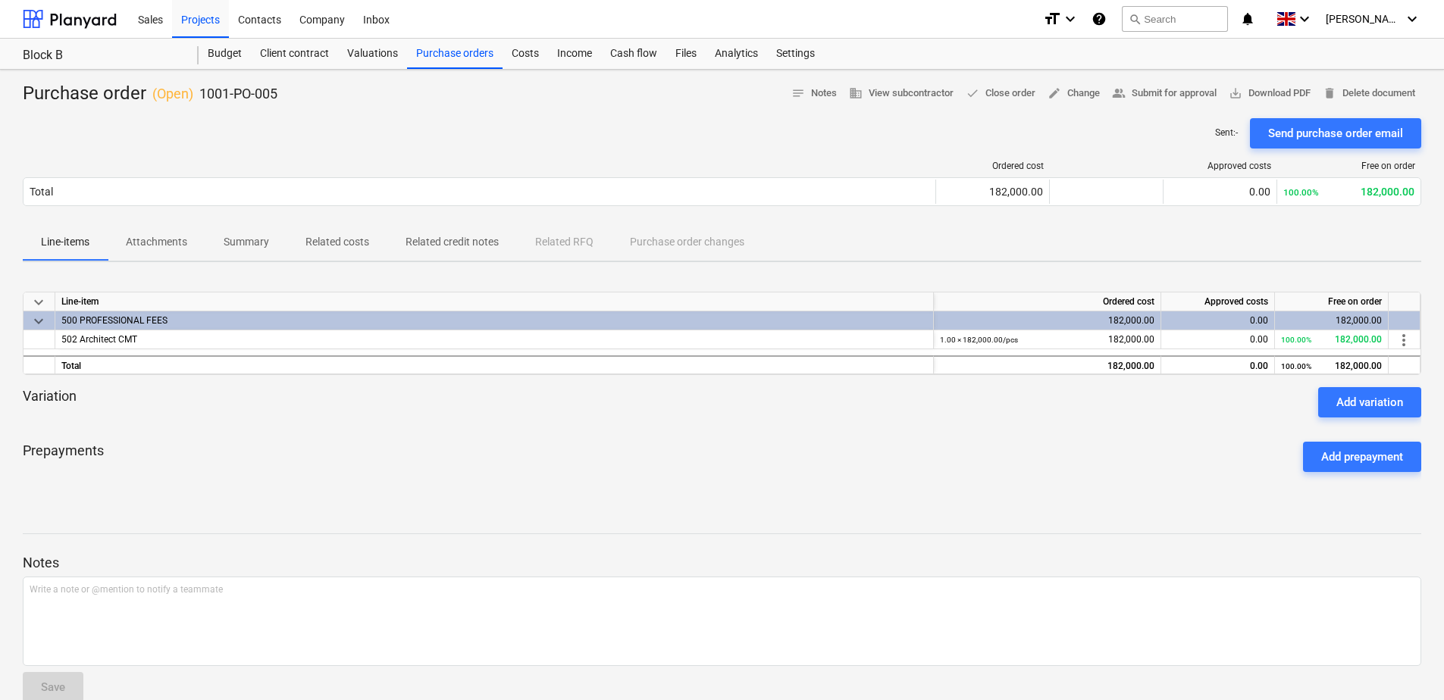
click at [353, 244] on p "Related costs" at bounding box center [337, 242] width 64 height 16
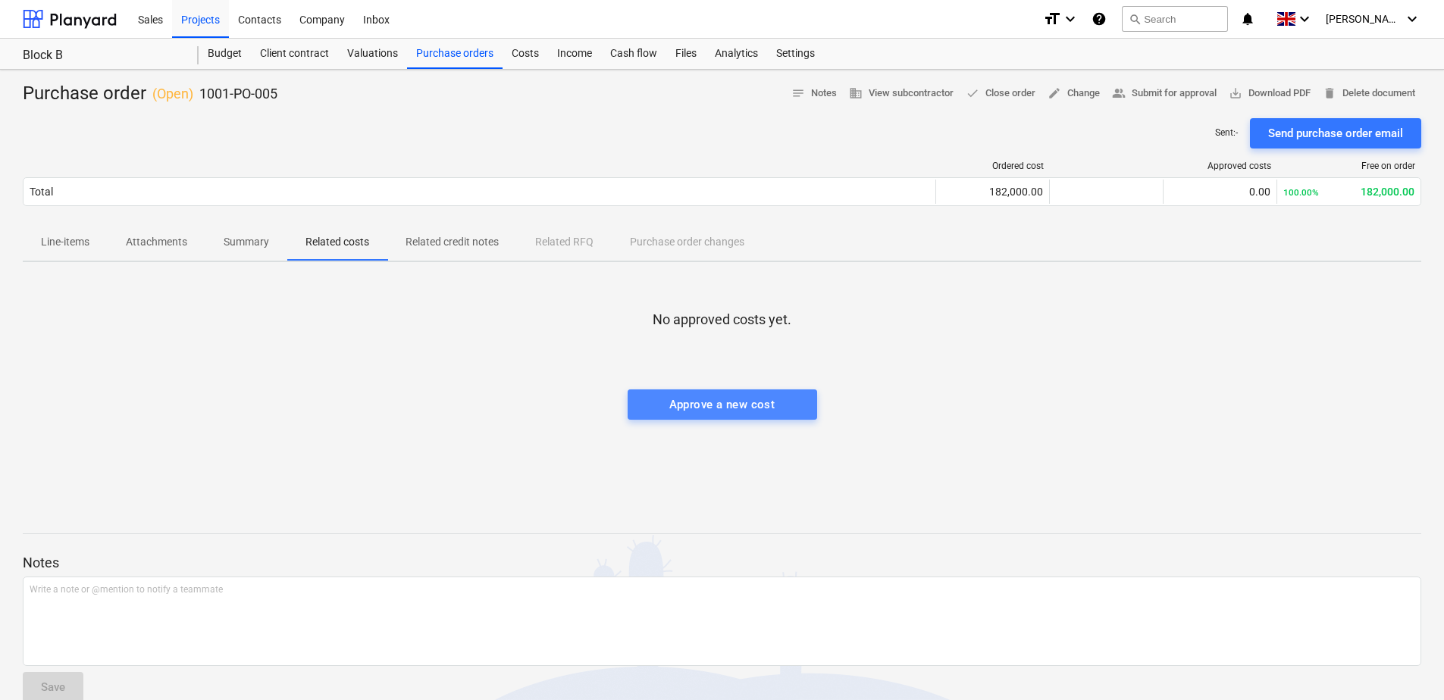
click at [687, 406] on div "Approve a new cost" at bounding box center [722, 405] width 106 height 20
